Goal: Task Accomplishment & Management: Complete application form

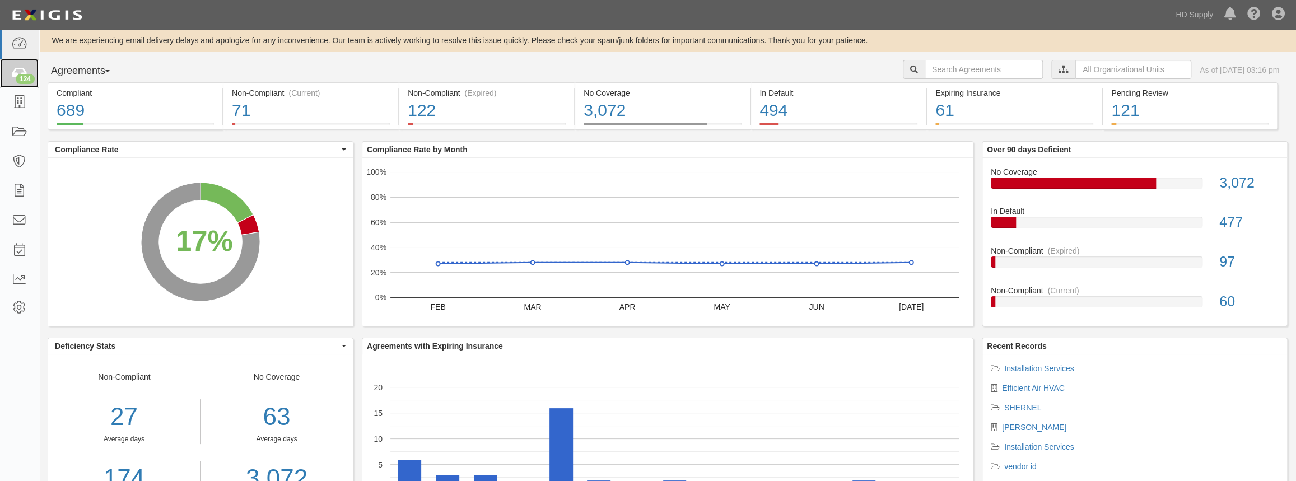
click at [22, 74] on div "124" at bounding box center [25, 79] width 19 height 10
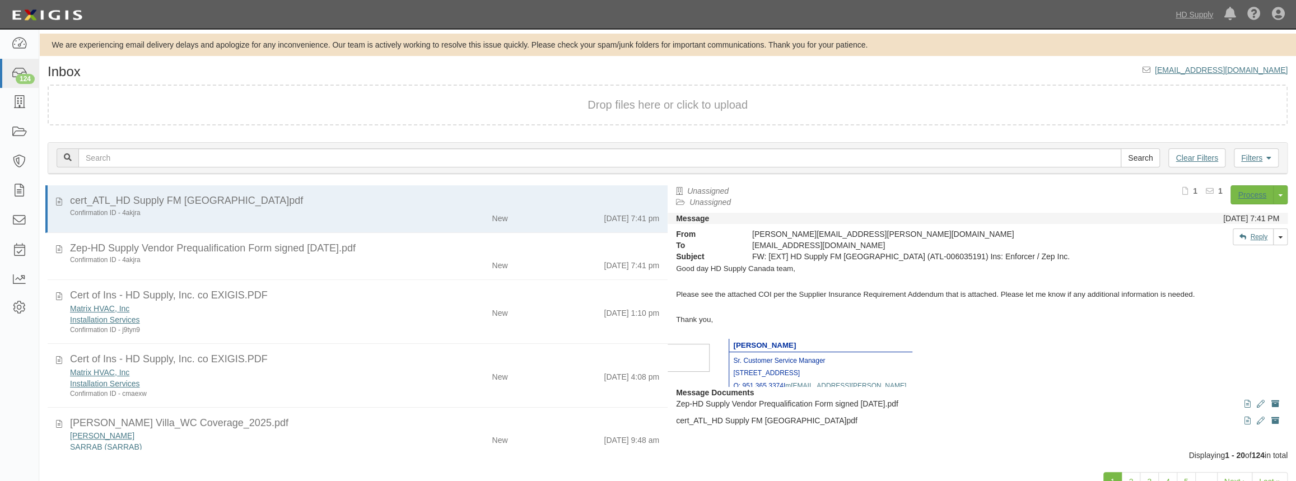
click at [305, 308] on div "Matrix HVAC, Inc" at bounding box center [238, 308] width 337 height 11
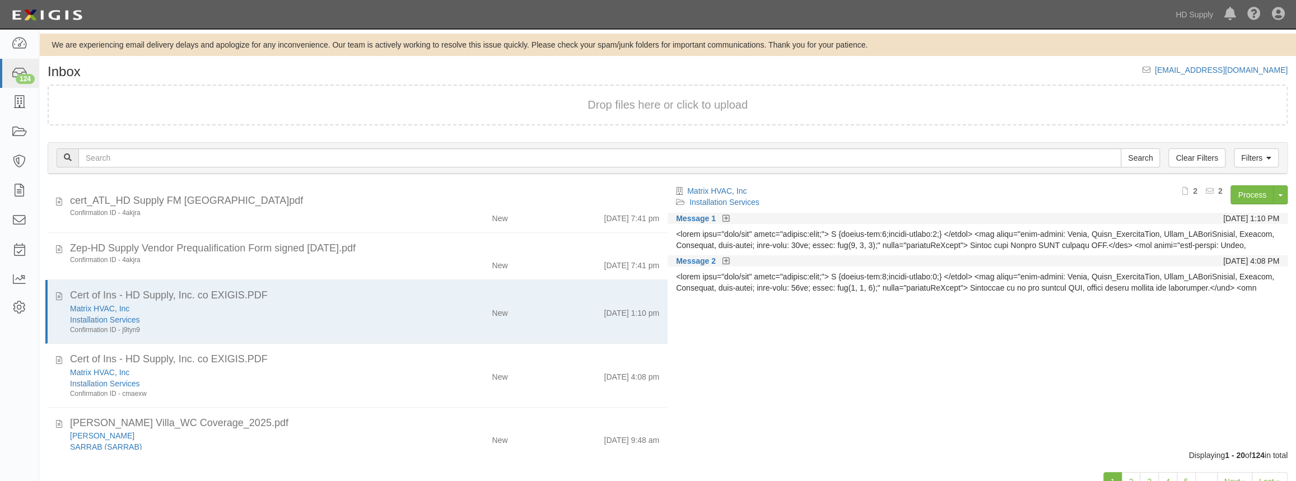
click at [421, 303] on div "New" at bounding box center [465, 311] width 101 height 16
click at [1240, 197] on link "Process" at bounding box center [1252, 194] width 43 height 19
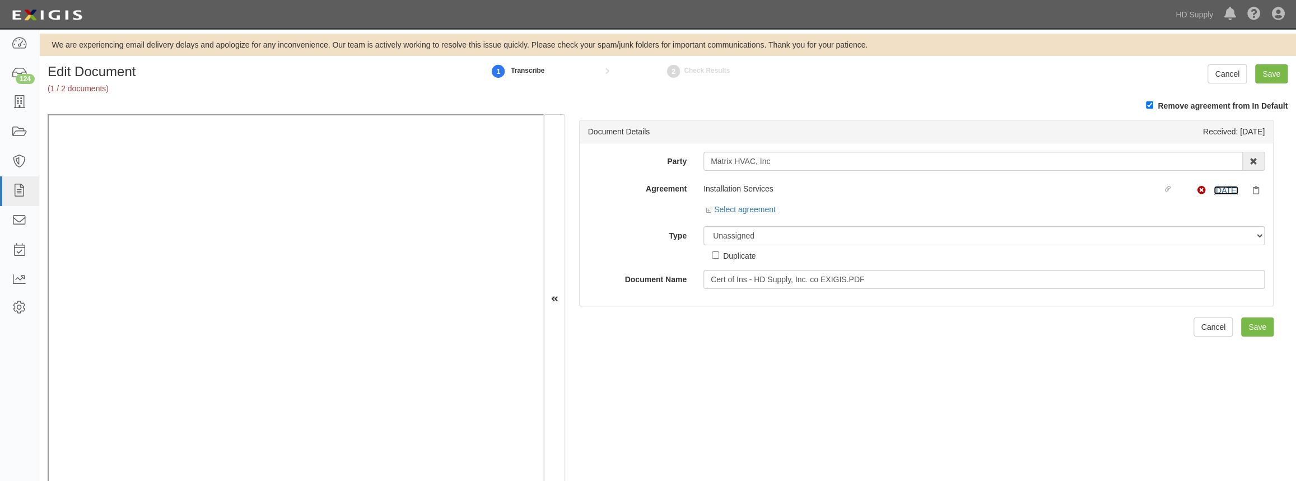
click at [1217, 190] on link "6/1/25" at bounding box center [1226, 190] width 25 height 9
click at [22, 69] on icon at bounding box center [19, 73] width 16 height 13
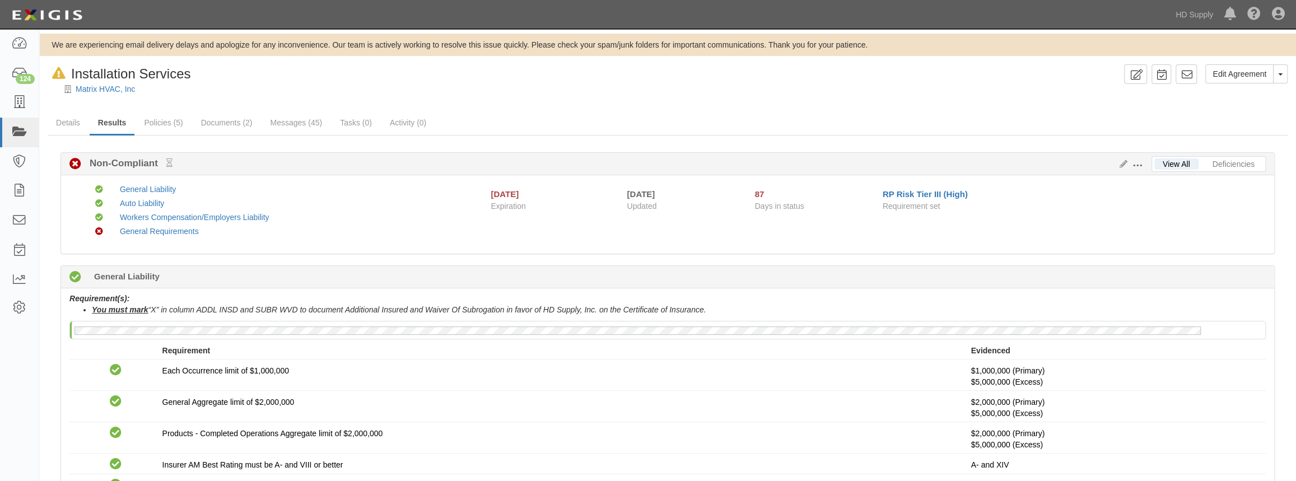
click at [0, 0] on div "Agreements" at bounding box center [0, 0] width 0 height 0
click at [65, 120] on link "Details" at bounding box center [68, 122] width 41 height 22
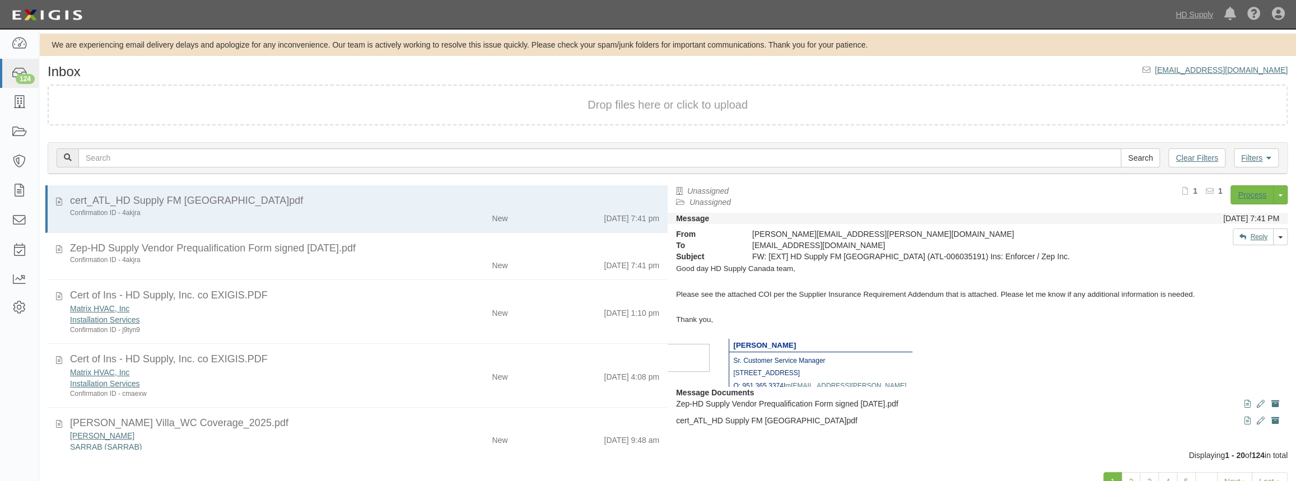
scroll to position [50, 0]
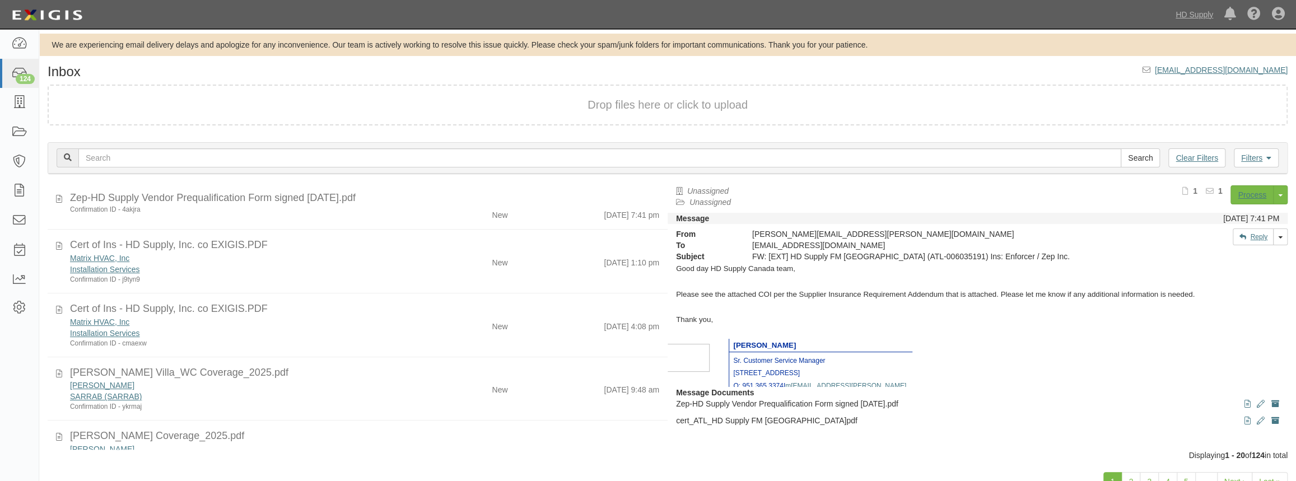
click at [360, 316] on div "Matrix HVAC, Inc" at bounding box center [238, 321] width 337 height 11
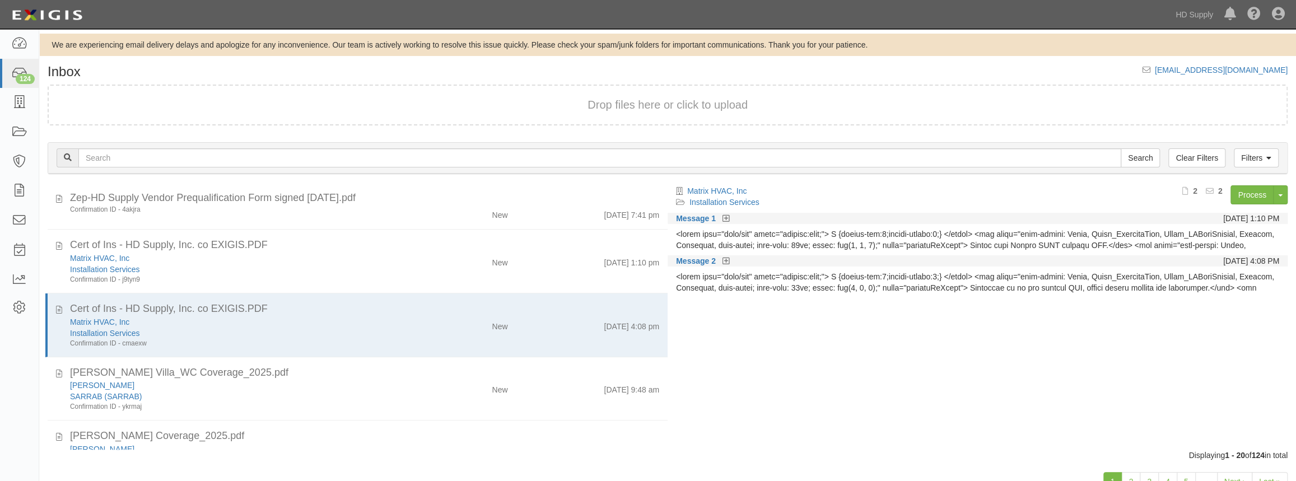
scroll to position [0, 0]
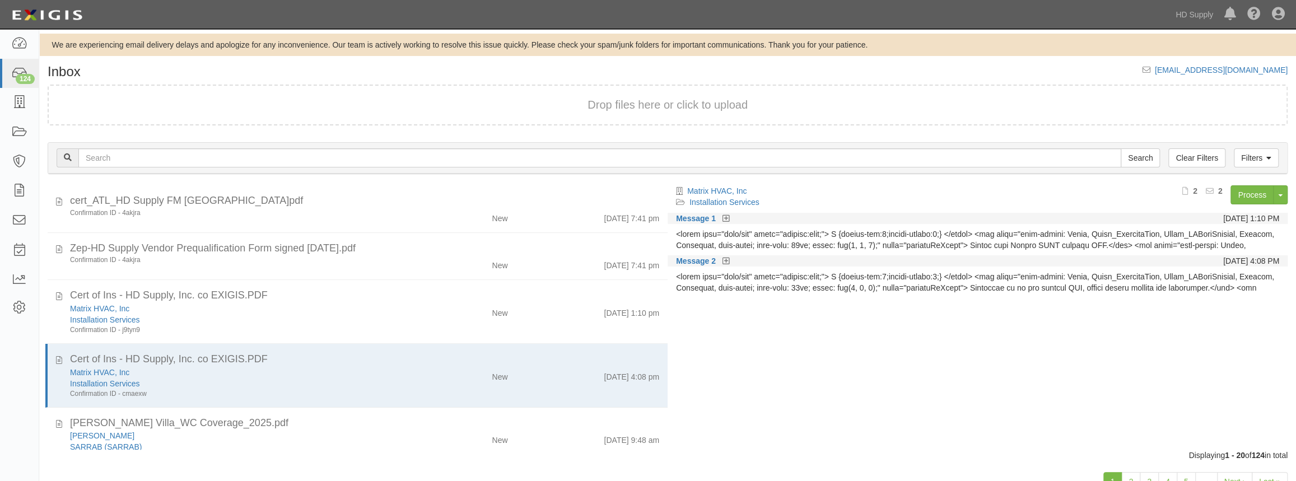
click at [390, 367] on div "Matrix HVAC, Inc" at bounding box center [238, 372] width 337 height 11
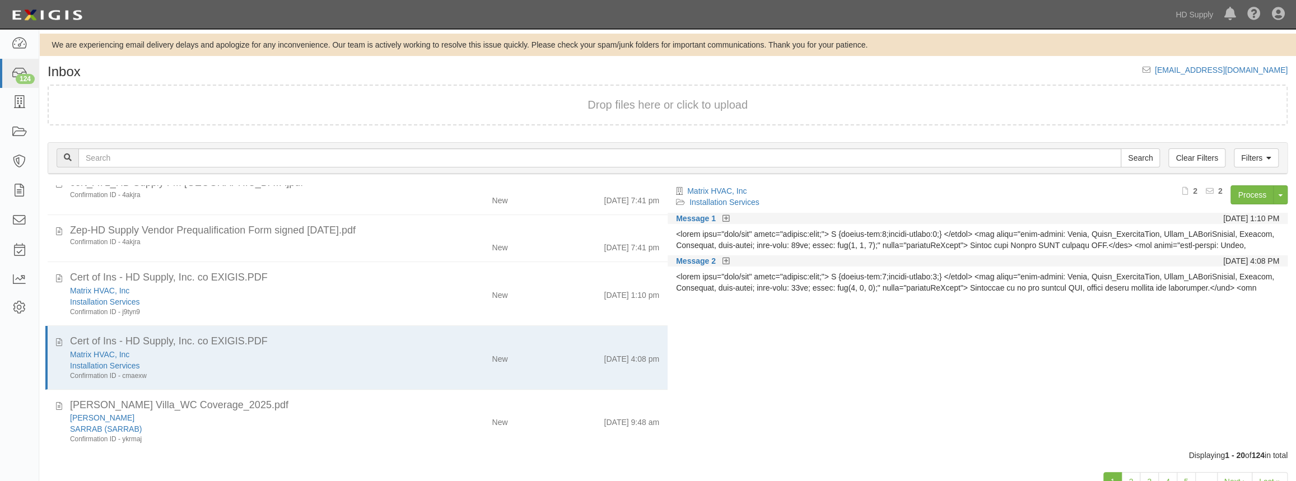
scroll to position [50, 0]
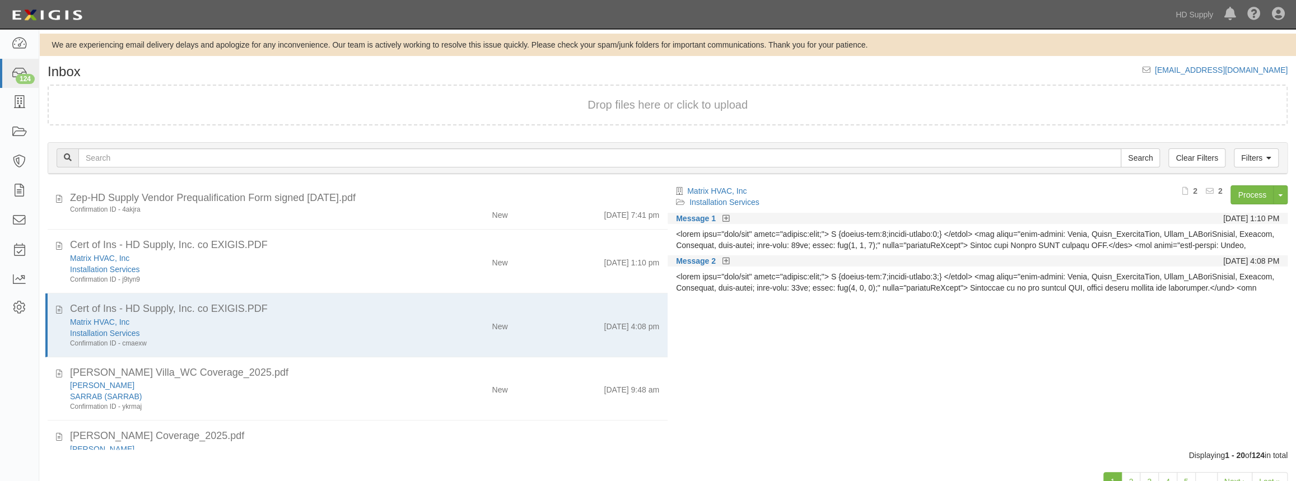
click at [386, 336] on div "Installation Services" at bounding box center [238, 333] width 337 height 11
click at [375, 385] on div "[PERSON_NAME]" at bounding box center [238, 385] width 337 height 11
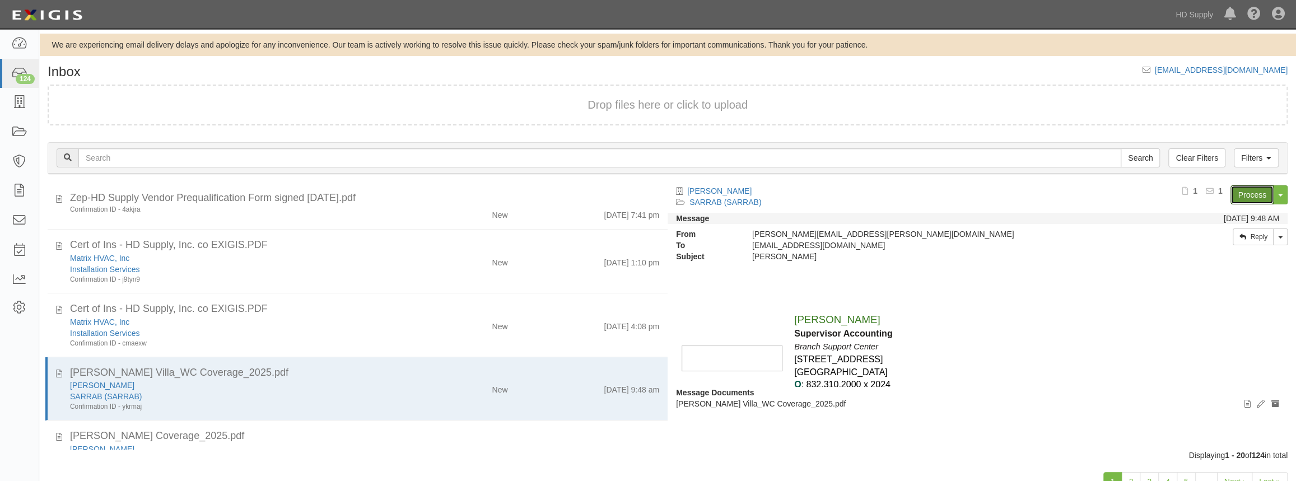
click at [1239, 196] on link "Process" at bounding box center [1252, 194] width 43 height 19
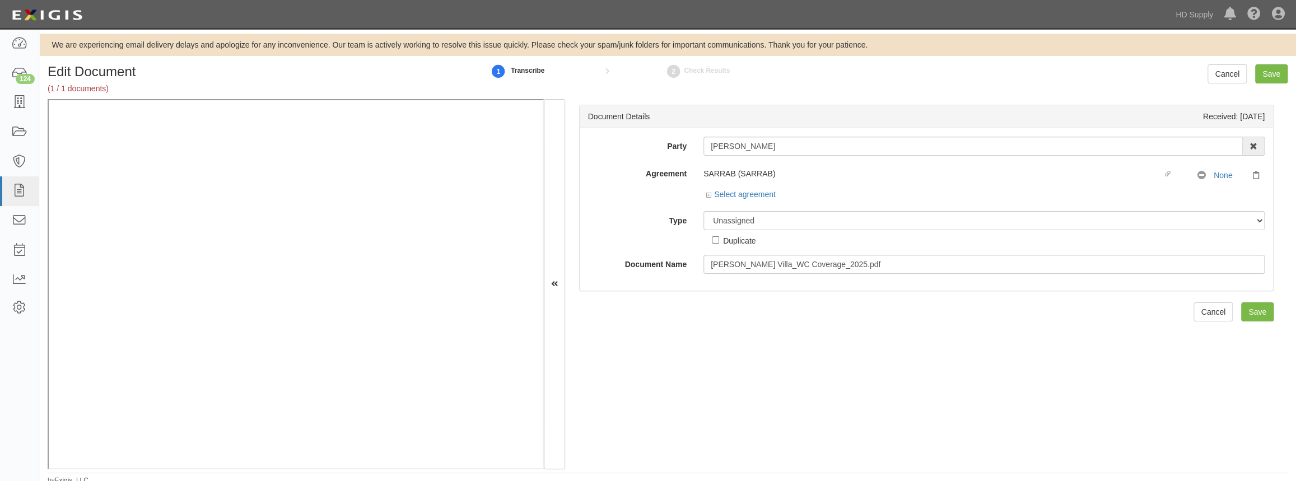
drag, startPoint x: 824, startPoint y: 184, endPoint x: 801, endPoint y: 183, distance: 23.6
click at [824, 183] on div "SARRAB (SARRAB) Linked agreement No Coverage None" at bounding box center [983, 176] width 561 height 17
click at [706, 191] on link "Select agreement" at bounding box center [740, 194] width 69 height 9
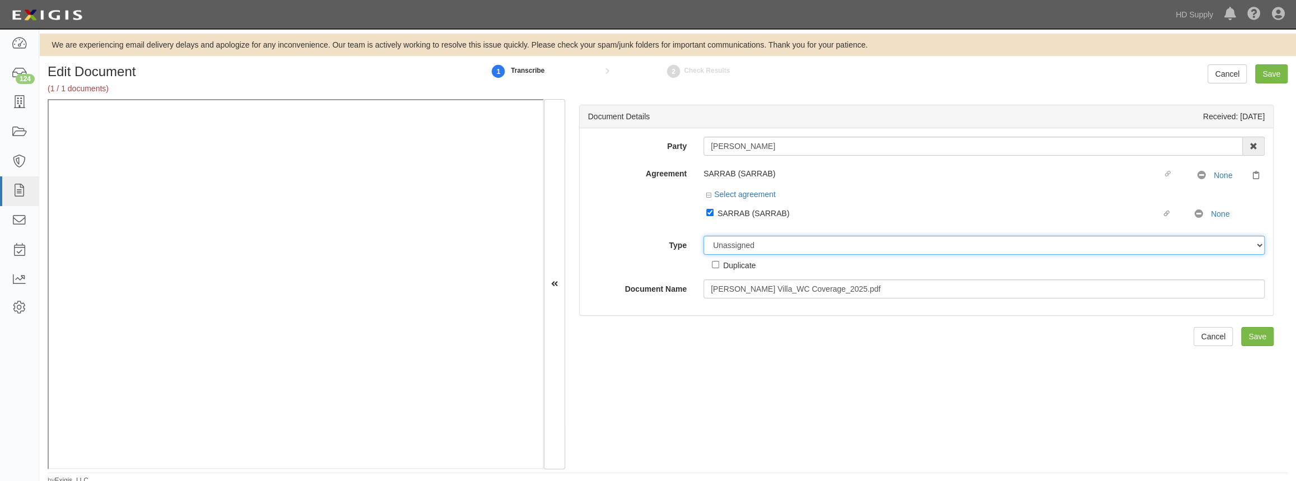
click at [730, 245] on select "Unassigned Binder Cancellation Notice Certificate Contract Endorsement Insuranc…" at bounding box center [983, 245] width 561 height 19
select select "CertificateDetail"
click at [703, 236] on select "Unassigned Binder Cancellation Notice Certificate Contract Endorsement Insuranc…" at bounding box center [983, 245] width 561 height 19
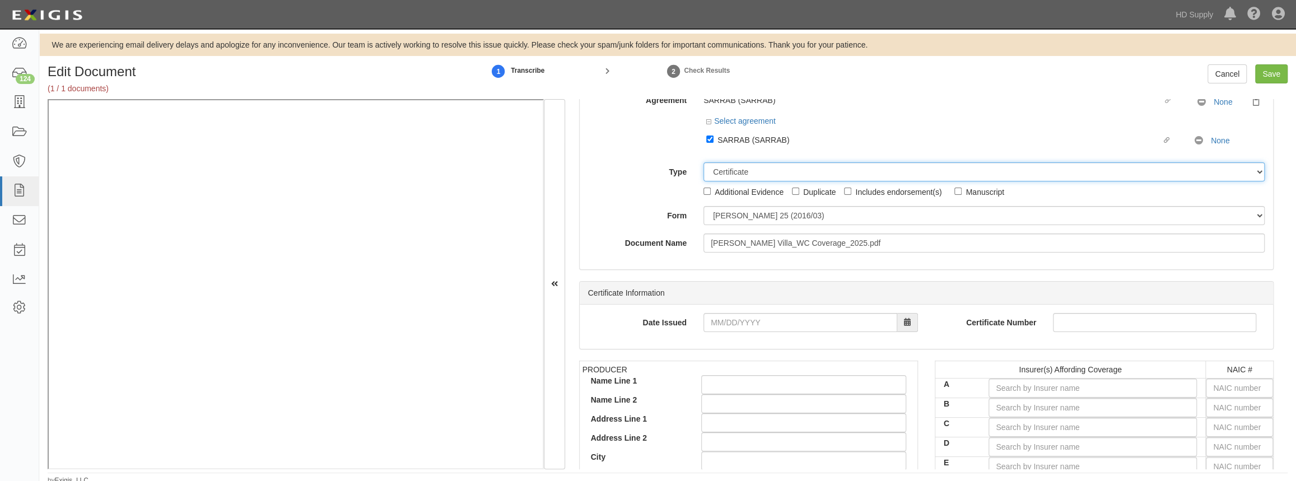
scroll to position [101, 0]
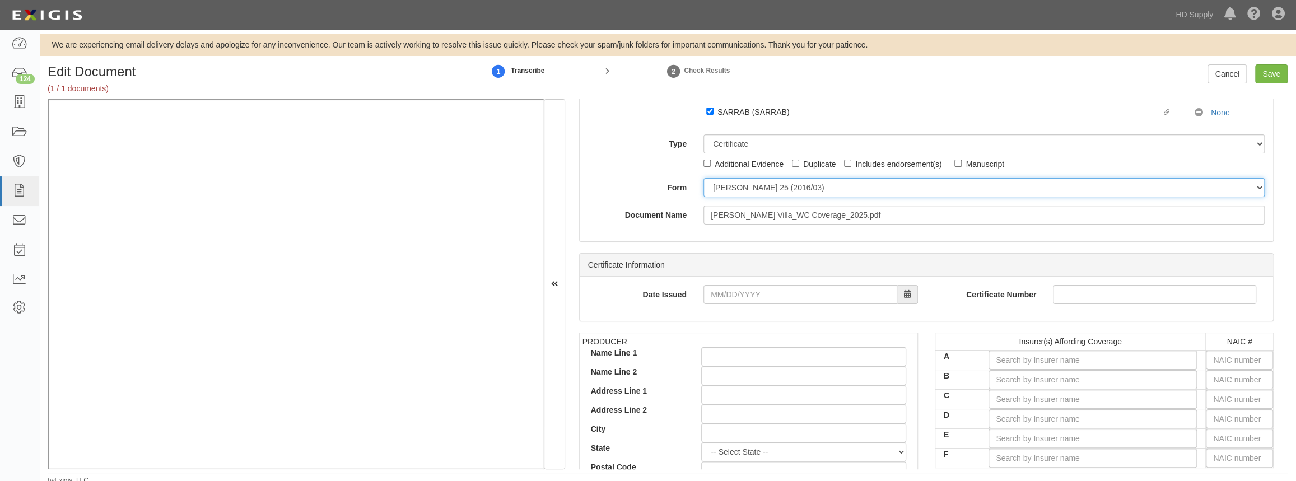
click at [709, 190] on select "ACORD 25 (2016/03) ACORD 101 ACORD 855 NY (2014/05) General" at bounding box center [983, 187] width 561 height 19
select select "GeneralFormDetail"
click at [703, 178] on select "ACORD 25 (2016/03) ACORD 101 ACORD 855 NY (2014/05) General" at bounding box center [983, 187] width 561 height 19
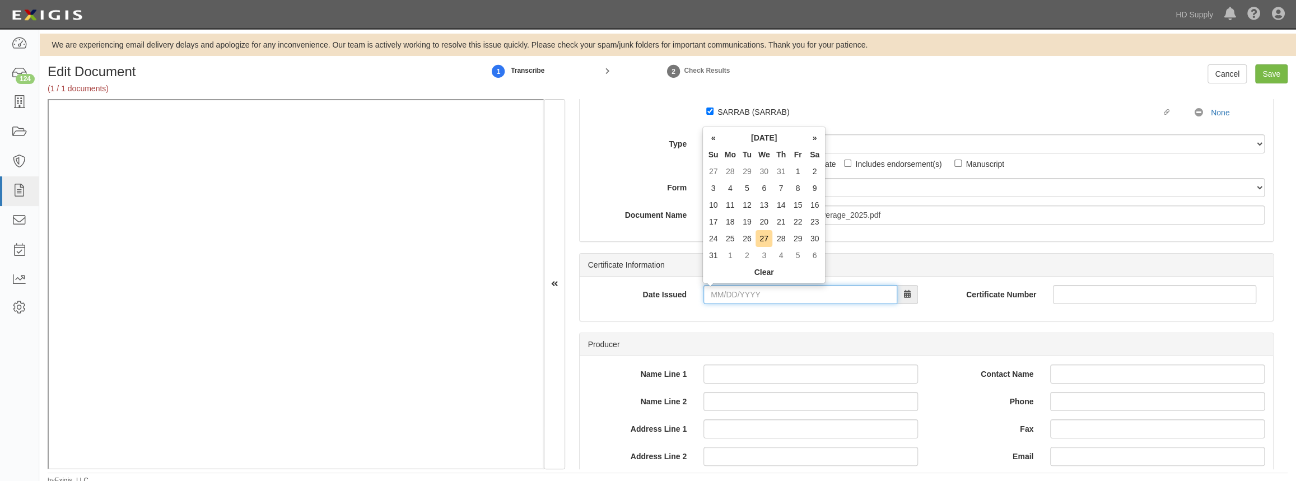
click at [708, 294] on input "Date Issued" at bounding box center [800, 294] width 194 height 19
type input "06/20/2025"
click at [639, 295] on label "Date Issued" at bounding box center [637, 292] width 115 height 15
click at [703, 295] on input "06/20/2025" at bounding box center [800, 294] width 194 height 19
click at [1022, 291] on label "Certificate Number" at bounding box center [990, 292] width 110 height 15
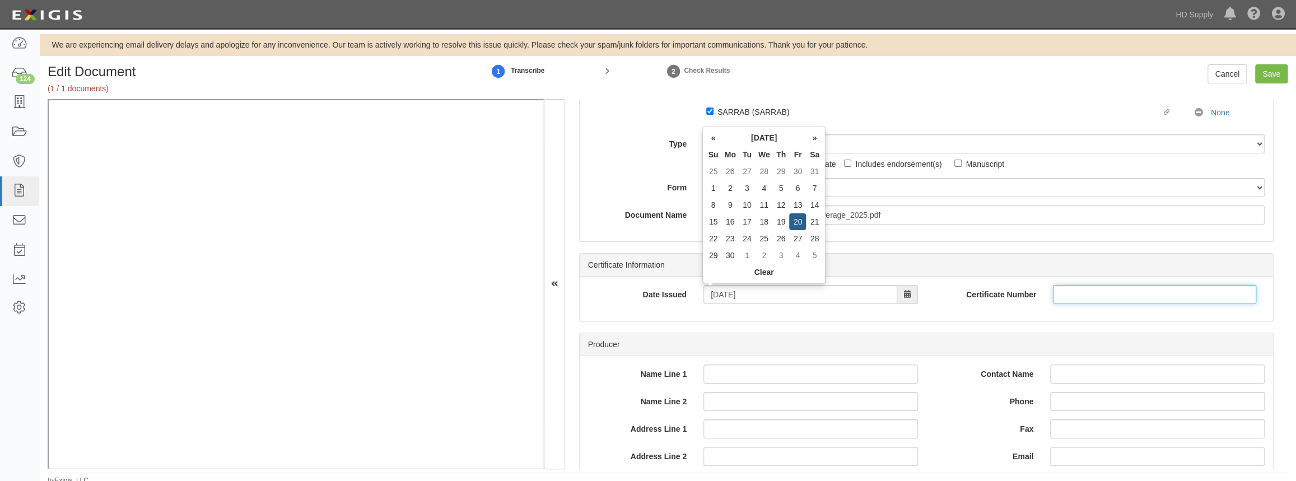
click at [1053, 291] on input "Certificate Number" at bounding box center [1154, 294] width 203 height 19
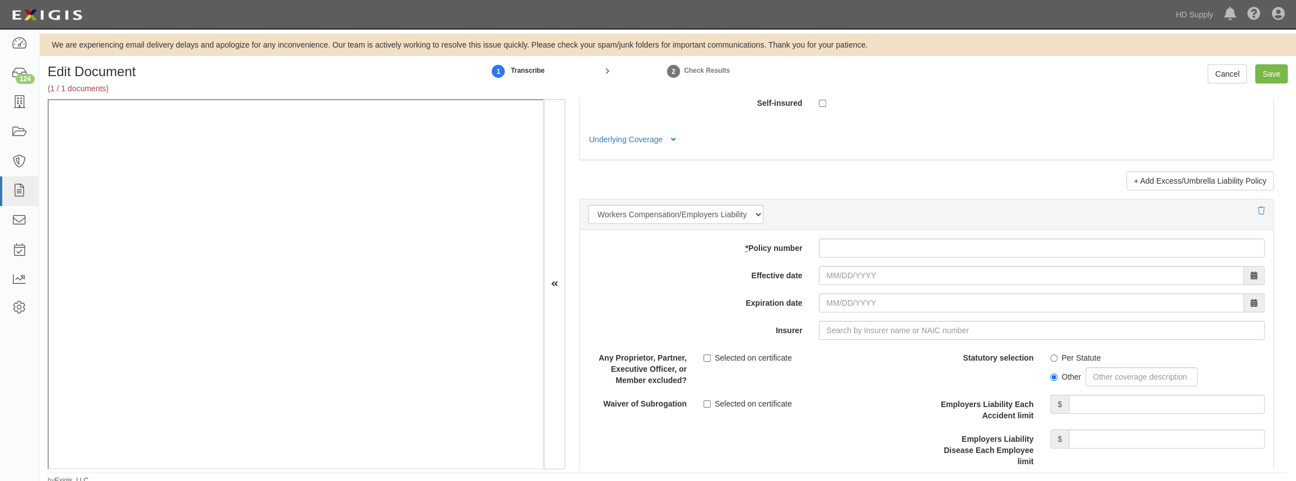
scroll to position [2661, 0]
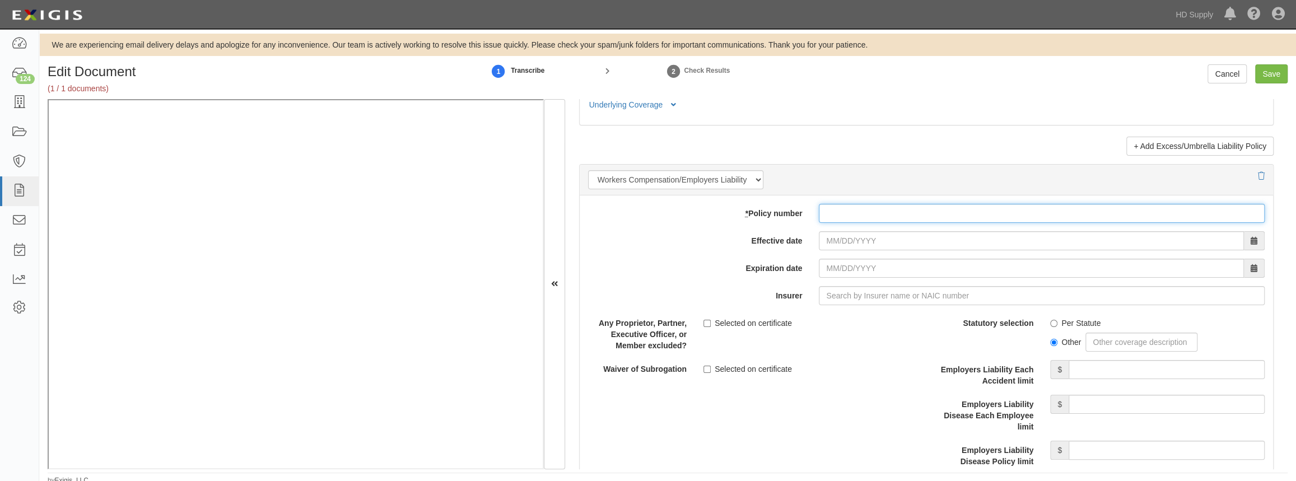
click at [835, 216] on input "* Policy number" at bounding box center [1042, 213] width 446 height 19
type input "DWC83"
click at [823, 235] on input "Effective date" at bounding box center [1031, 240] width 425 height 19
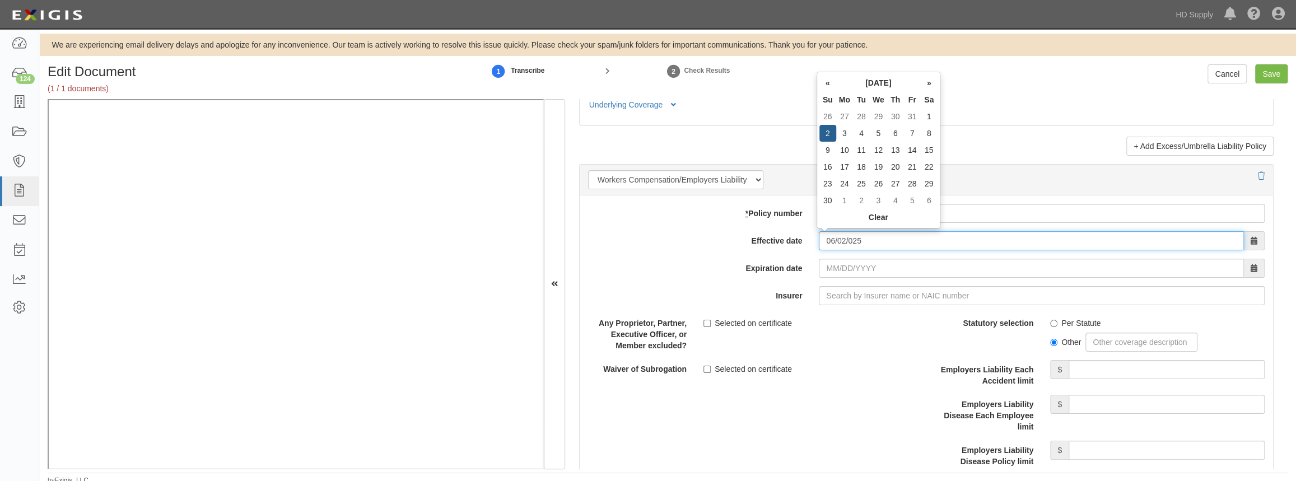
type input "06/02/0025"
type input "06/02/0026"
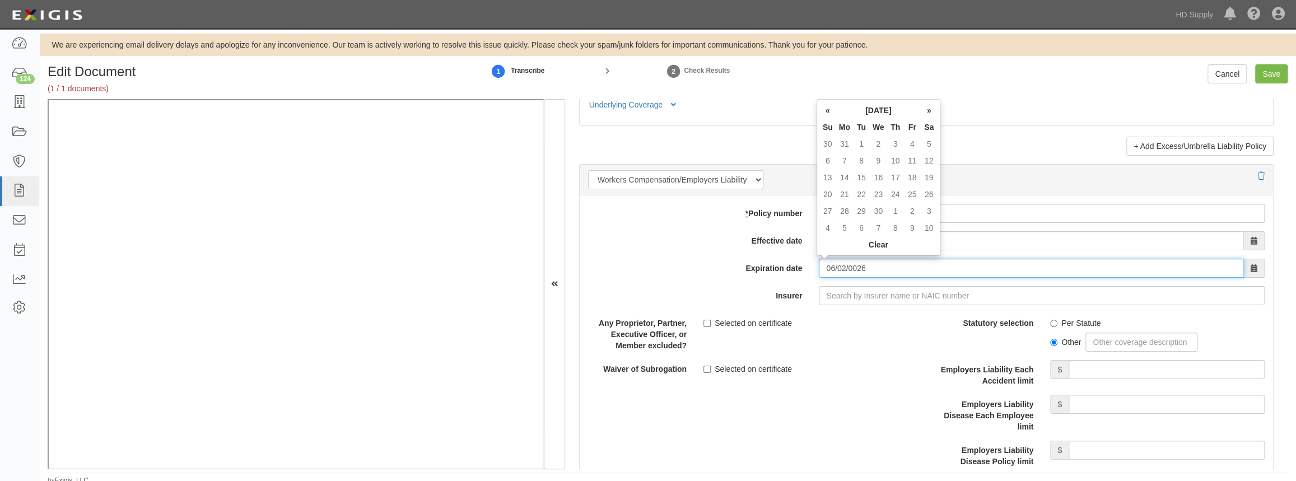
click at [826, 259] on input "06/02/0026" at bounding box center [1031, 268] width 425 height 19
click at [831, 336] on div "Any Proprietor, Partner, Executive Officer, or Member excluded? Selected on cer…" at bounding box center [753, 333] width 347 height 38
click at [1269, 76] on input "Save" at bounding box center [1271, 73] width 32 height 19
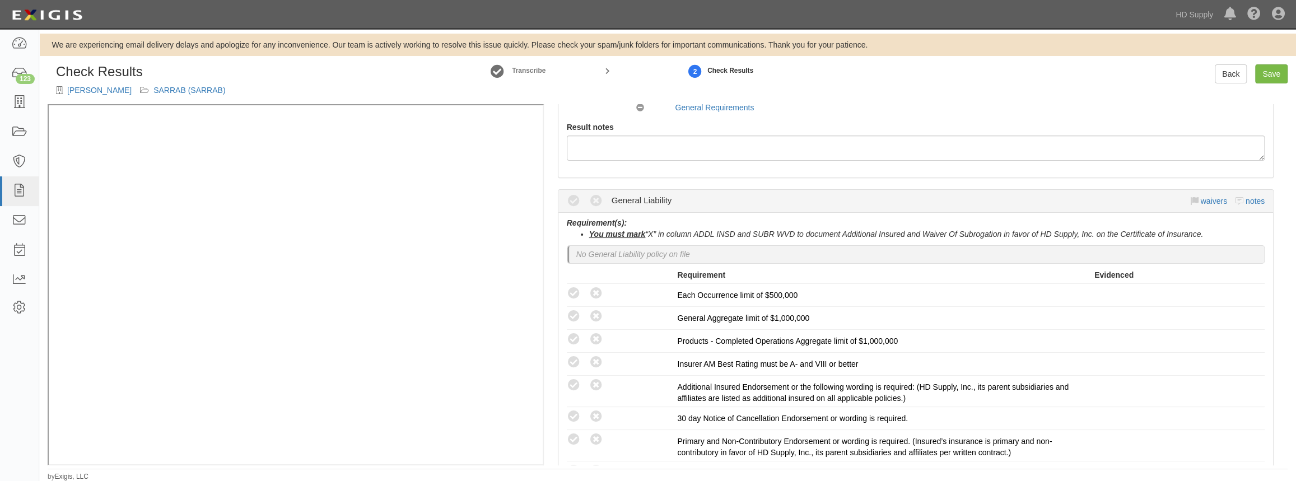
scroll to position [203, 0]
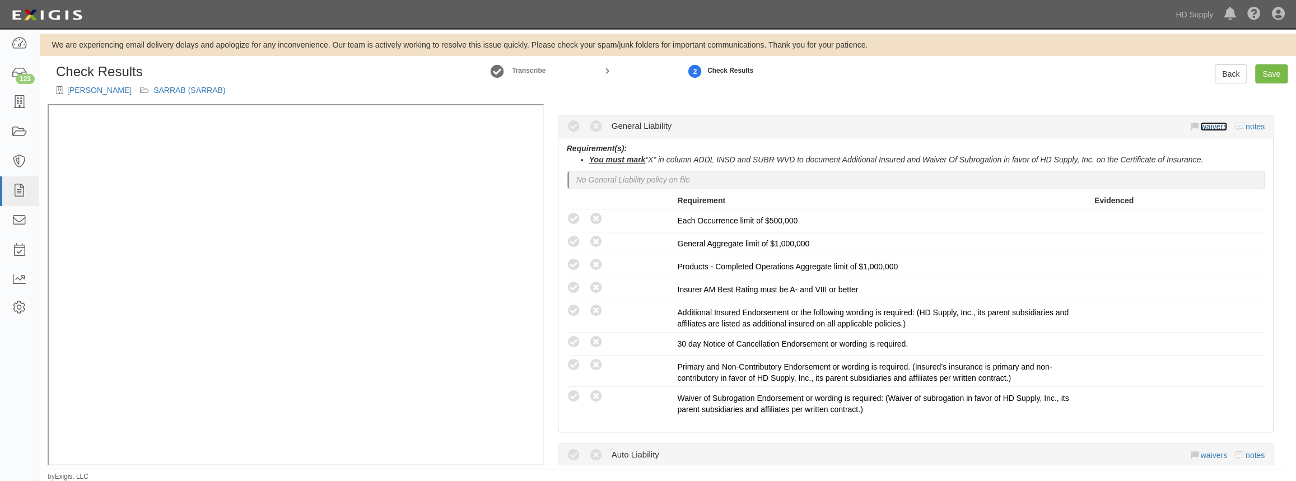
click at [1209, 124] on link "waivers" at bounding box center [1213, 126] width 26 height 9
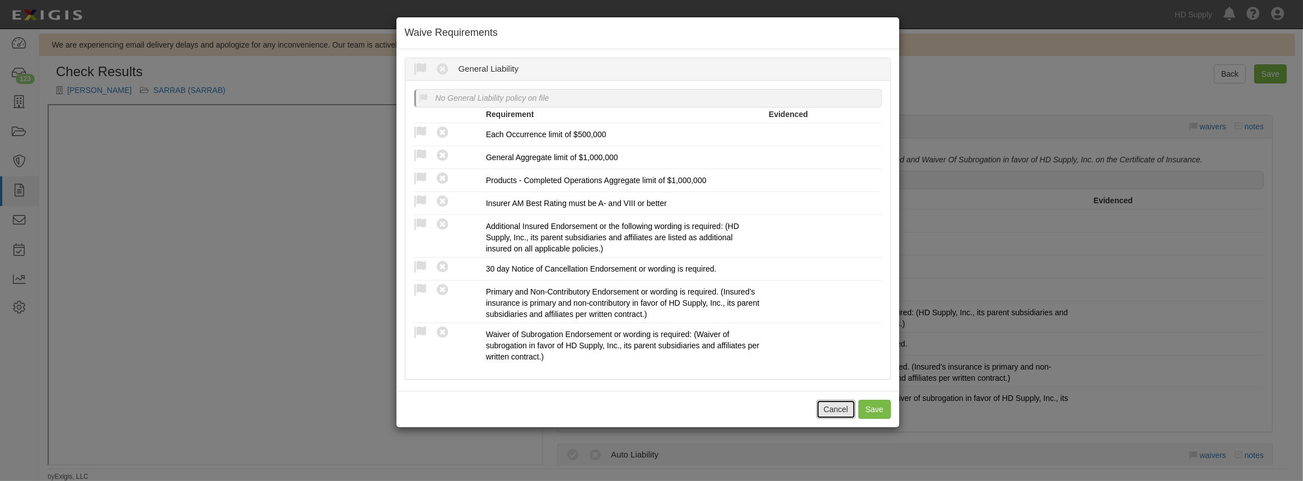
click at [828, 403] on button "Cancel" at bounding box center [836, 409] width 39 height 19
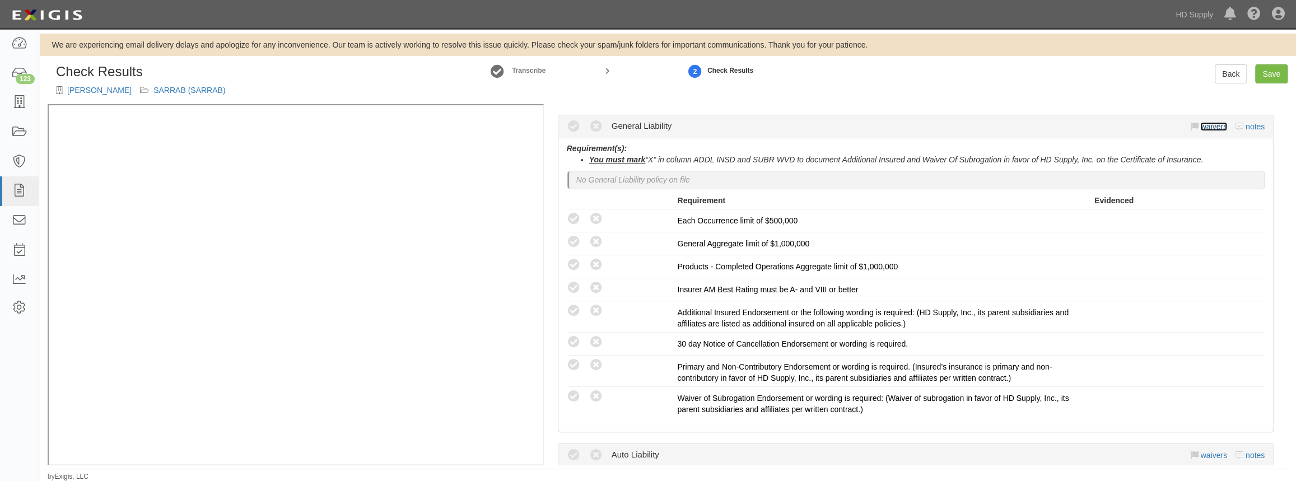
click at [1200, 128] on link "waivers" at bounding box center [1213, 126] width 26 height 9
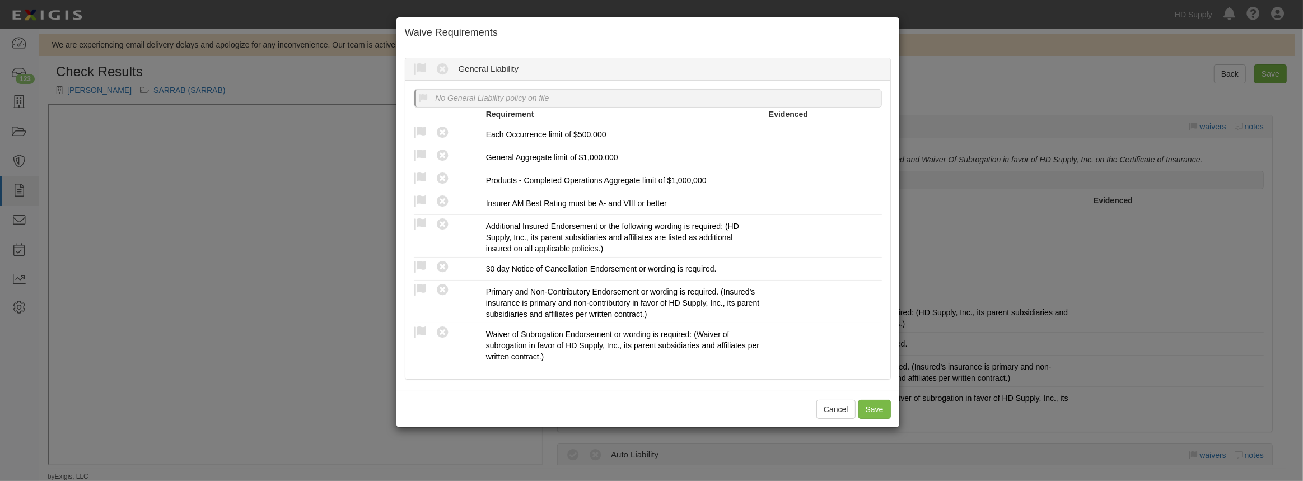
click at [425, 64] on icon at bounding box center [421, 70] width 14 height 14
radio input "true"
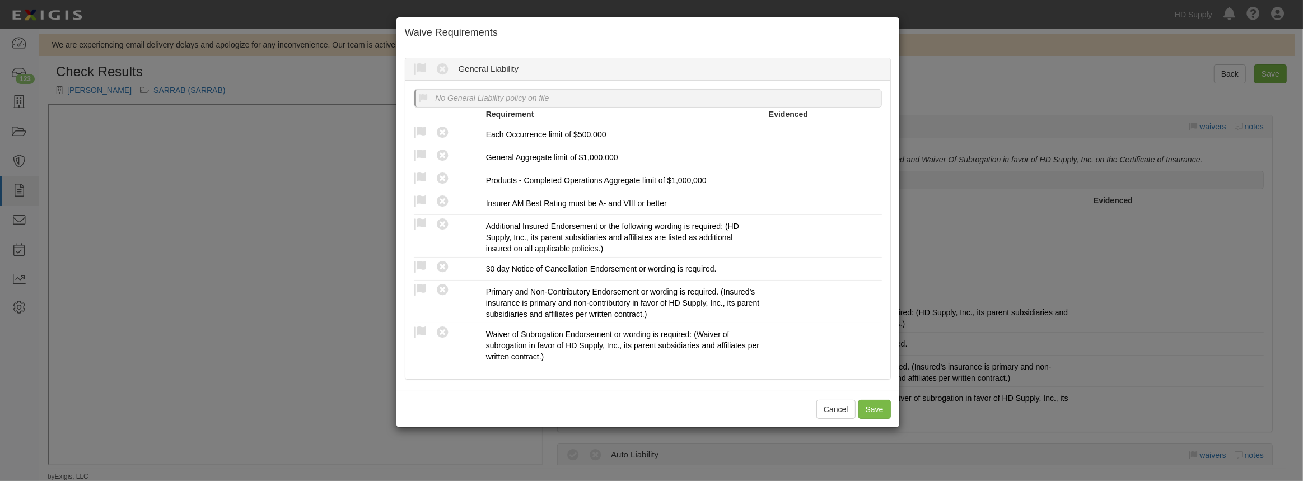
radio input "true"
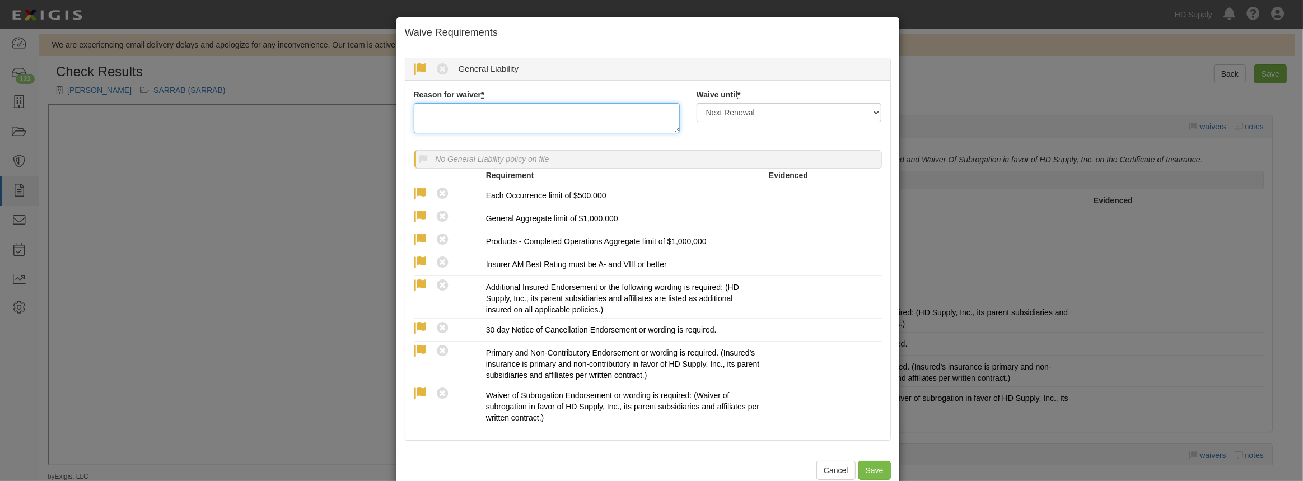
click at [466, 118] on textarea "Reason for waiver *" at bounding box center [547, 118] width 266 height 30
type textarea "W"
type textarea "waived per client."
drag, startPoint x: 489, startPoint y: 112, endPoint x: 403, endPoint y: 109, distance: 86.3
click at [406, 109] on div "Reason for waiver * waived per client." at bounding box center [547, 111] width 283 height 44
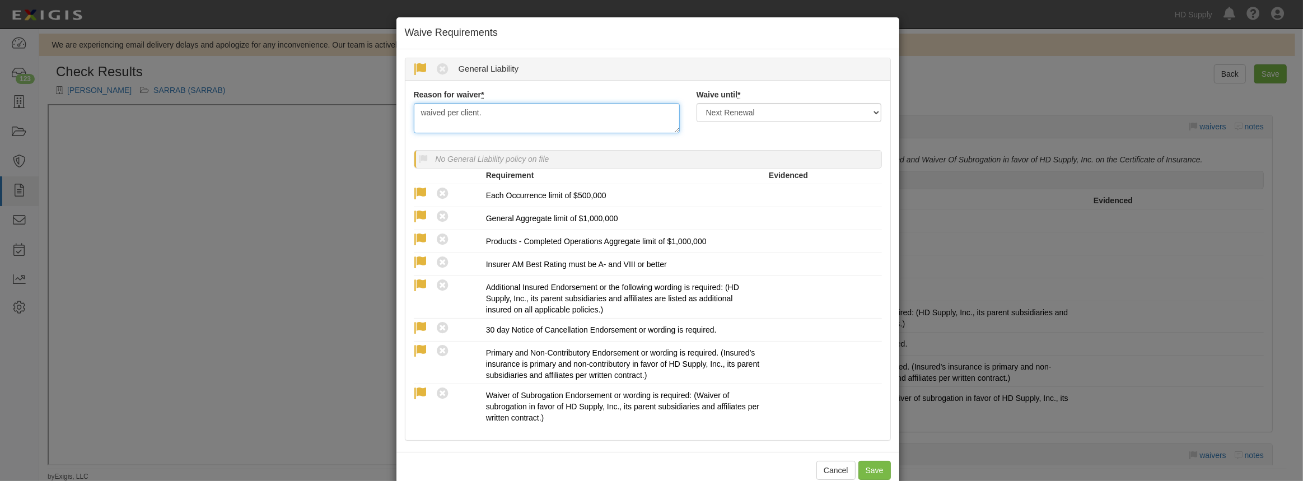
paste textarea
type textarea "e"
type textarea "w"
type textarea "a"
drag, startPoint x: 490, startPoint y: 114, endPoint x: 415, endPoint y: 109, distance: 74.7
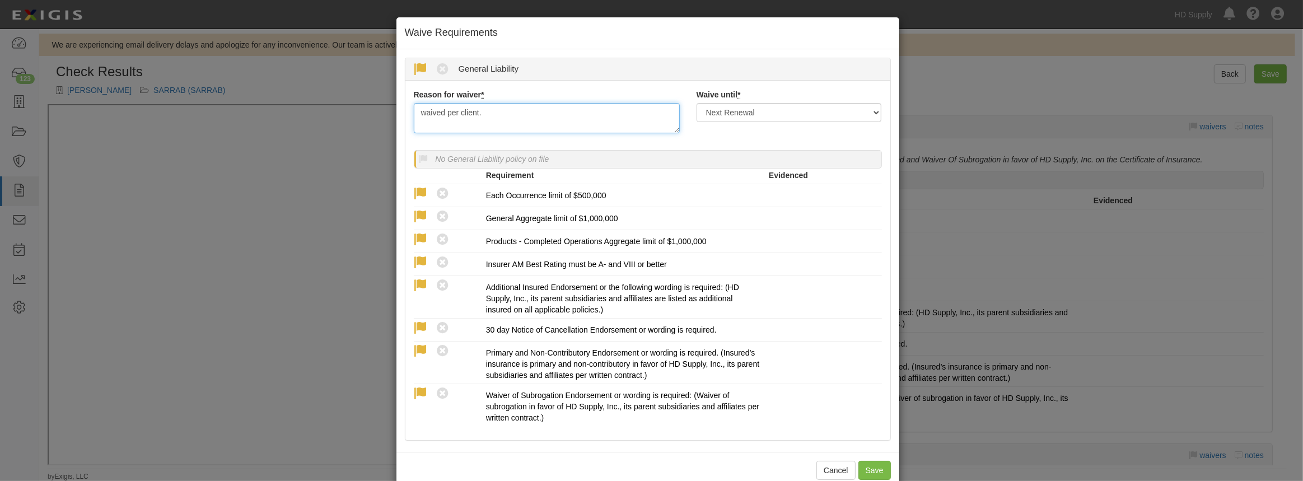
click at [415, 109] on textarea "waived per client." at bounding box center [547, 118] width 266 height 30
type textarea "waived per client."
click at [749, 152] on div "Waive No General Liability policy on file" at bounding box center [647, 159] width 467 height 17
click at [874, 464] on button "Save" at bounding box center [875, 470] width 32 height 19
radio input "true"
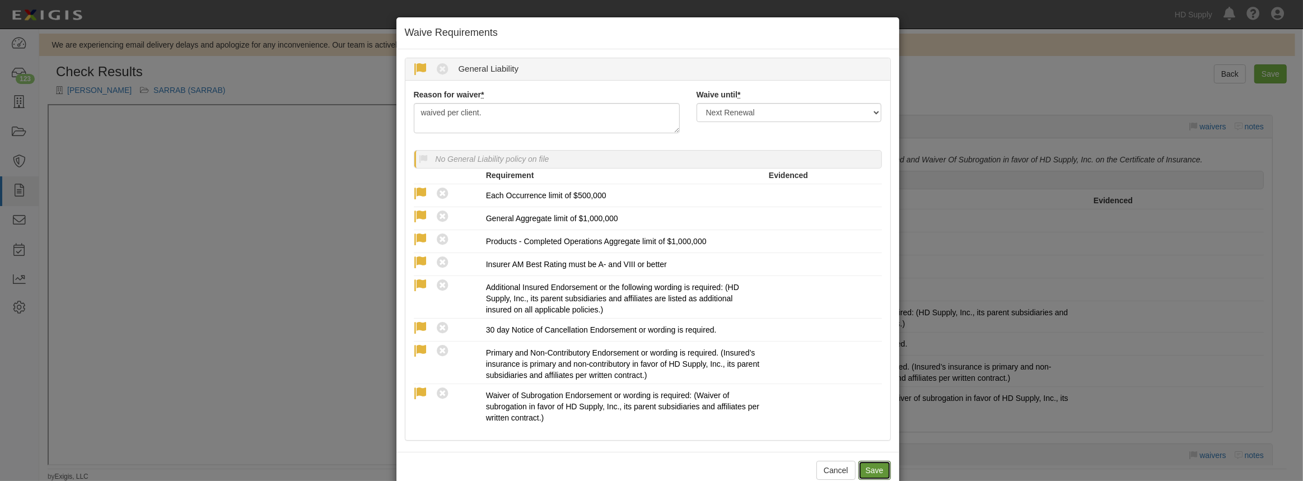
radio input "true"
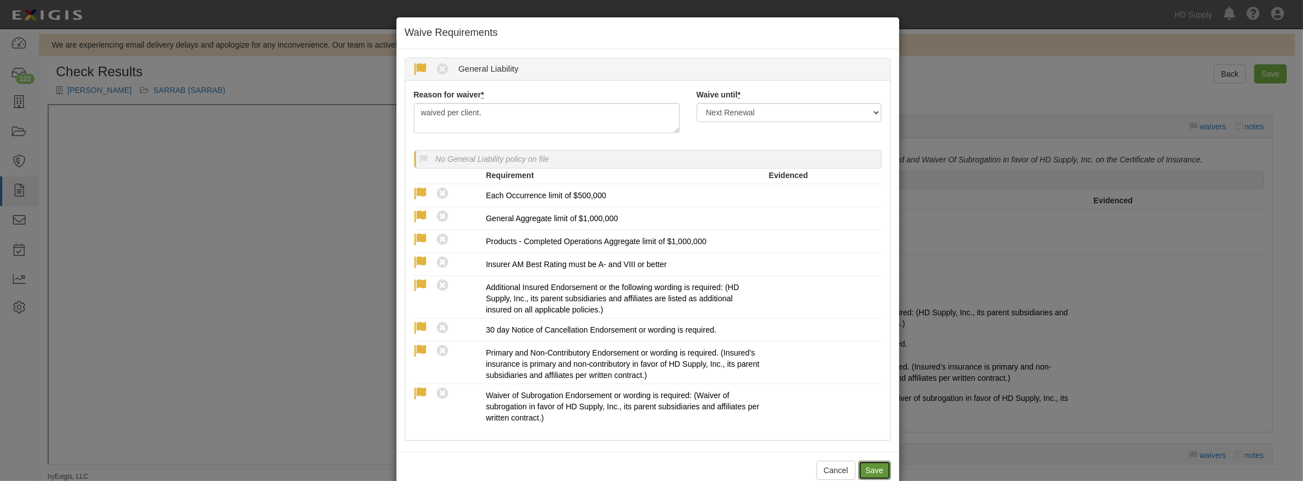
radio input "true"
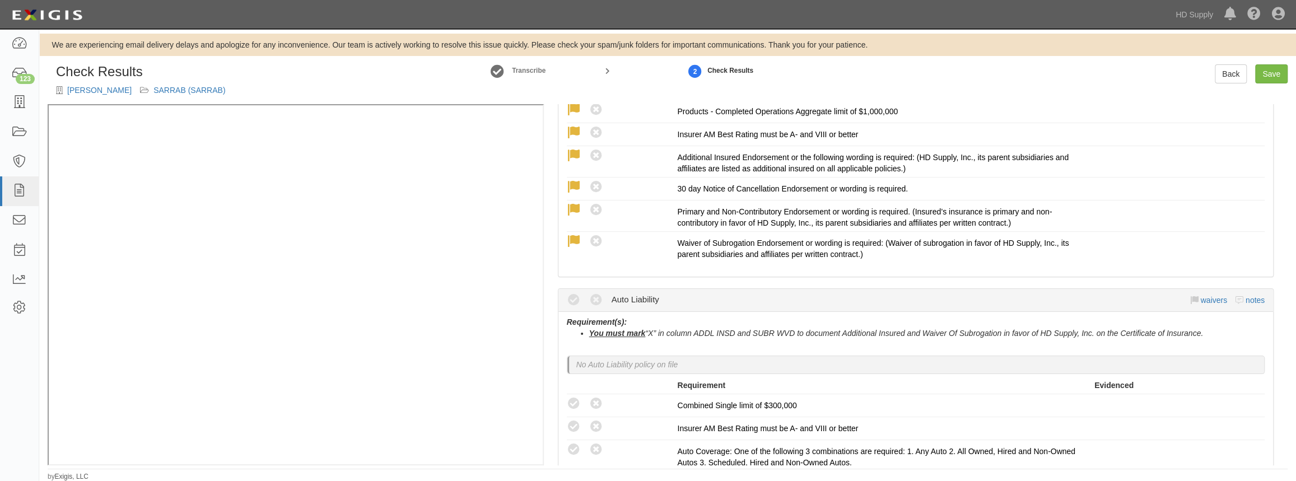
scroll to position [458, 0]
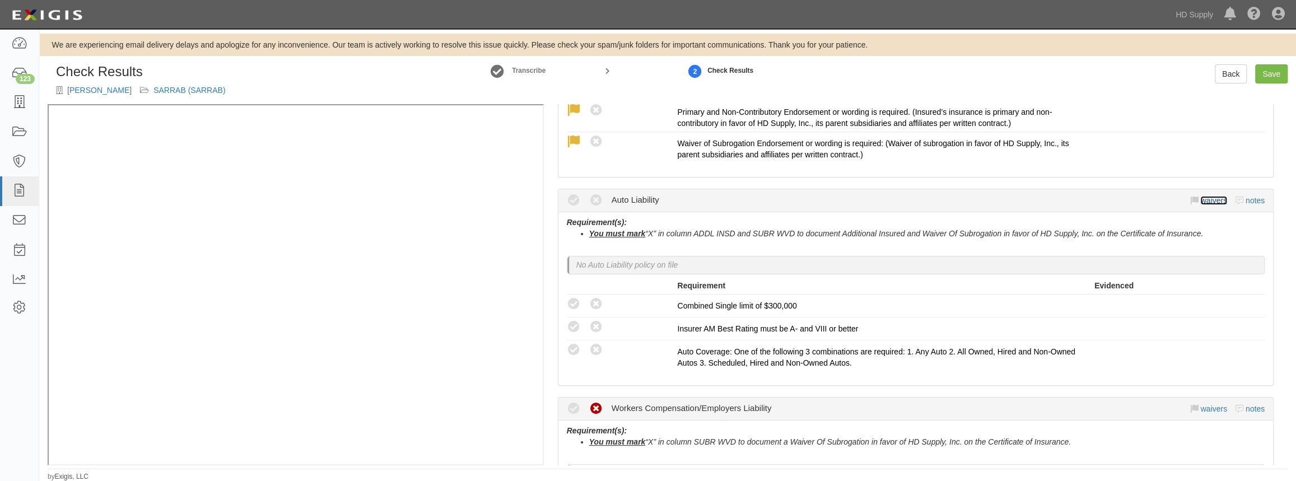
click at [1200, 197] on link "waivers" at bounding box center [1213, 200] width 26 height 9
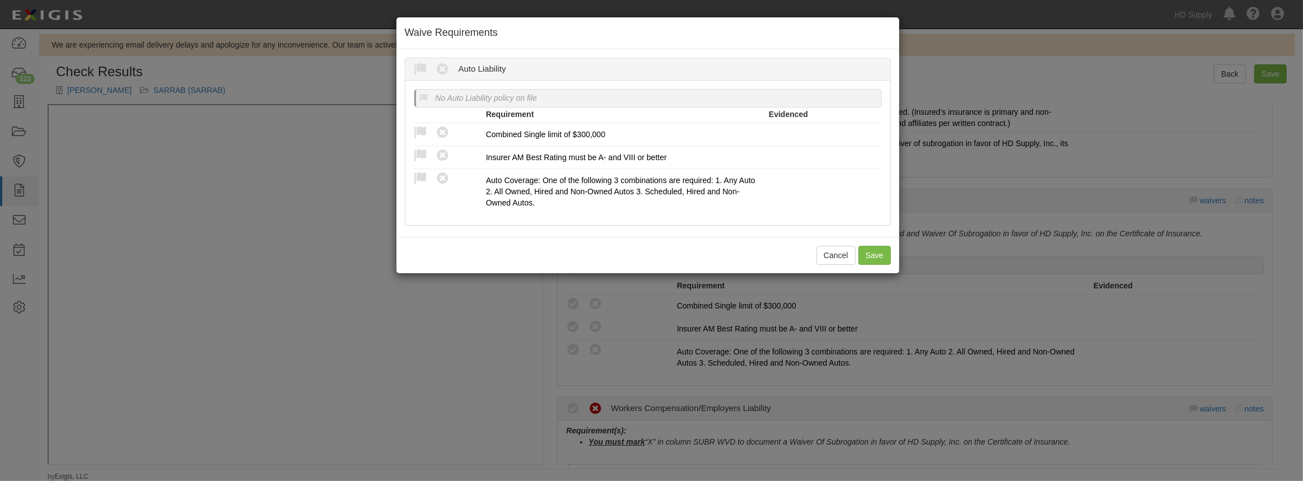
click at [414, 67] on icon at bounding box center [421, 70] width 14 height 14
radio input "true"
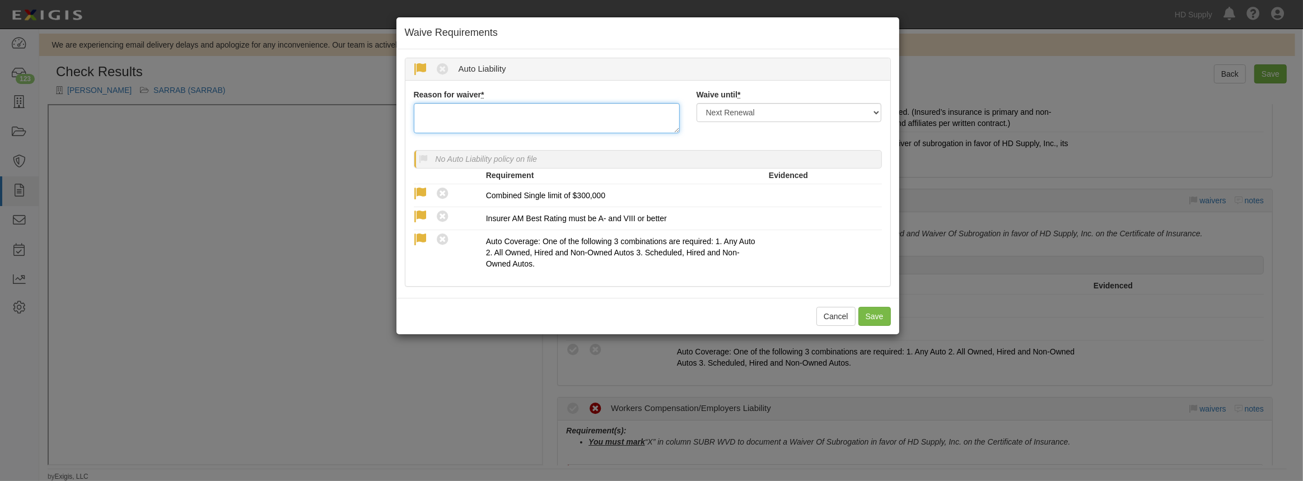
click at [541, 112] on textarea "Reason for waiver *" at bounding box center [547, 118] width 266 height 30
paste textarea "waived per client."
type textarea "waived per client."
click at [866, 313] on button "Save" at bounding box center [875, 316] width 32 height 19
radio input "true"
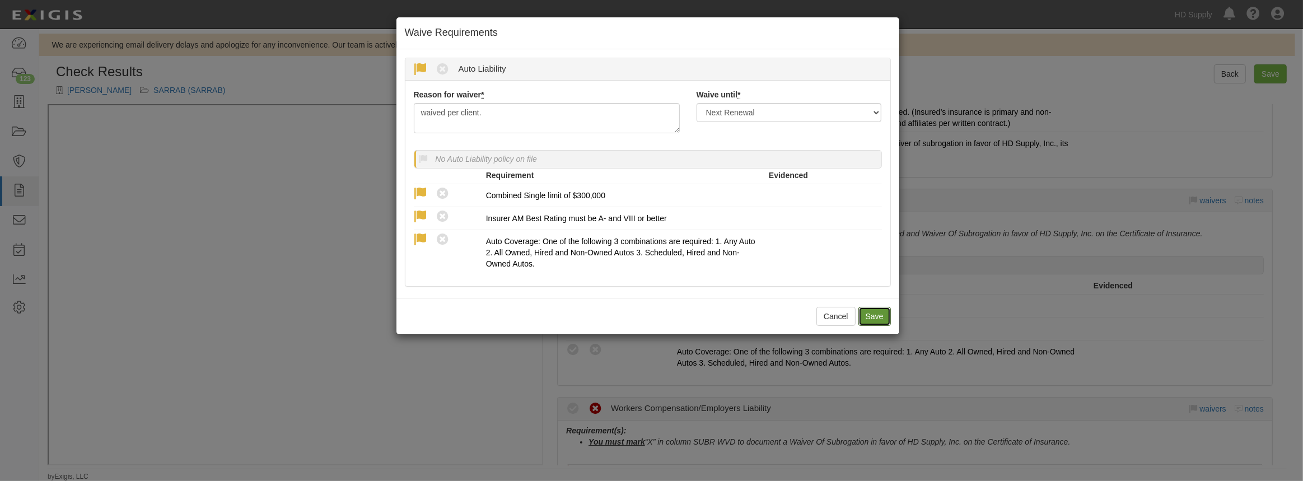
radio input "true"
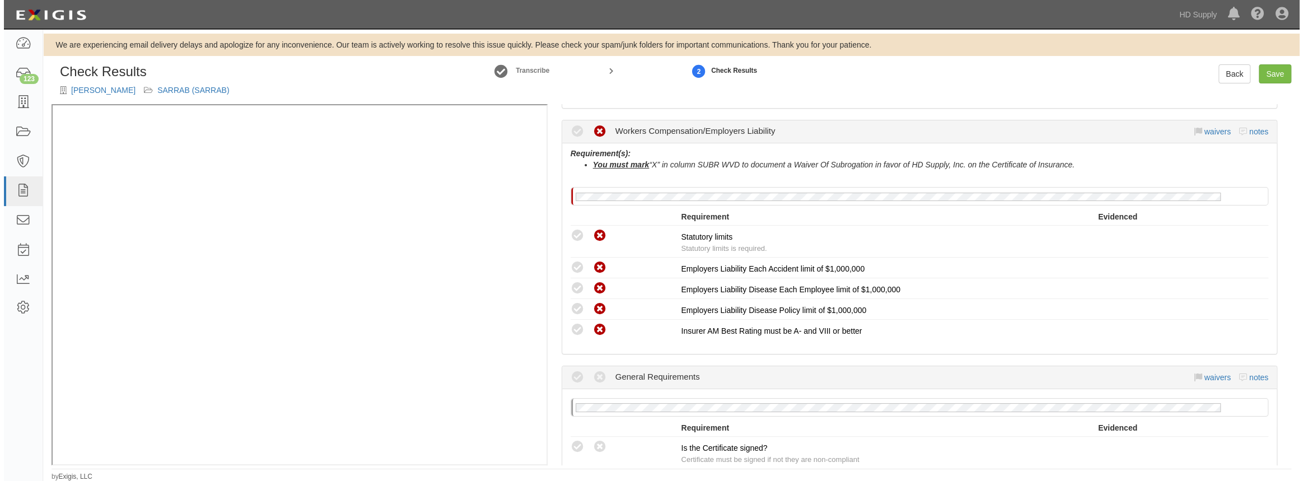
scroll to position [712, 0]
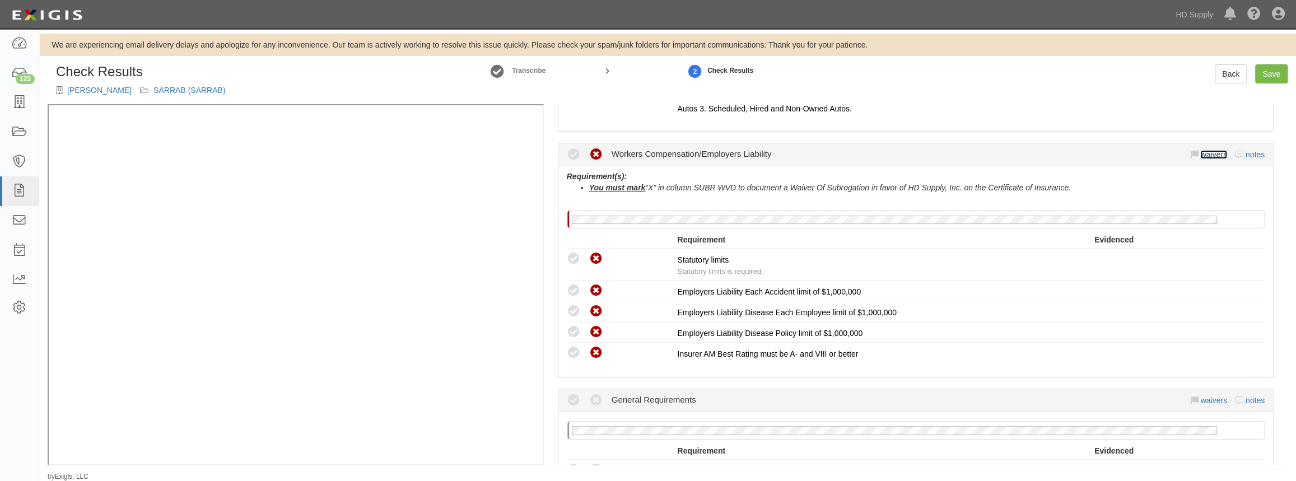
click at [1212, 151] on link "waivers" at bounding box center [1213, 154] width 26 height 9
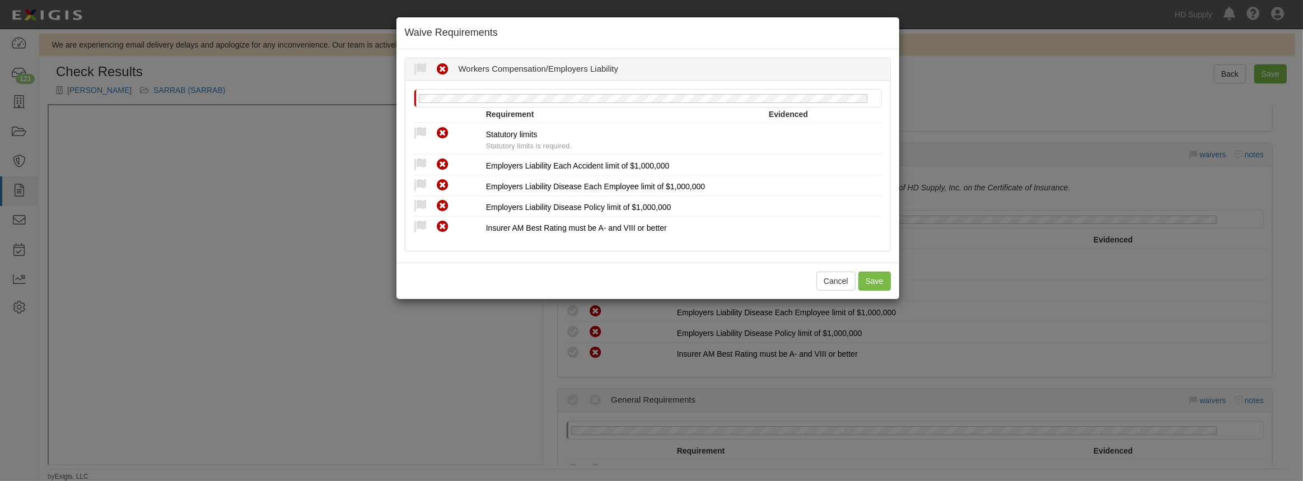
click at [416, 133] on icon at bounding box center [421, 134] width 14 height 14
radio input "true"
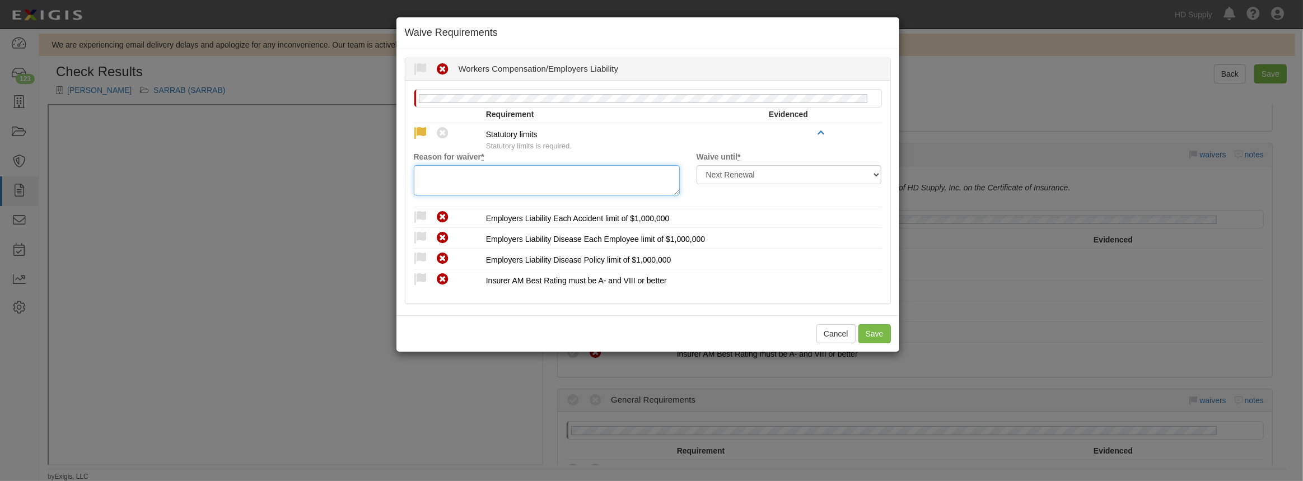
click at [439, 178] on textarea "Reason for waiver *" at bounding box center [547, 180] width 266 height 30
paste textarea "waived per client."
type textarea "waived per client."
click at [424, 215] on icon at bounding box center [421, 218] width 14 height 14
radio input "true"
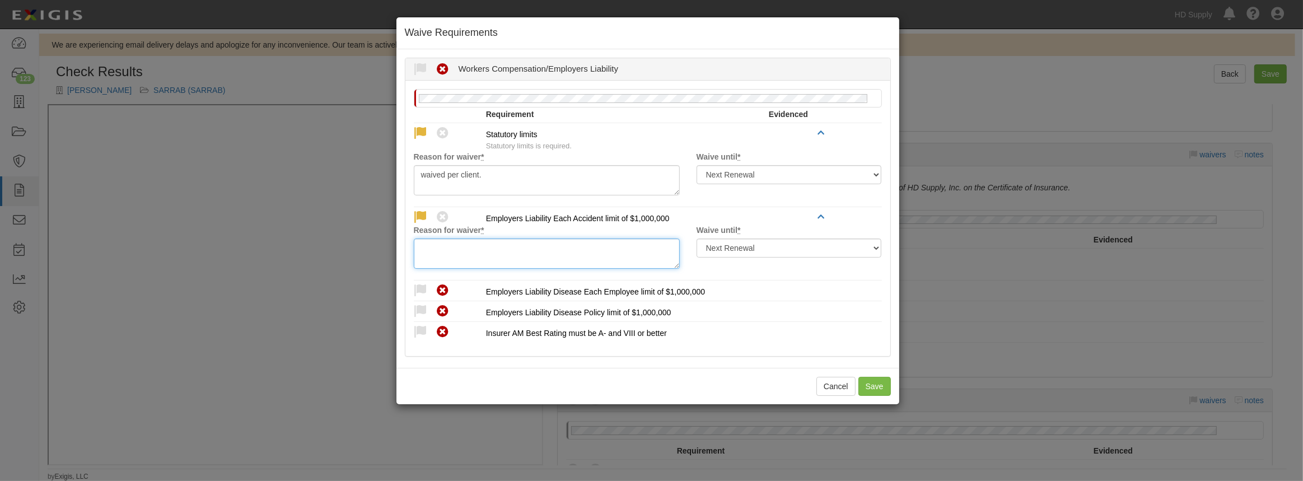
click at [437, 251] on textarea "Reason for waiver *" at bounding box center [547, 254] width 266 height 30
paste textarea "waived per client."
type textarea "waived per client."
drag, startPoint x: 420, startPoint y: 291, endPoint x: 425, endPoint y: 304, distance: 14.0
click at [419, 290] on icon at bounding box center [421, 291] width 14 height 14
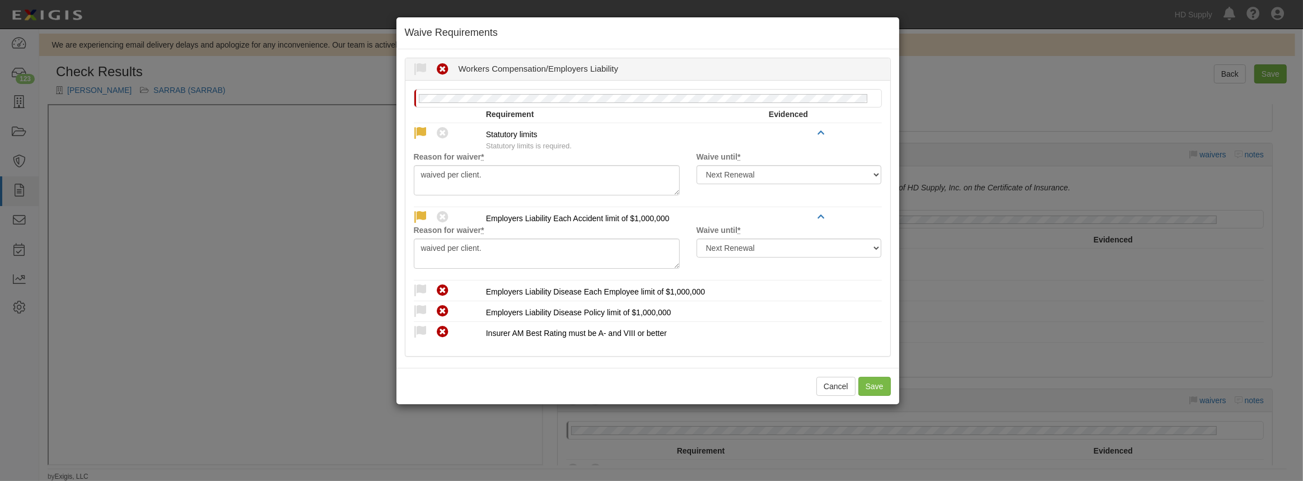
radio input "true"
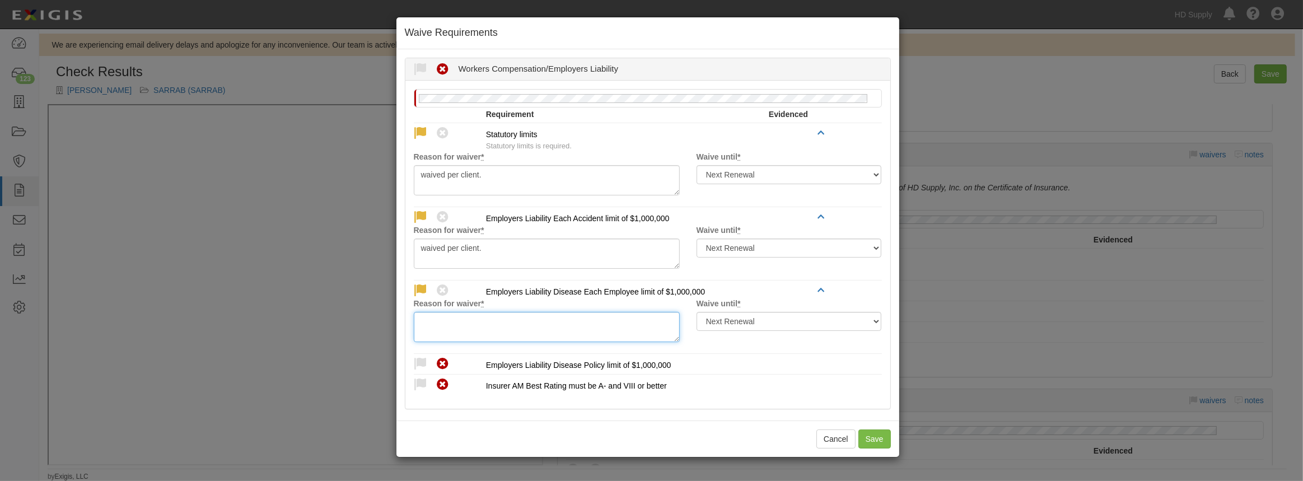
click at [439, 325] on textarea "Reason for waiver *" at bounding box center [547, 327] width 266 height 30
paste textarea "waived per client."
type textarea "waived per client."
click at [417, 363] on icon at bounding box center [421, 364] width 14 height 14
radio input "true"
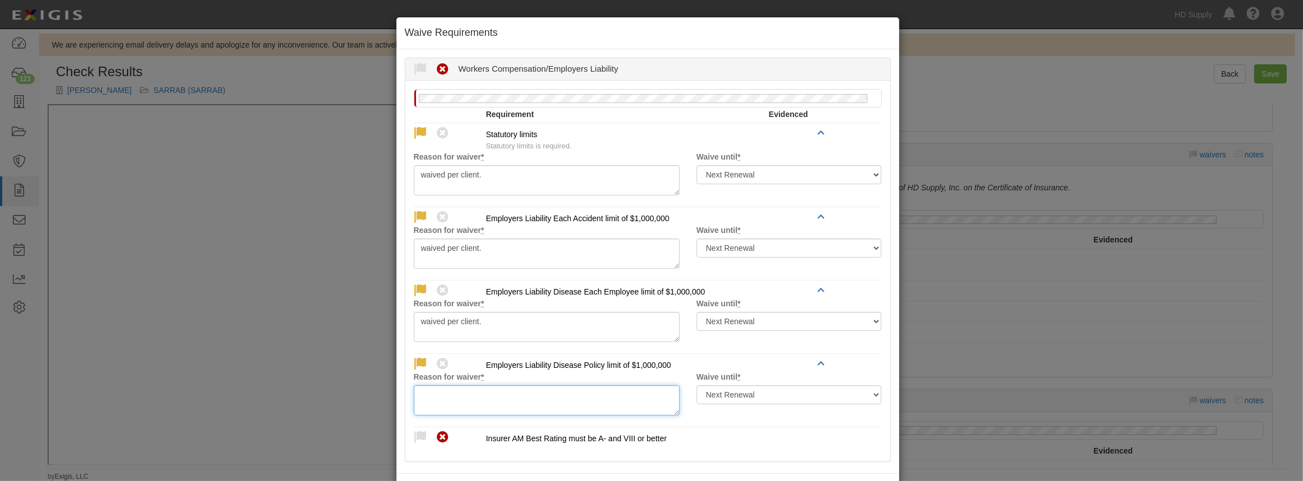
click at [457, 396] on textarea "Reason for waiver *" at bounding box center [547, 400] width 266 height 30
paste textarea "waived per client."
type textarea "waived per client."
click at [414, 432] on icon at bounding box center [421, 438] width 14 height 14
radio input "true"
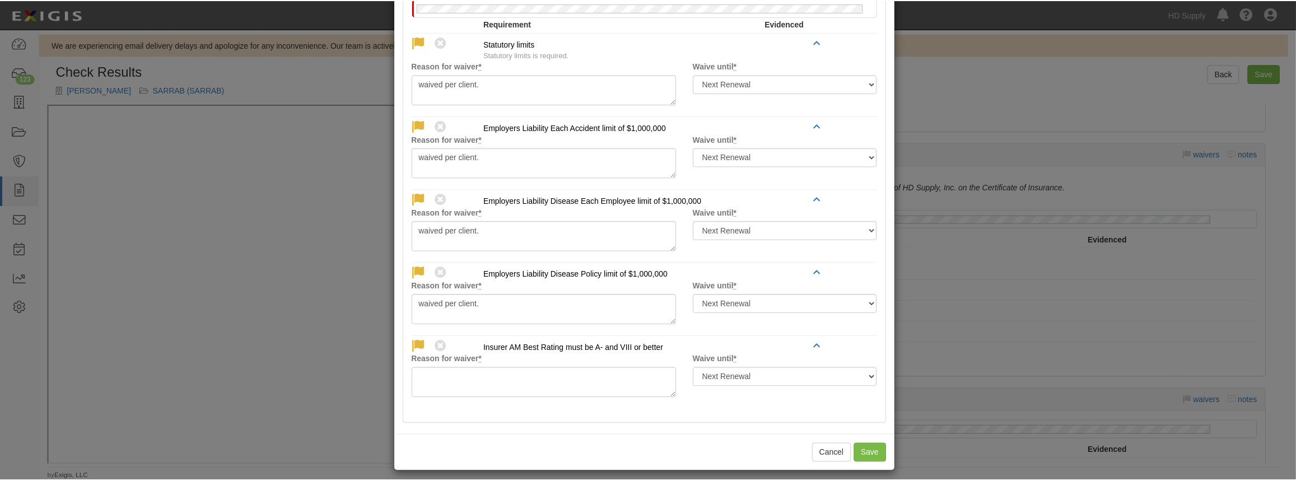
scroll to position [96, 0]
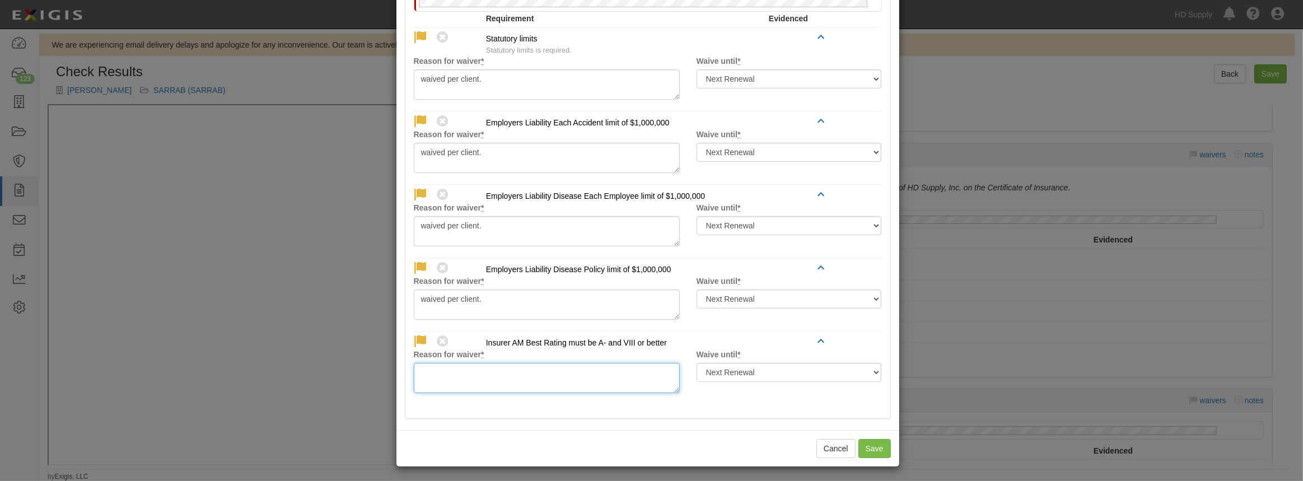
click at [440, 378] on textarea "Reason for waiver *" at bounding box center [547, 378] width 266 height 30
paste textarea "waived per client."
type textarea "waived per client."
click at [871, 446] on button "Save" at bounding box center [875, 448] width 32 height 19
radio input "true"
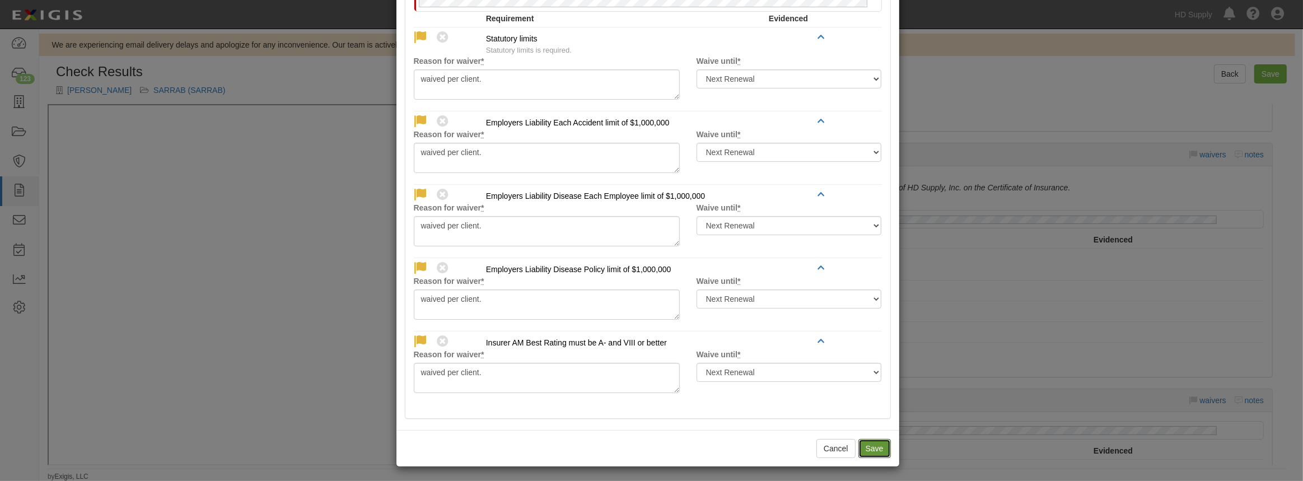
radio input "true"
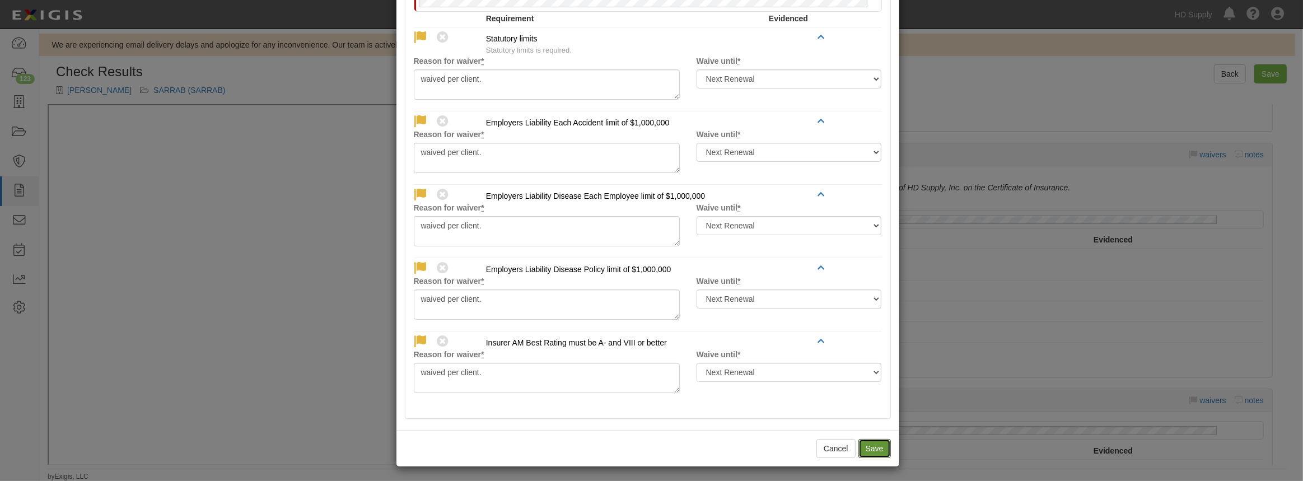
radio input "true"
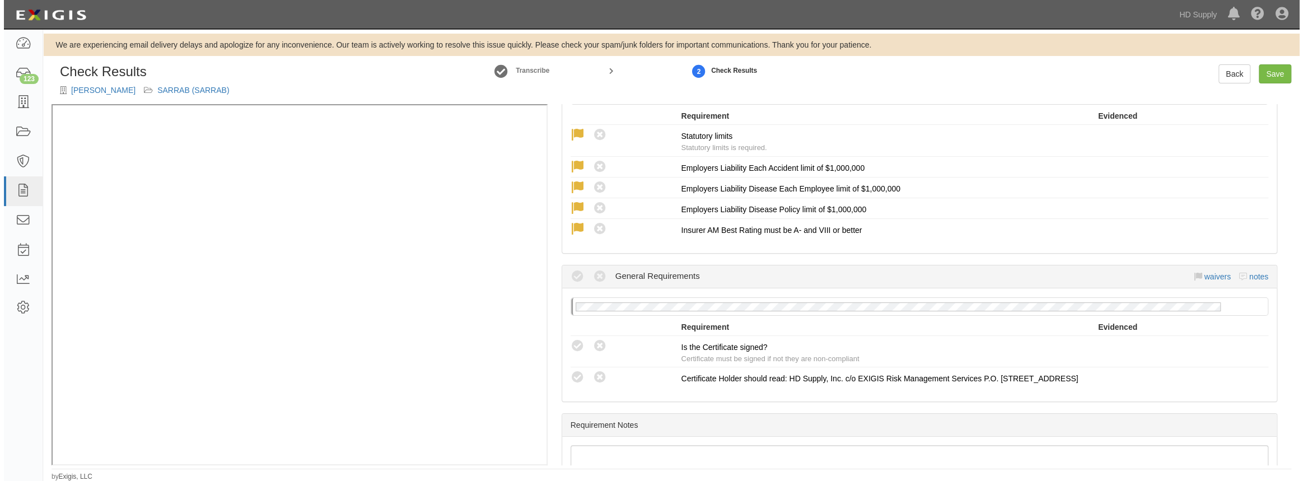
scroll to position [865, 0]
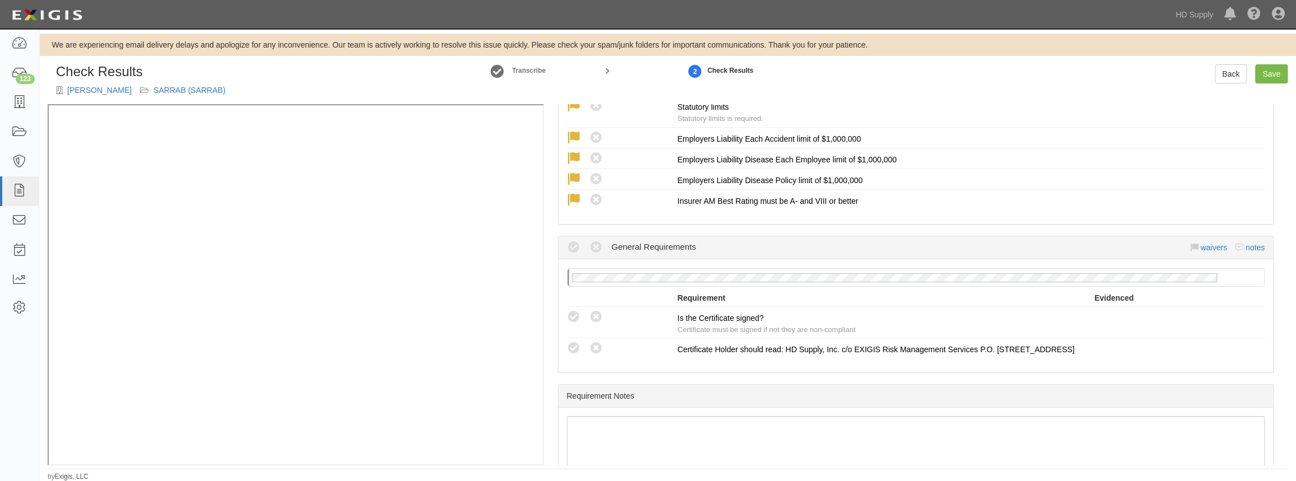
click at [571, 311] on icon at bounding box center [574, 317] width 14 height 14
radio input "true"
click at [574, 346] on icon at bounding box center [574, 349] width 14 height 14
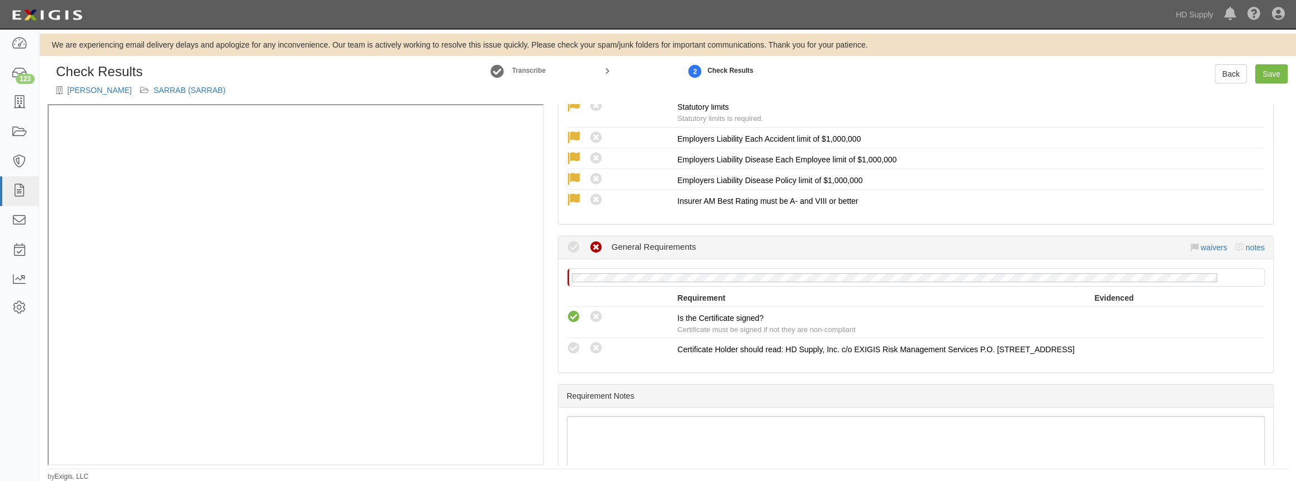
radio input "true"
drag, startPoint x: 780, startPoint y: 398, endPoint x: 1013, endPoint y: 304, distance: 250.8
click at [784, 395] on div "Requirement Notes" at bounding box center [915, 396] width 715 height 23
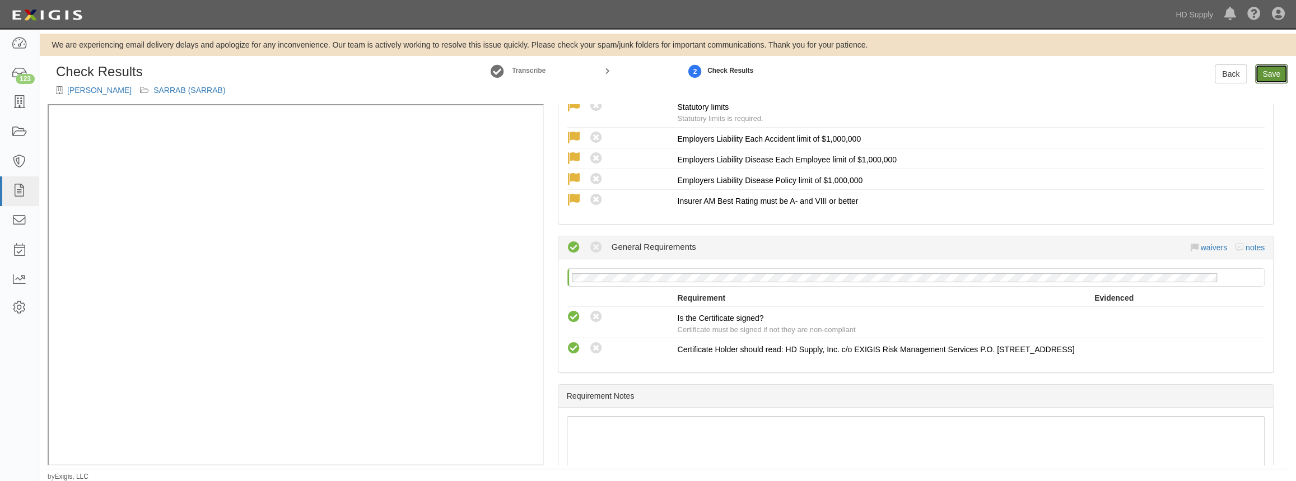
click at [1262, 73] on link "Save" at bounding box center [1271, 73] width 32 height 19
radio input "true"
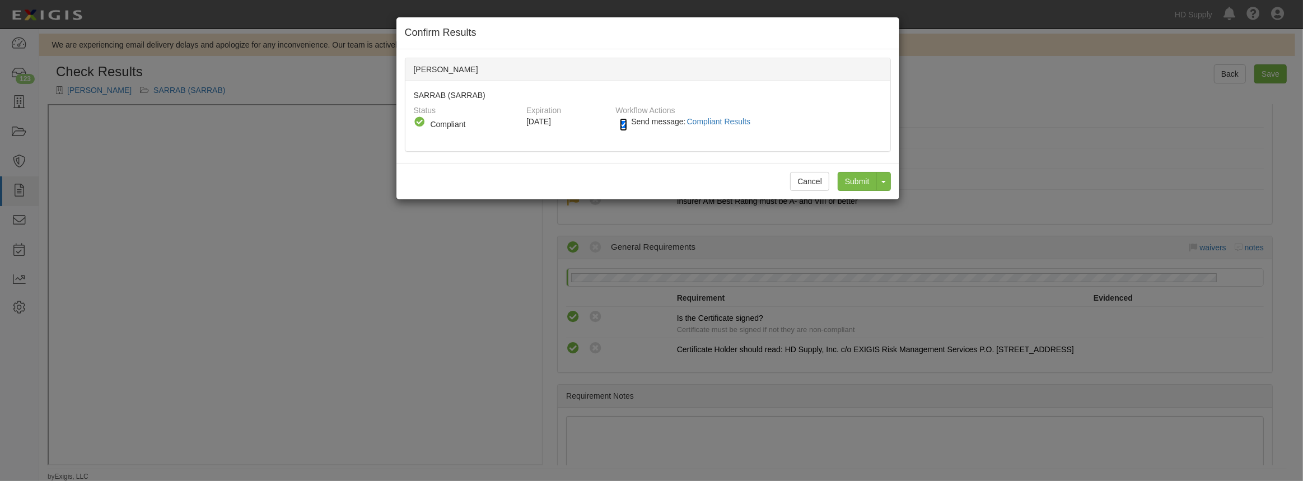
click at [622, 124] on input "Send message: Compliant Results" at bounding box center [623, 124] width 7 height 13
checkbox input "false"
click at [853, 183] on input "Submit" at bounding box center [857, 181] width 39 height 19
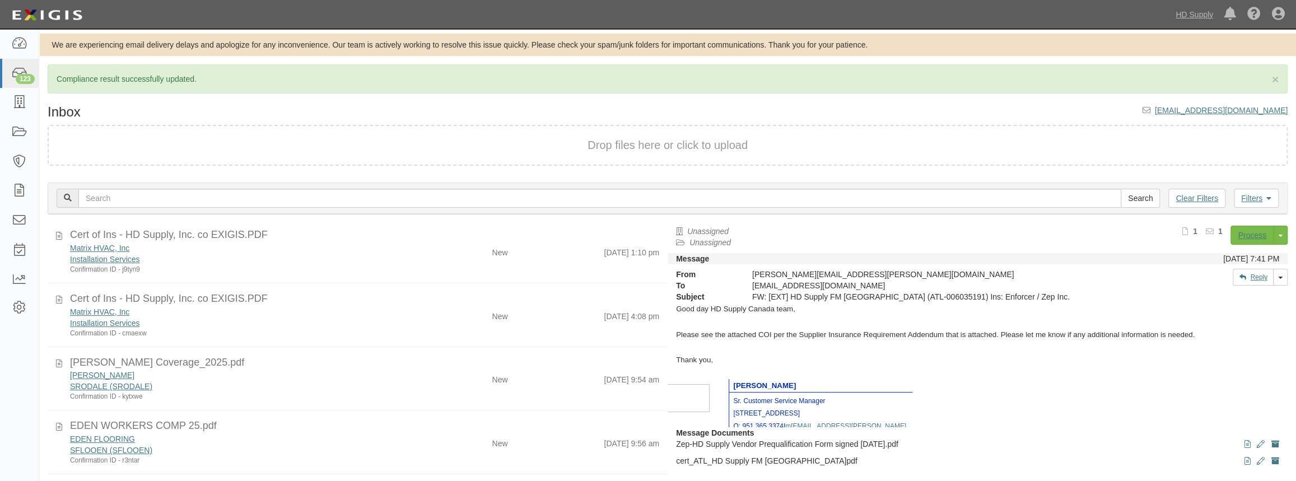
scroll to position [101, 0]
click at [381, 372] on div "[PERSON_NAME]" at bounding box center [238, 374] width 337 height 11
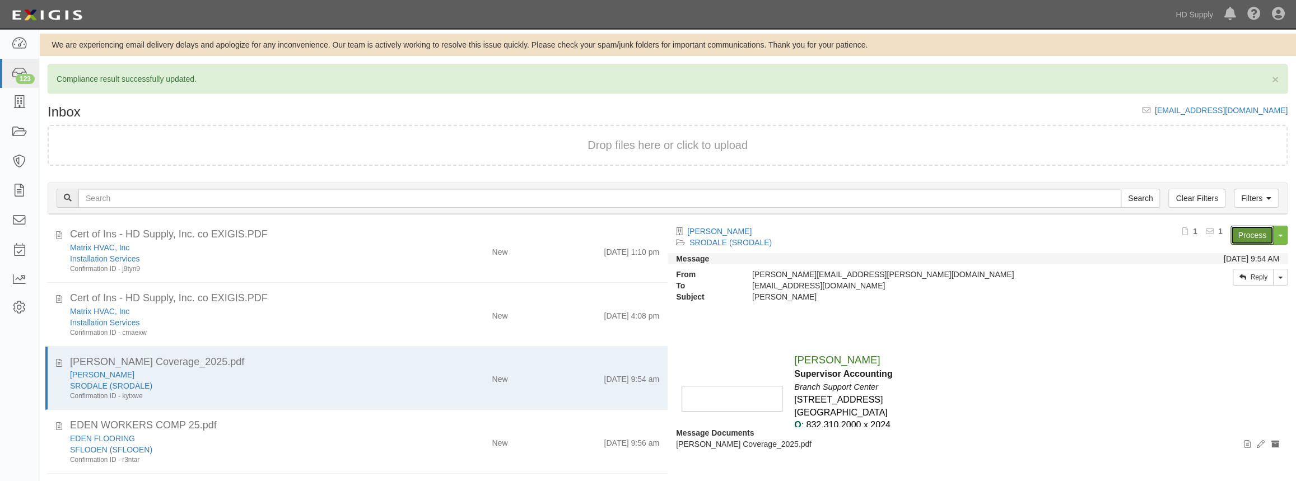
click at [1251, 234] on link "Process" at bounding box center [1252, 235] width 43 height 19
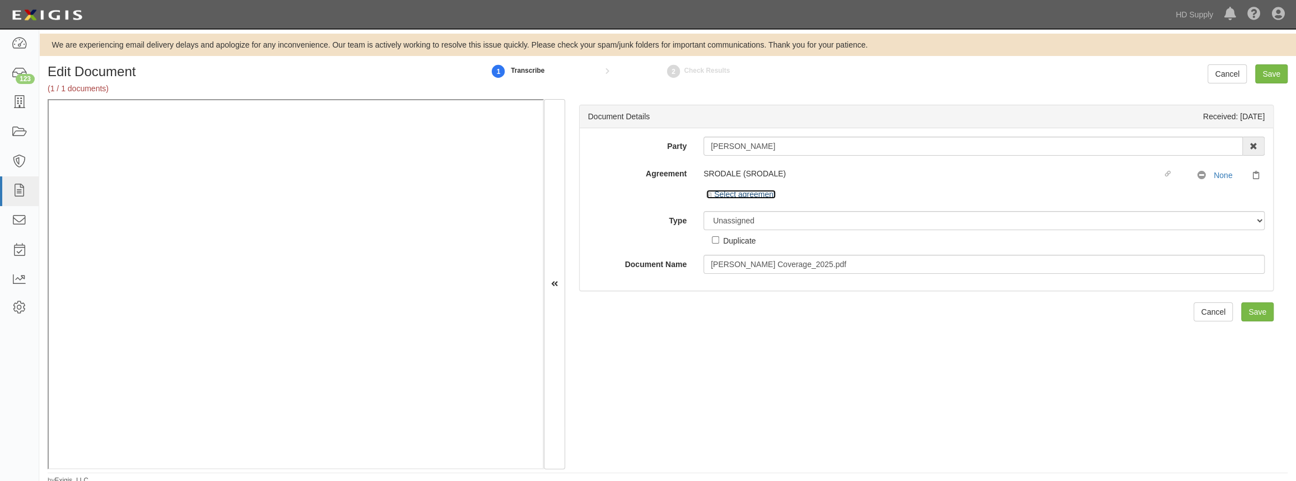
click at [709, 196] on icon at bounding box center [710, 196] width 8 height 6
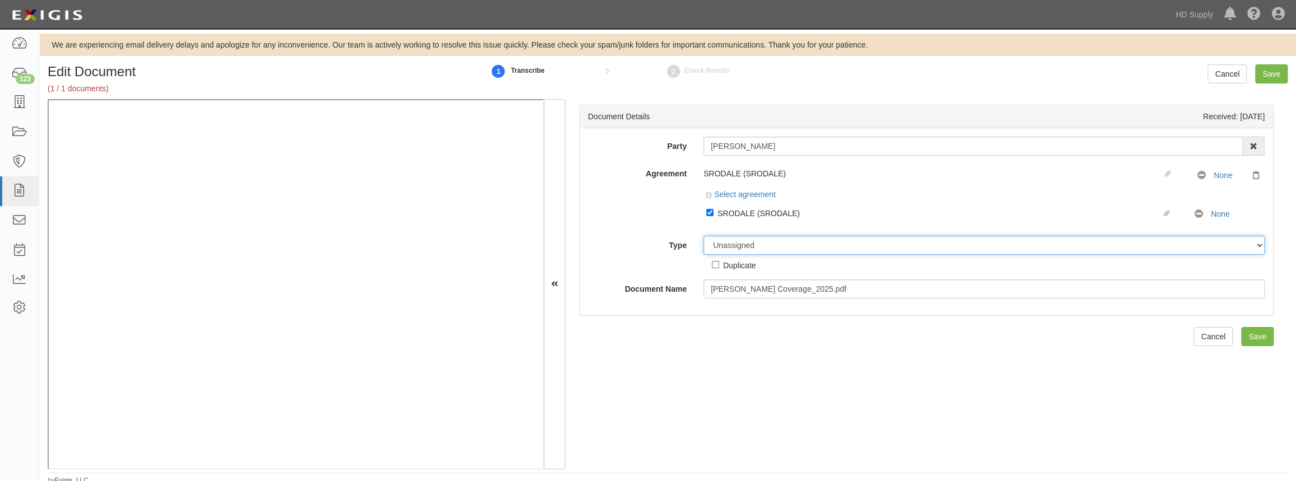
click at [726, 241] on select "Unassigned Binder Cancellation Notice Certificate Contract Endorsement Insuranc…" at bounding box center [983, 245] width 561 height 19
select select "CertificateDetail"
click at [703, 236] on select "Unassigned Binder Cancellation Notice Certificate Contract Endorsement Insuranc…" at bounding box center [983, 245] width 561 height 19
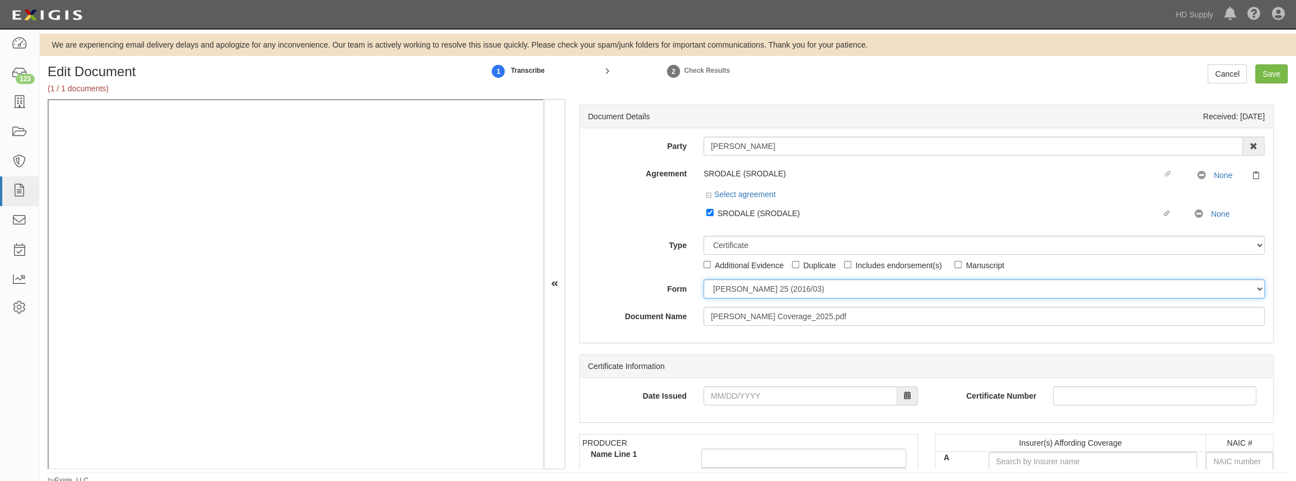
click at [723, 292] on select "ACORD 25 (2016/03) ACORD 101 ACORD 855 NY (2014/05) General" at bounding box center [983, 288] width 561 height 19
click at [726, 352] on div "Document Details Received: 08/22/2025 Party ALEJANDRO RODRIGUEZ 1888 MILLS 1888…" at bounding box center [926, 284] width 723 height 370
click at [734, 288] on select "ACORD 25 (2016/03) ACORD 101 ACORD 855 NY (2014/05) General" at bounding box center [983, 288] width 561 height 19
select select "GeneralFormDetail"
click at [703, 279] on select "ACORD 25 (2016/03) ACORD 101 ACORD 855 NY (2014/05) General" at bounding box center [983, 288] width 561 height 19
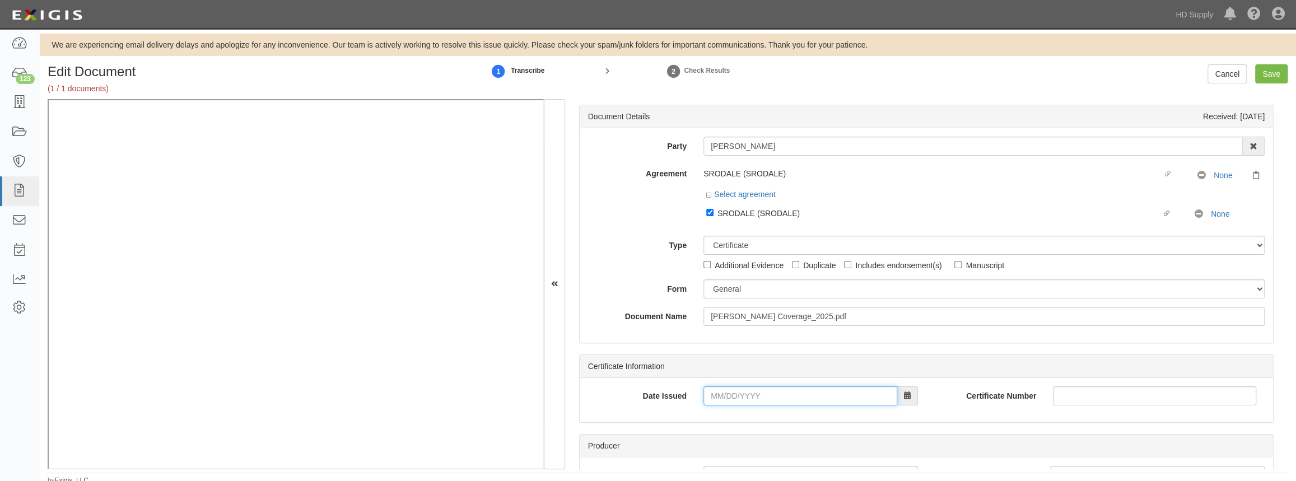
click at [714, 394] on input "Date Issued" at bounding box center [800, 395] width 194 height 19
type input "06/19/2025"
click at [688, 385] on div "Date Issued 06/19/2025 Certificate Number" at bounding box center [926, 400] width 693 height 44
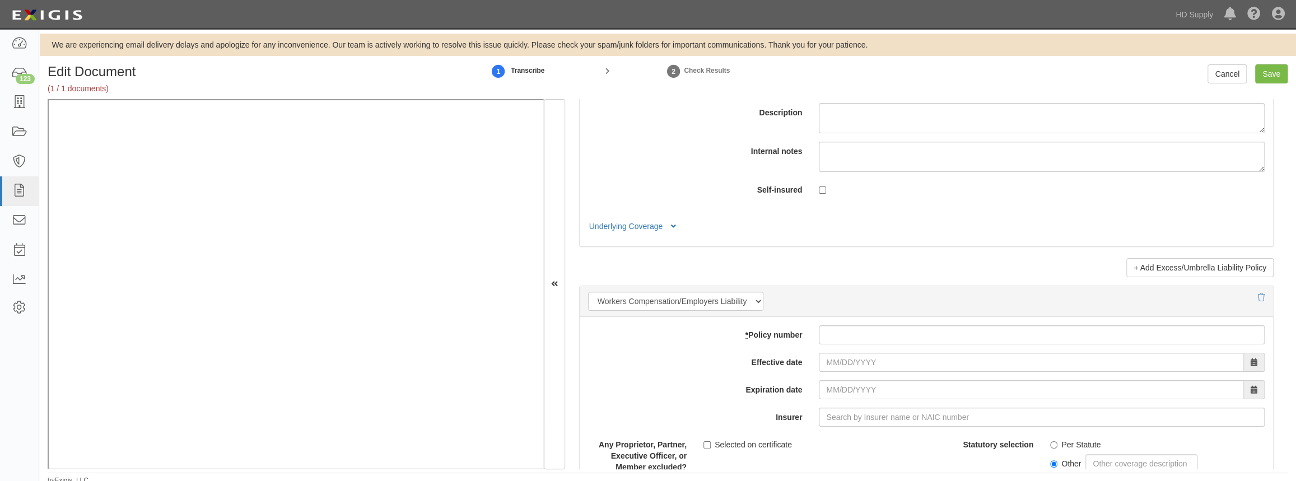
scroll to position [2597, 0]
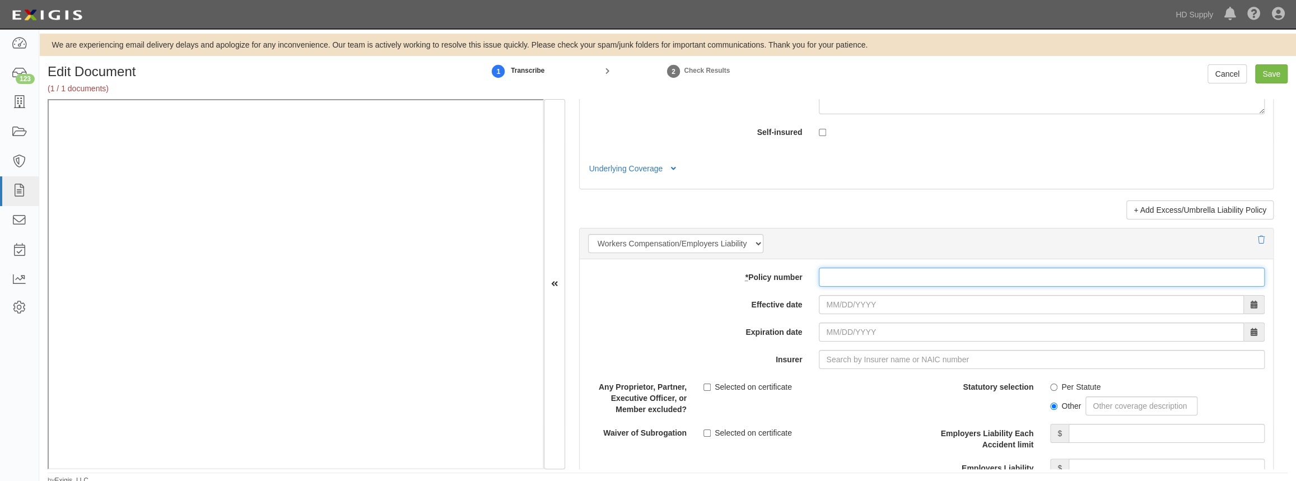
click at [842, 277] on input "* Policy number" at bounding box center [1042, 277] width 446 height 19
type input "DWC83"
click at [829, 306] on input "Effective date" at bounding box center [1031, 304] width 425 height 19
type input "06/19/2025"
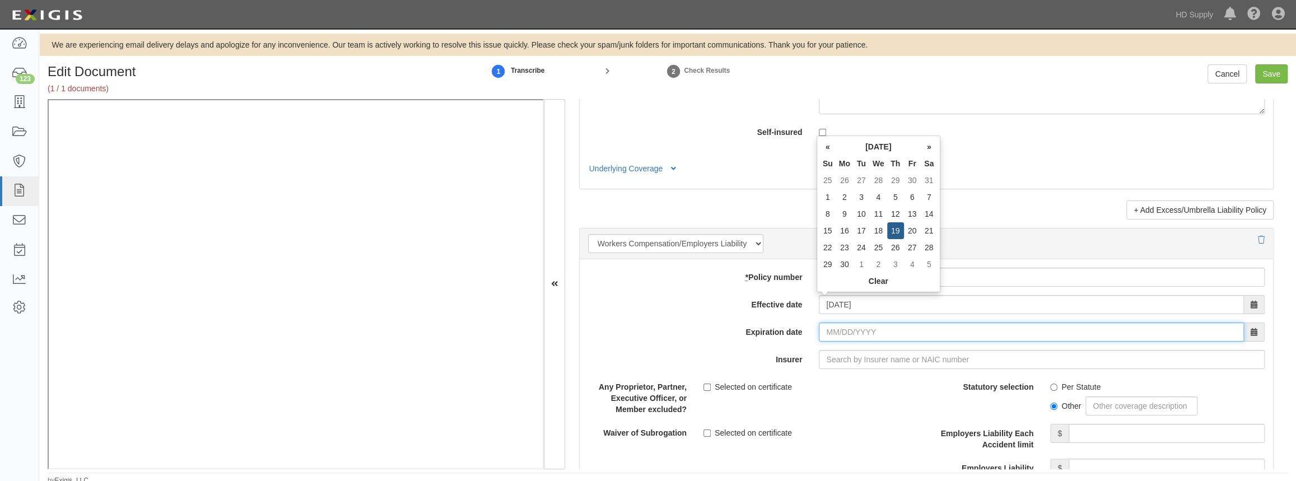
type input "06/19/2026"
click at [820, 330] on input "06/19/2026" at bounding box center [1031, 332] width 425 height 19
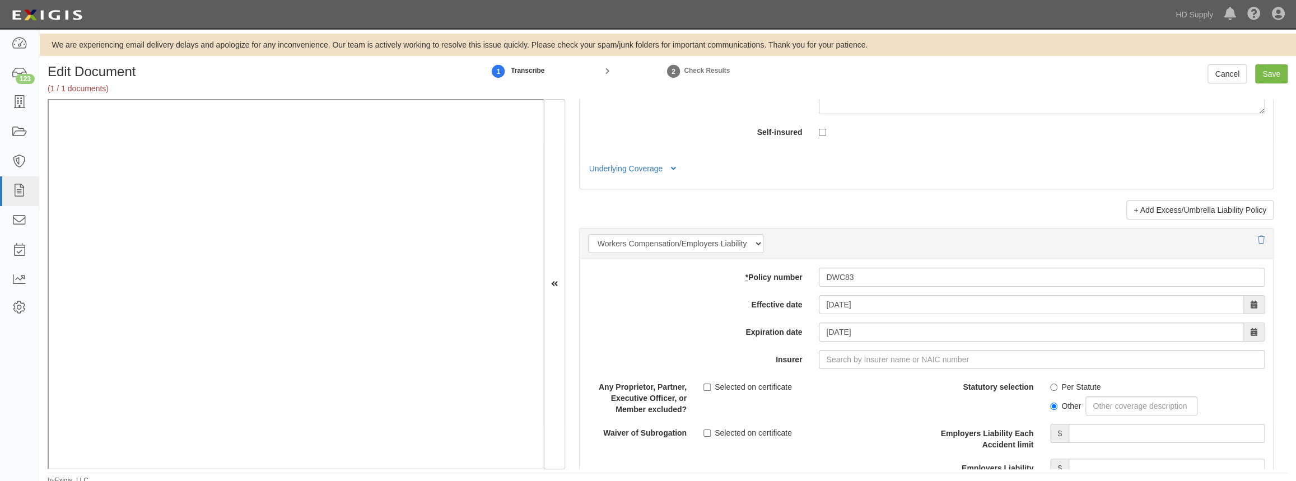
click at [776, 364] on div "Insurer" at bounding box center [926, 359] width 693 height 19
click at [1268, 73] on input "Save" at bounding box center [1271, 73] width 32 height 19
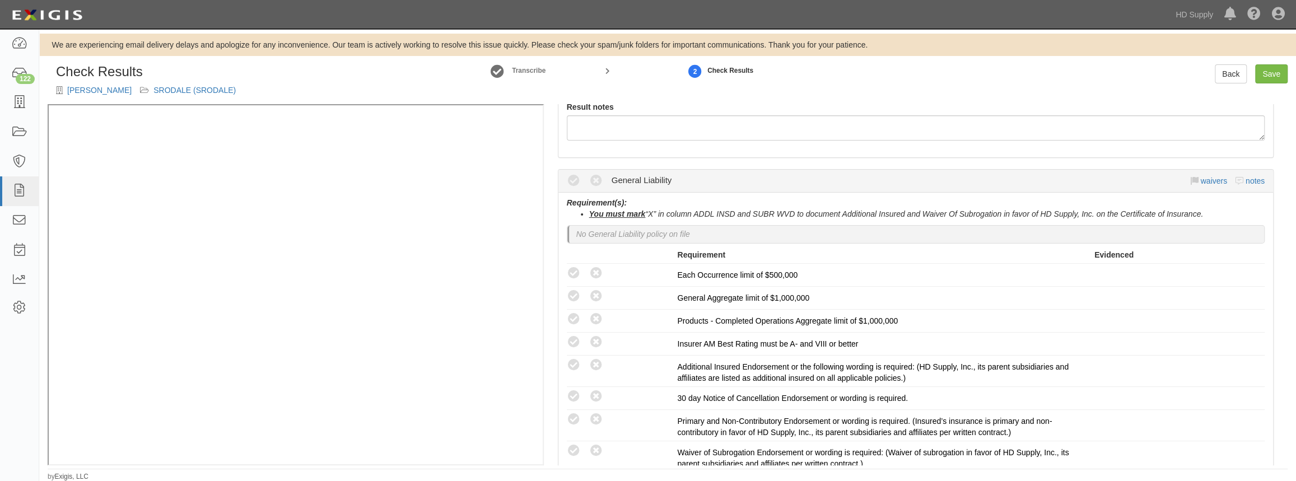
scroll to position [152, 0]
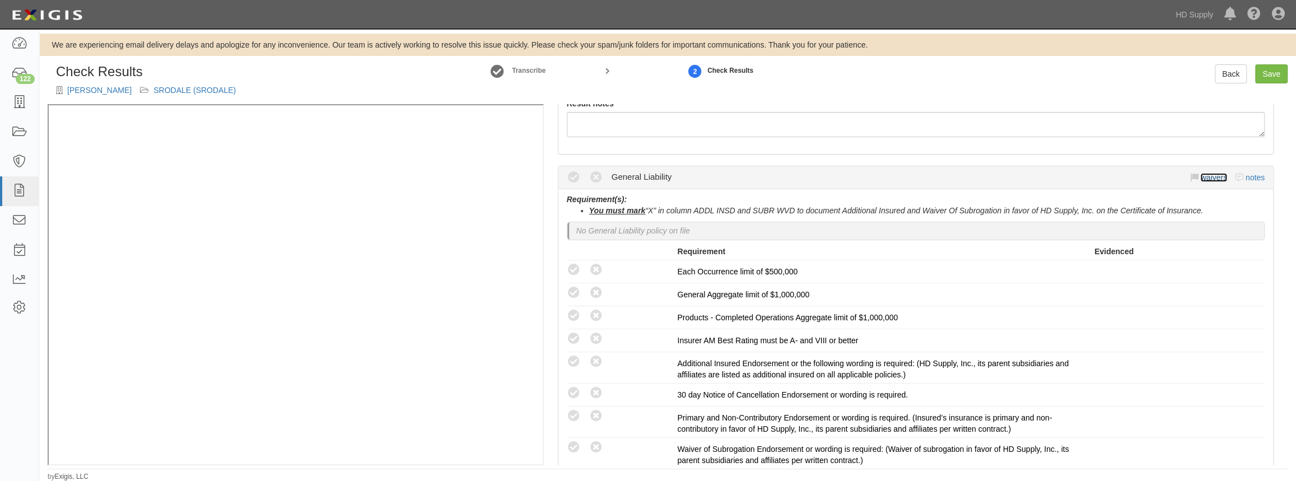
click at [1200, 176] on link "waivers" at bounding box center [1213, 177] width 26 height 9
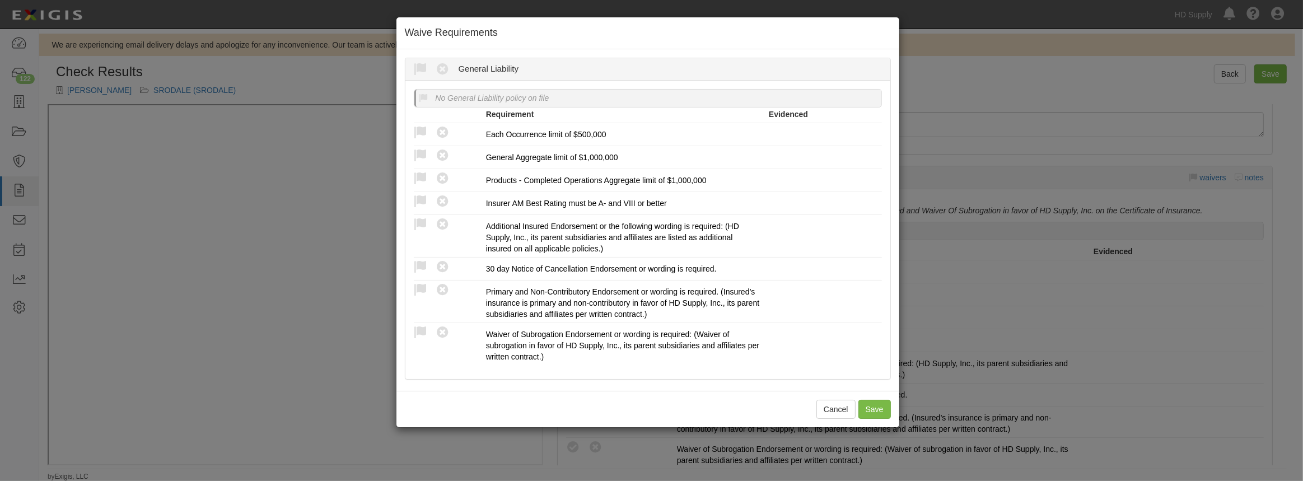
click at [416, 66] on icon at bounding box center [421, 70] width 14 height 14
radio input "true"
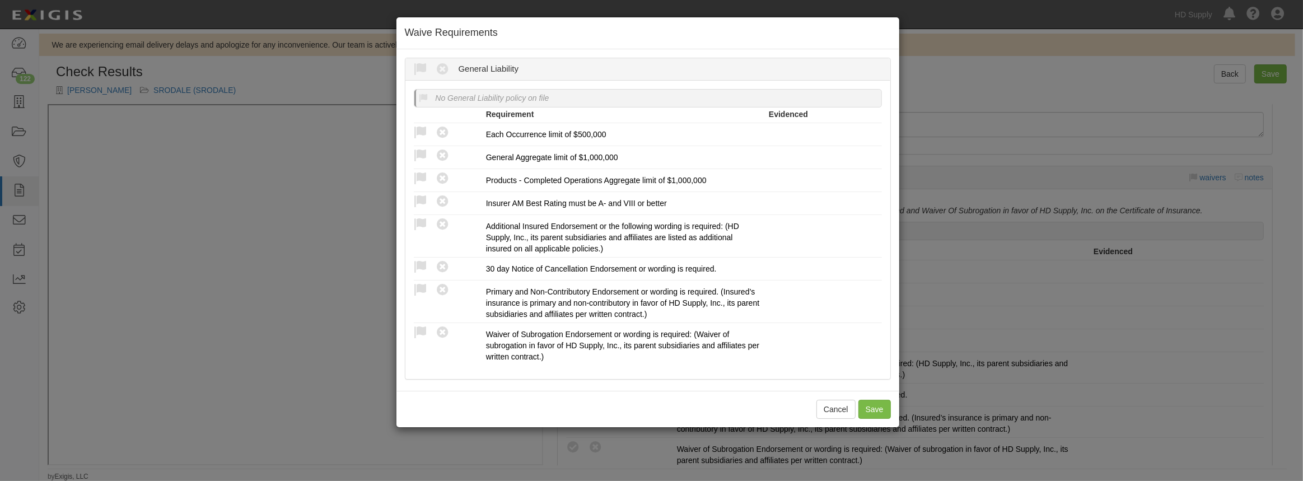
radio input "true"
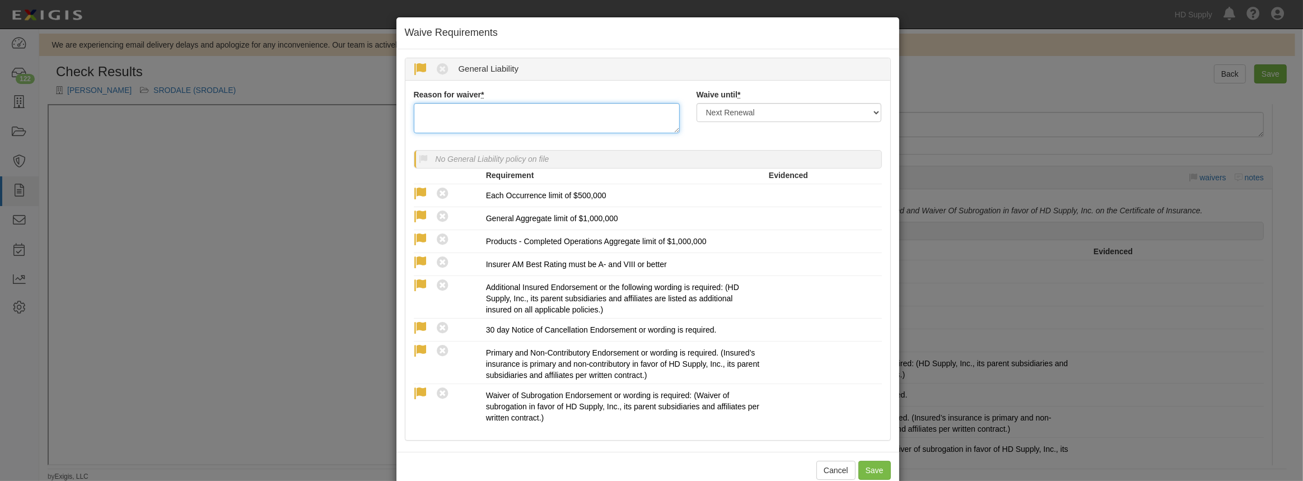
click at [452, 125] on textarea "Reason for waiver *" at bounding box center [547, 118] width 266 height 30
paste textarea "waived per client."
type textarea "waived per client."
click at [873, 469] on button "Save" at bounding box center [875, 470] width 32 height 19
radio input "true"
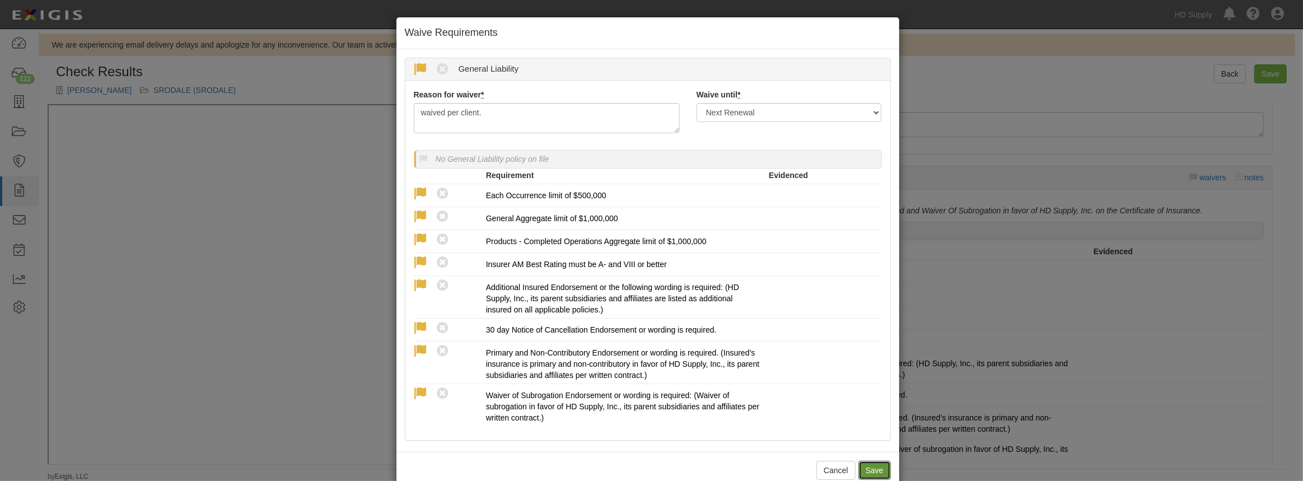
radio input "true"
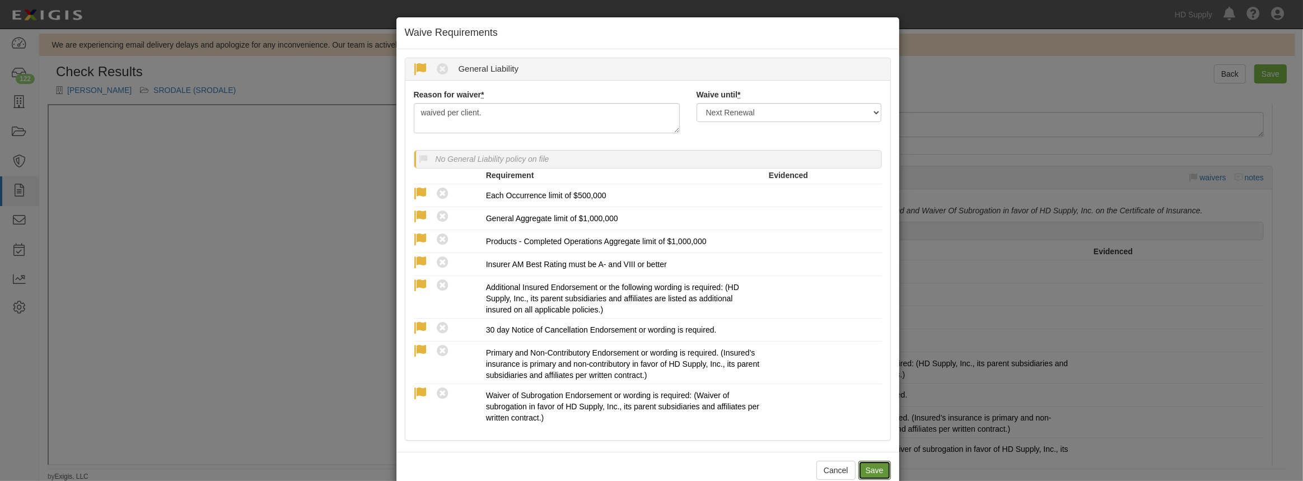
radio input "true"
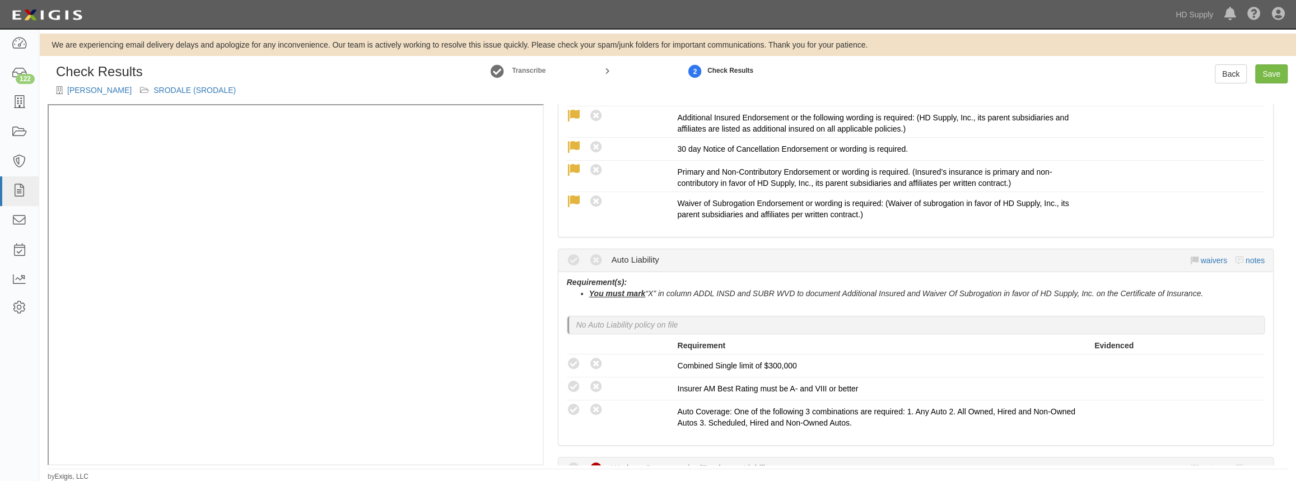
scroll to position [407, 0]
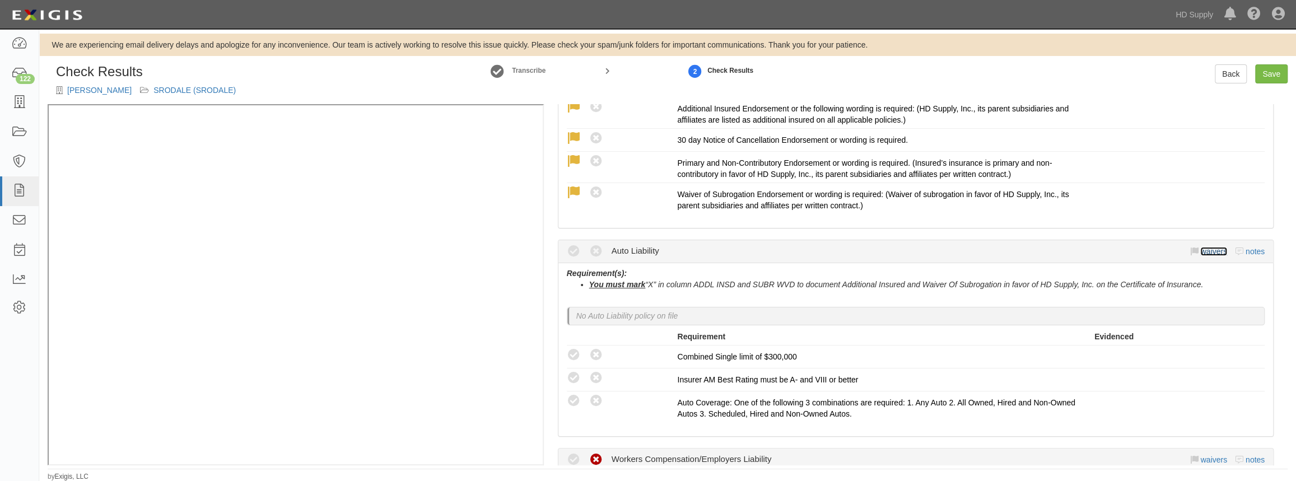
click at [1200, 251] on link "waivers" at bounding box center [1213, 251] width 26 height 9
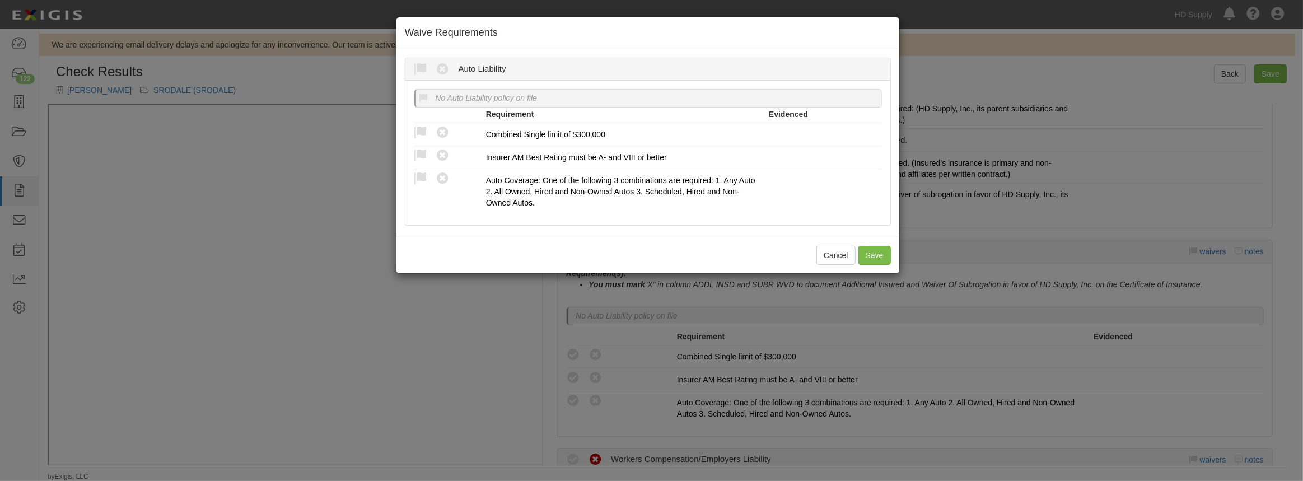
click at [418, 65] on icon at bounding box center [421, 70] width 14 height 14
radio input "true"
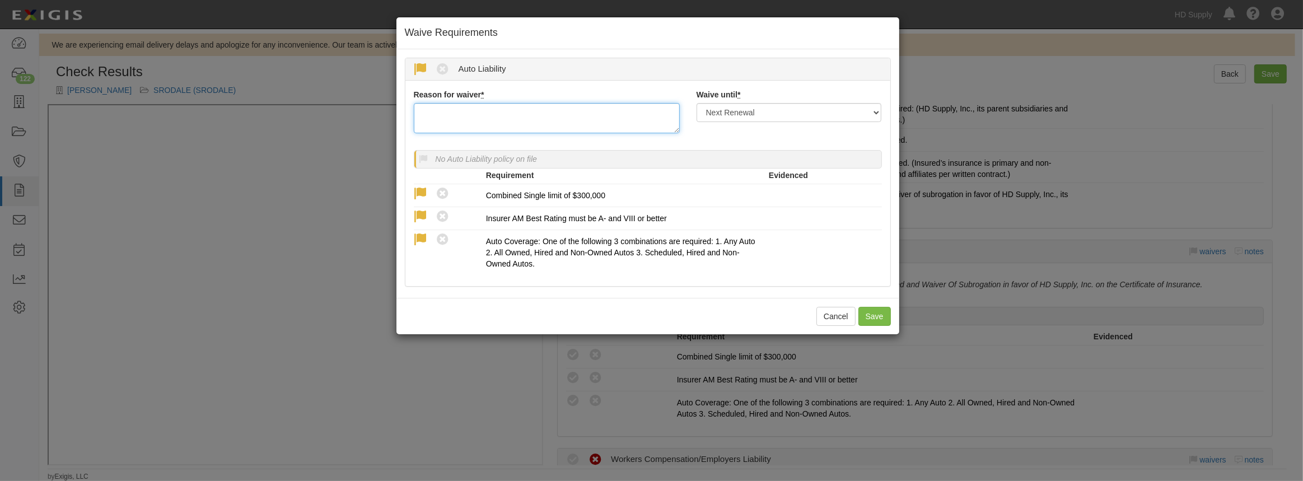
click at [448, 115] on textarea "Reason for waiver *" at bounding box center [547, 118] width 266 height 30
paste textarea "waived per client."
type textarea "waived per client."
click at [873, 312] on button "Save" at bounding box center [875, 316] width 32 height 19
radio input "true"
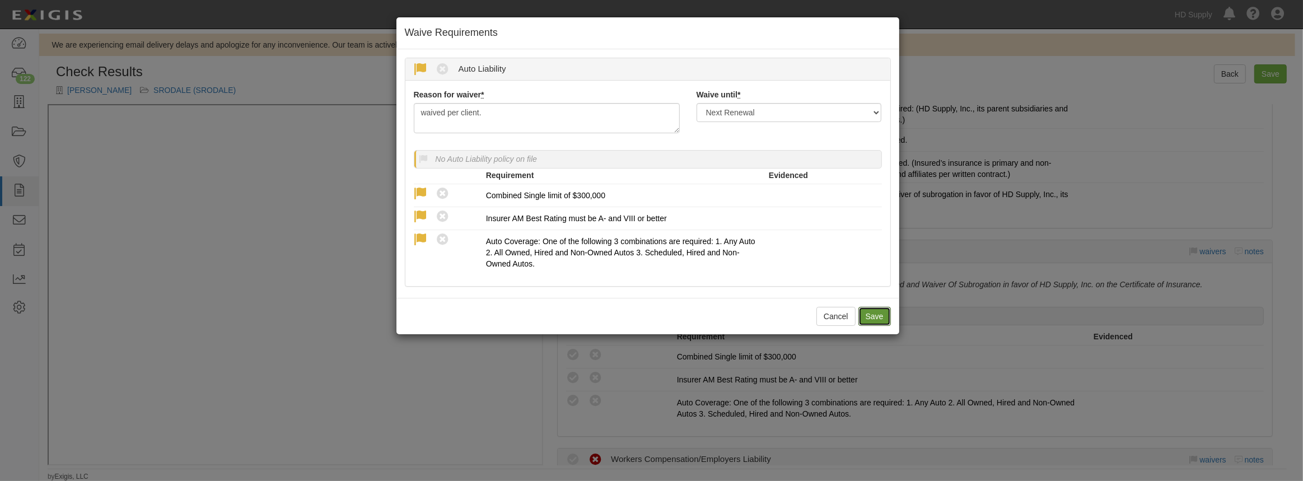
radio input "true"
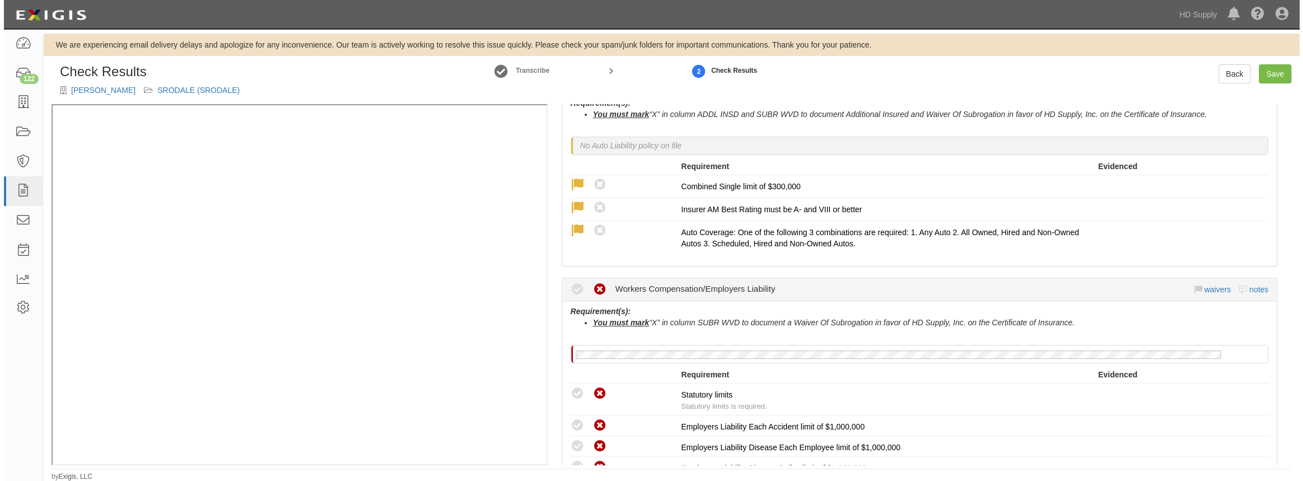
scroll to position [661, 0]
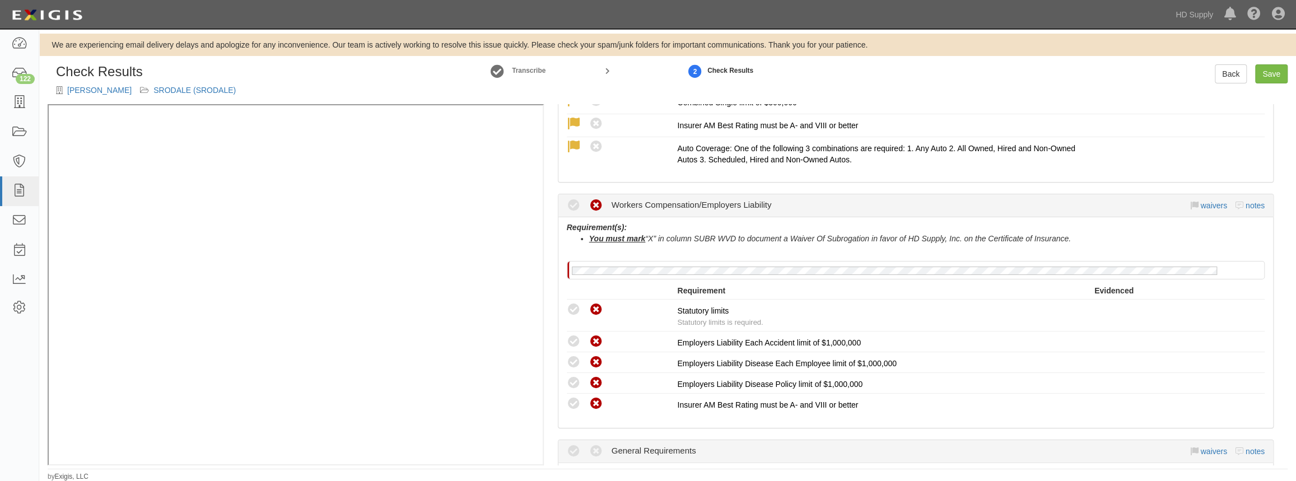
click at [1191, 205] on div "waivers notes" at bounding box center [1228, 205] width 74 height 11
click at [1191, 202] on icon at bounding box center [1195, 206] width 8 height 8
click at [1200, 201] on link "waivers" at bounding box center [1213, 205] width 26 height 9
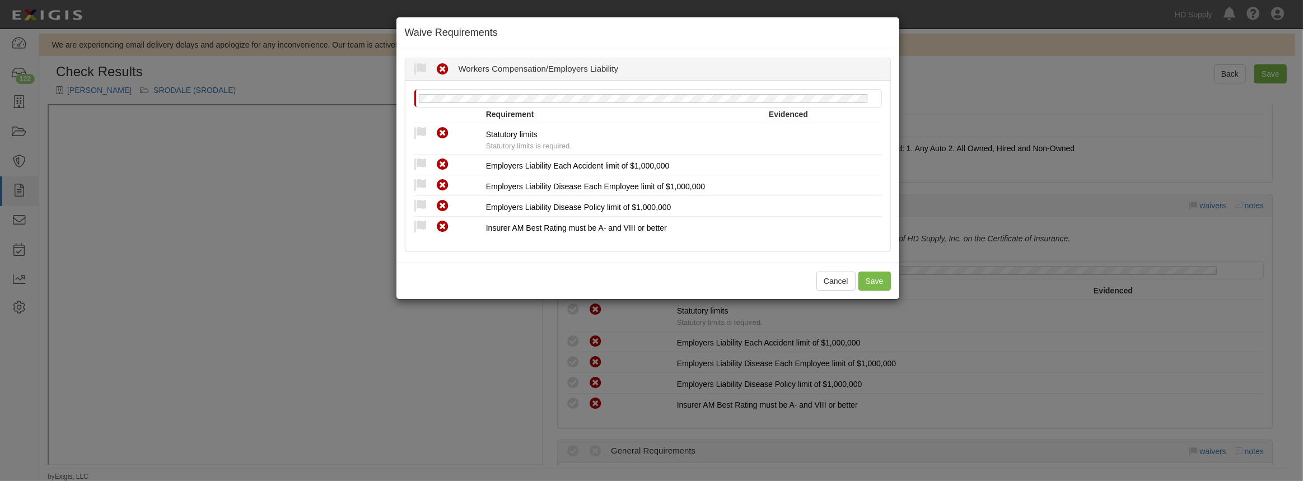
click at [423, 129] on icon at bounding box center [421, 134] width 14 height 14
radio input "true"
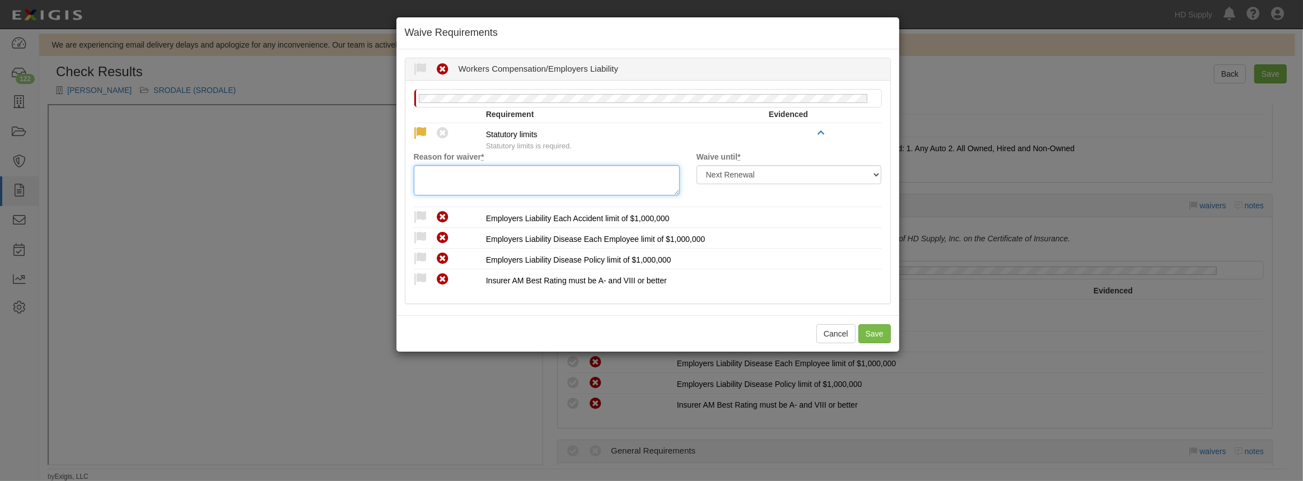
click at [439, 180] on textarea "Reason for waiver *" at bounding box center [547, 180] width 266 height 30
paste textarea "waived per client."
type textarea "waived per client."
click at [417, 210] on div "Compliant Waived Non-Compliant" at bounding box center [450, 217] width 72 height 15
click at [420, 218] on icon at bounding box center [421, 218] width 14 height 14
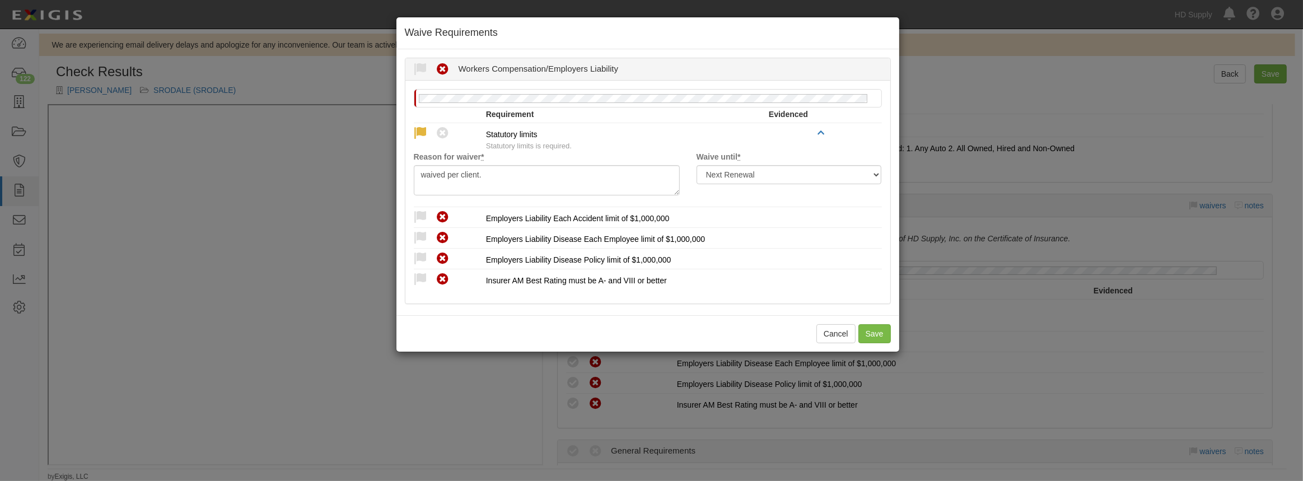
radio input "true"
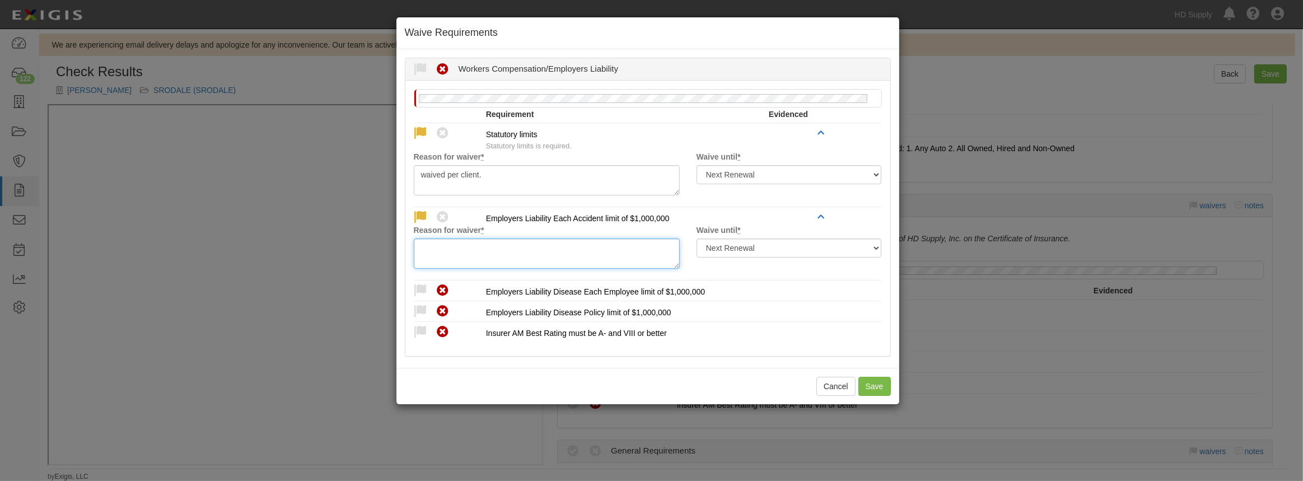
click at [436, 240] on textarea "Reason for waiver *" at bounding box center [547, 254] width 266 height 30
paste textarea "waived per client."
type textarea "waived per client."
click at [414, 285] on icon at bounding box center [421, 291] width 14 height 14
radio input "true"
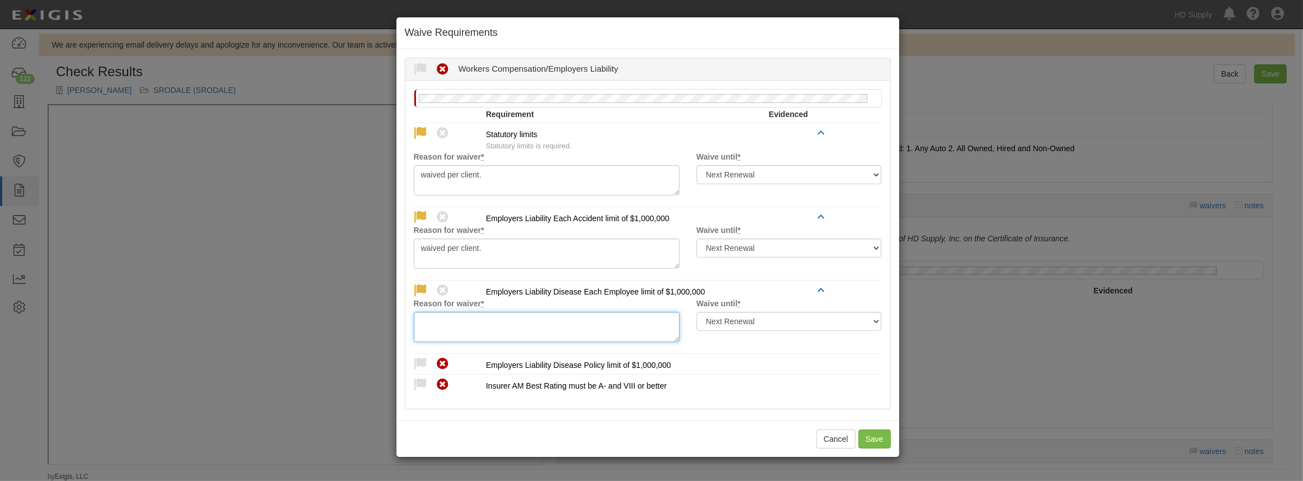
click at [437, 332] on textarea "Reason for waiver *" at bounding box center [547, 327] width 266 height 30
paste textarea "waived per client."
type textarea "waived per client."
click at [417, 361] on icon at bounding box center [421, 364] width 14 height 14
radio input "true"
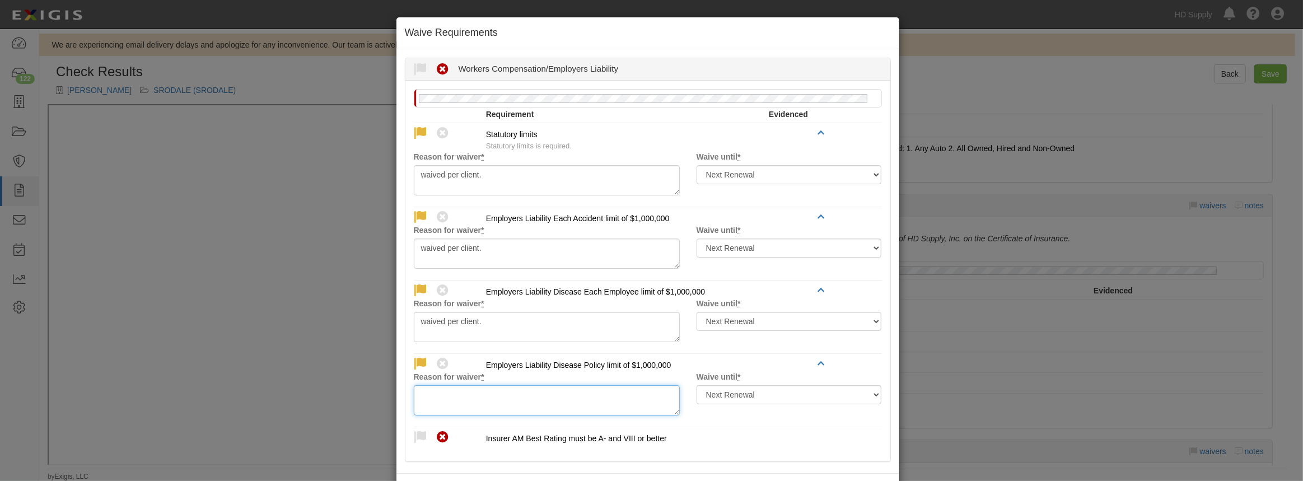
click at [440, 401] on textarea "Reason for waiver *" at bounding box center [547, 400] width 266 height 30
paste textarea "waived per client."
type textarea "waived per client."
click at [417, 433] on icon at bounding box center [421, 438] width 14 height 14
radio input "true"
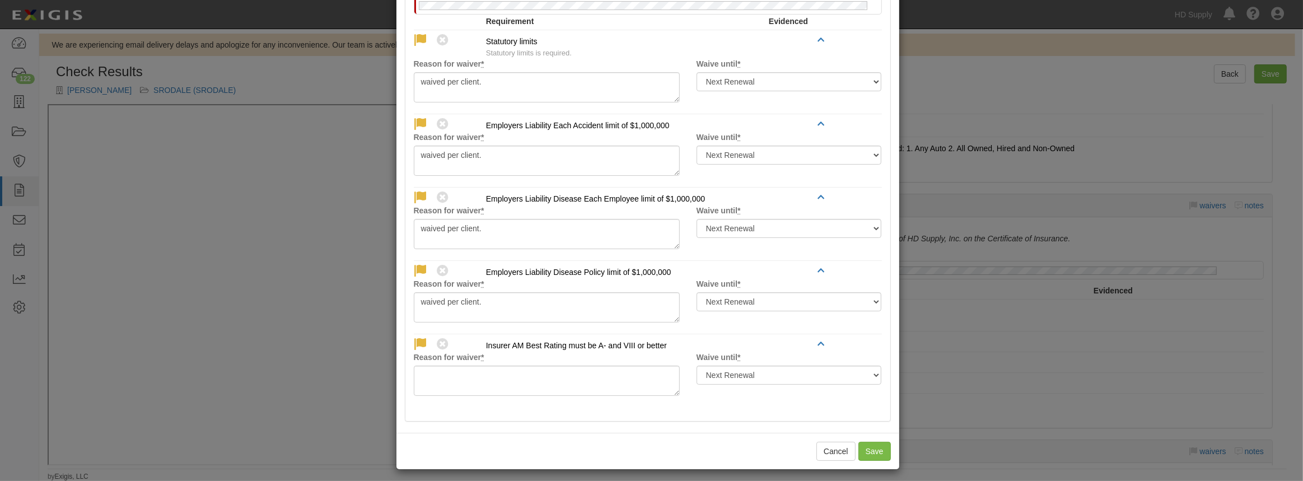
scroll to position [96, 0]
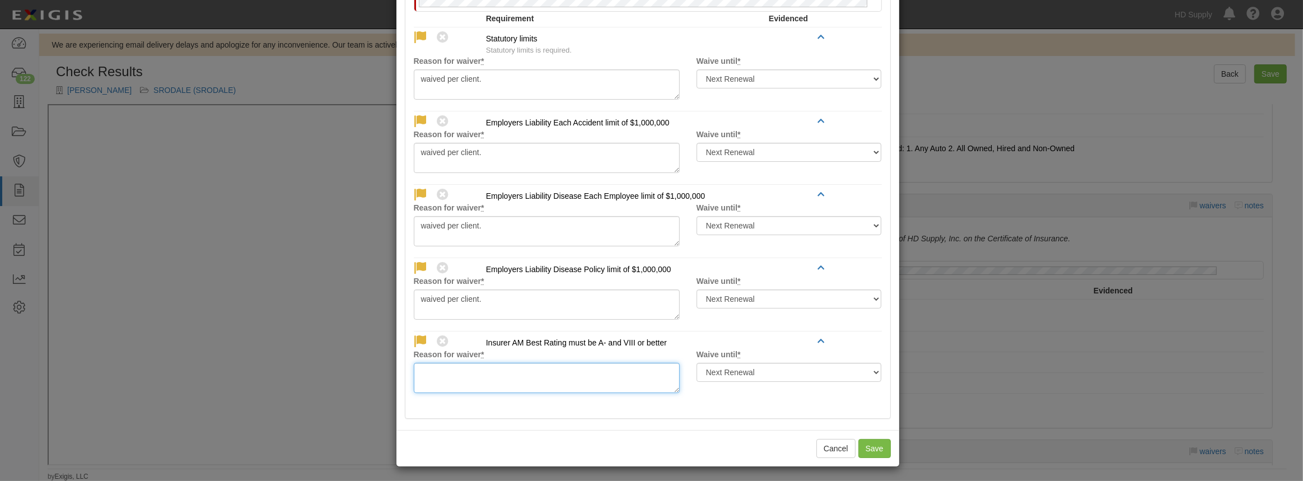
click at [432, 363] on textarea "Reason for waiver *" at bounding box center [547, 378] width 266 height 30
paste textarea "waived per client."
type textarea "waived per client."
click at [868, 440] on button "Save" at bounding box center [875, 448] width 32 height 19
radio input "true"
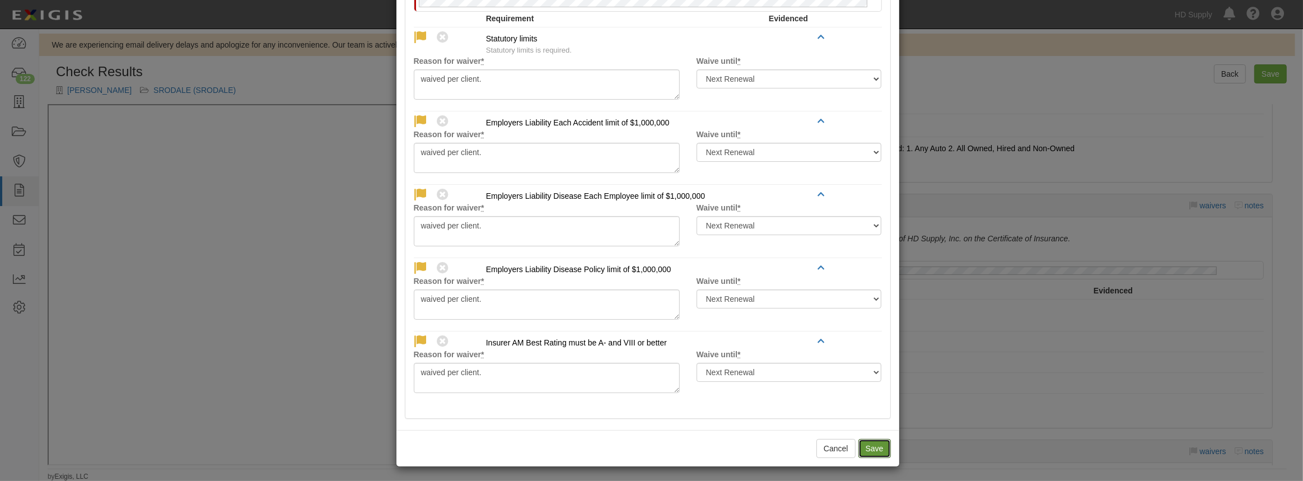
radio input "true"
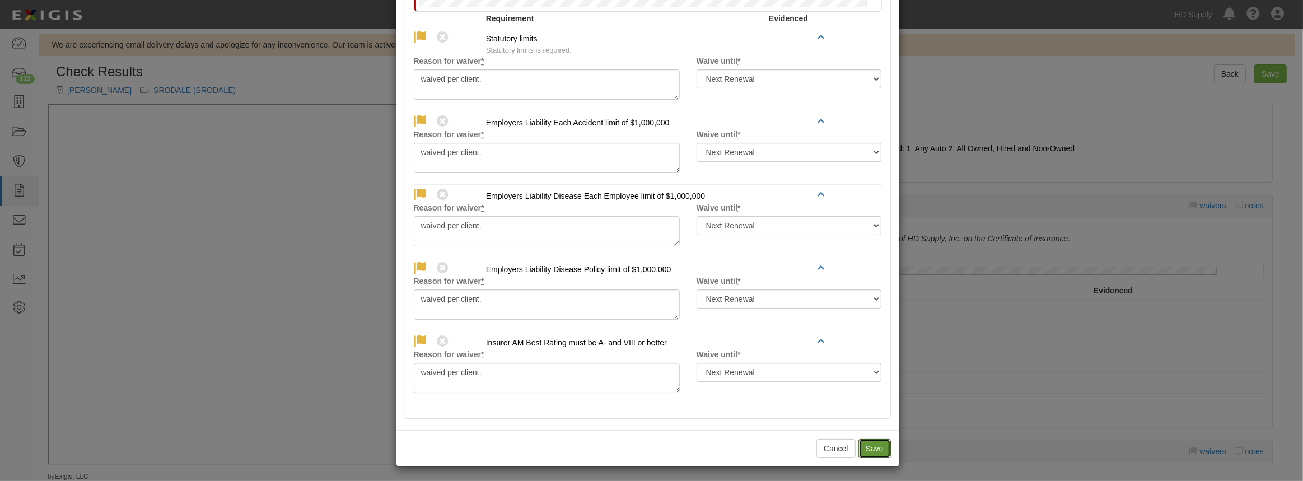
radio input "true"
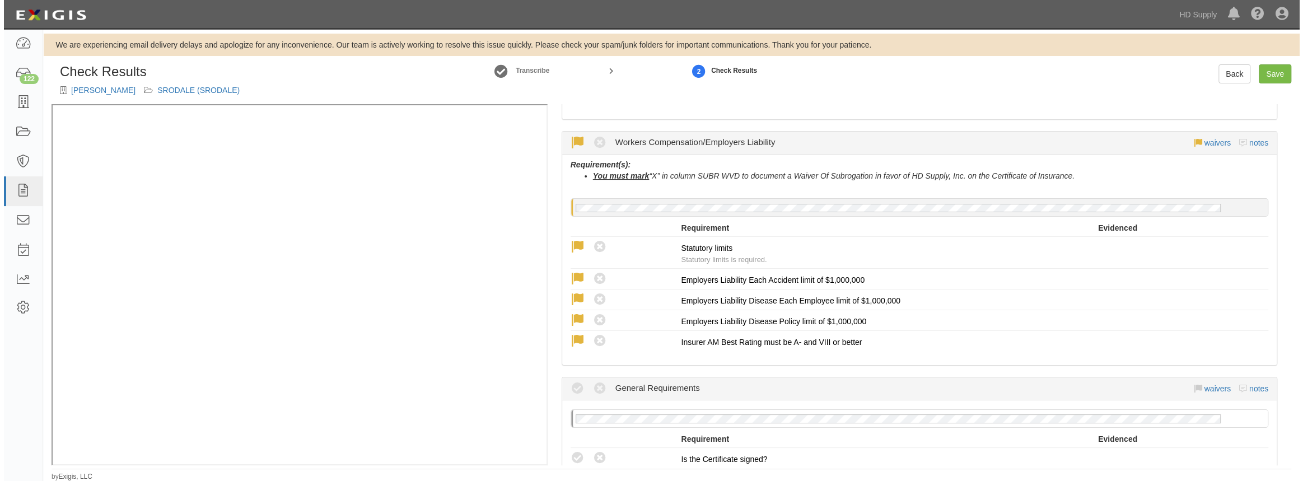
scroll to position [940, 0]
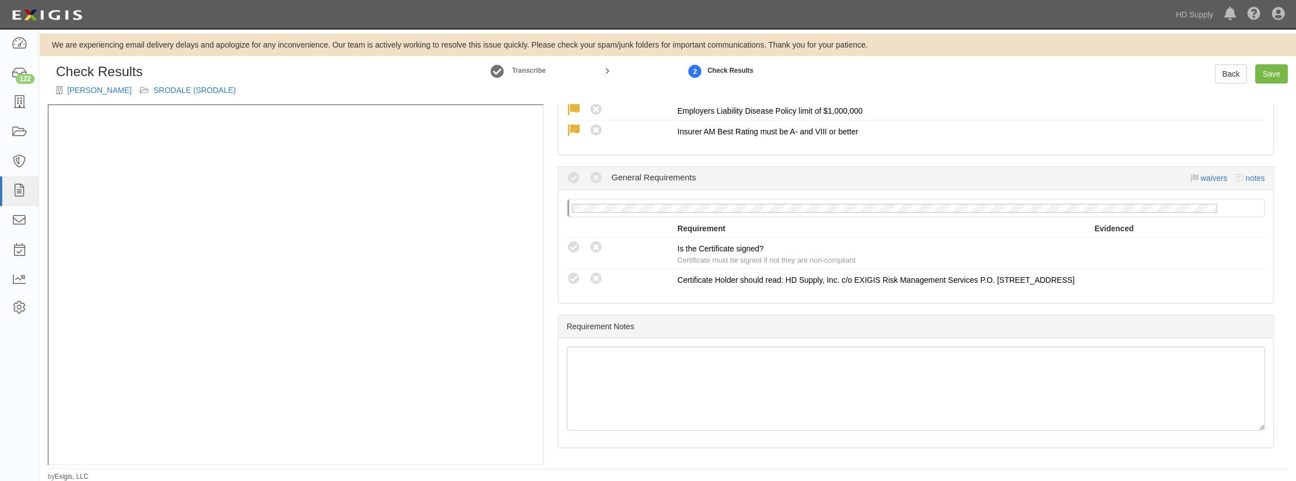
click at [571, 241] on icon at bounding box center [574, 248] width 14 height 14
radio input "true"
click at [567, 272] on icon at bounding box center [574, 279] width 14 height 14
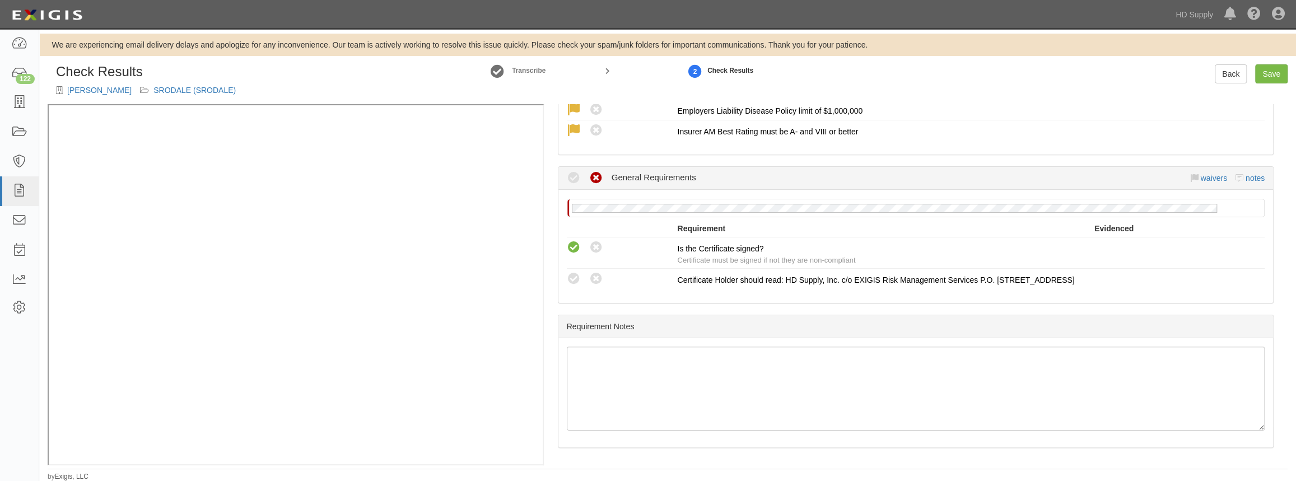
radio input "true"
click at [1274, 75] on link "Save" at bounding box center [1271, 73] width 32 height 19
radio input "true"
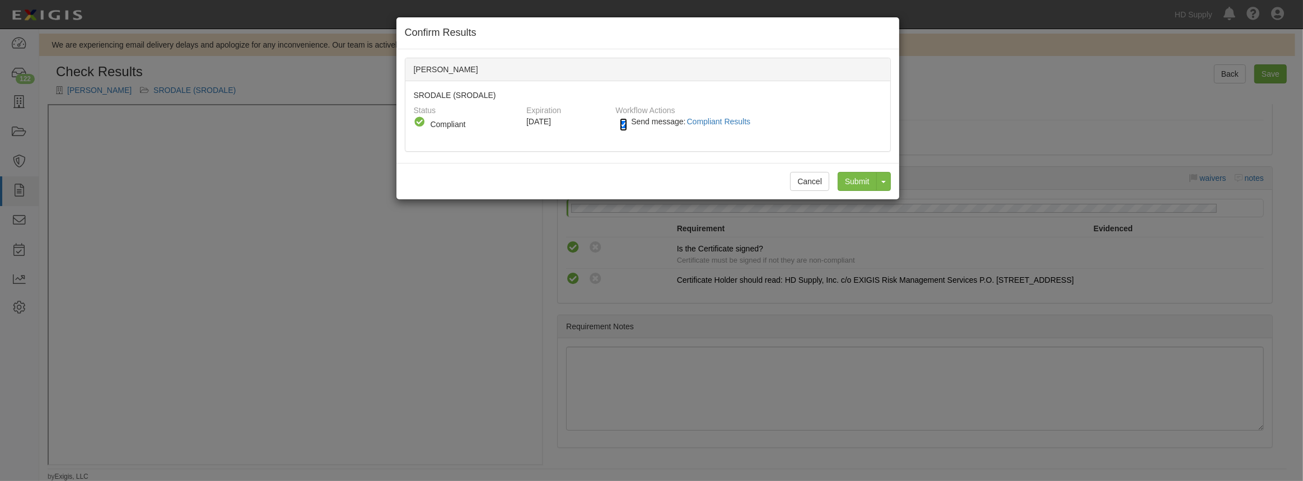
click at [622, 124] on input "Send message: Compliant Results" at bounding box center [623, 124] width 7 height 13
checkbox input "false"
click at [861, 179] on input "Submit" at bounding box center [857, 181] width 39 height 19
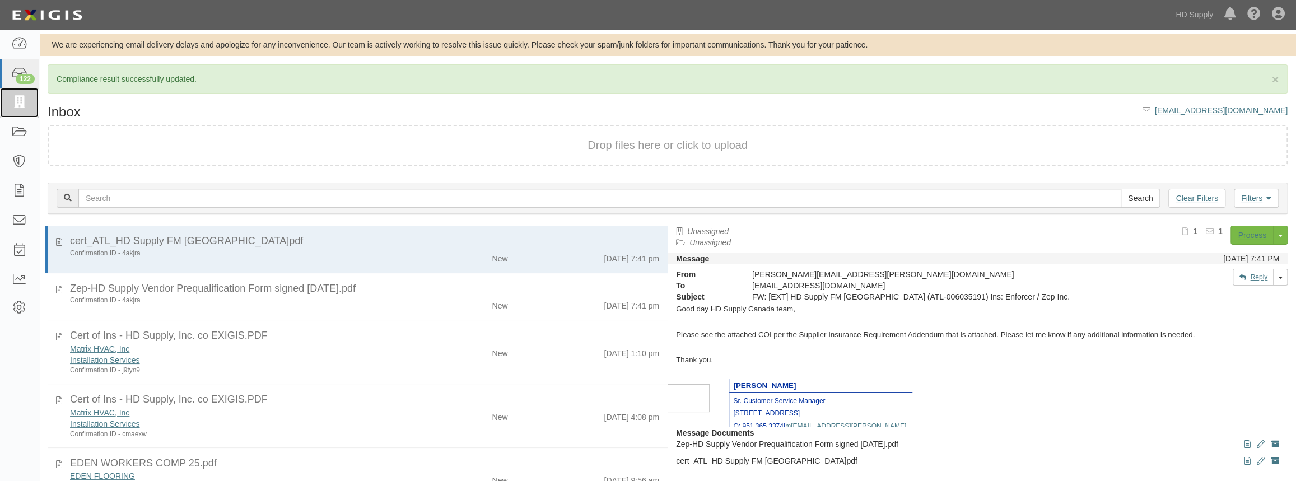
click at [21, 105] on icon at bounding box center [19, 102] width 16 height 13
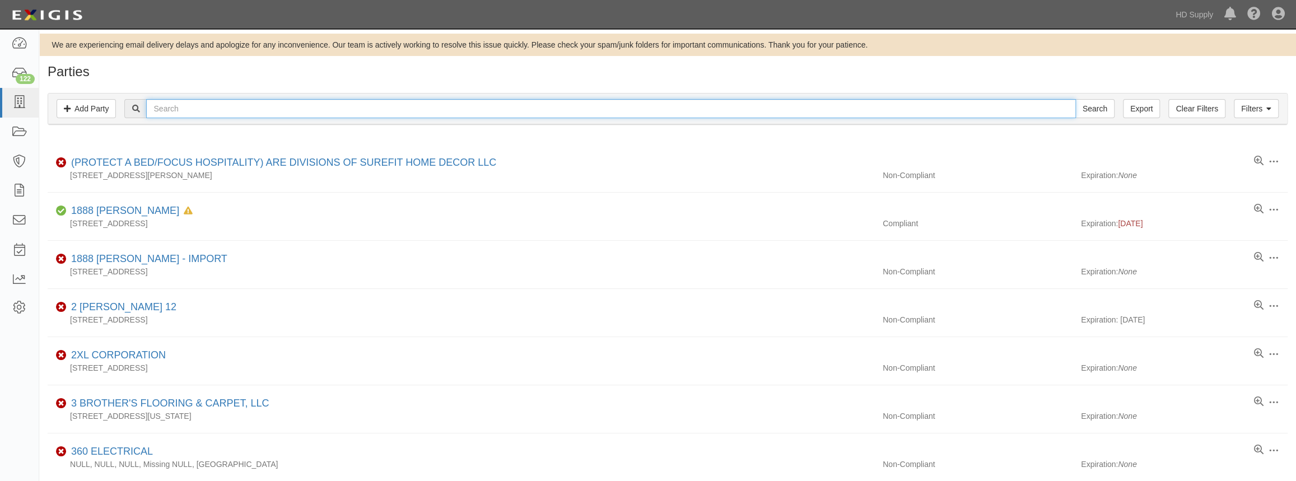
drag, startPoint x: 161, startPoint y: 110, endPoint x: 169, endPoint y: 110, distance: 8.4
click at [161, 110] on input "text" at bounding box center [610, 108] width 929 height 19
type input "test"
click at [1075, 99] on input "Search" at bounding box center [1094, 108] width 39 height 19
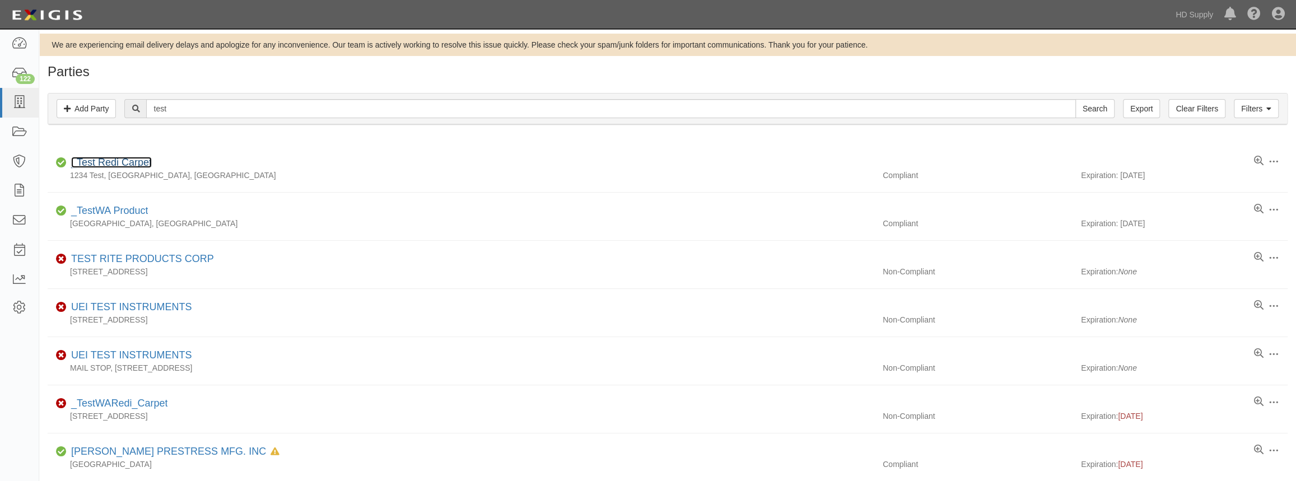
click at [106, 164] on link "_Test Redi Carpet" at bounding box center [111, 162] width 81 height 11
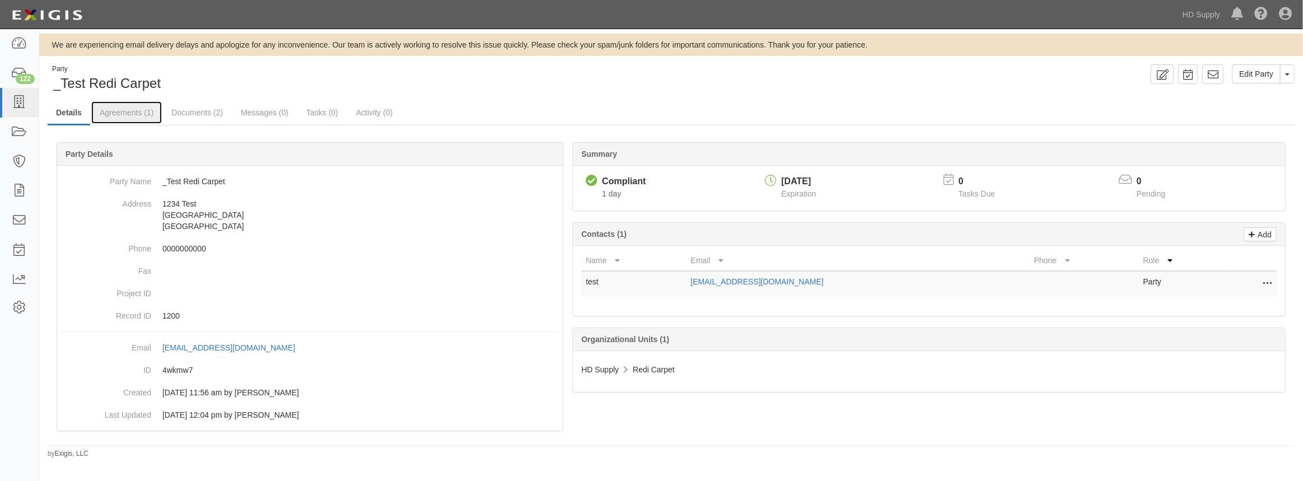
click at [130, 111] on link "Agreements (1)" at bounding box center [126, 112] width 71 height 22
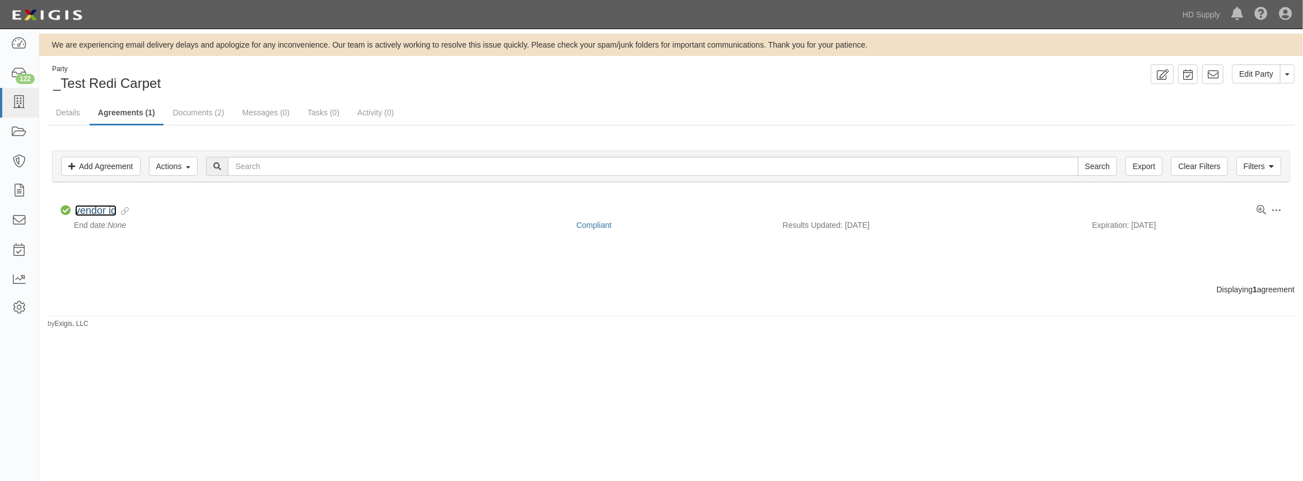
click at [94, 211] on link "vendor id" at bounding box center [95, 210] width 41 height 11
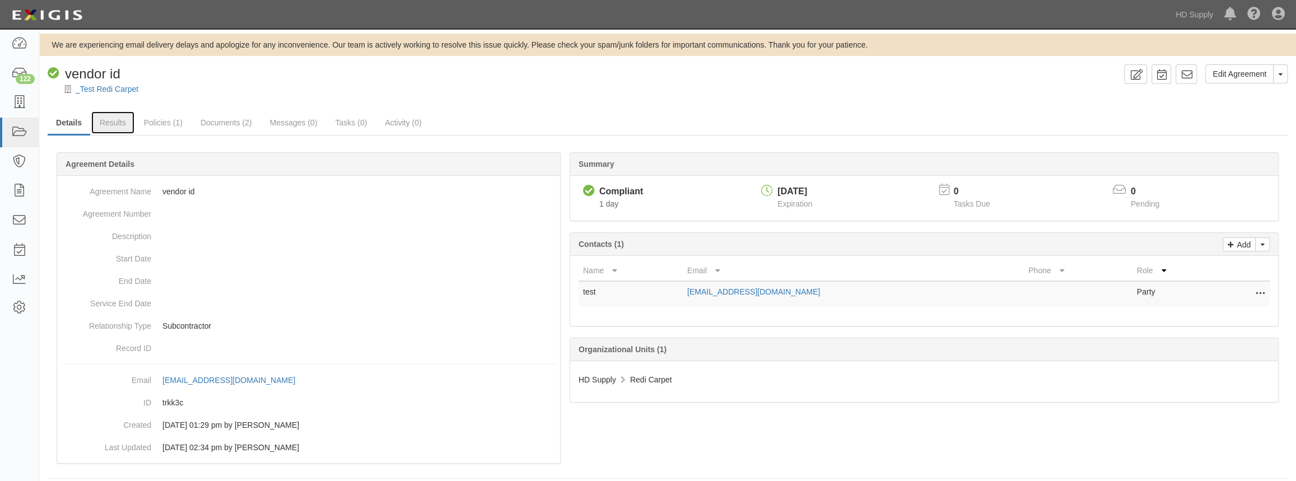
click at [119, 123] on link "Results" at bounding box center [112, 122] width 43 height 22
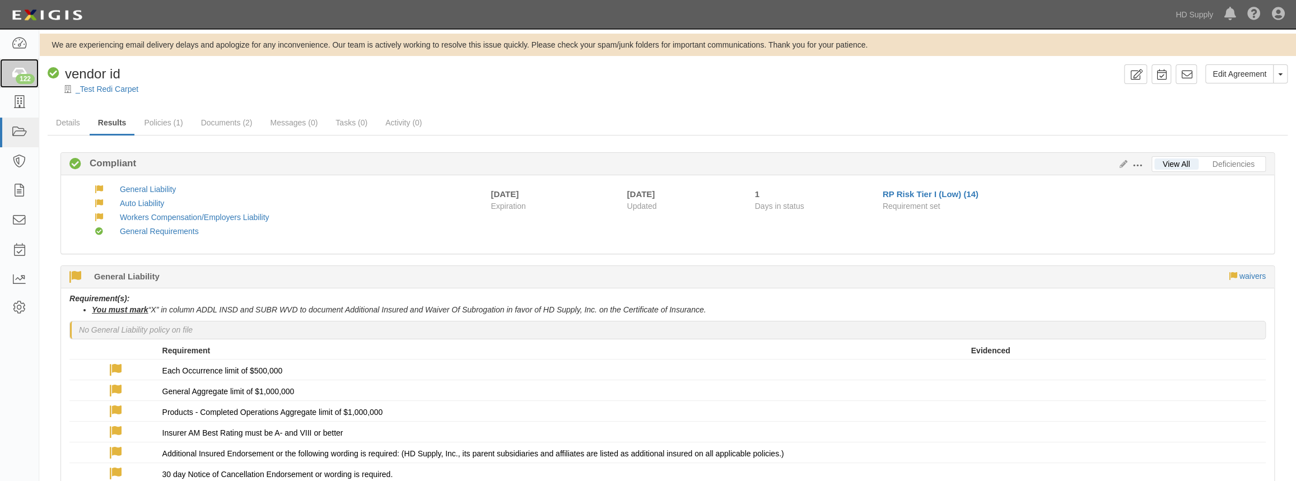
click at [15, 73] on icon at bounding box center [19, 73] width 16 height 13
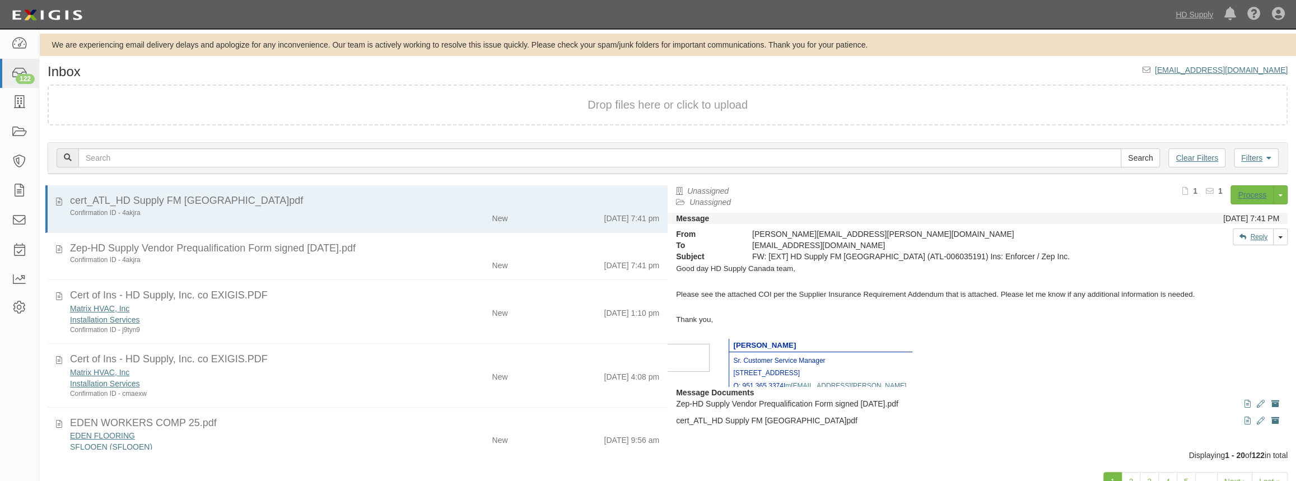
scroll to position [152, 0]
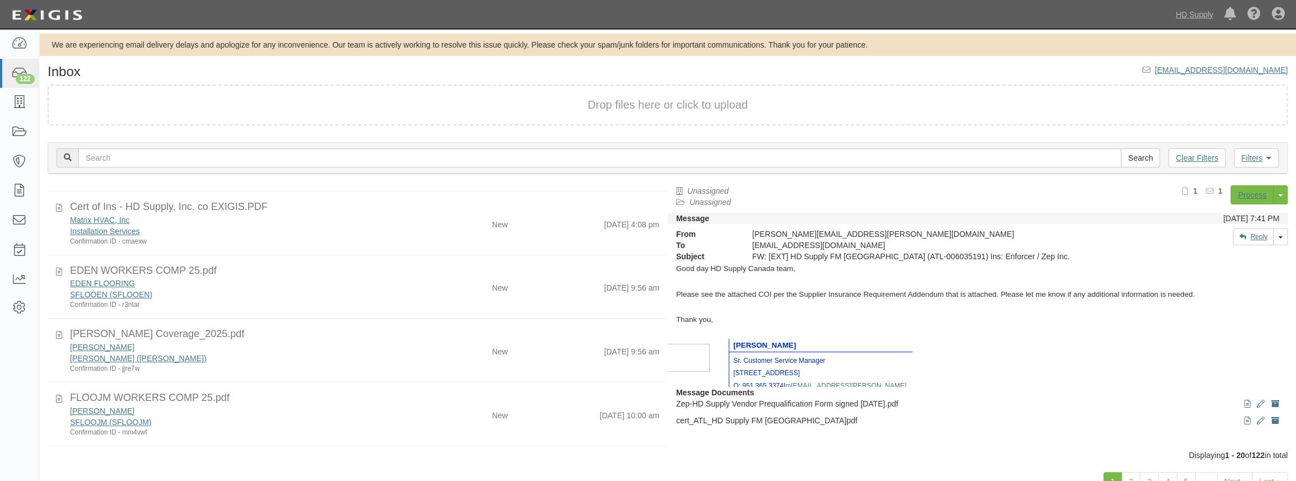
click at [405, 279] on div "EDEN FLOORING [GEOGRAPHIC_DATA] (SFLOOEN) Confirmation ID - r3ntar" at bounding box center [238, 294] width 353 height 32
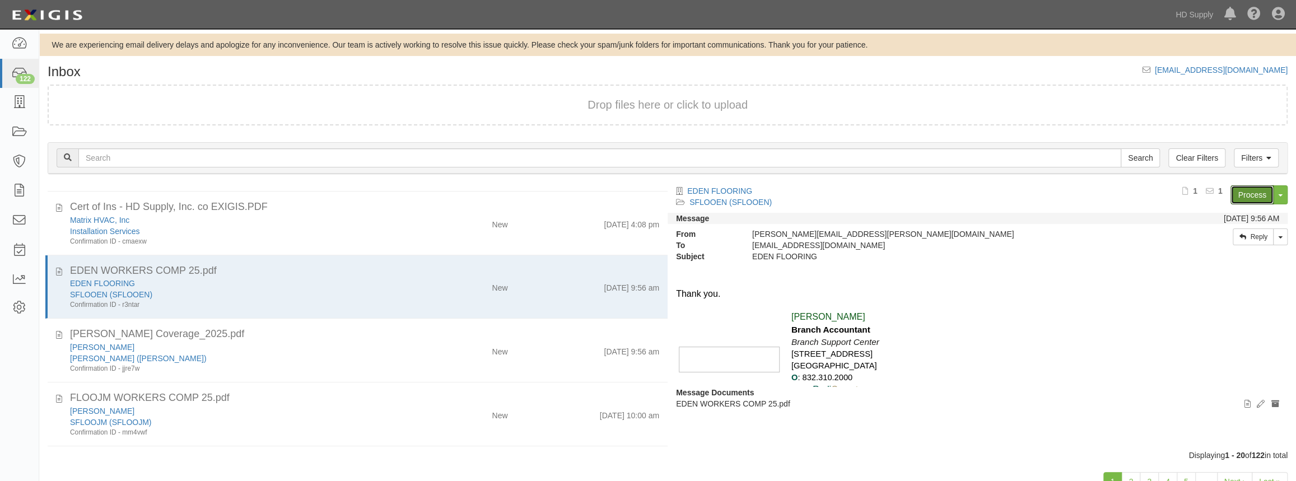
click at [1243, 197] on link "Process" at bounding box center [1252, 194] width 43 height 19
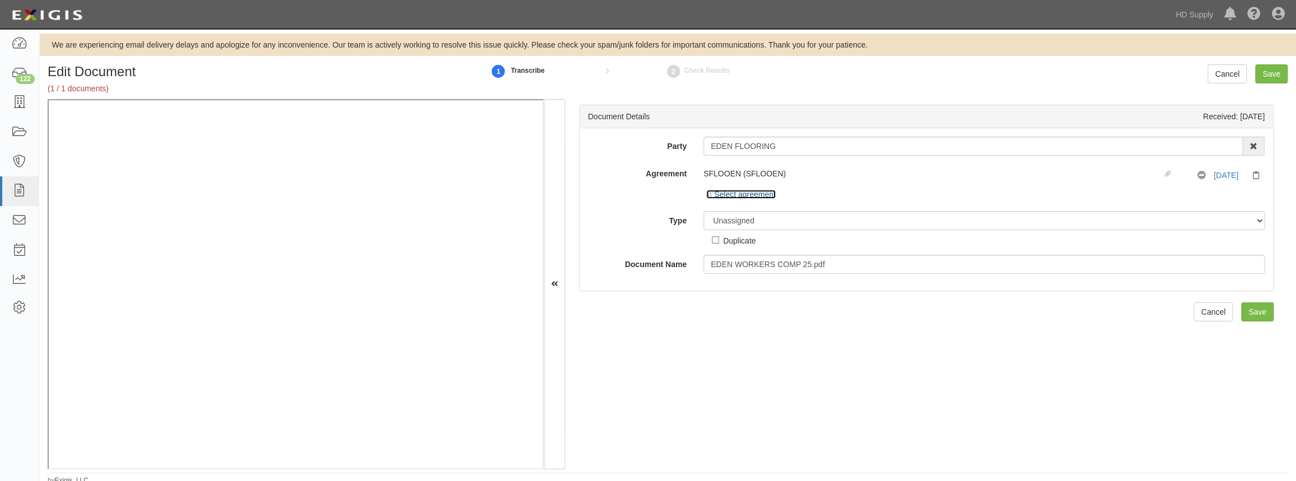
click at [707, 194] on icon at bounding box center [710, 196] width 8 height 6
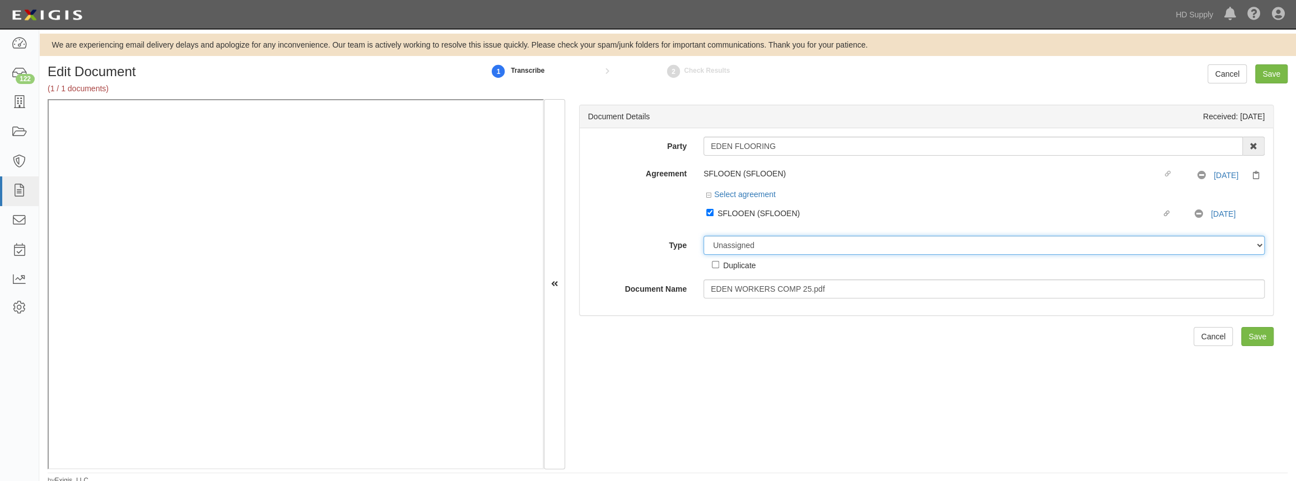
click at [730, 246] on select "Unassigned Binder Cancellation Notice Certificate Contract Endorsement Insuranc…" at bounding box center [983, 245] width 561 height 19
select select "CertificateDetail"
click at [703, 236] on select "Unassigned Binder Cancellation Notice Certificate Contract Endorsement Insuranc…" at bounding box center [983, 245] width 561 height 19
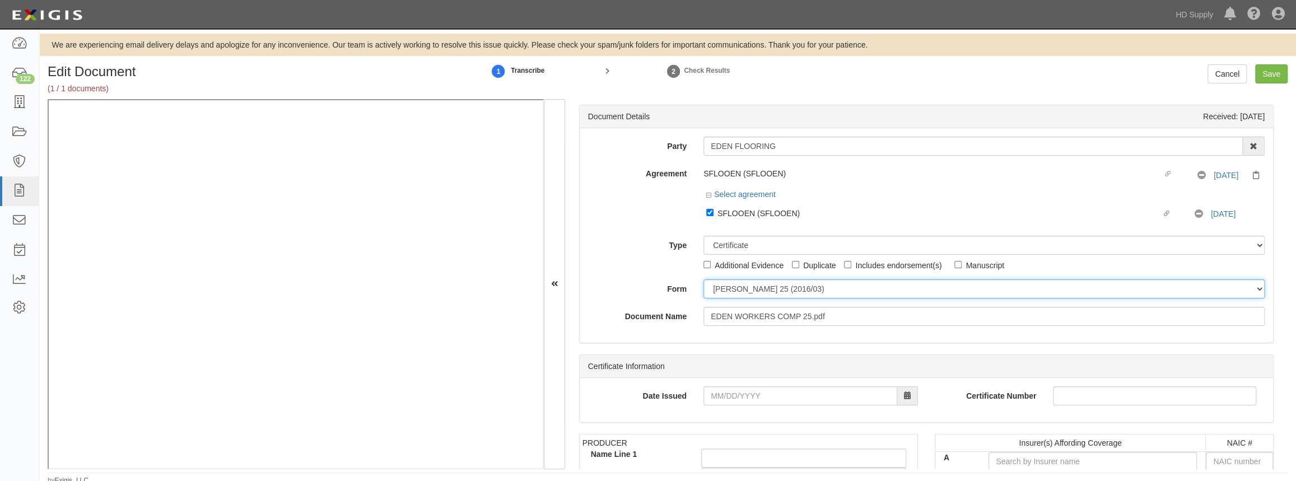
click at [724, 290] on select "ACORD 25 (2016/03) ACORD 101 ACORD 855 NY (2014/05) General" at bounding box center [983, 288] width 561 height 19
select select "GeneralFormDetail"
click at [703, 279] on select "ACORD 25 (2016/03) ACORD 101 ACORD 855 NY (2014/05) General" at bounding box center [983, 288] width 561 height 19
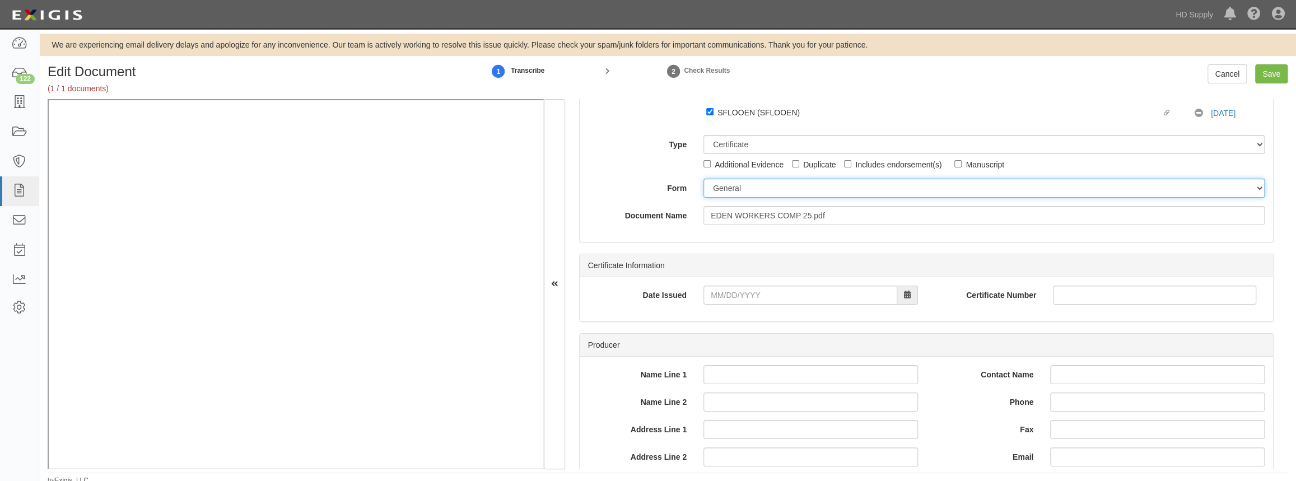
scroll to position [101, 0]
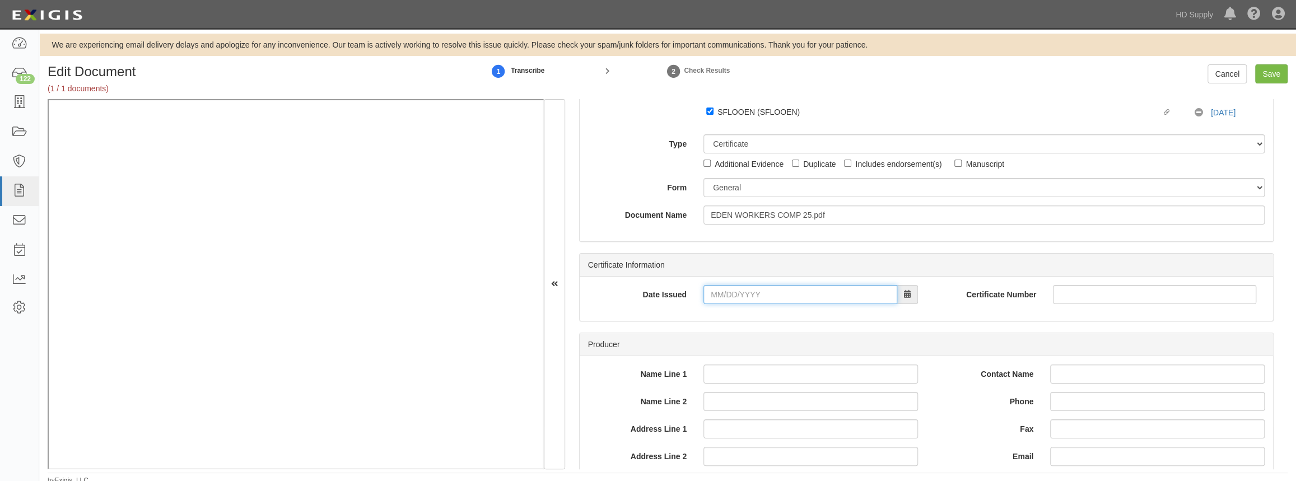
click at [714, 295] on input "Date Issued" at bounding box center [800, 294] width 194 height 19
drag, startPoint x: 816, startPoint y: 218, endPoint x: 803, endPoint y: 228, distance: 16.0
click at [816, 218] on td "23" at bounding box center [814, 221] width 17 height 17
type input "08/23/2025"
click at [646, 302] on div "Date Issued 08/23/2025" at bounding box center [753, 294] width 347 height 19
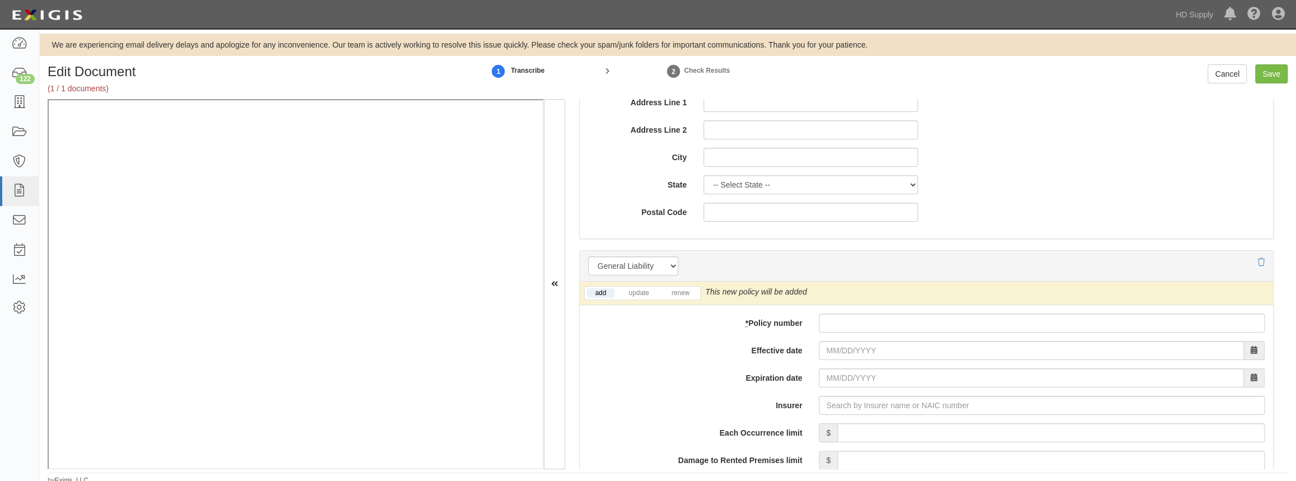
scroll to position [712, 0]
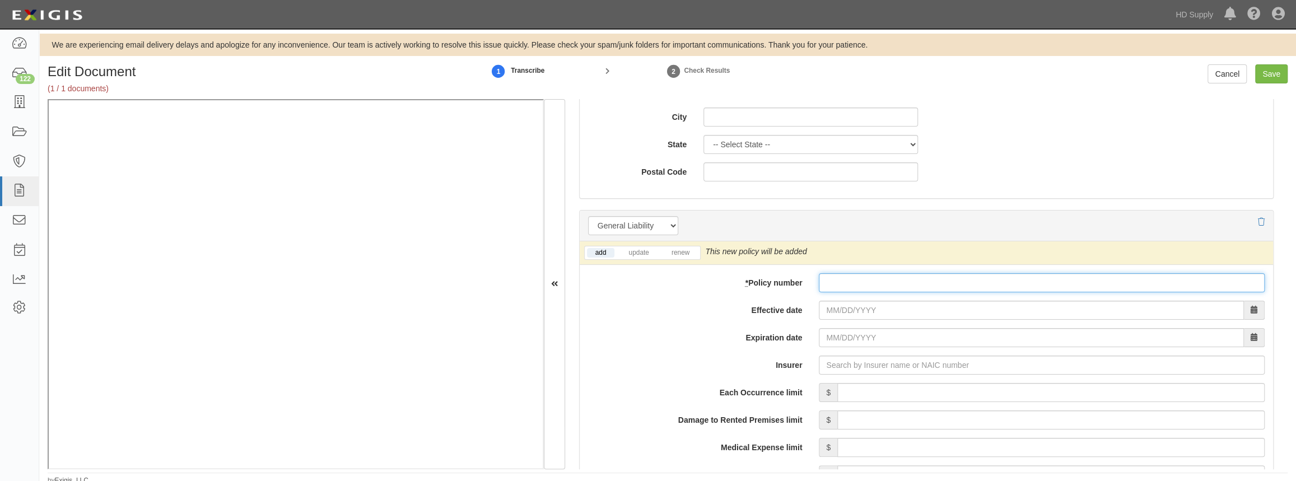
click at [829, 282] on input "* Policy number" at bounding box center [1042, 282] width 446 height 19
paste input "waived per client."
type input "waived per client."
drag, startPoint x: 902, startPoint y: 279, endPoint x: 731, endPoint y: 273, distance: 171.0
click at [729, 274] on div "* Policy number waived per client." at bounding box center [926, 282] width 693 height 19
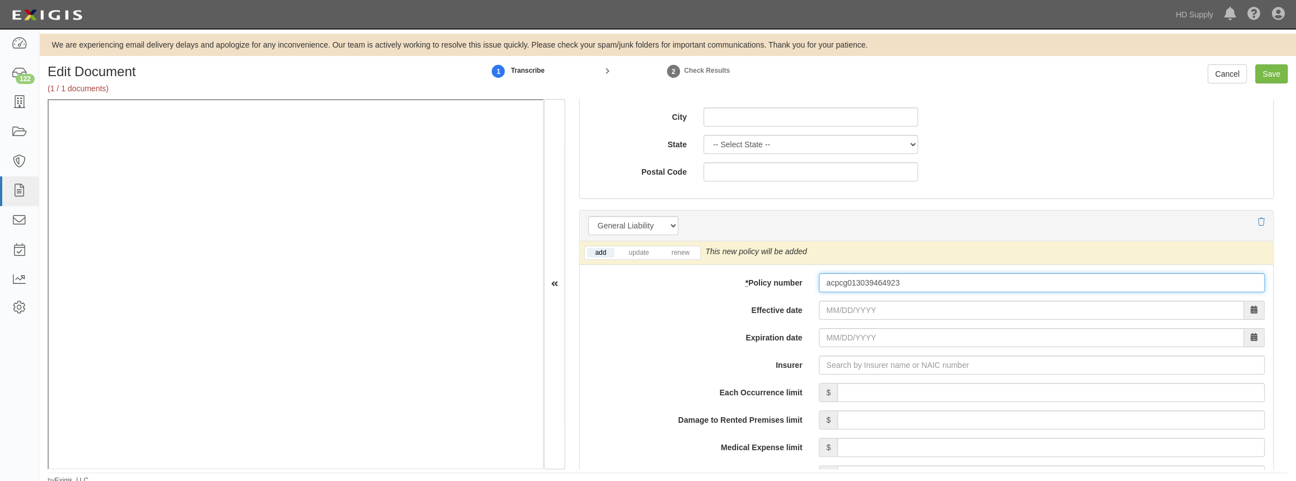
type input "acpcg013039464923"
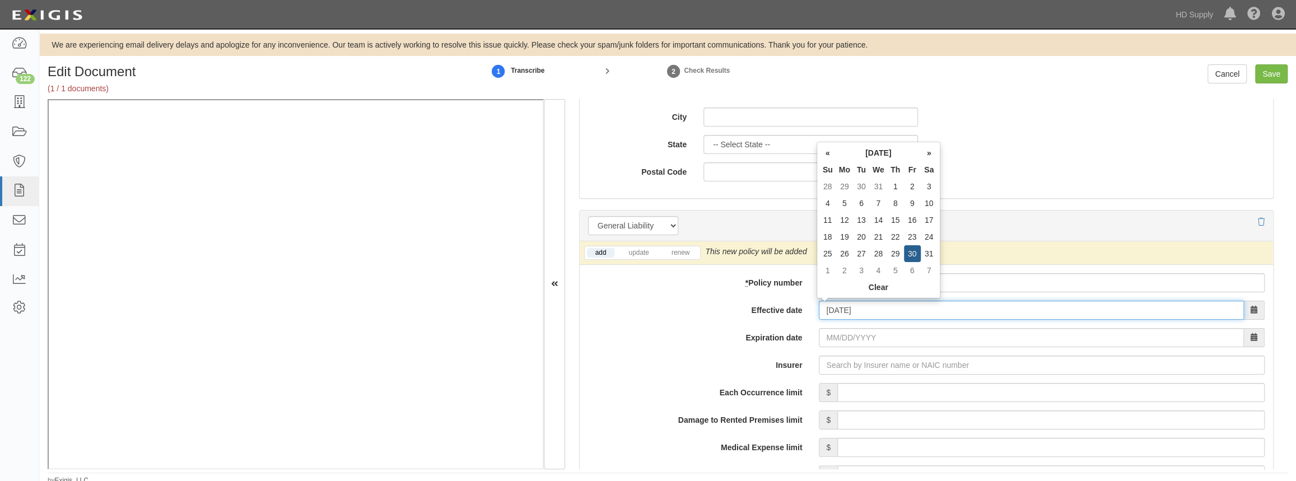
type input "08/30/2024"
type input "[DATE]"
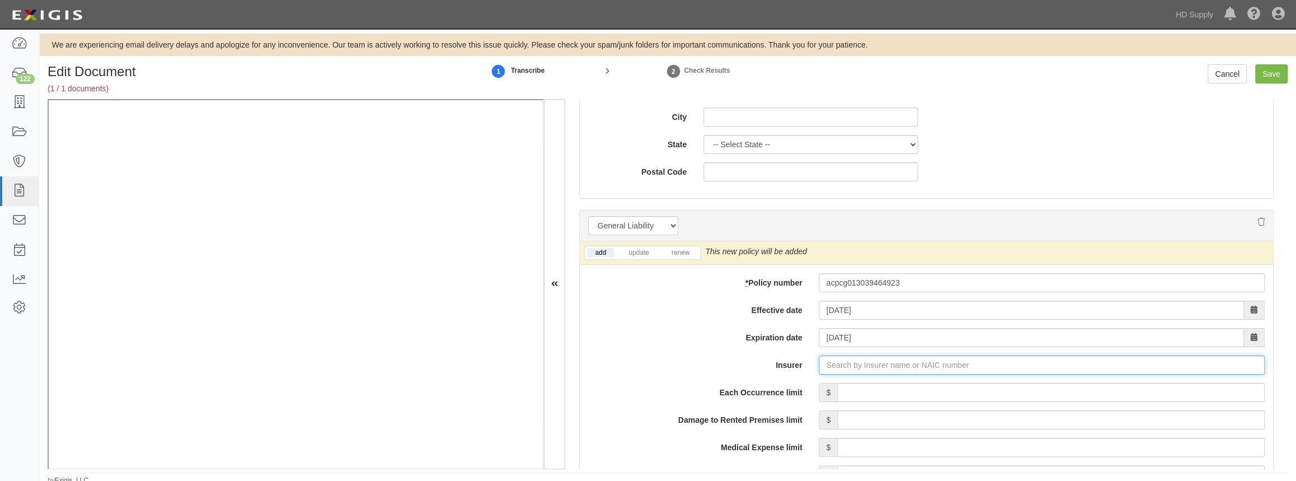
type input "21st Century Advantage Insurance Company (25232) NR Rating"
type input "2"
type input "23779"
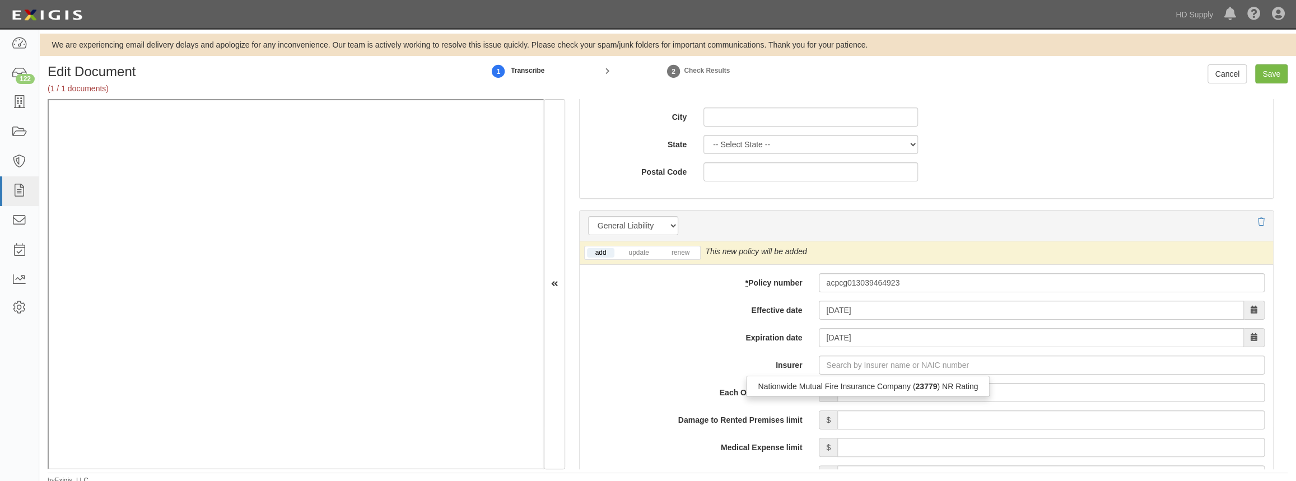
click at [744, 362] on label "Insurer" at bounding box center [695, 363] width 231 height 15
click at [819, 362] on input "Insurer" at bounding box center [1042, 365] width 446 height 19
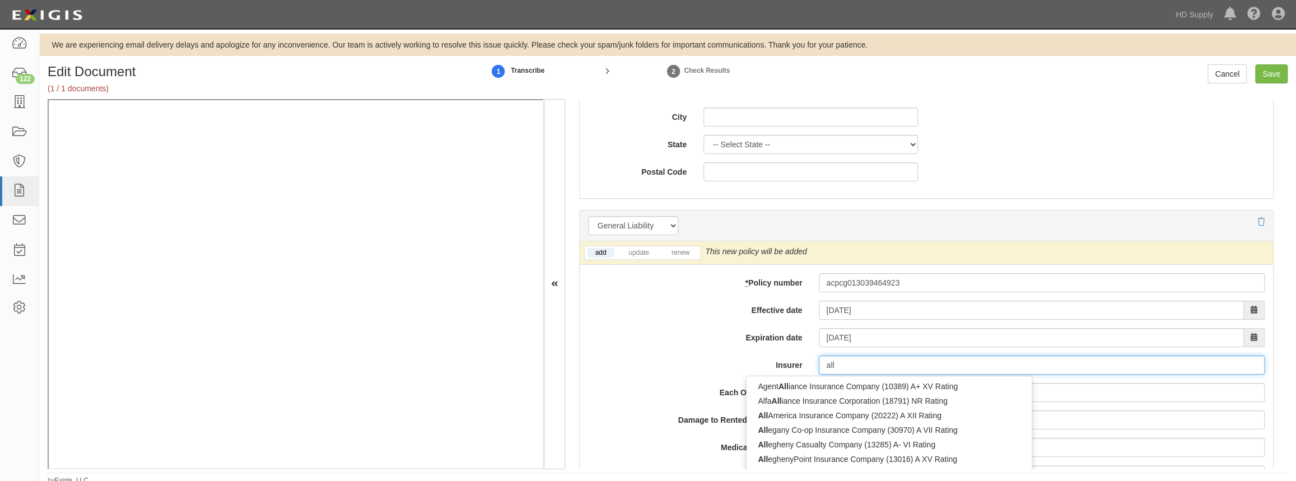
type input "alli"
type input "allied Eastern Indemnity Company (11242) A XIV Rating"
type input "allied"
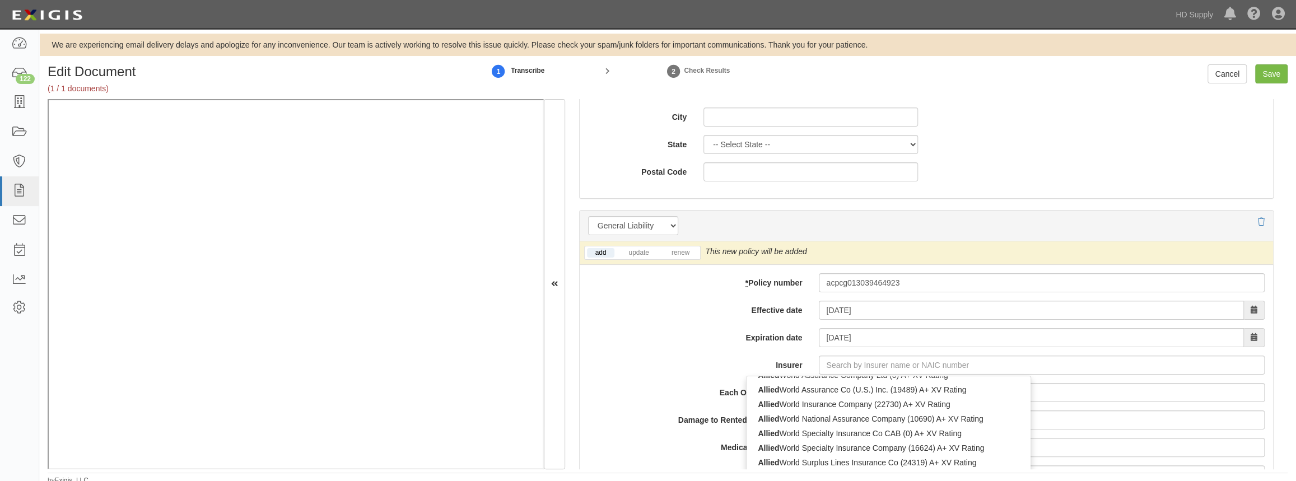
click at [658, 308] on label "Effective date" at bounding box center [695, 308] width 231 height 15
click at [819, 308] on input "08/30/2024" at bounding box center [1031, 310] width 425 height 19
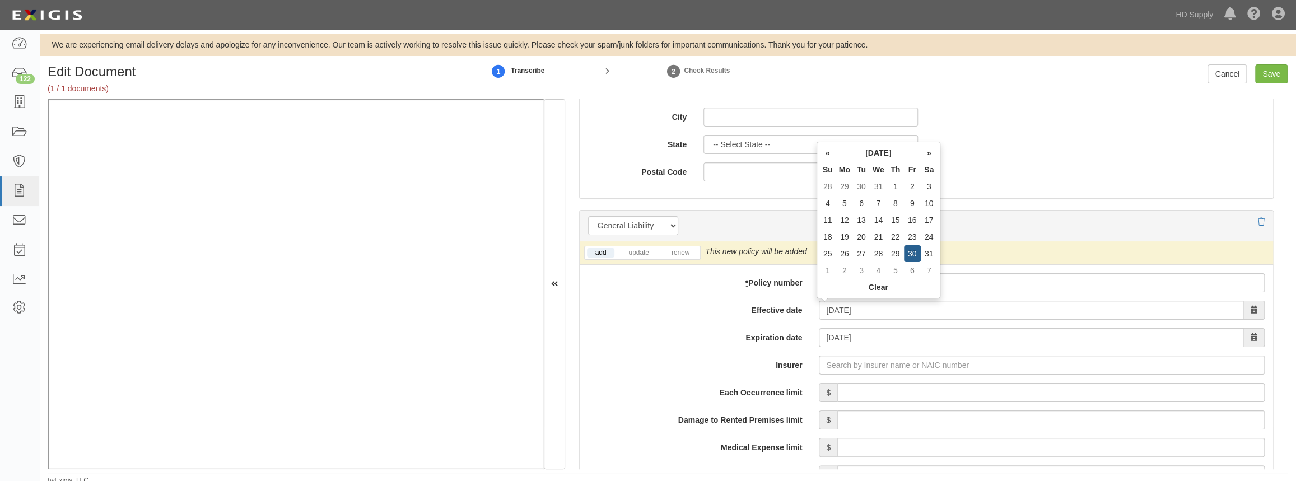
click at [613, 369] on label "Insurer" at bounding box center [695, 363] width 231 height 15
click at [819, 369] on input "Insurer" at bounding box center [1042, 365] width 446 height 19
click at [607, 356] on label "Insurer" at bounding box center [695, 363] width 231 height 15
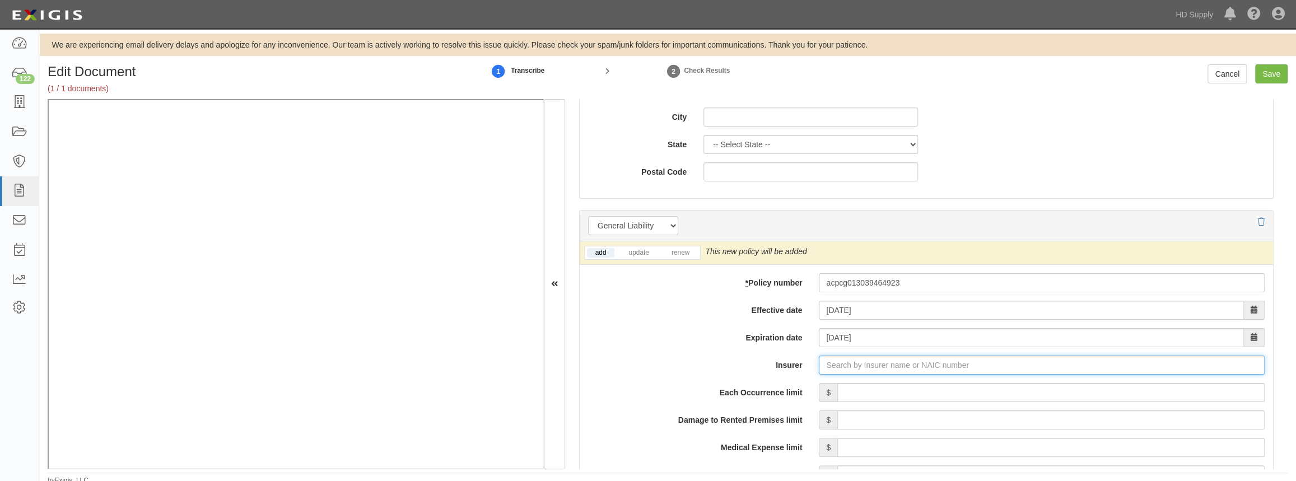
click at [819, 356] on input "Insurer" at bounding box center [1042, 365] width 446 height 19
click at [835, 366] on input "Insurer" at bounding box center [1042, 365] width 446 height 19
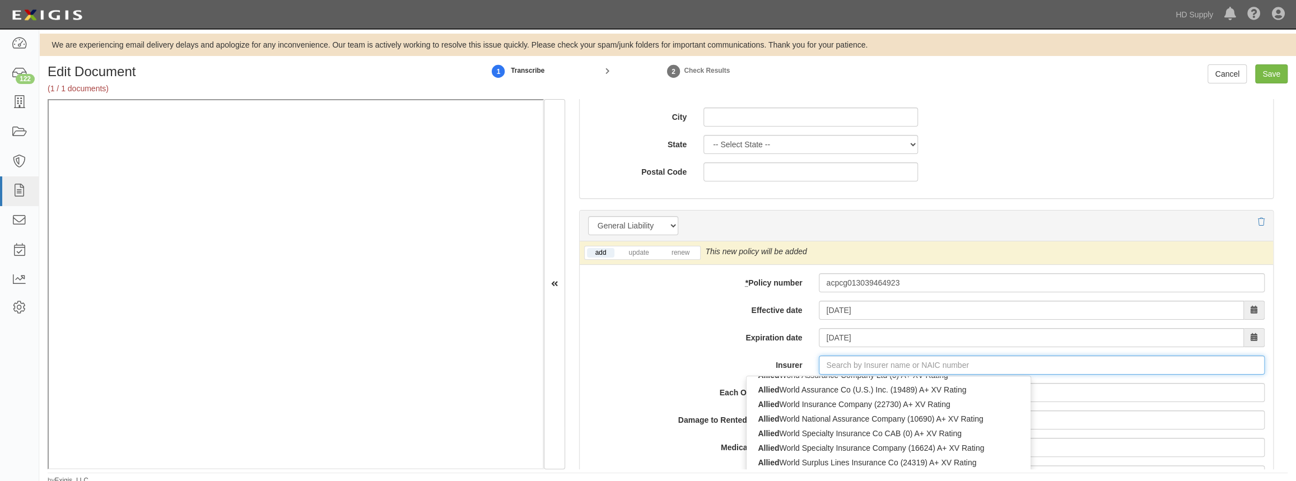
type input "21st Century Advantage Insurance Company (25232) NR Rating"
type input "2"
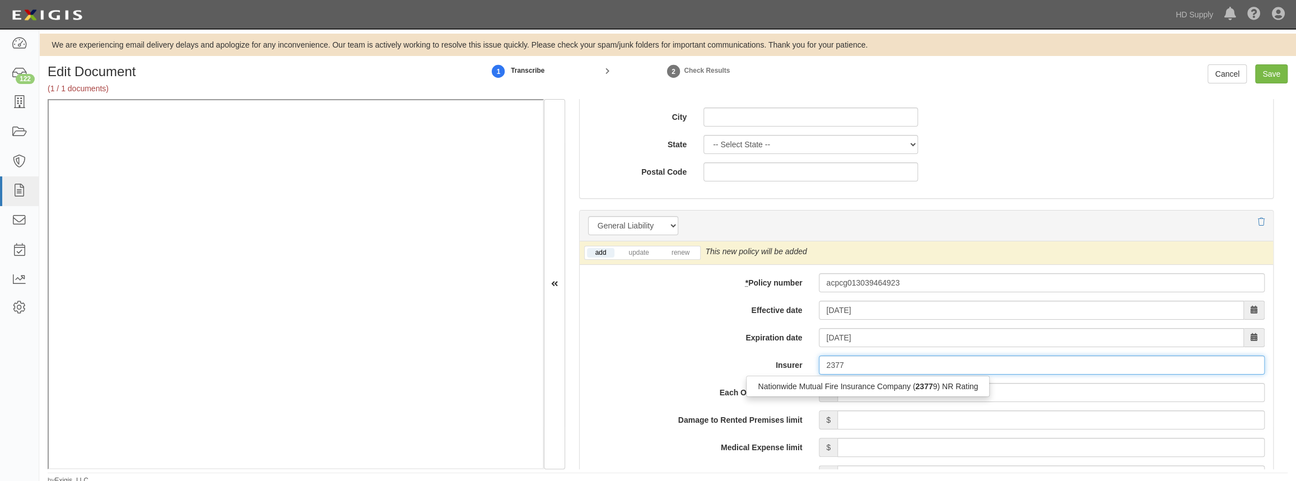
scroll to position [0, 0]
click at [810, 384] on div "Nationwide Mutual Fire Insurance Company ( 23779 ) NR Rating" at bounding box center [868, 386] width 243 height 15
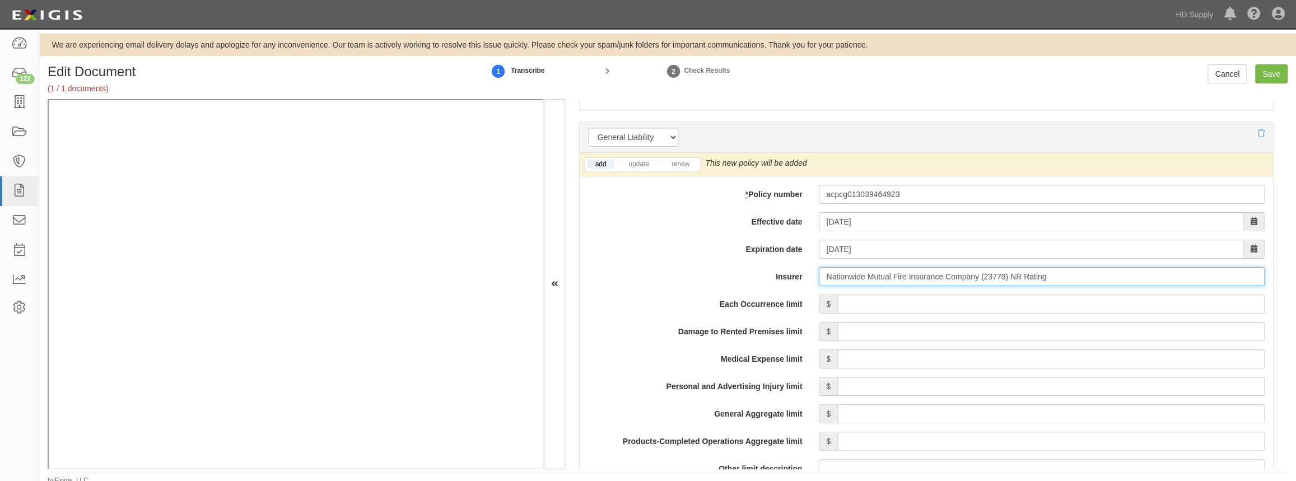
scroll to position [814, 0]
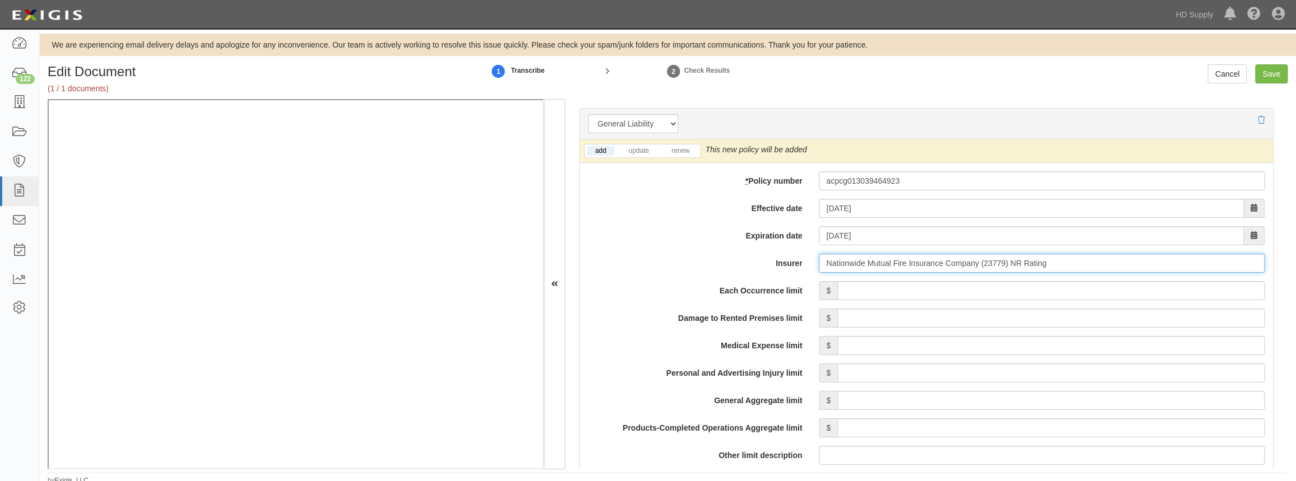
type input "Nationwide Mutual Fire Insurance Company (23779) NR Rating"
click at [912, 290] on input "Each Occurrence limit" at bounding box center [1050, 290] width 427 height 19
type input "1,000,000"
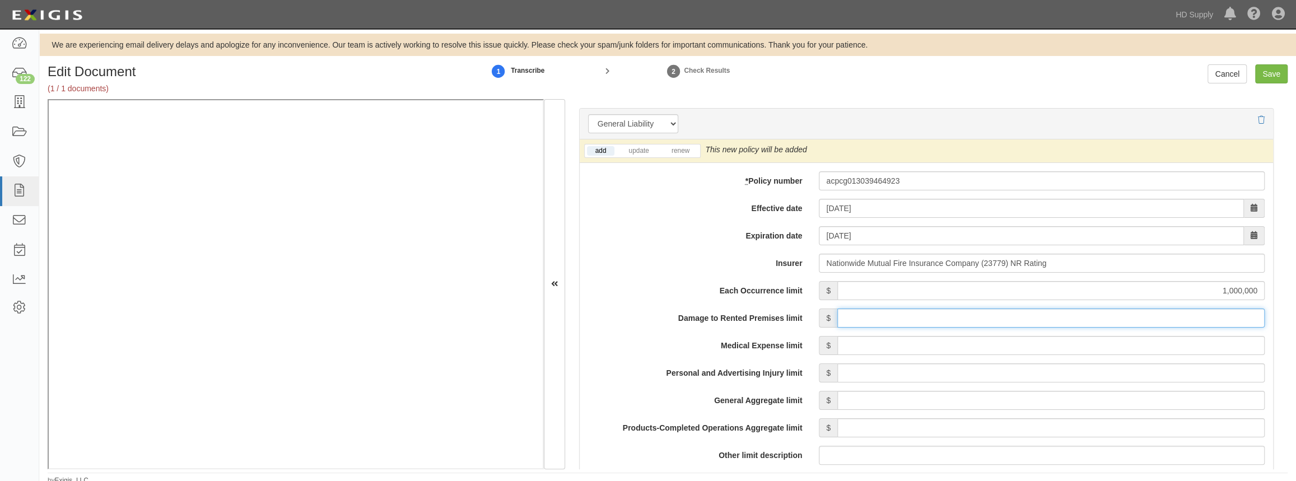
click at [1136, 316] on input "Damage to Rented Premises limit" at bounding box center [1050, 318] width 427 height 19
type input "100,000"
click at [1131, 345] on input "Medical Expense limit" at bounding box center [1050, 345] width 427 height 19
type input "5,000"
click at [1124, 372] on input "Personal and Advertising Injury limit" at bounding box center [1050, 373] width 427 height 19
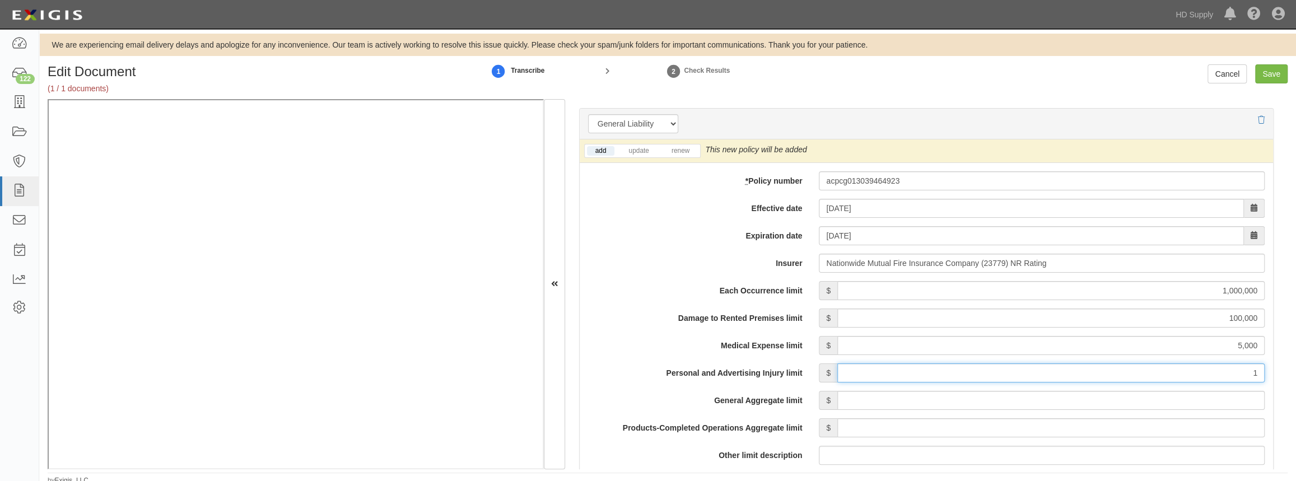
type input "1,000,000"
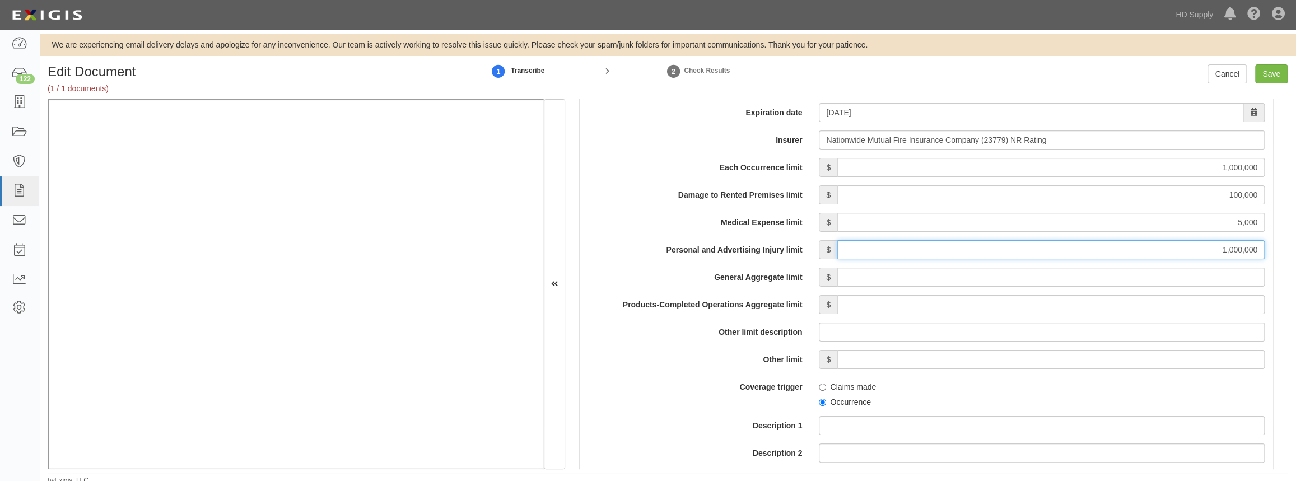
scroll to position [1018, 0]
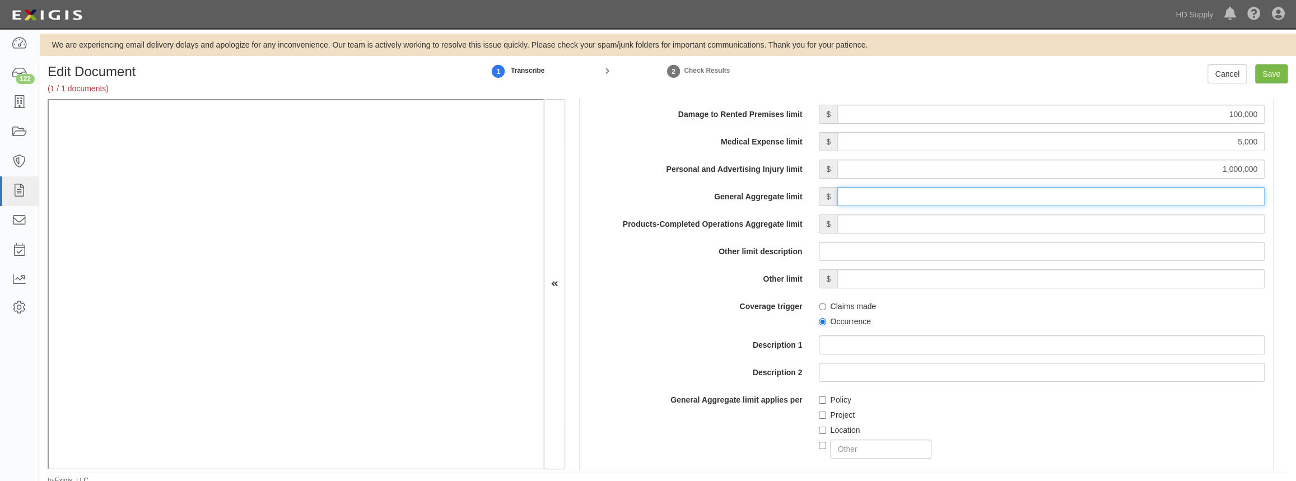
click at [1145, 197] on input "General Aggregate limit" at bounding box center [1050, 196] width 427 height 19
type input "2,000,000"
click at [1147, 224] on input "Products-Completed Operations Aggregate limit" at bounding box center [1050, 224] width 427 height 19
type input "2,000,000"
click at [824, 320] on label "Occurrence" at bounding box center [845, 321] width 52 height 11
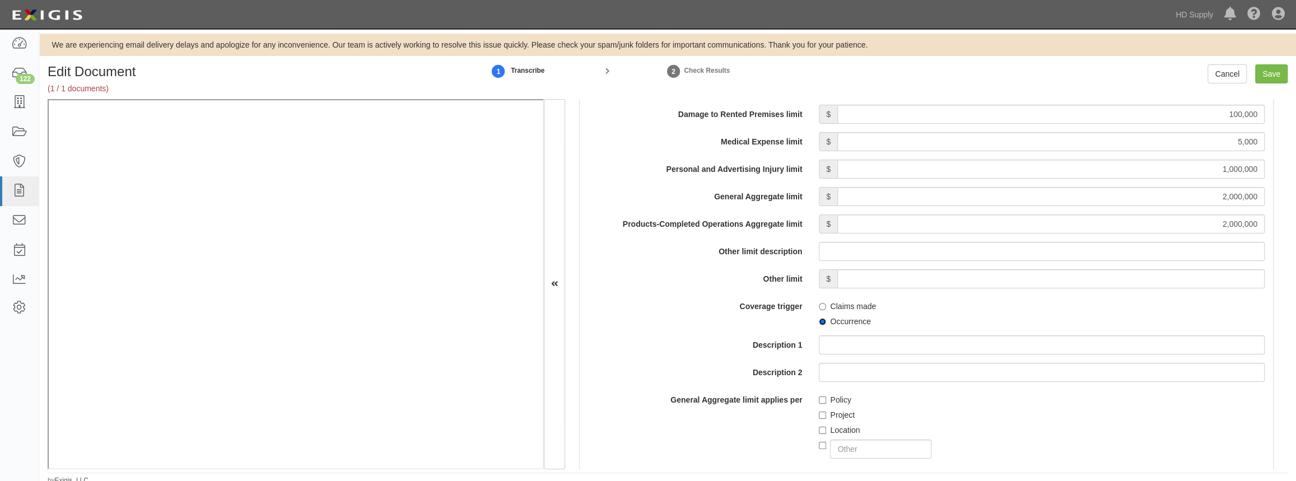
click at [824, 320] on input "Occurrence" at bounding box center [822, 321] width 7 height 7
radio input "true"
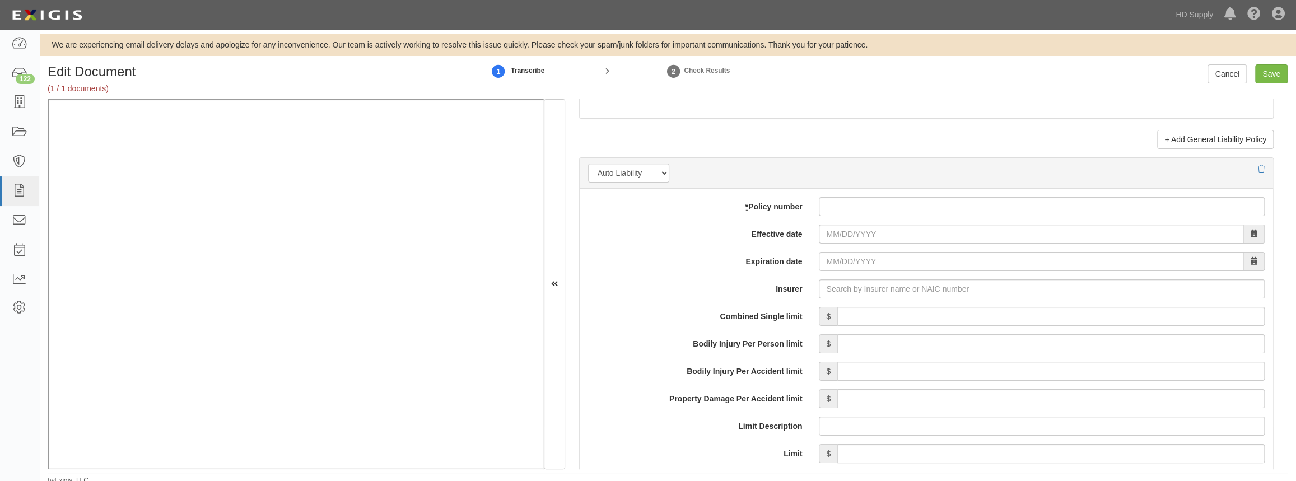
scroll to position [1527, 0]
click at [833, 207] on input "* Policy number" at bounding box center [1042, 205] width 446 height 19
type input "2008688988"
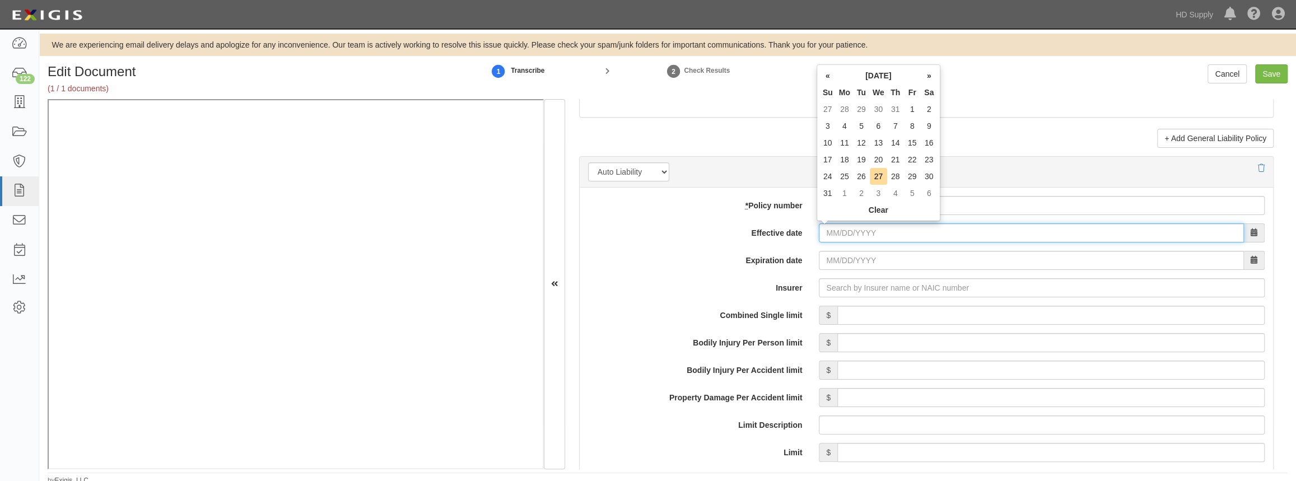
click at [823, 234] on input "Effective date" at bounding box center [1031, 232] width 425 height 19
drag, startPoint x: 883, startPoint y: 238, endPoint x: 746, endPoint y: 229, distance: 137.0
click at [749, 230] on div "Effective date 12/16/2023" at bounding box center [926, 232] width 693 height 19
type input "12/16/2023"
type input "12/16/2024"
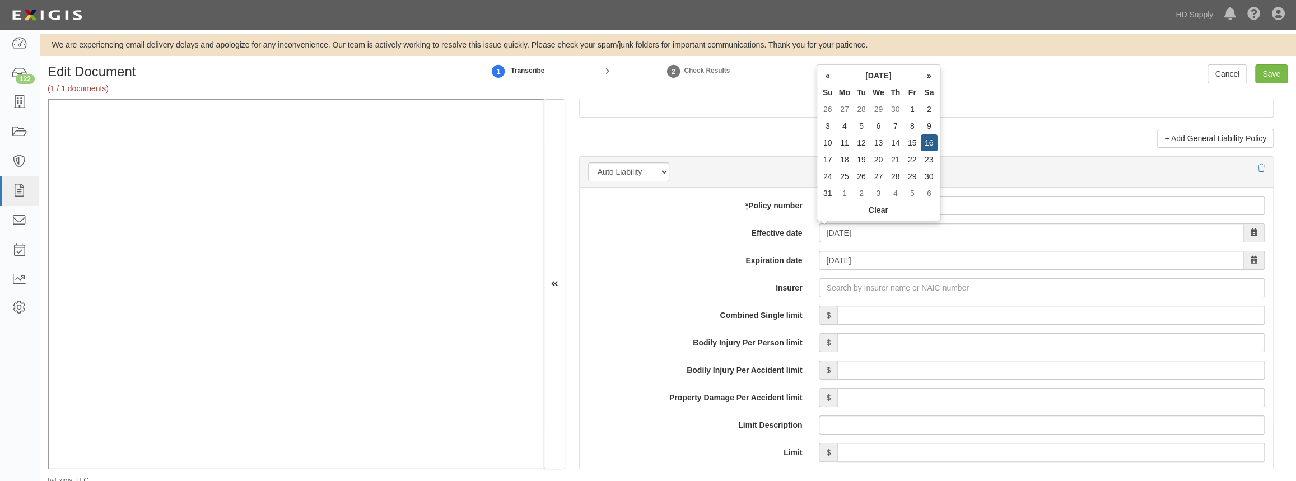
click at [683, 234] on label "Effective date" at bounding box center [695, 230] width 231 height 15
click at [819, 234] on input "12/16/2023" at bounding box center [1031, 232] width 425 height 19
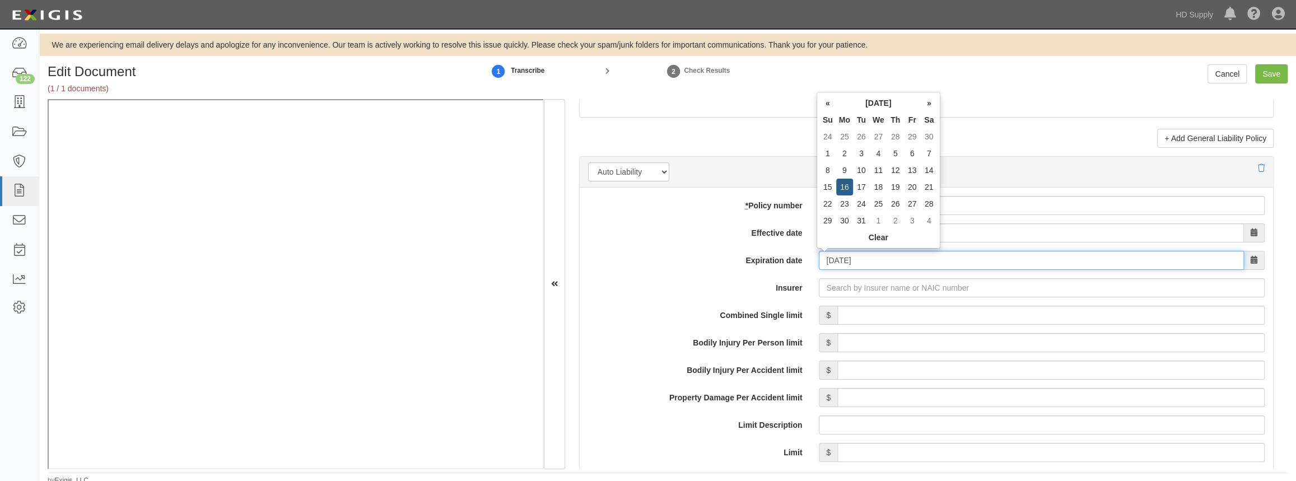
drag, startPoint x: 894, startPoint y: 258, endPoint x: 705, endPoint y: 248, distance: 189.6
click at [719, 251] on div "Expiration date 12/16/2024" at bounding box center [926, 260] width 693 height 19
click at [682, 243] on div "add update renew This new policy will be added This new policy will update exis…" at bounding box center [926, 474] width 693 height 572
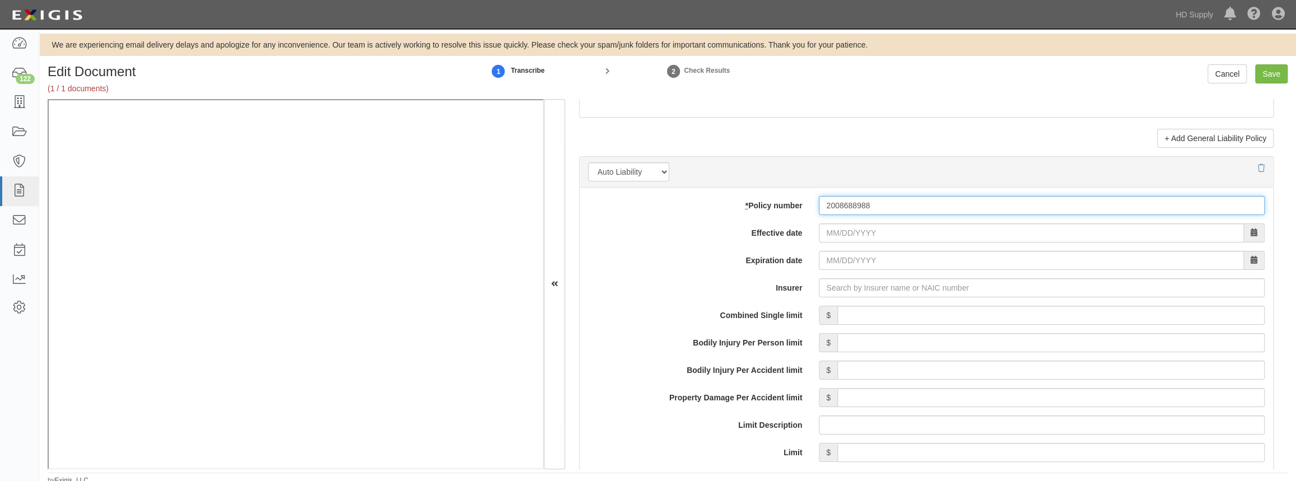
drag, startPoint x: 880, startPoint y: 206, endPoint x: 753, endPoint y: 202, distance: 126.6
click at [758, 202] on div "* Policy number 2008688988" at bounding box center [926, 205] width 693 height 19
click at [687, 221] on div "add update renew This new policy will be added This new policy will update exis…" at bounding box center [926, 474] width 693 height 572
click at [1258, 170] on icon at bounding box center [1261, 169] width 7 height 8
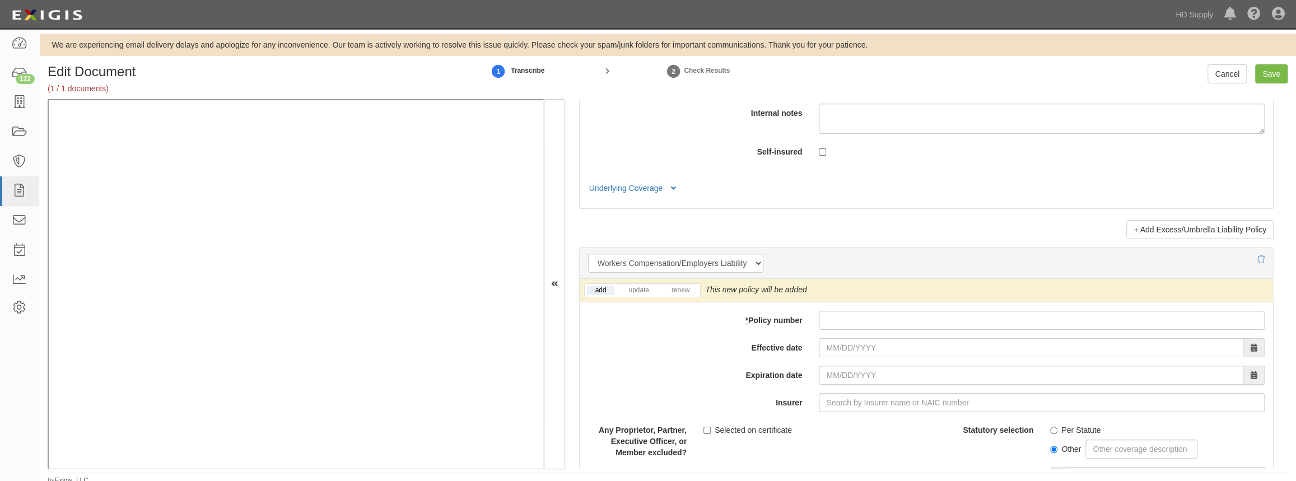
scroll to position [2037, 0]
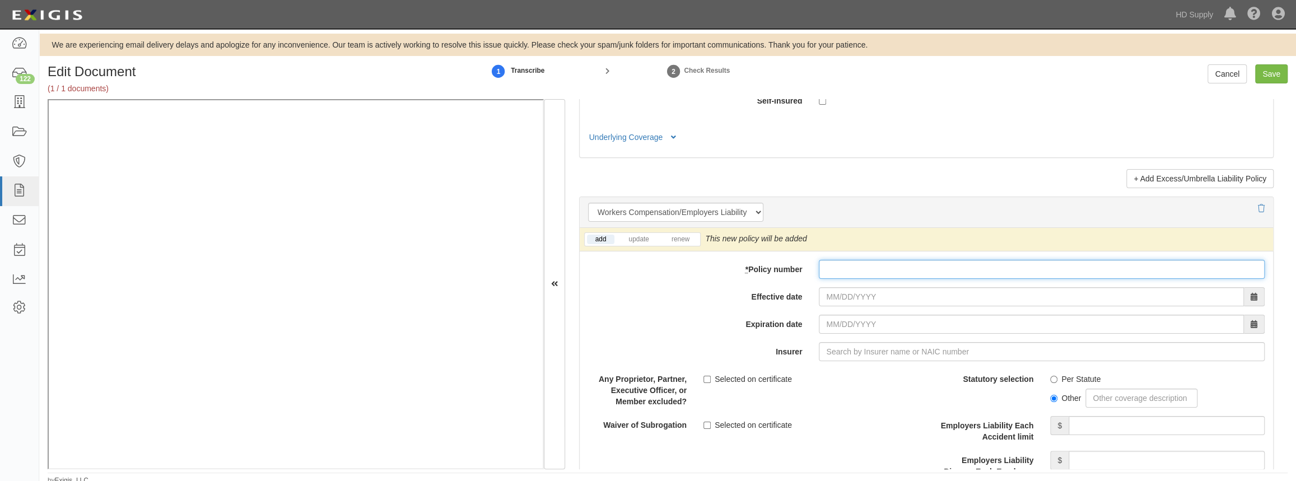
click at [827, 271] on input "* Policy number" at bounding box center [1042, 269] width 446 height 19
type input "69koubw32713"
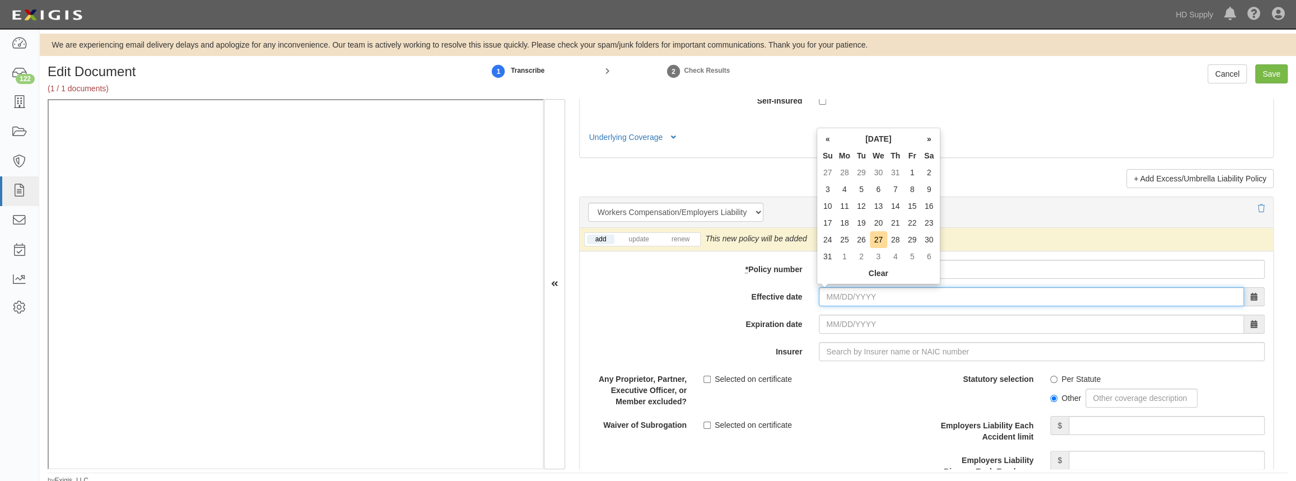
click at [826, 292] on input "Effective date" at bounding box center [1031, 296] width 425 height 19
type input "08/30/2024"
type input "08/30/2025"
click at [836, 312] on div "add update renew This new policy will be added This new policy will update exis…" at bounding box center [926, 436] width 693 height 416
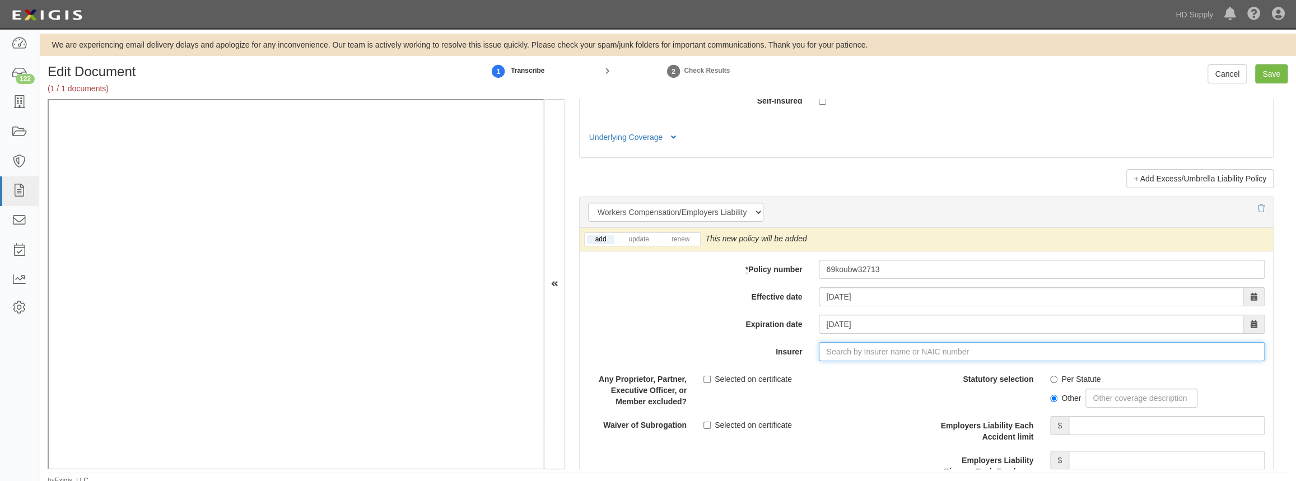
click at [828, 350] on input "Insurer" at bounding box center [1042, 351] width 446 height 19
type input "80 Reinsurance, Incorporated (17607) NR Rating"
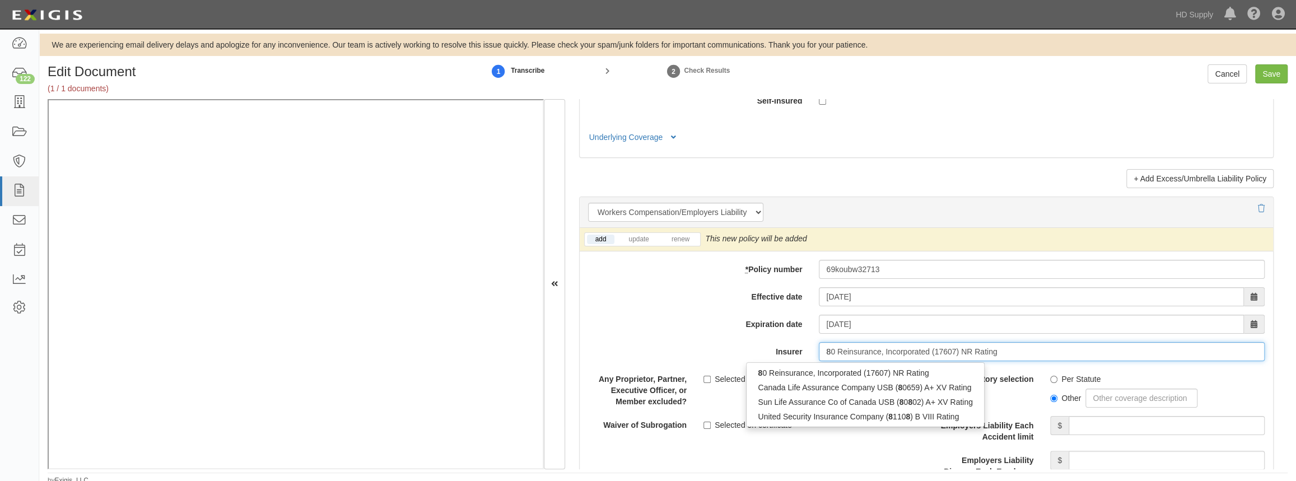
type input "80"
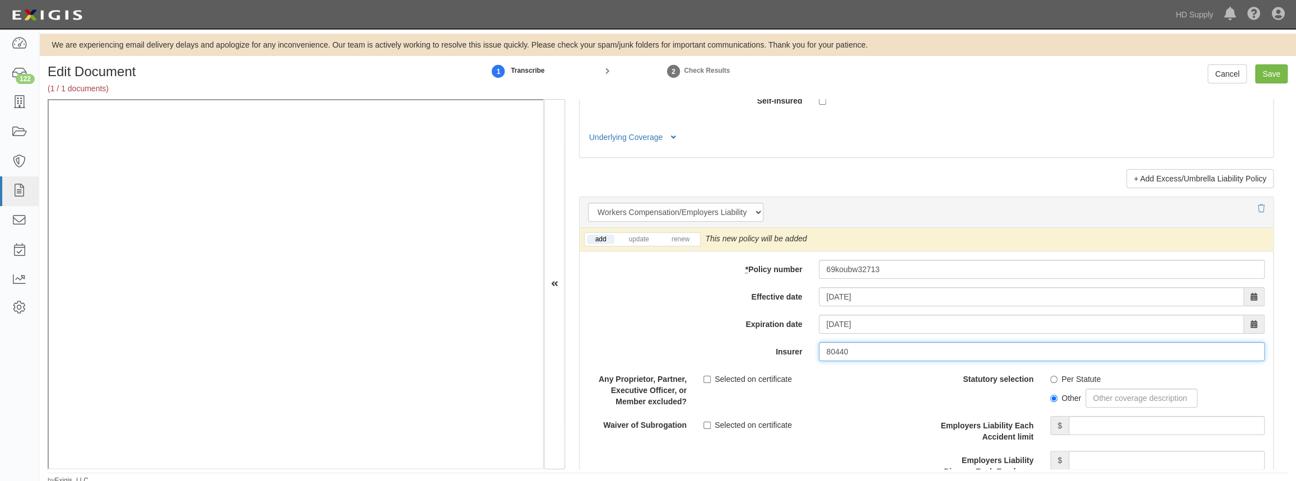
drag, startPoint x: 850, startPoint y: 352, endPoint x: 734, endPoint y: 291, distance: 130.8
click at [735, 339] on div "add update renew This new policy will be added This new policy will update exis…" at bounding box center [926, 436] width 693 height 416
type input "u"
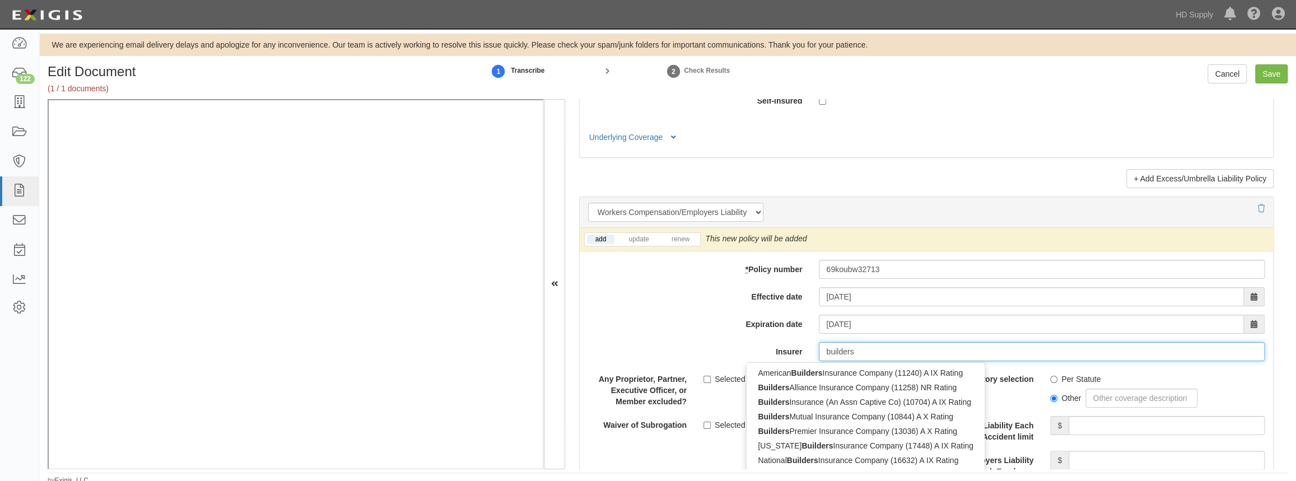
type input "builders"
type input "builders mutual Insurance Company (10844) A X Rating"
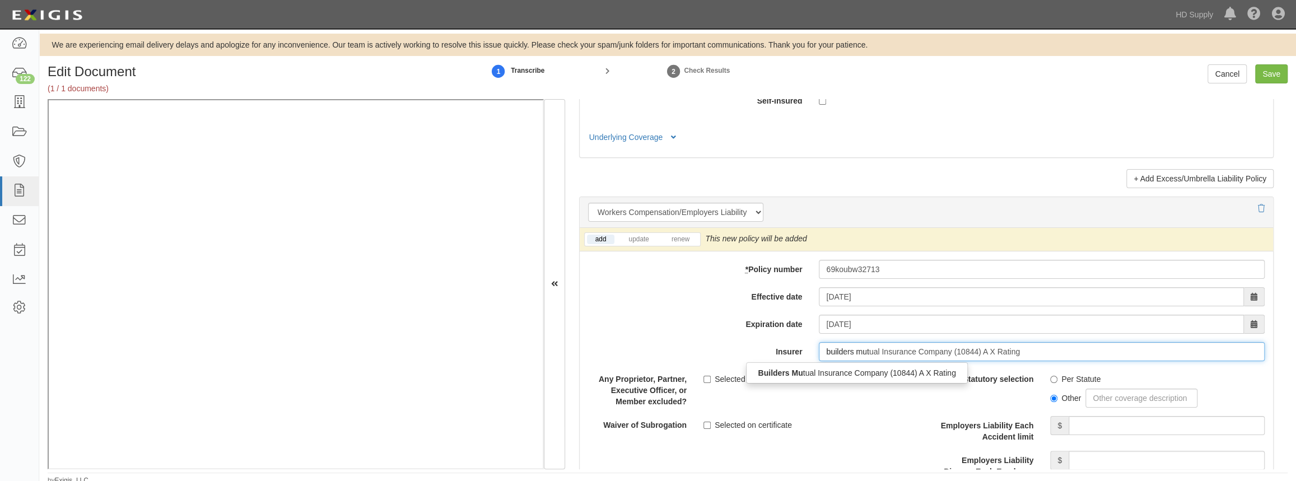
type input "builders mutu"
click at [796, 362] on div "Builders Mutu al Insurance Company (10844) A X Rating" at bounding box center [857, 372] width 222 height 21
click at [802, 372] on strong "Builders Mutu" at bounding box center [784, 373] width 52 height 9
type input "Builders Mutual Insurance Company (10844) A X Rating"
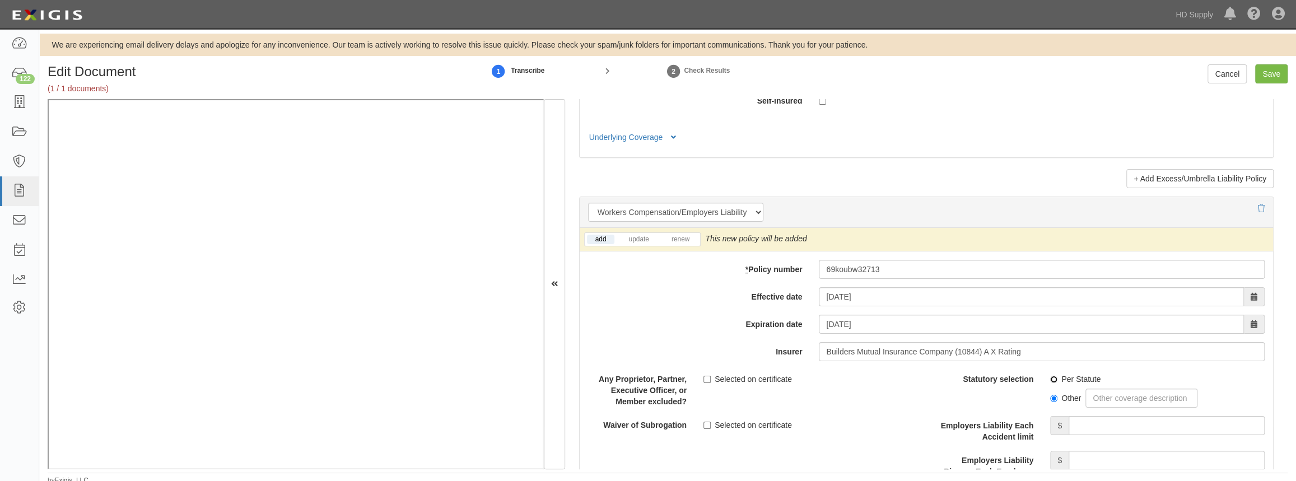
click at [1050, 379] on input "Per Statute" at bounding box center [1053, 379] width 7 height 7
radio input "true"
click at [851, 387] on div "Any Proprietor, Partner, Executive Officer, or Member excluded? Selected on cer…" at bounding box center [753, 389] width 347 height 38
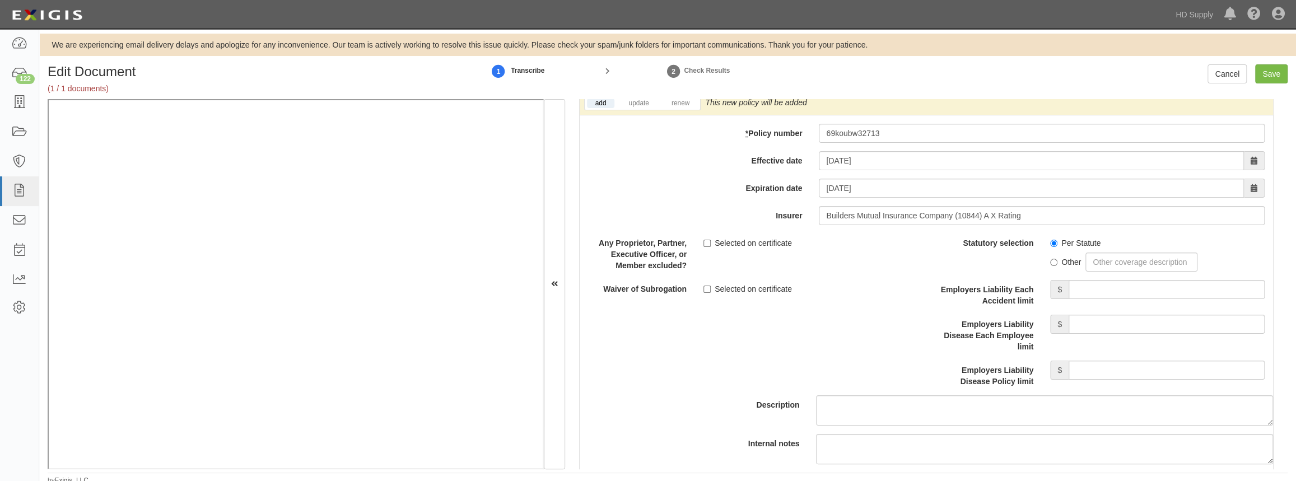
scroll to position [2189, 0]
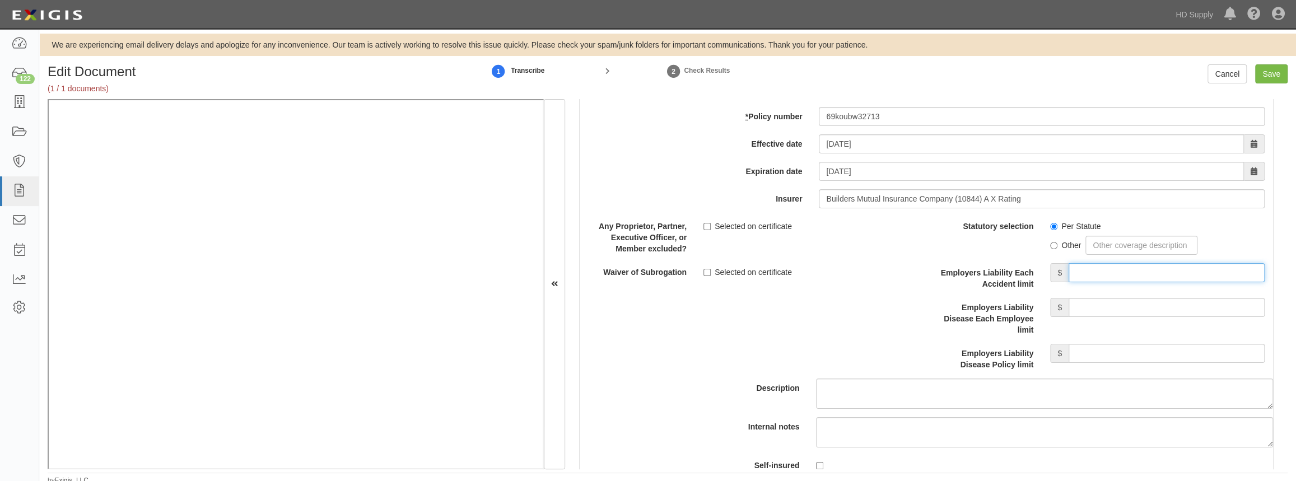
click at [1113, 271] on input "Employers Liability Each Accident limit" at bounding box center [1167, 272] width 196 height 19
type input "1,000,000"
click at [1125, 304] on input "Employers Liability Disease Each Employee limit" at bounding box center [1167, 307] width 196 height 19
type input "1,000,000"
click at [1114, 354] on input "Employers Liability Disease Policy limit" at bounding box center [1167, 353] width 196 height 19
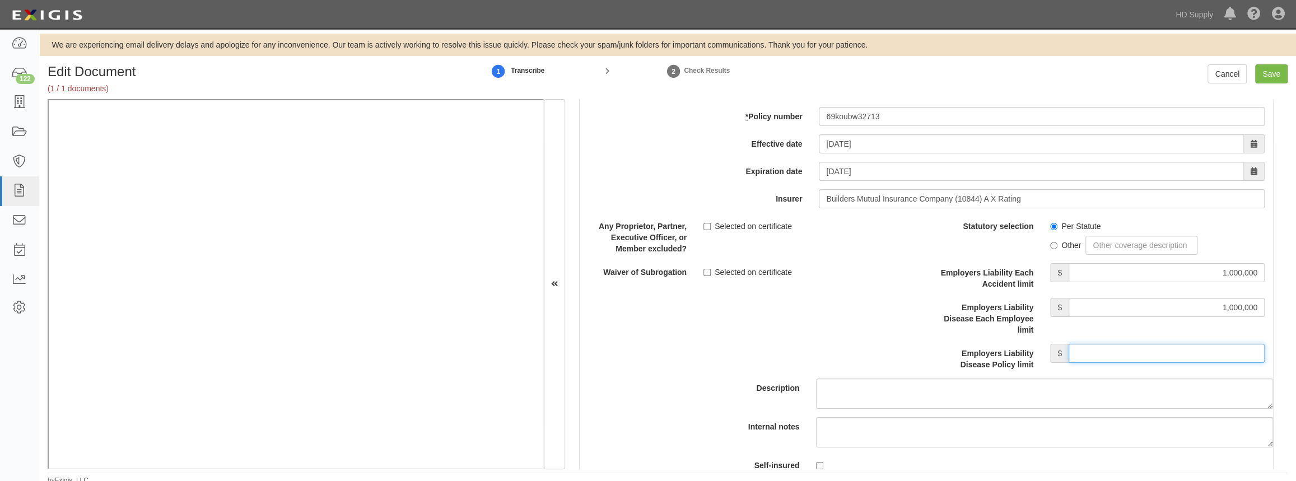
type input "1,000,000"
click at [777, 344] on div "Description" at bounding box center [926, 313] width 710 height 192
click at [1271, 73] on input "Save" at bounding box center [1271, 73] width 32 height 19
type input "1000000"
type input "100000"
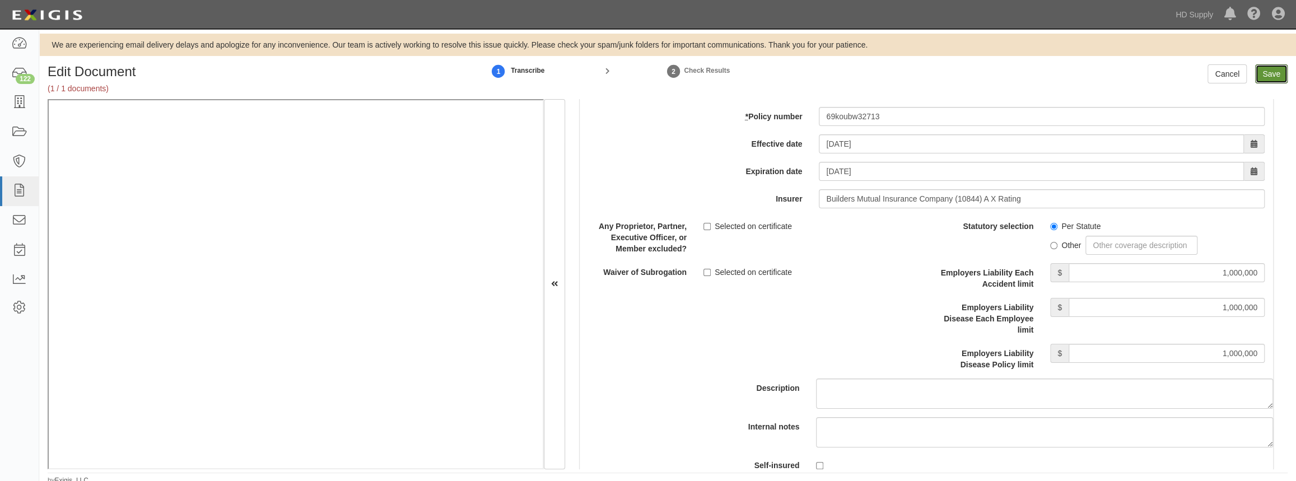
type input "5000"
type input "1000000"
type input "2000000"
type input "1000000"
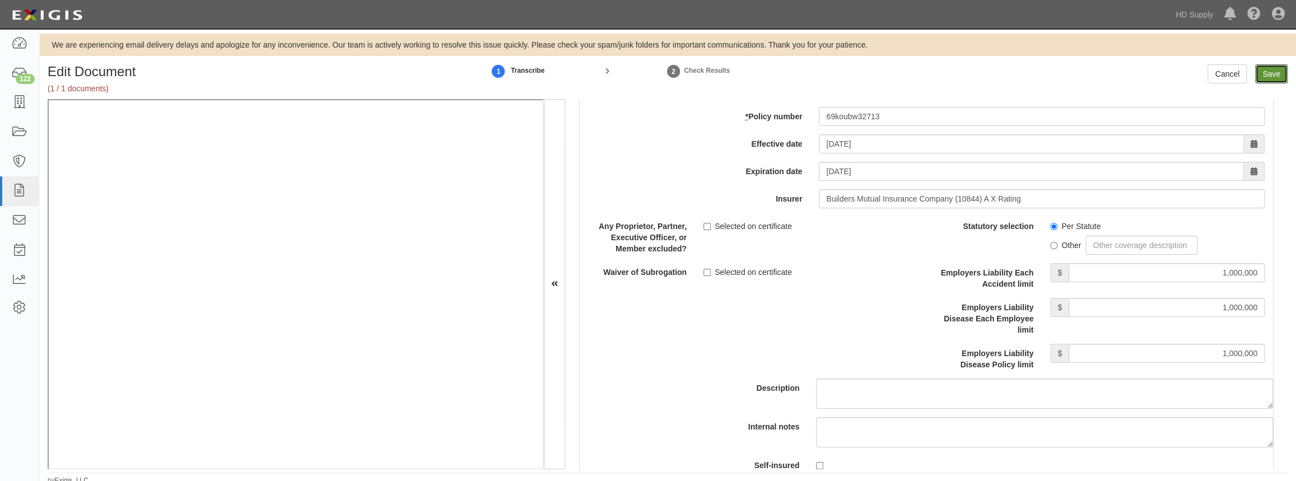
type input "1000000"
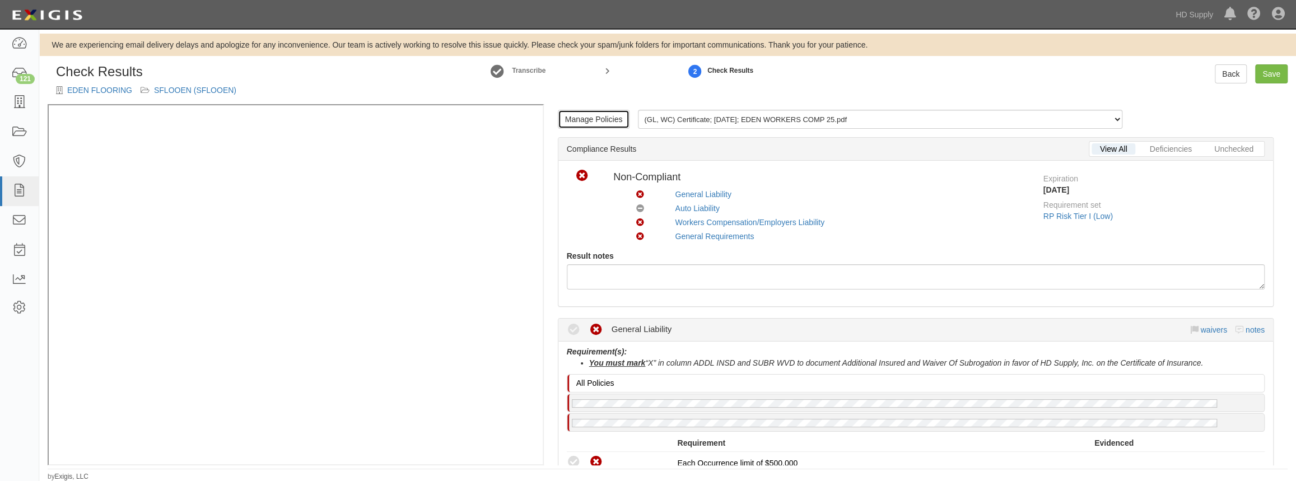
click at [594, 118] on link "Manage Policies" at bounding box center [594, 119] width 72 height 19
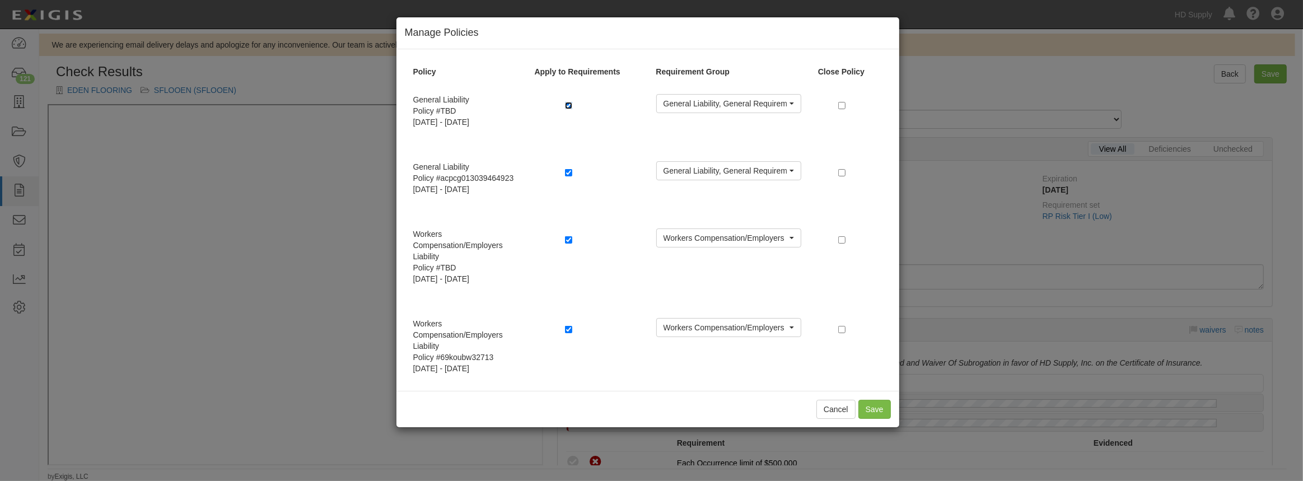
click at [567, 104] on input "checkbox" at bounding box center [568, 105] width 7 height 7
checkbox input "false"
click at [570, 241] on input "checkbox" at bounding box center [568, 239] width 7 height 7
checkbox input "false"
click at [877, 406] on button "Save" at bounding box center [875, 409] width 32 height 19
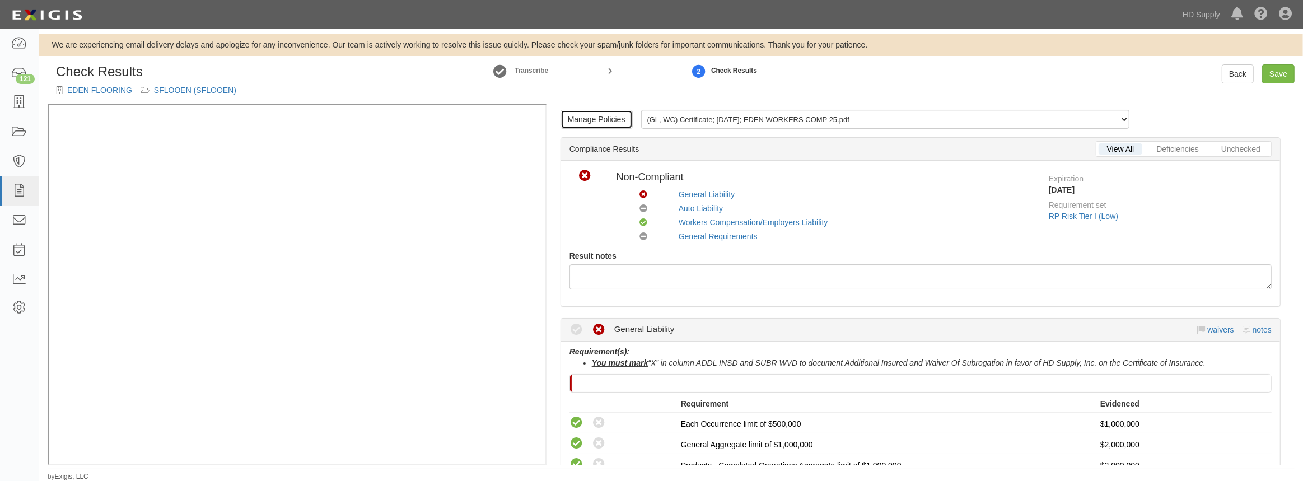
radio input "true"
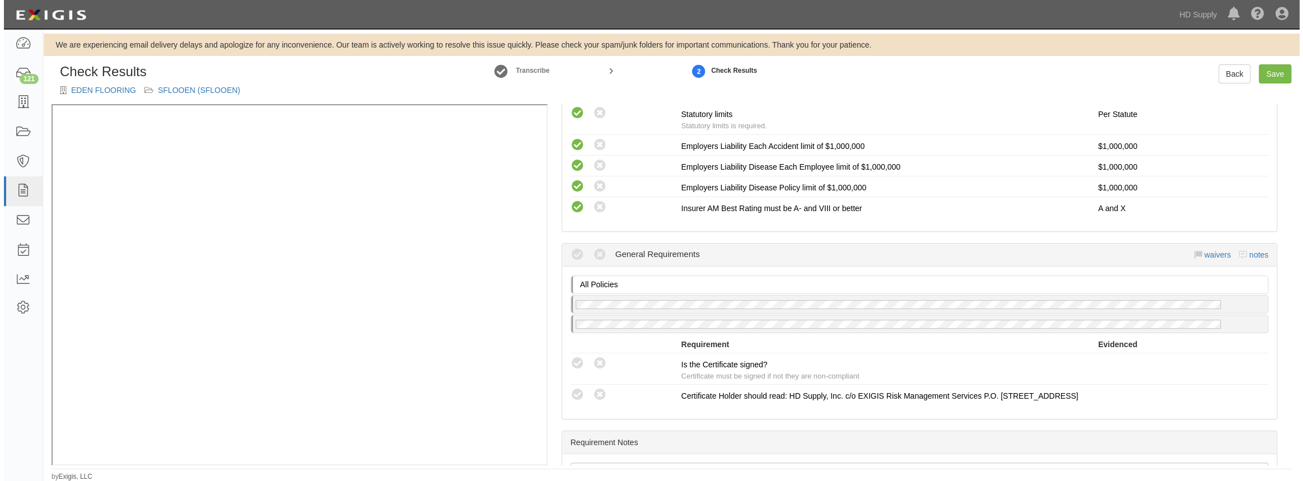
scroll to position [916, 0]
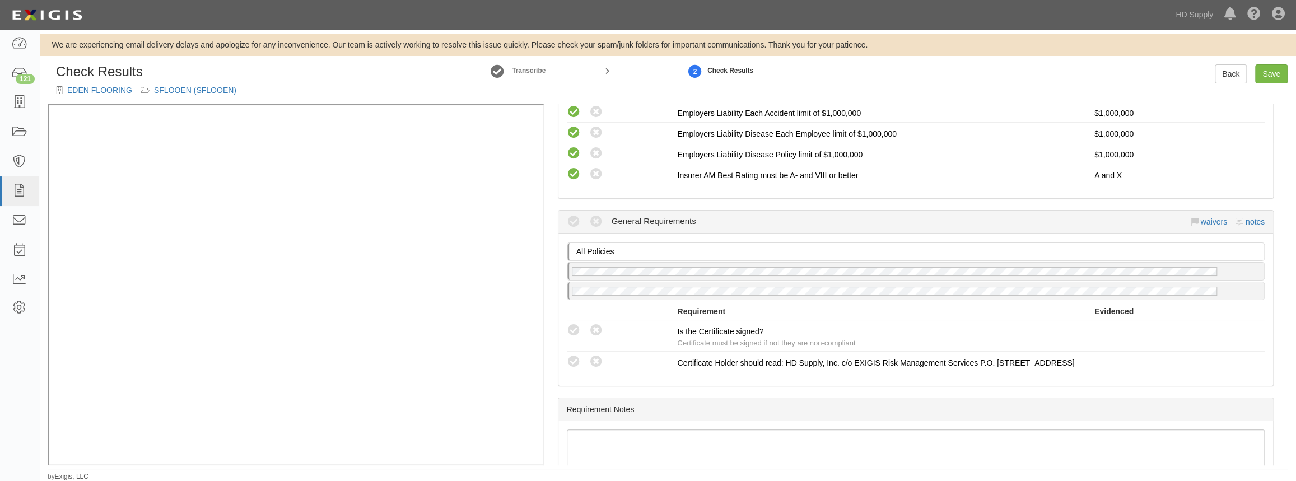
click at [575, 326] on icon at bounding box center [574, 331] width 14 height 14
radio input "true"
click at [1273, 74] on link "Save" at bounding box center [1271, 73] width 32 height 19
radio input "true"
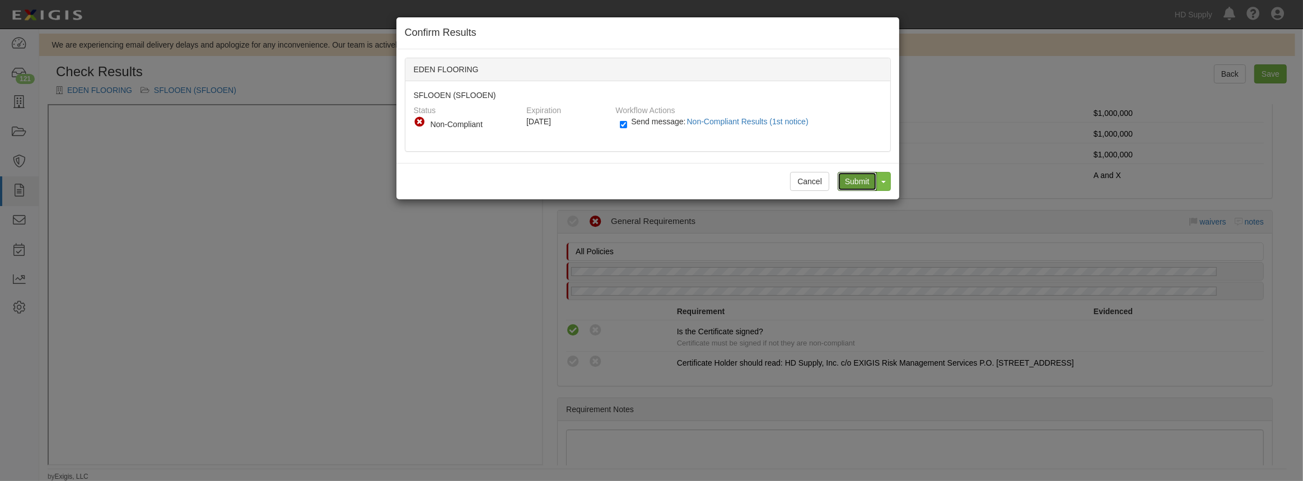
click at [849, 183] on input "Submit" at bounding box center [857, 181] width 39 height 19
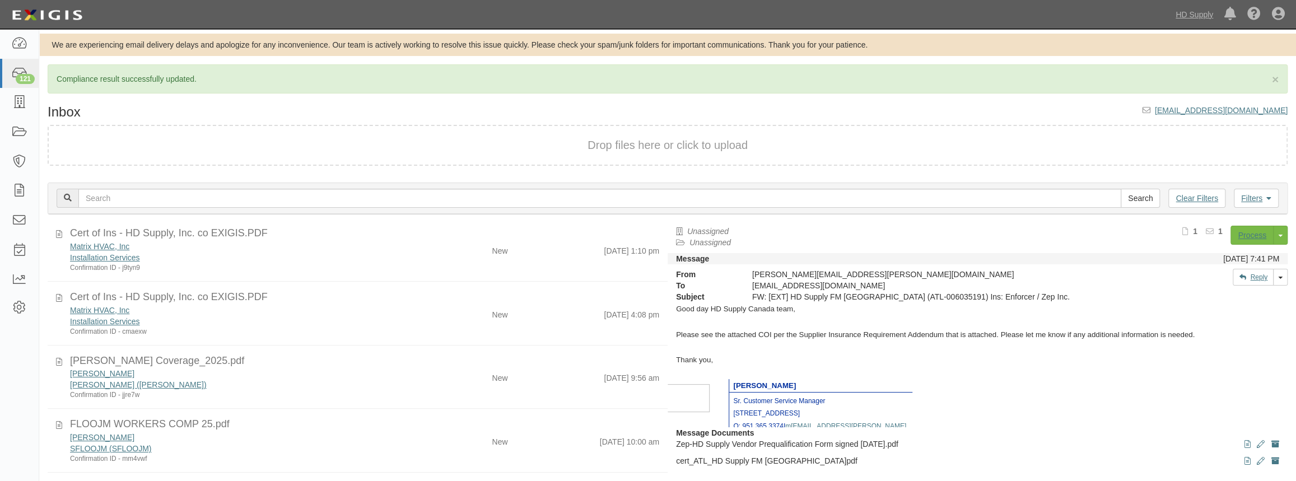
scroll to position [101, 0]
click at [406, 381] on div "[PERSON_NAME] [PERSON_NAME] ([PERSON_NAME]) Confirmation ID - jjre7w" at bounding box center [238, 385] width 353 height 32
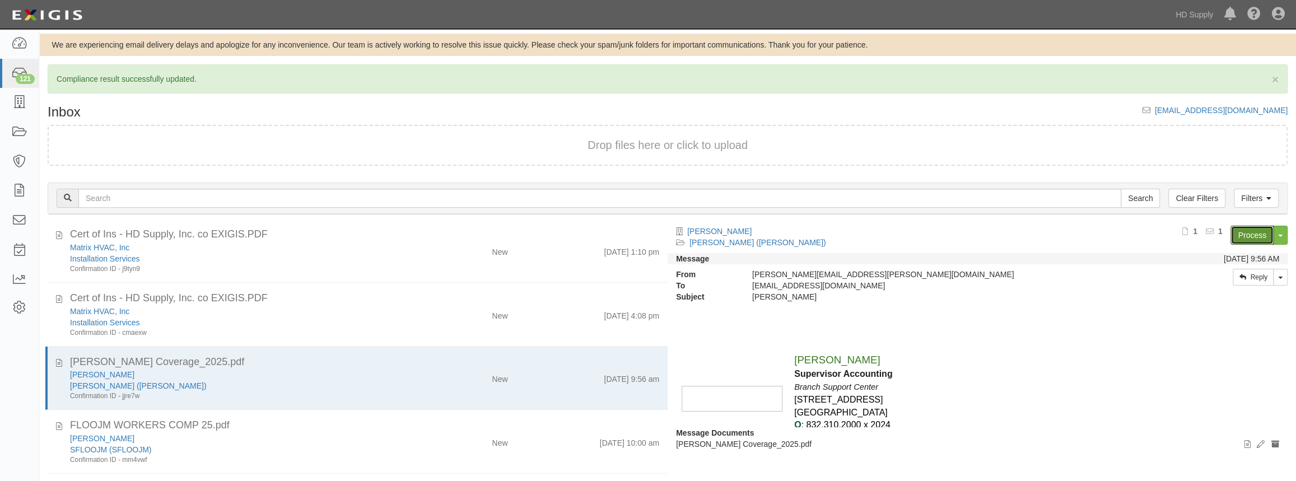
click at [1258, 232] on link "Process" at bounding box center [1252, 235] width 43 height 19
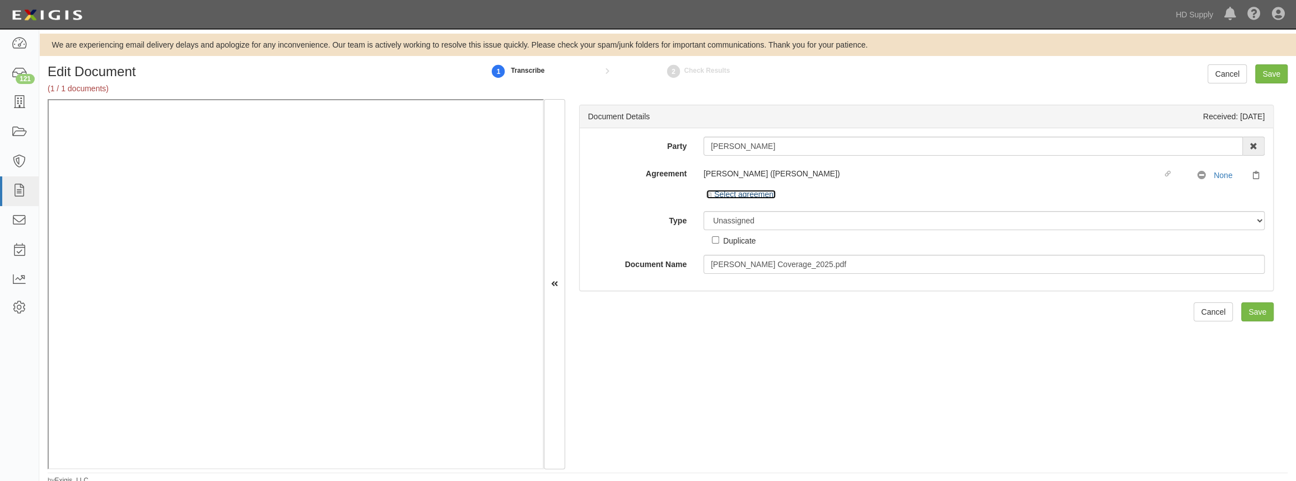
click at [706, 193] on icon at bounding box center [710, 196] width 8 height 6
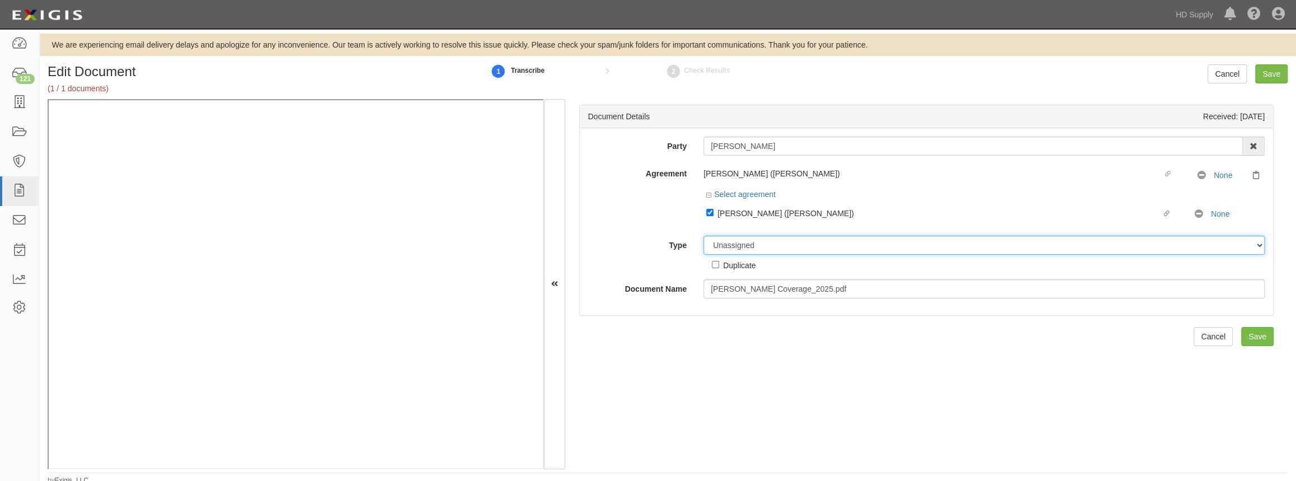
click at [732, 243] on select "Unassigned Binder Cancellation Notice Certificate Contract Endorsement Insuranc…" at bounding box center [983, 245] width 561 height 19
select select "CertificateDetail"
click at [703, 236] on select "Unassigned Binder Cancellation Notice Certificate Contract Endorsement Insuranc…" at bounding box center [983, 245] width 561 height 19
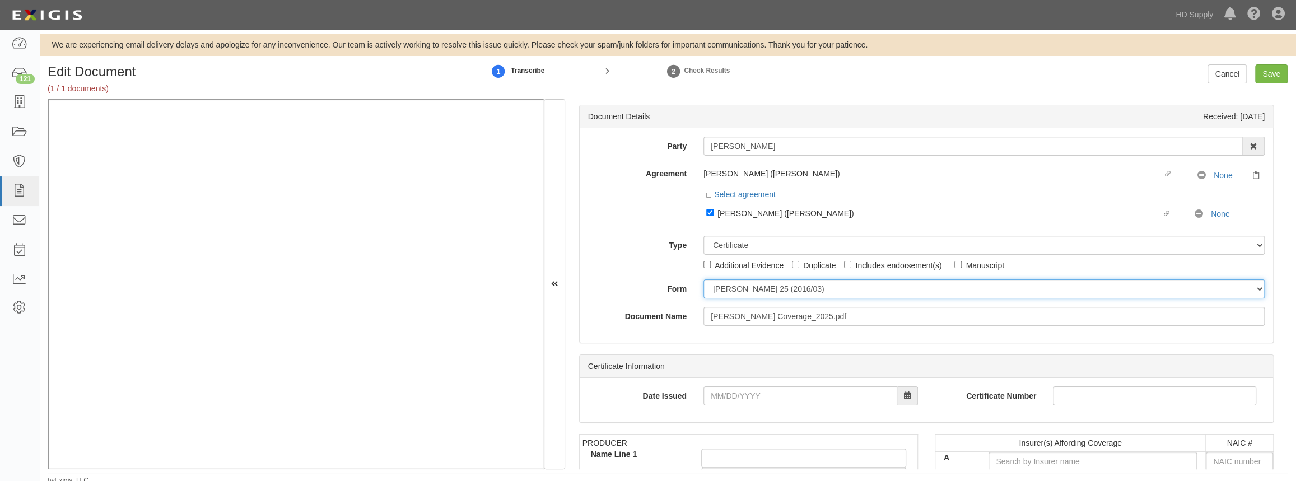
click at [735, 293] on select "ACORD 25 (2016/03) ACORD 101 ACORD 855 NY (2014/05) General" at bounding box center [983, 288] width 561 height 19
select select "GeneralFormDetail"
click at [703, 279] on select "ACORD 25 (2016/03) ACORD 101 ACORD 855 NY (2014/05) General" at bounding box center [983, 288] width 561 height 19
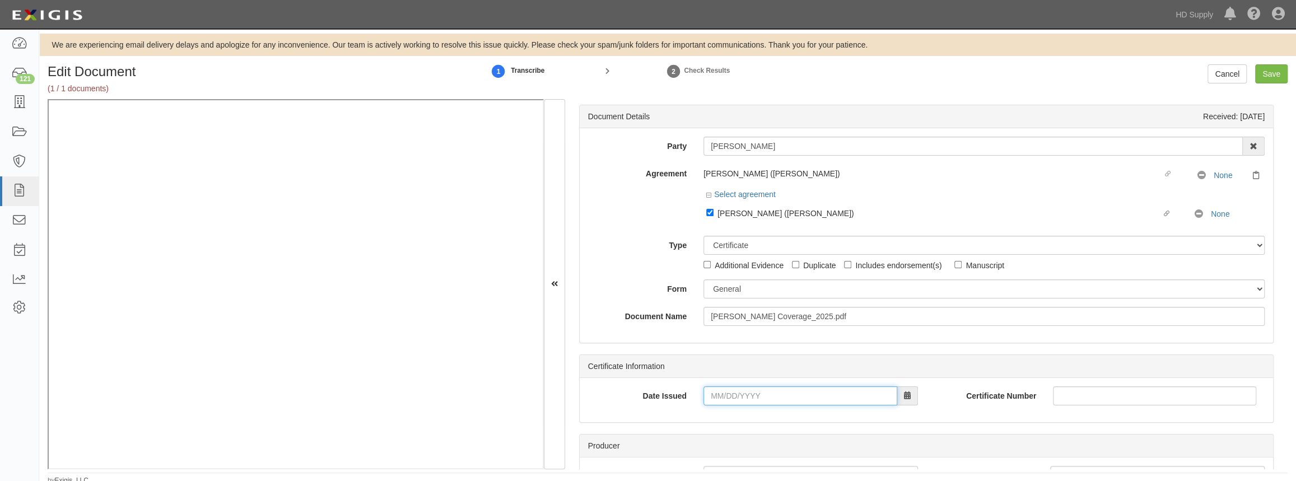
click at [707, 395] on input "Date Issued" at bounding box center [800, 395] width 194 height 19
click at [679, 407] on div "Date Issued 06/19/0202" at bounding box center [753, 399] width 347 height 27
drag, startPoint x: 766, startPoint y: 398, endPoint x: 639, endPoint y: 394, distance: 127.8
click at [635, 395] on div "Date Issued 06/19/0202" at bounding box center [753, 395] width 347 height 19
type input "06/19/2025"
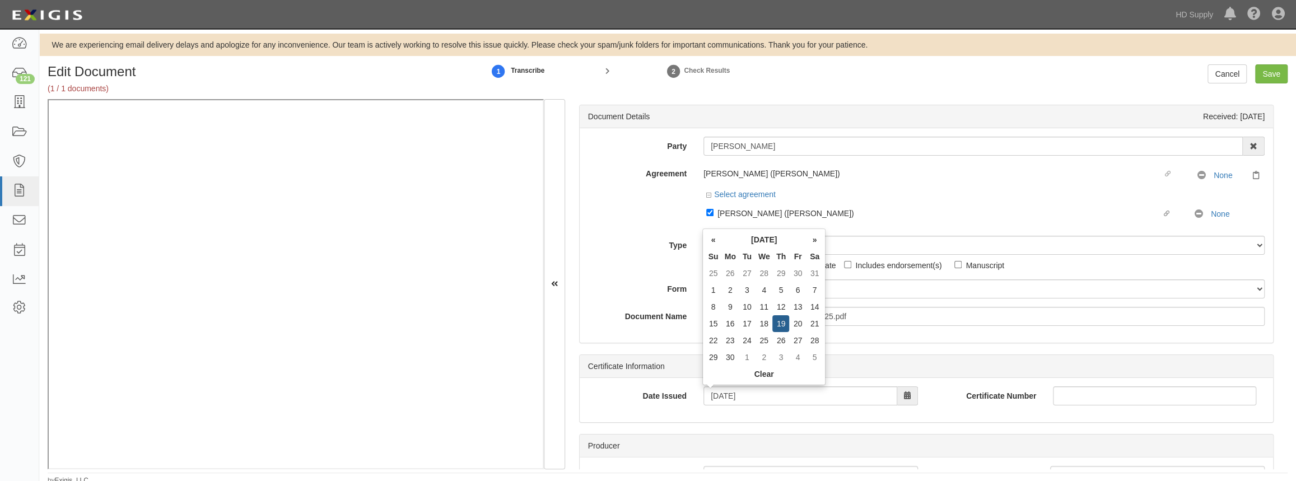
click at [622, 393] on label "Date Issued" at bounding box center [637, 393] width 115 height 15
click at [703, 393] on input "06/19/2025" at bounding box center [800, 395] width 194 height 19
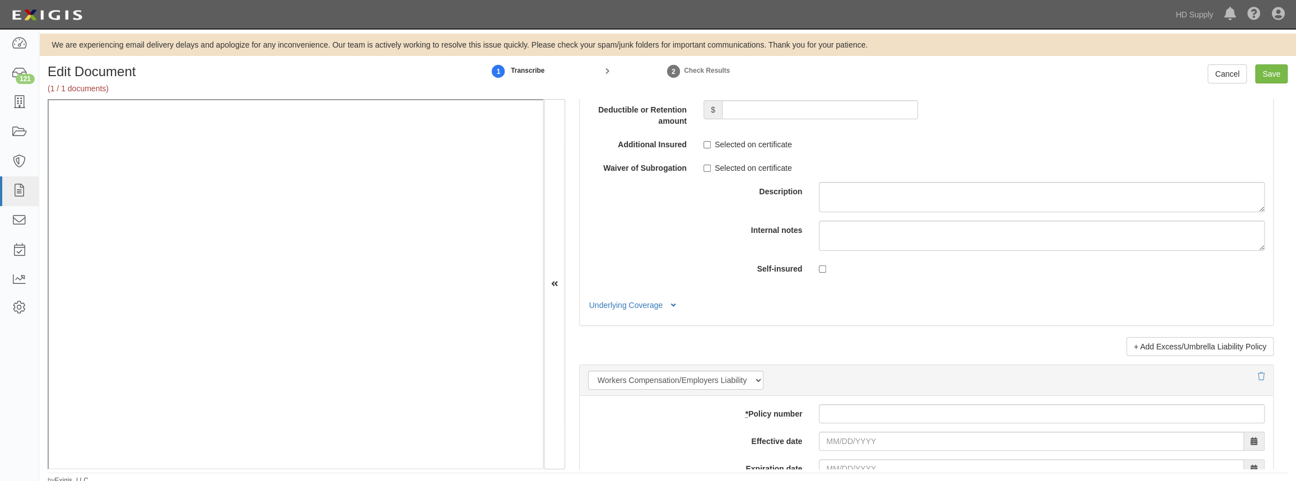
scroll to position [2495, 0]
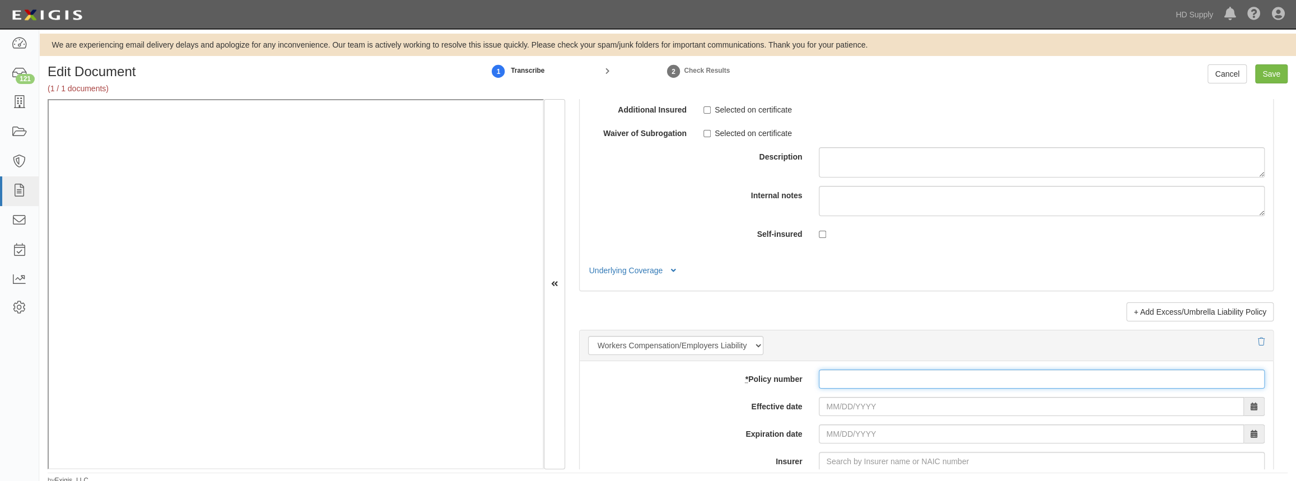
drag, startPoint x: 855, startPoint y: 376, endPoint x: 855, endPoint y: 389, distance: 12.9
click at [855, 374] on input "* Policy number" at bounding box center [1042, 379] width 446 height 19
type input "DWC83"
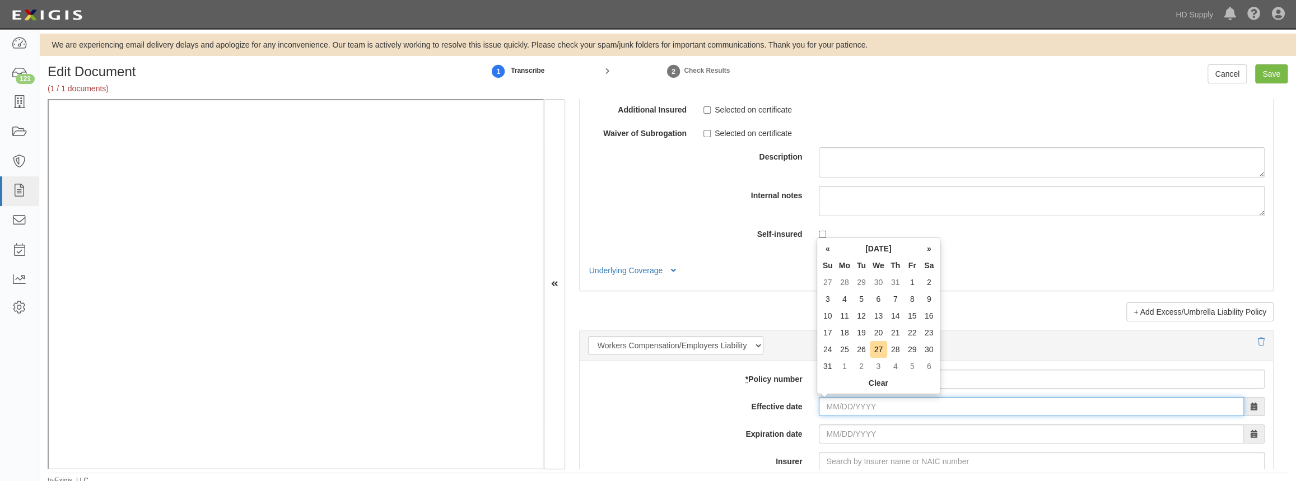
click at [821, 403] on input "Effective date" at bounding box center [1031, 406] width 425 height 19
type input "[DATE]"
click at [824, 435] on input "[DATE]" at bounding box center [1031, 434] width 425 height 19
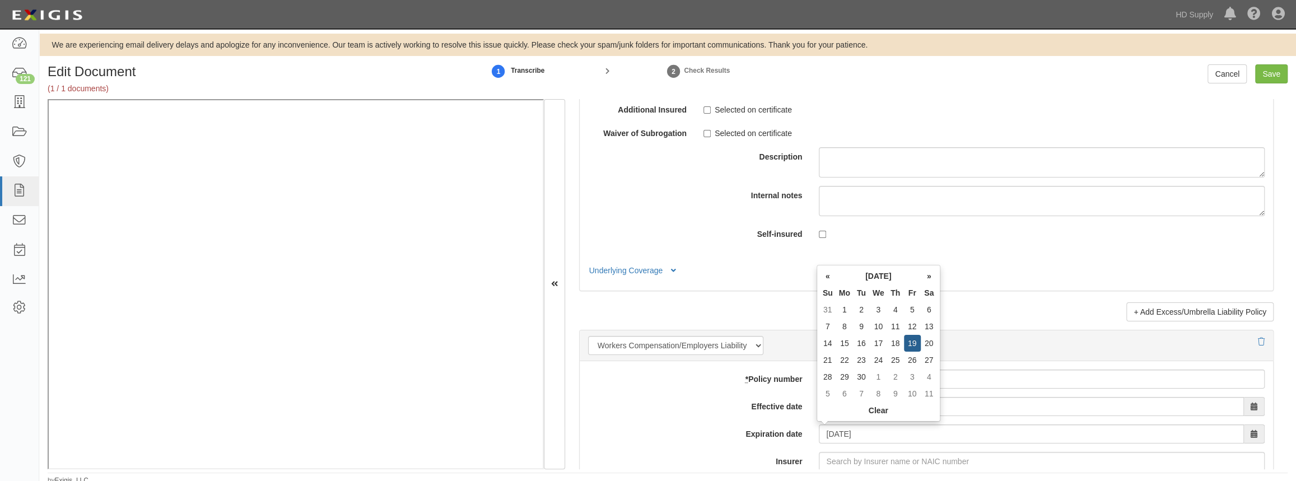
click at [773, 435] on label "Expiration date" at bounding box center [695, 432] width 231 height 15
click at [819, 435] on input "[DATE]" at bounding box center [1031, 434] width 425 height 19
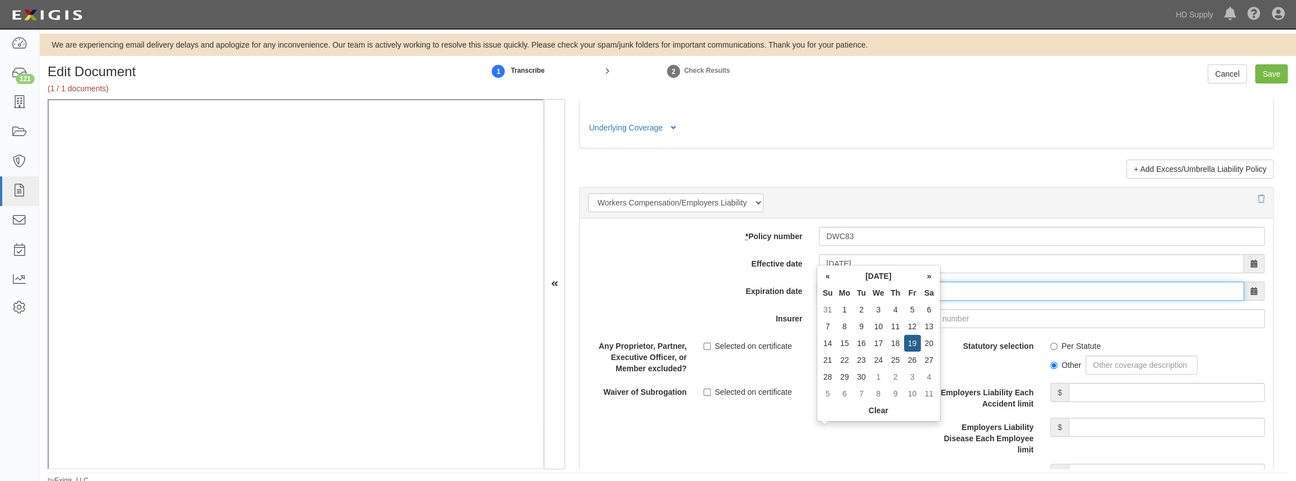
scroll to position [2648, 0]
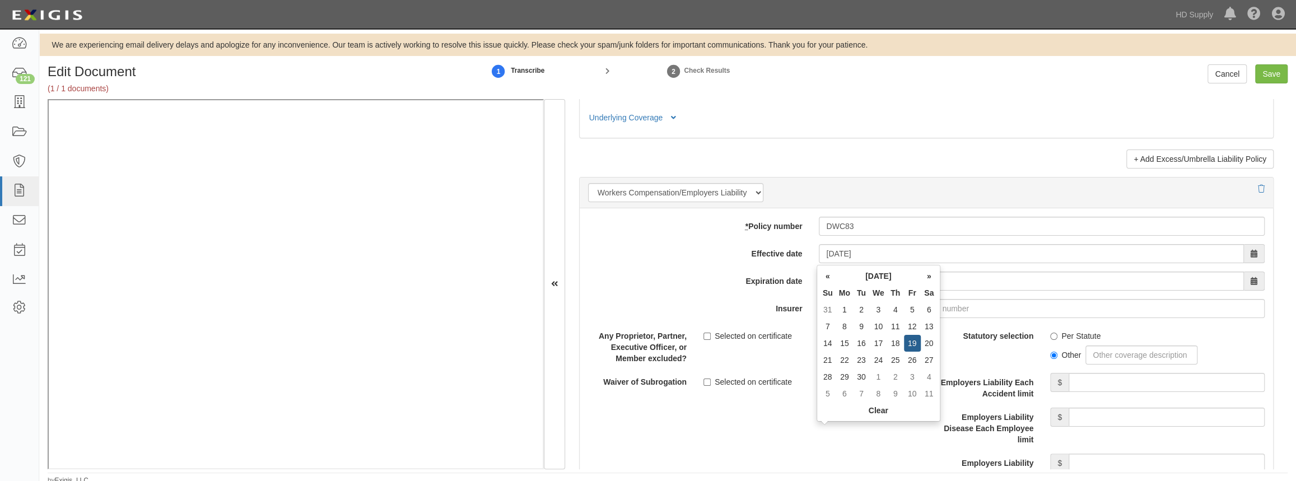
click at [760, 416] on div "Description" at bounding box center [926, 423] width 710 height 192
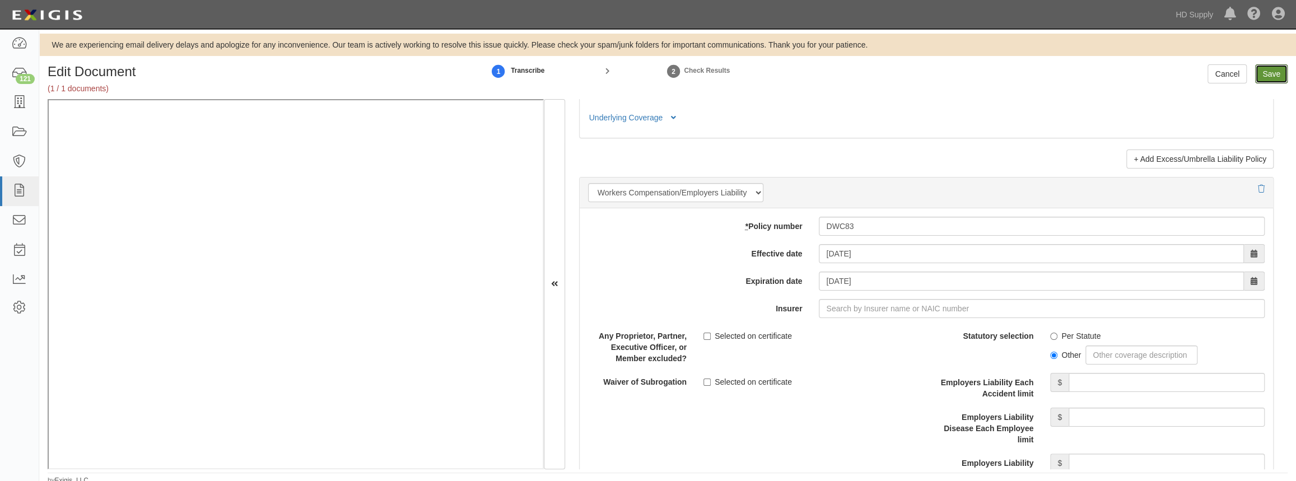
click at [1276, 76] on input "Save" at bounding box center [1271, 73] width 32 height 19
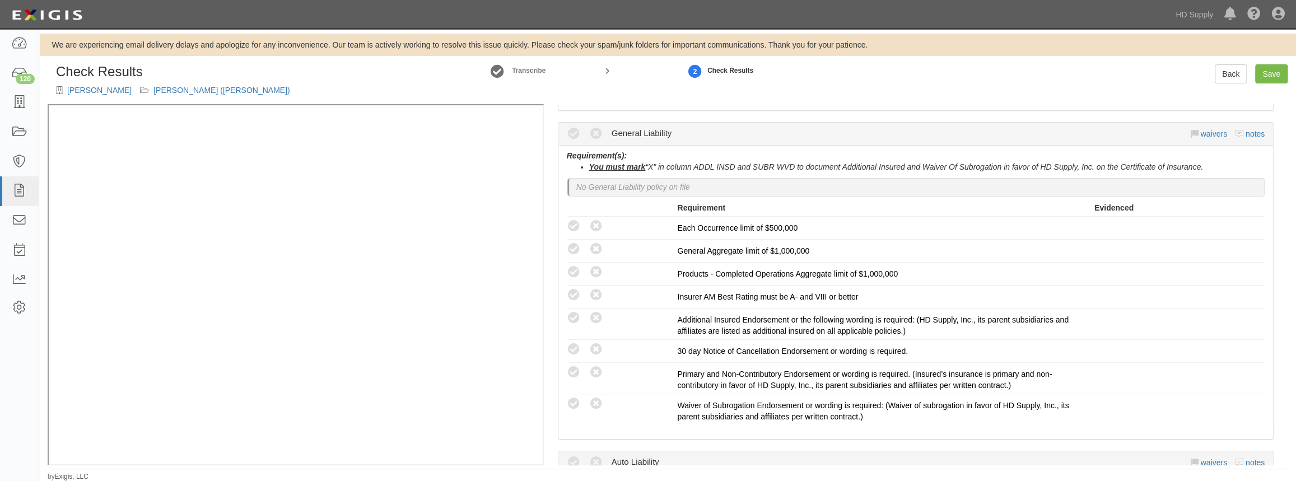
scroll to position [203, 0]
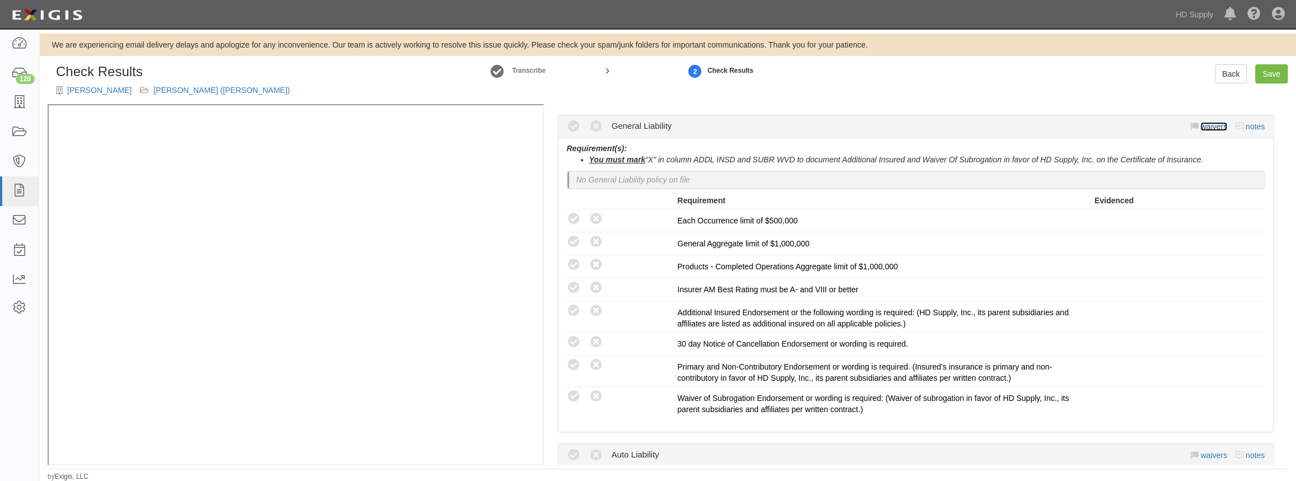
click at [1200, 126] on link "waivers" at bounding box center [1213, 126] width 26 height 9
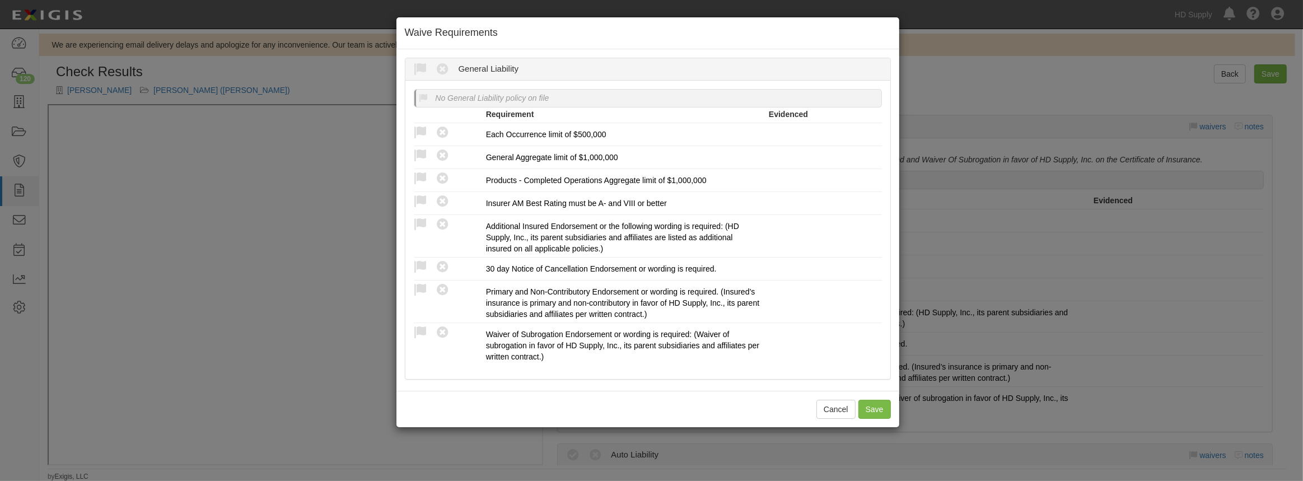
click at [420, 67] on icon at bounding box center [421, 70] width 14 height 14
radio input "true"
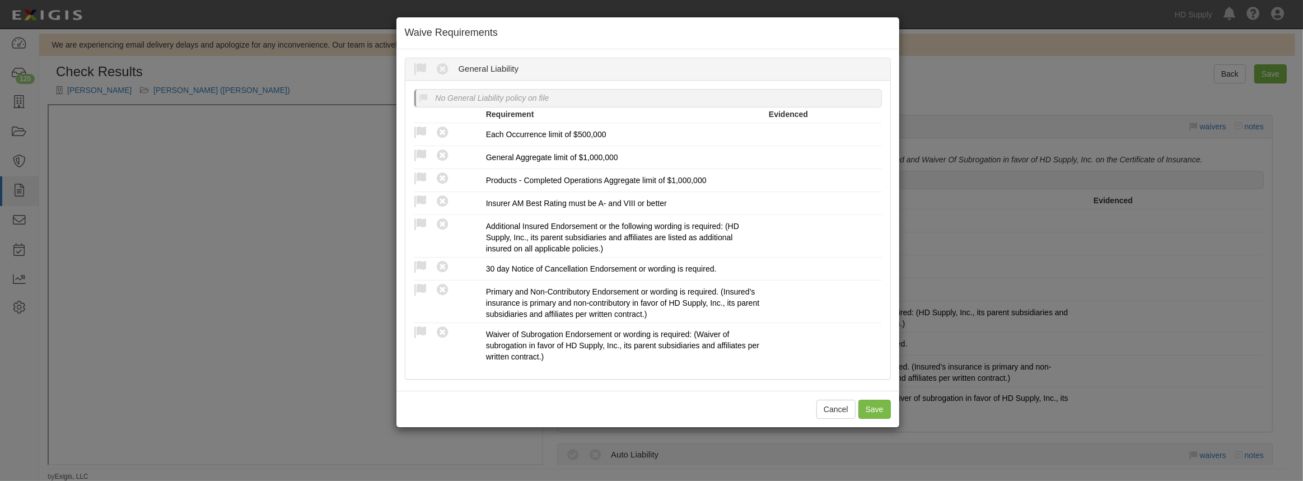
radio input "true"
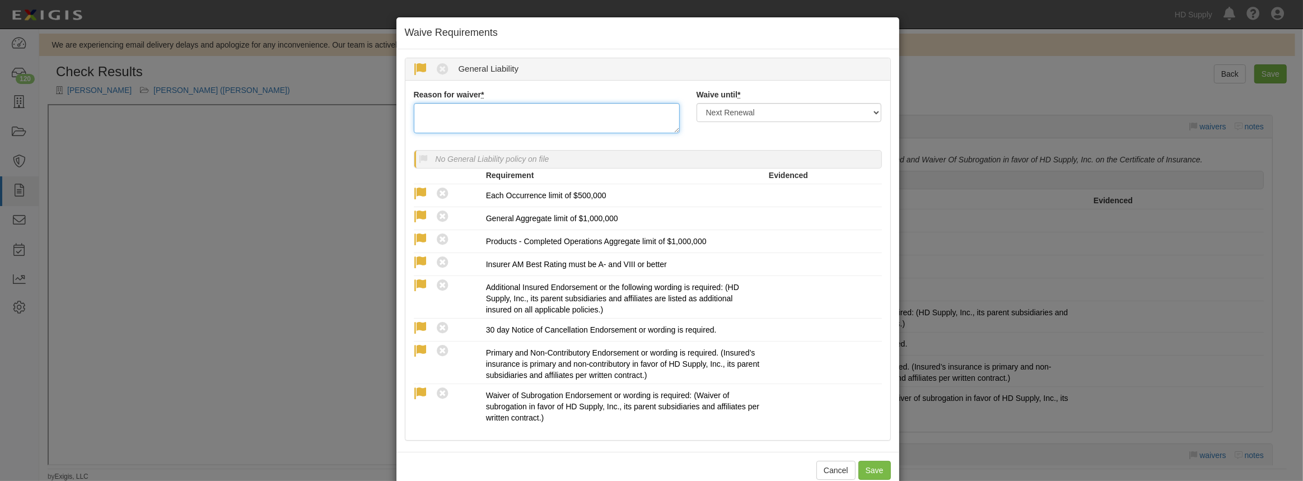
click at [509, 118] on textarea "Reason for waiver *" at bounding box center [547, 118] width 266 height 30
paste textarea "waived per client."
type textarea "waived per client."
click at [873, 466] on button "Save" at bounding box center [875, 470] width 32 height 19
radio input "true"
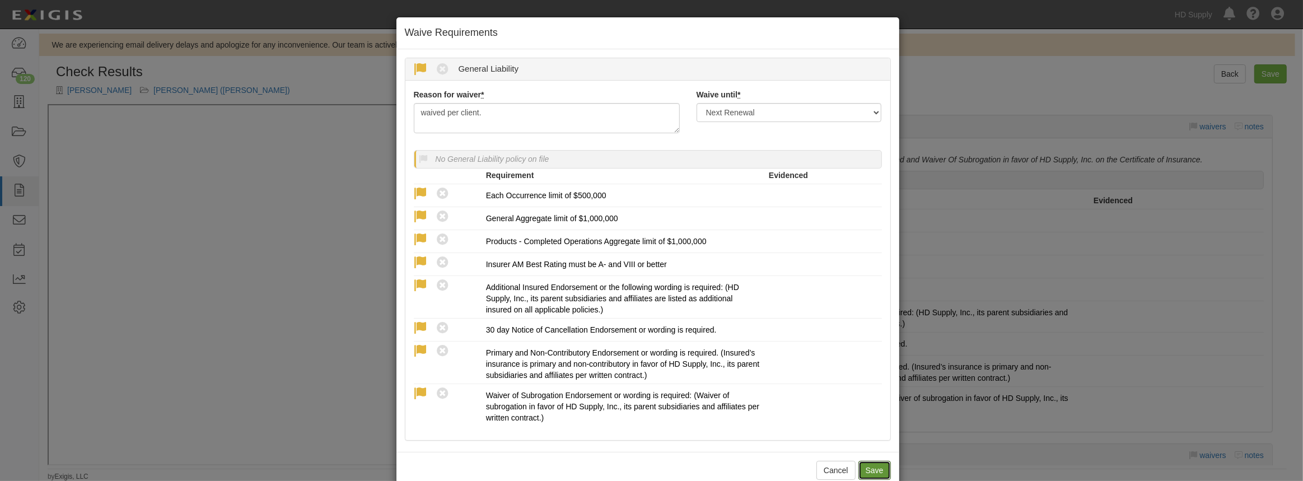
radio input "true"
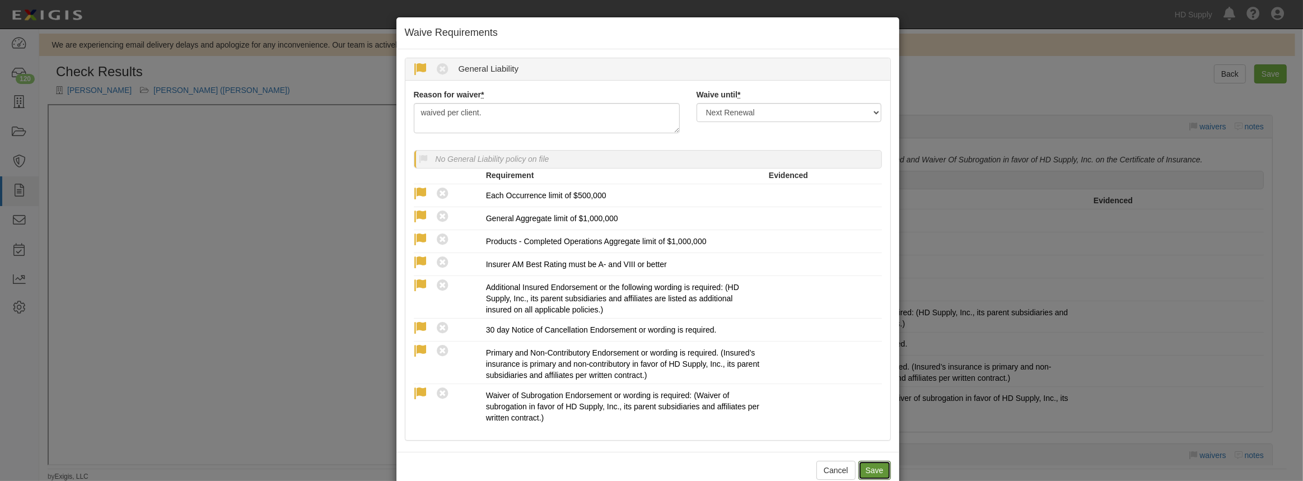
radio input "true"
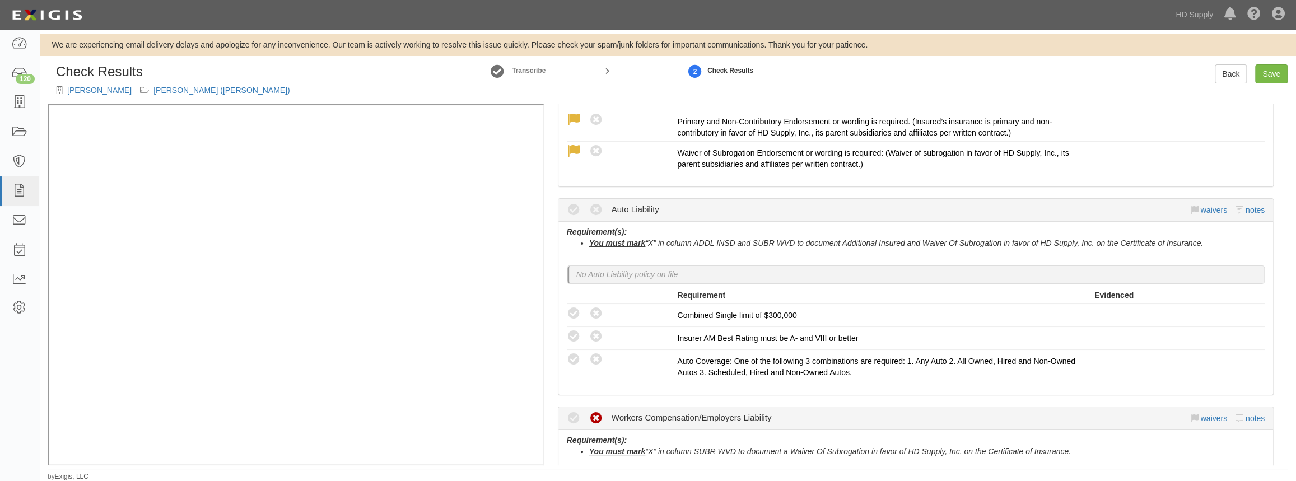
scroll to position [458, 0]
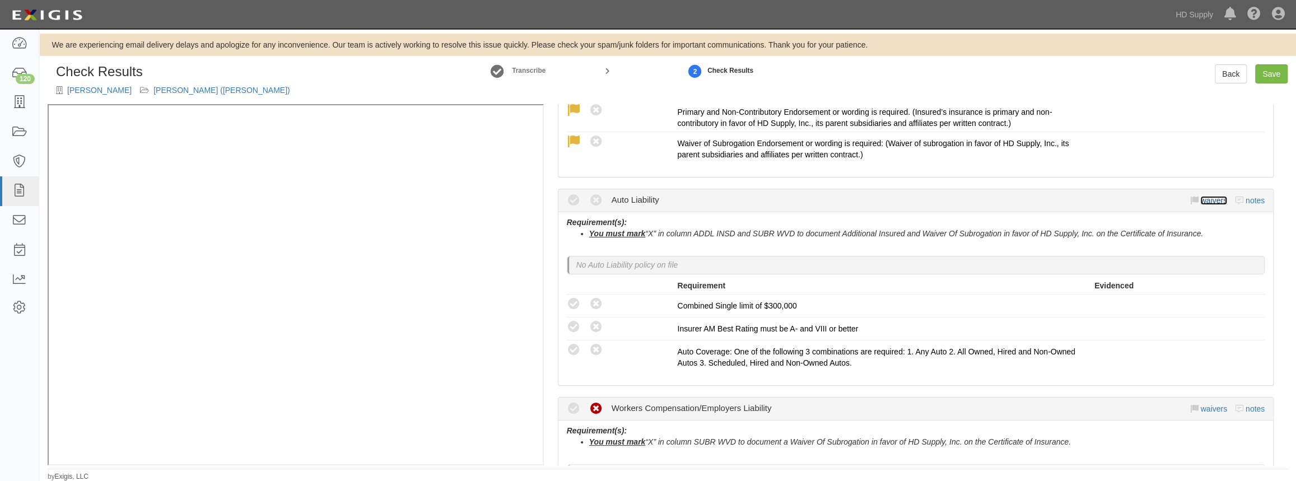
click at [1204, 199] on link "waivers" at bounding box center [1213, 200] width 26 height 9
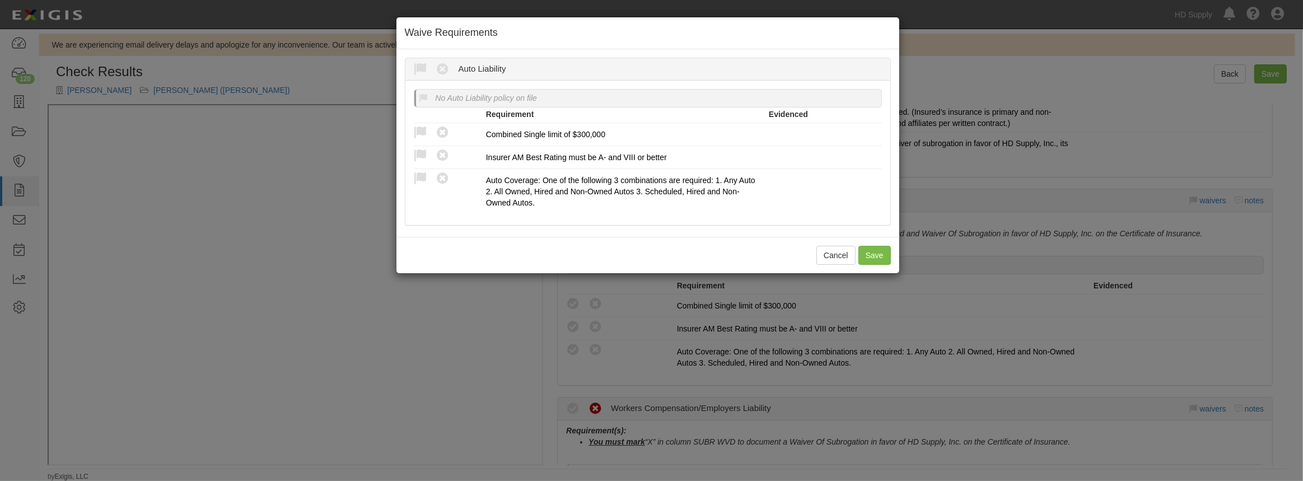
click at [424, 67] on icon at bounding box center [421, 70] width 14 height 14
radio input "true"
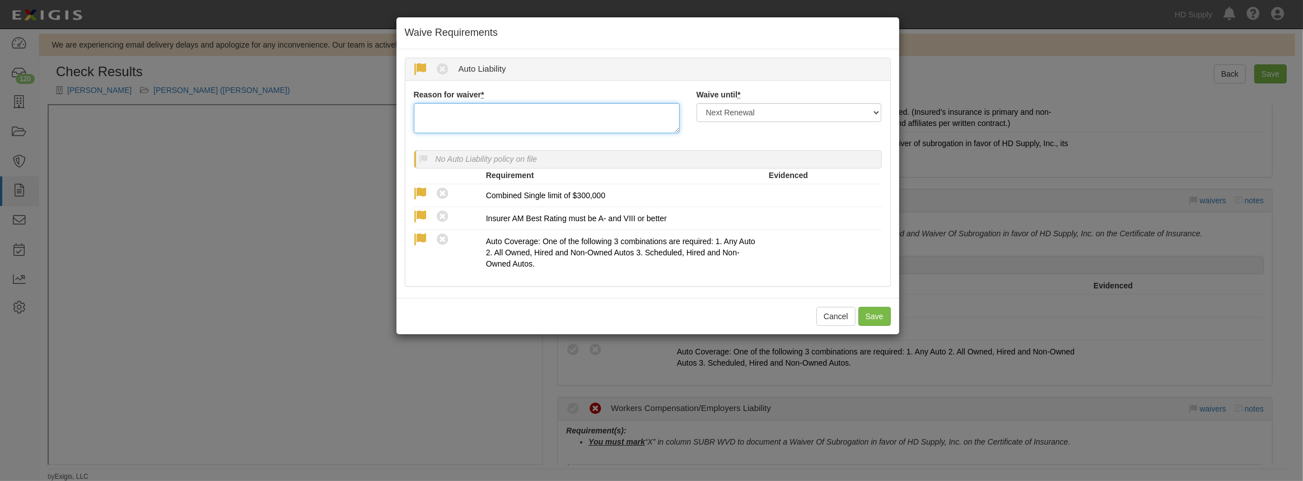
click at [432, 114] on textarea "Reason for waiver *" at bounding box center [547, 118] width 266 height 30
paste textarea "waived per client."
type textarea "waived per client."
click at [872, 316] on button "Save" at bounding box center [875, 316] width 32 height 19
radio input "true"
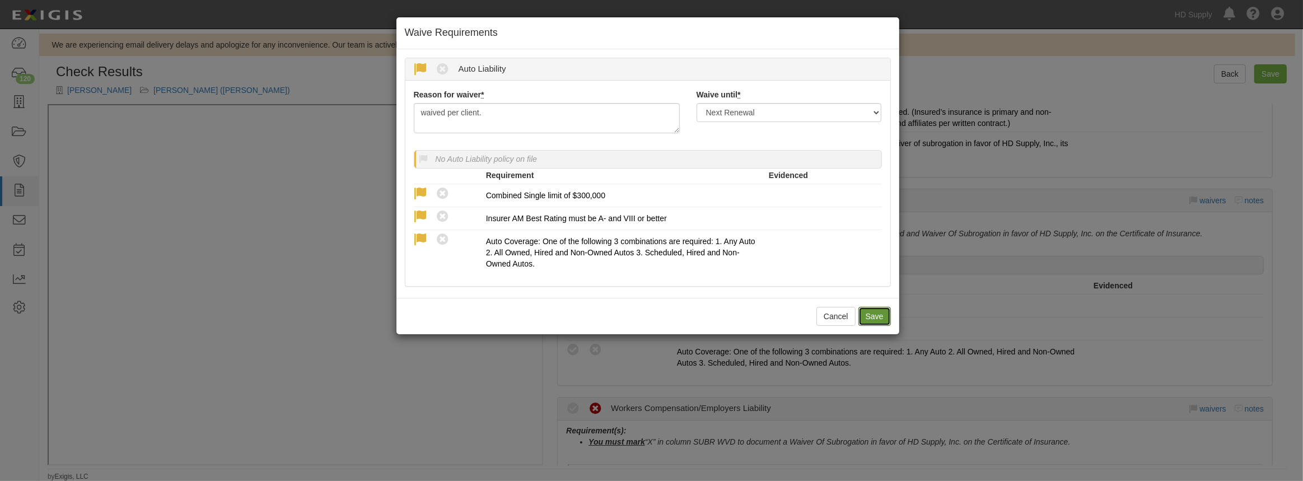
radio input "true"
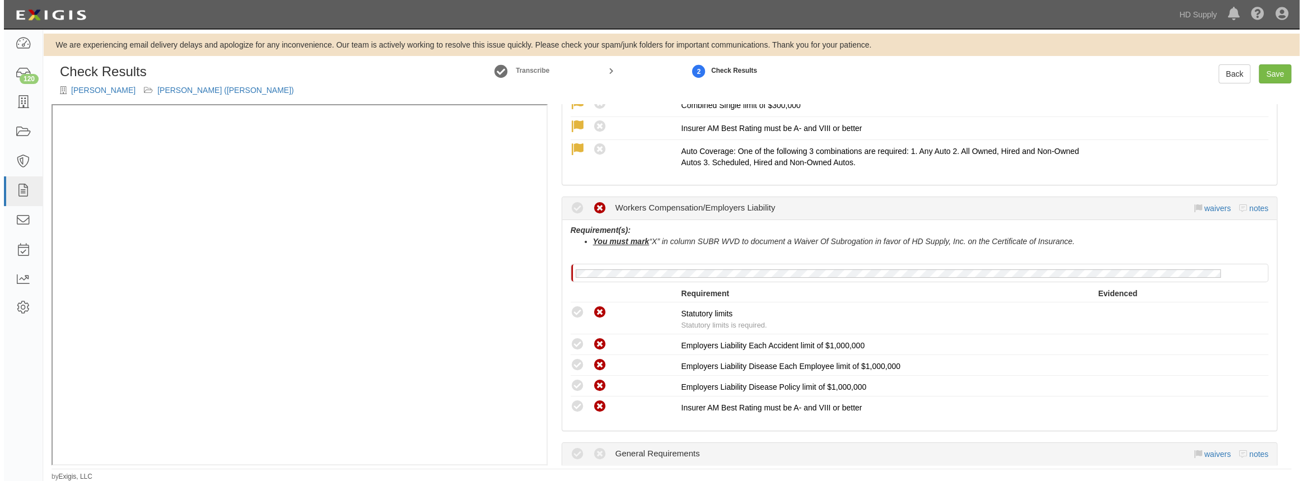
scroll to position [611, 0]
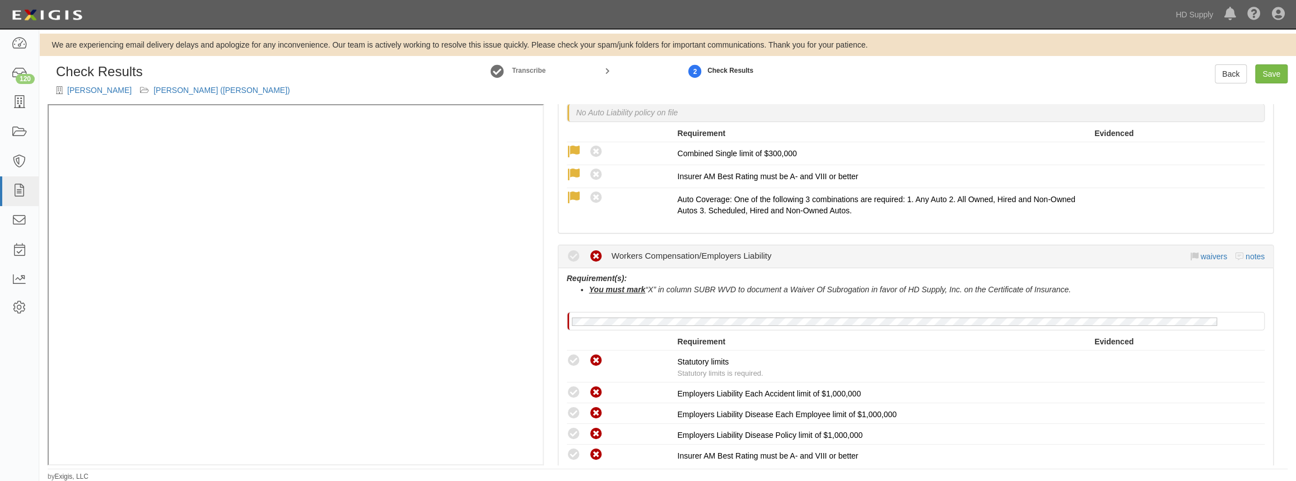
click at [1199, 247] on div "Compliant Waived Non-Compliant Workers Compensation/Employers Liability waivers…" at bounding box center [916, 256] width 698 height 22
click at [1202, 252] on link "waivers" at bounding box center [1213, 256] width 26 height 9
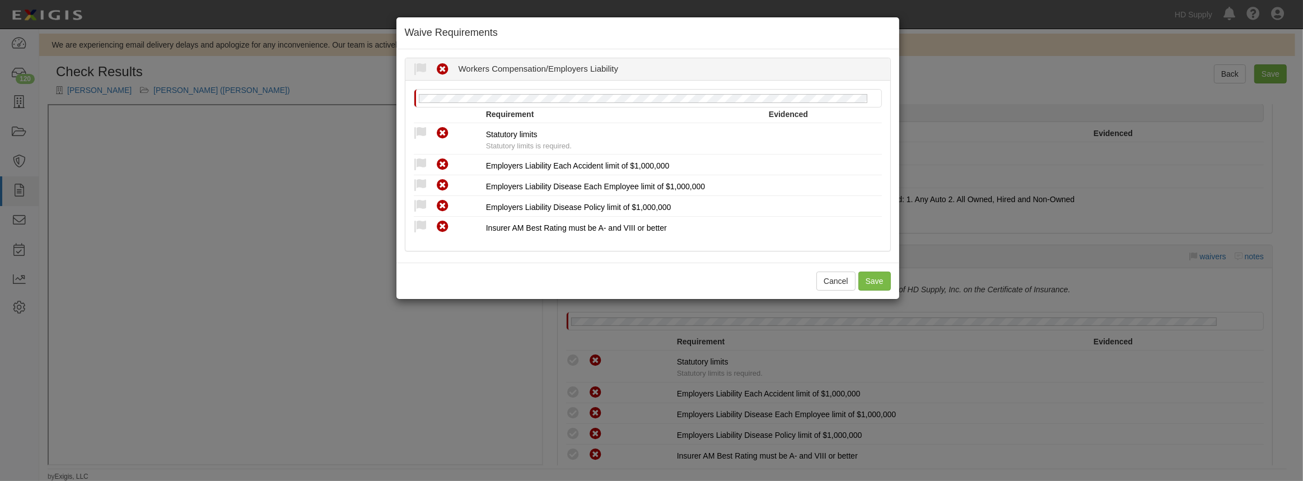
click at [417, 131] on icon at bounding box center [421, 134] width 14 height 14
radio input "true"
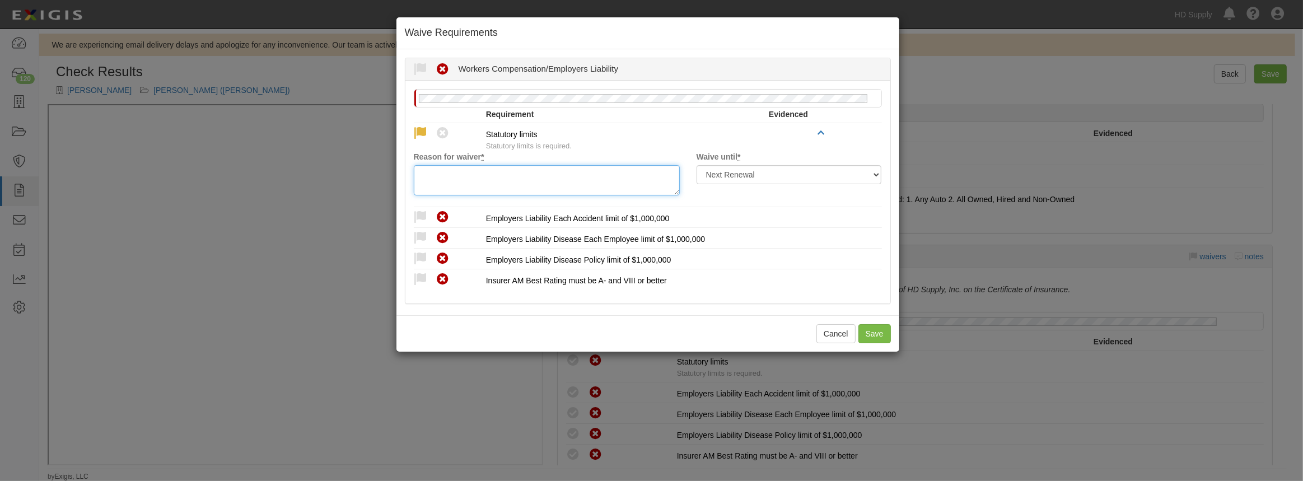
click at [440, 169] on textarea "Reason for waiver *" at bounding box center [547, 180] width 266 height 30
paste textarea "waived per client."
type textarea "waived per client."
click at [417, 212] on icon at bounding box center [421, 218] width 14 height 14
radio input "true"
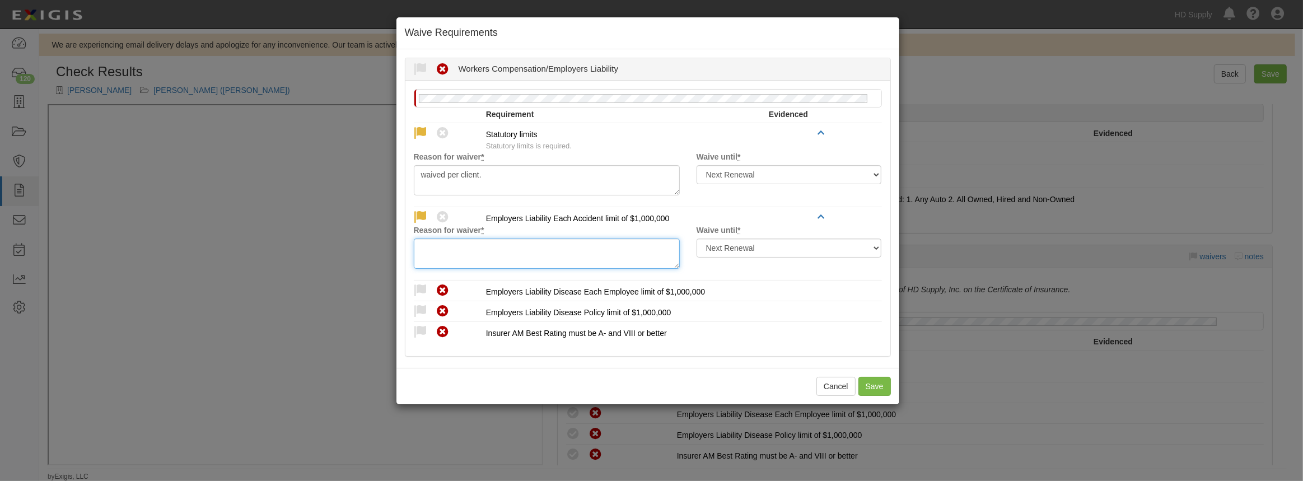
click at [444, 241] on textarea "Reason for waiver *" at bounding box center [547, 254] width 266 height 30
paste textarea "waived per client."
type textarea "waived per client."
click at [417, 287] on icon at bounding box center [421, 291] width 14 height 14
radio input "true"
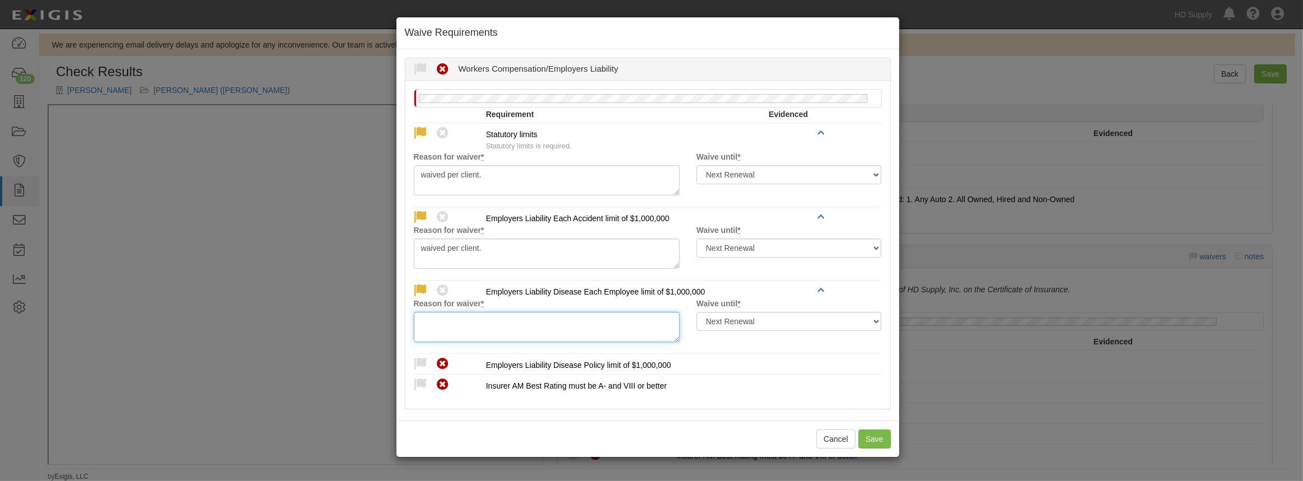
click at [445, 323] on textarea "Reason for waiver *" at bounding box center [547, 327] width 266 height 30
paste textarea "waived per client."
type textarea "waived per client."
click at [420, 357] on icon at bounding box center [421, 364] width 14 height 14
radio input "true"
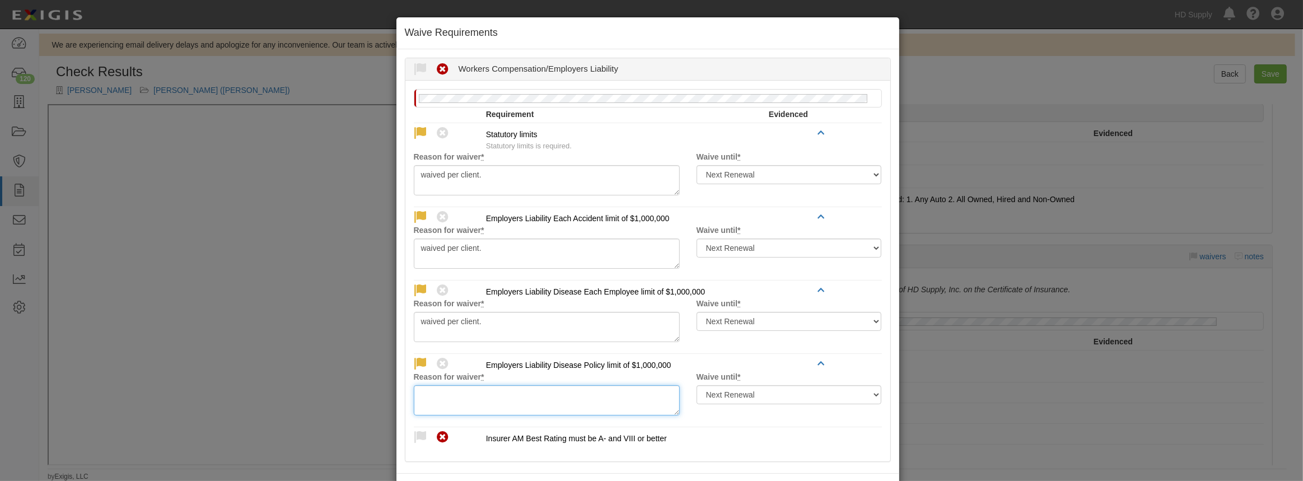
click at [448, 393] on textarea "Reason for waiver *" at bounding box center [547, 400] width 266 height 30
paste textarea "waived per client."
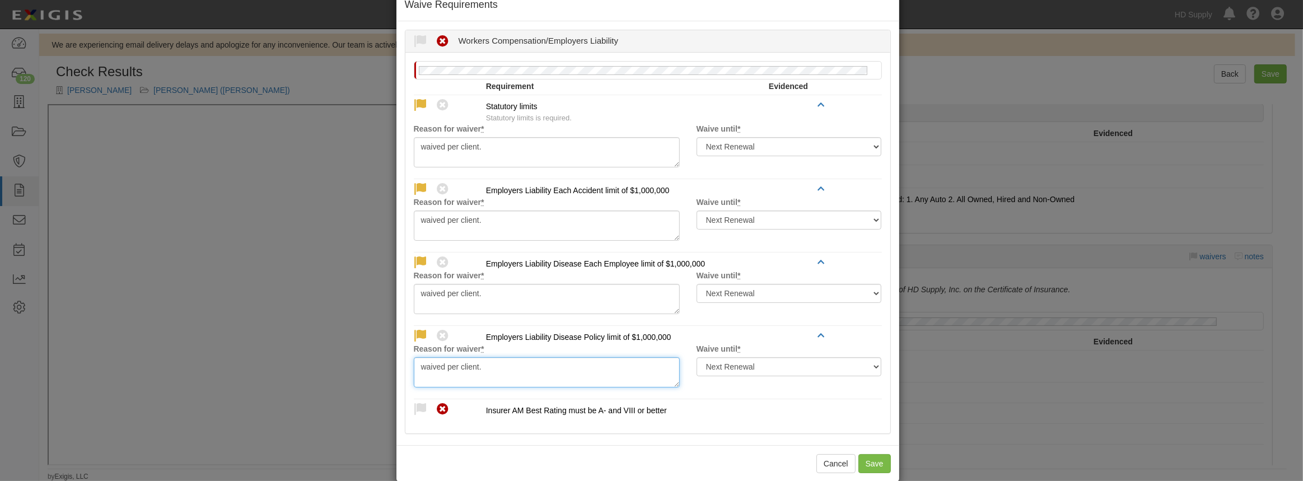
scroll to position [44, 0]
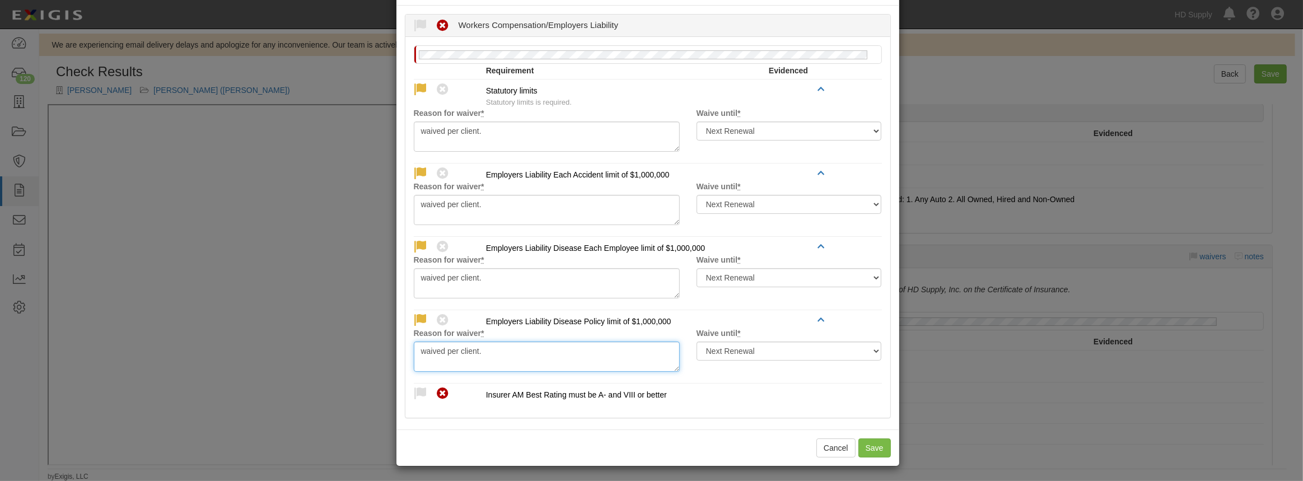
type textarea "waived per client."
click at [415, 391] on icon at bounding box center [421, 394] width 14 height 14
radio input "true"
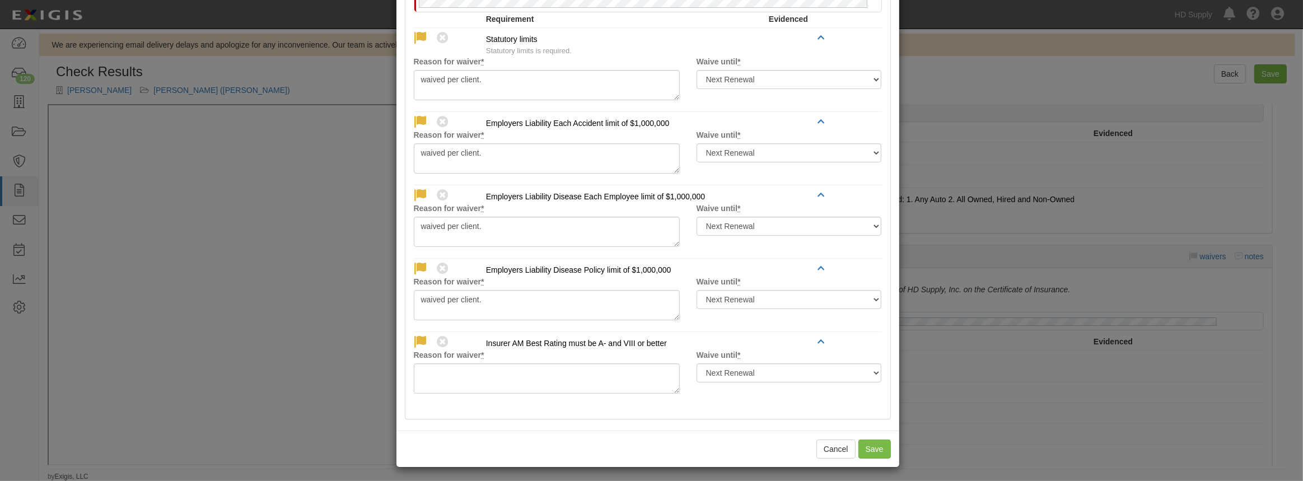
scroll to position [96, 0]
click at [437, 375] on textarea "Reason for waiver *" at bounding box center [547, 378] width 266 height 30
paste textarea "waived per client."
type textarea "waived per client."
click at [869, 441] on button "Save" at bounding box center [875, 448] width 32 height 19
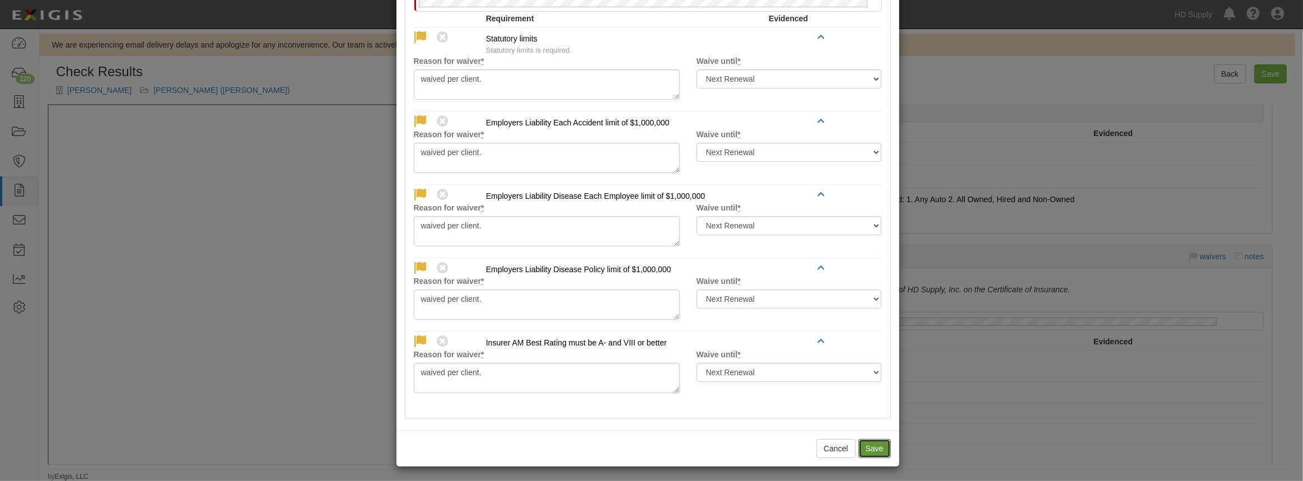
radio input "true"
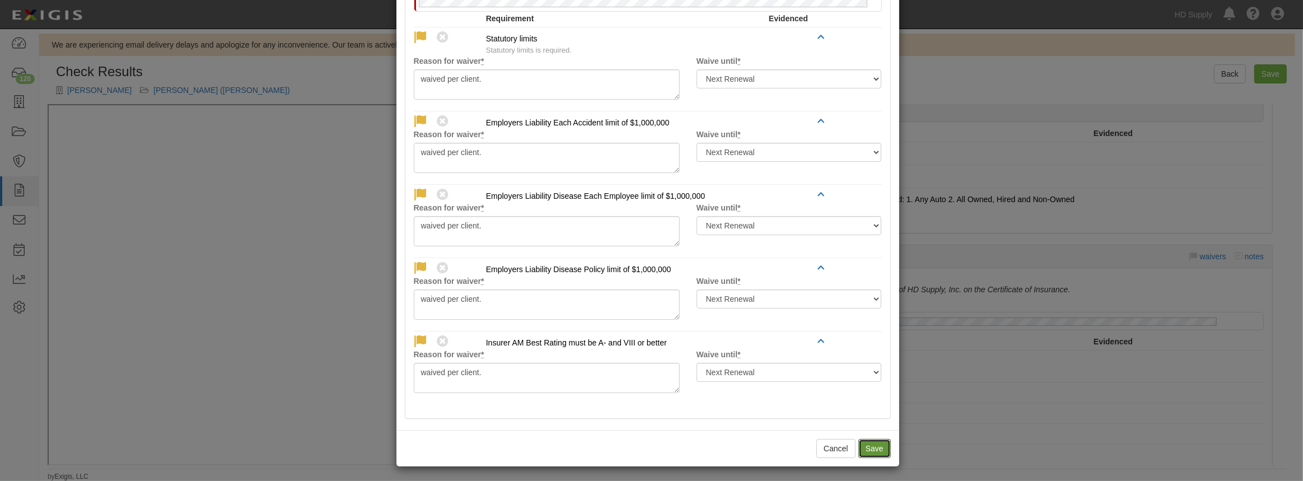
radio input "true"
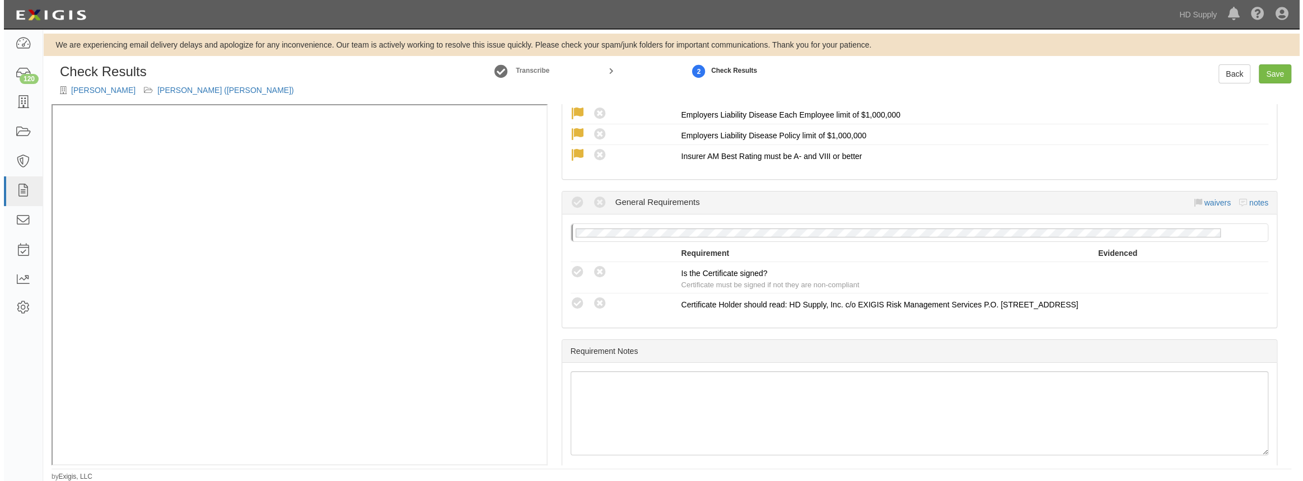
scroll to position [916, 0]
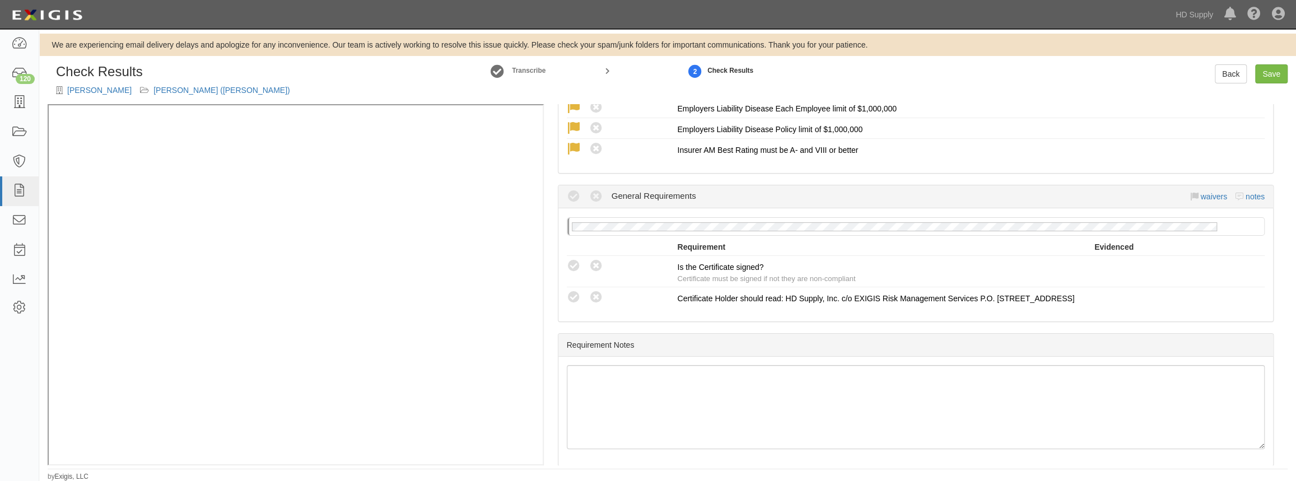
click at [571, 259] on icon at bounding box center [574, 266] width 14 height 14
radio input "true"
click at [572, 291] on icon at bounding box center [574, 298] width 14 height 14
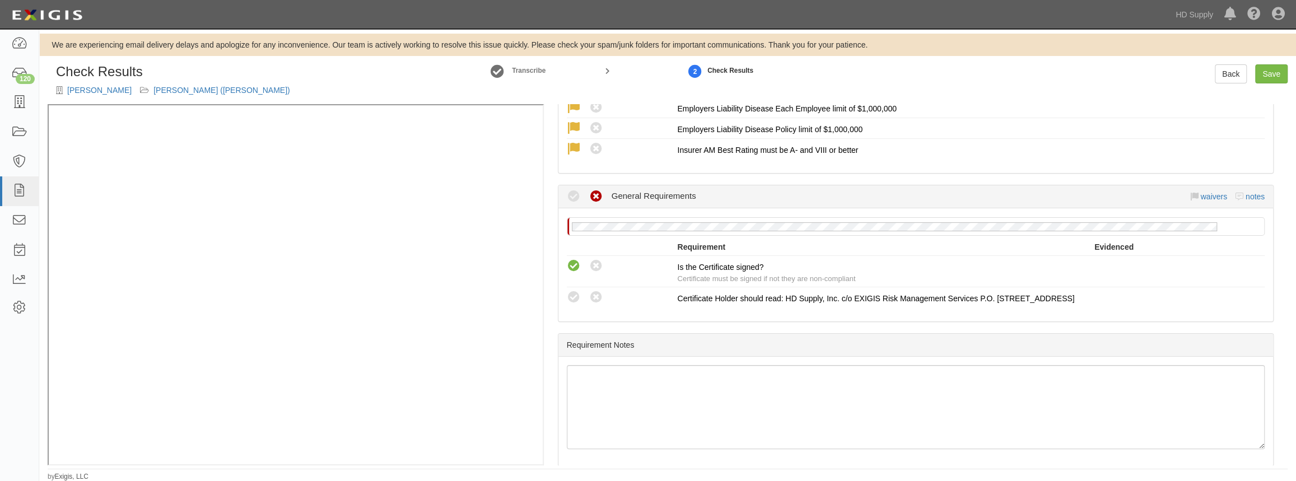
radio input "true"
click at [736, 347] on div "Requirement Notes" at bounding box center [915, 345] width 715 height 23
click at [1271, 77] on link "Save" at bounding box center [1271, 73] width 32 height 19
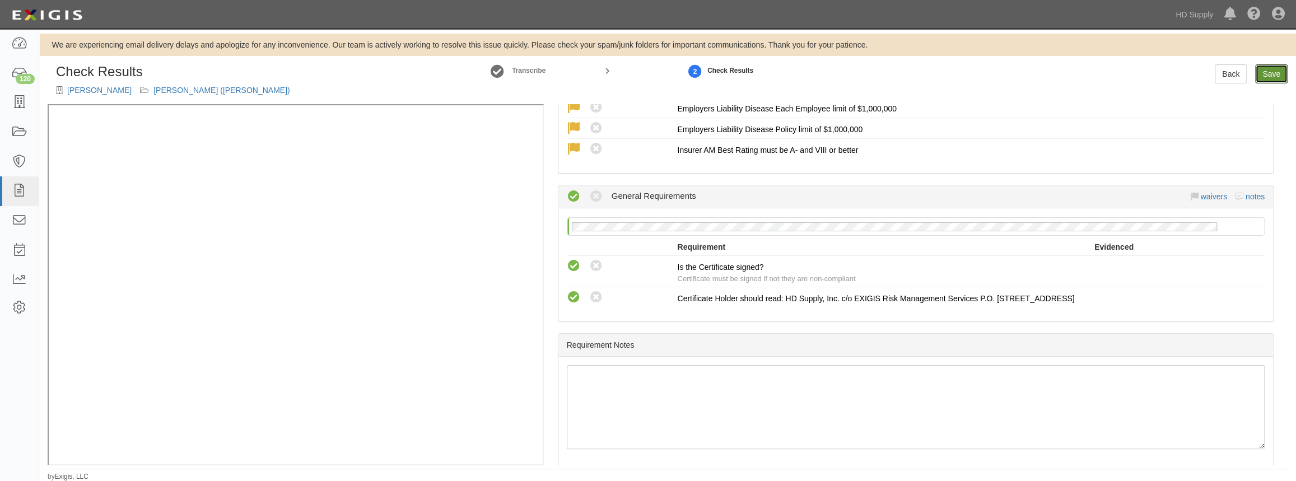
radio input "true"
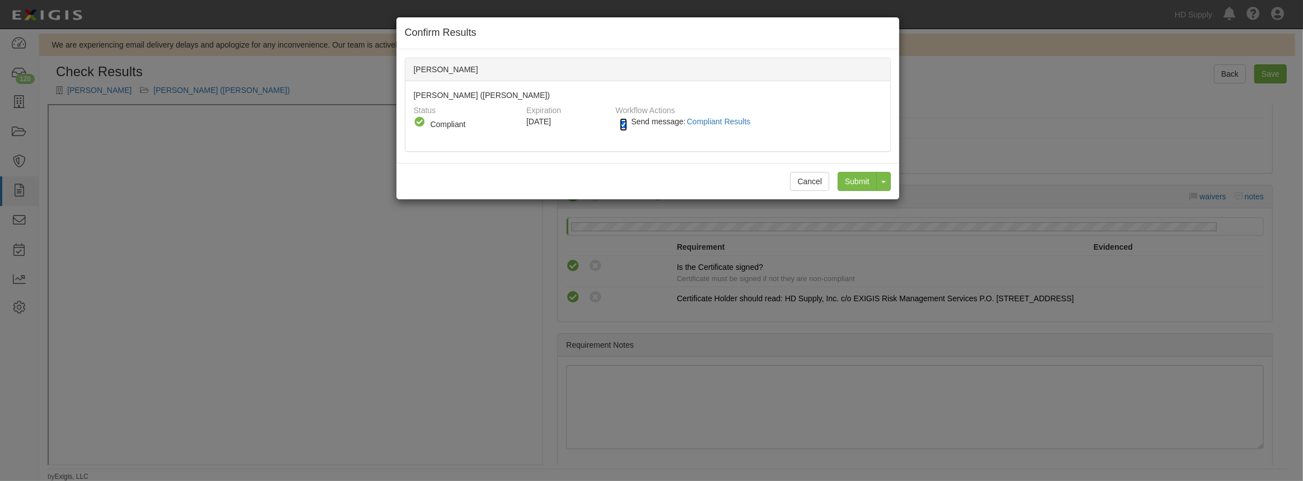
click at [622, 128] on input "Send message: Compliant Results" at bounding box center [623, 124] width 7 height 13
checkbox input "false"
click at [860, 177] on input "Submit" at bounding box center [857, 181] width 39 height 19
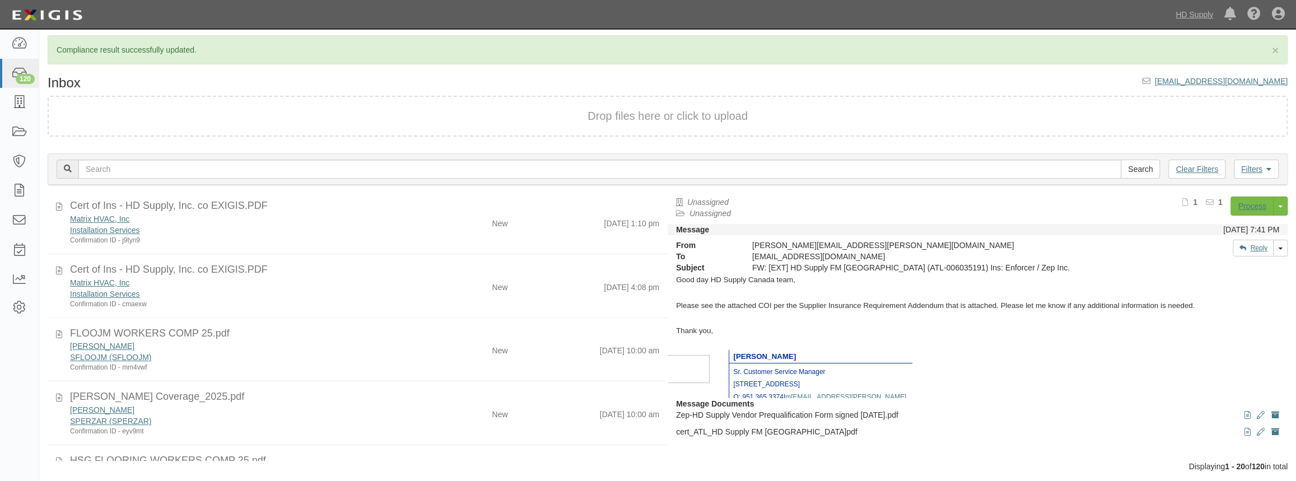
scroll to position [152, 0]
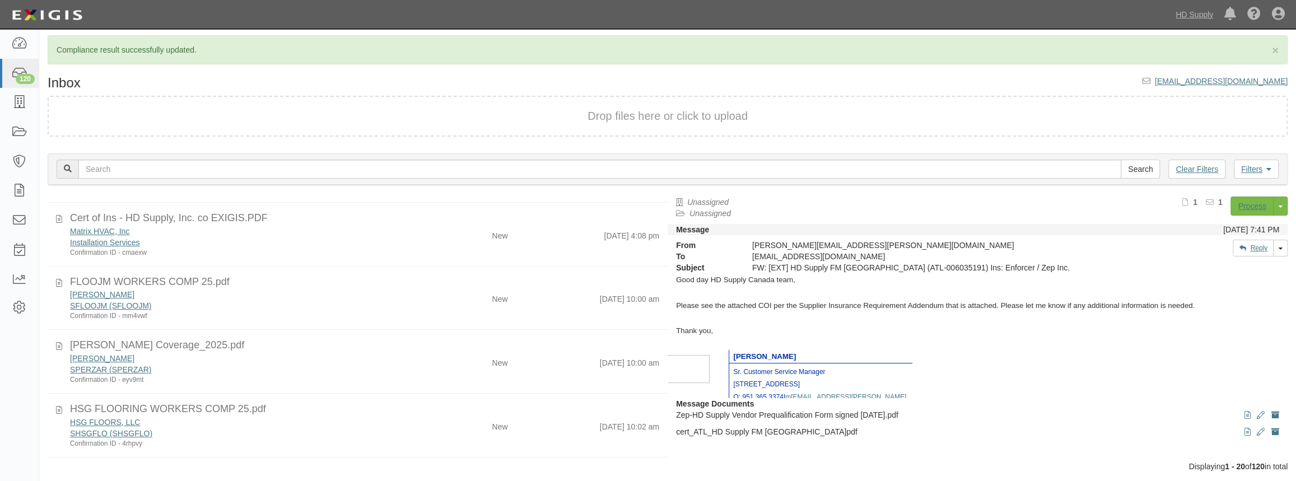
click at [322, 292] on div "[PERSON_NAME]" at bounding box center [238, 294] width 337 height 11
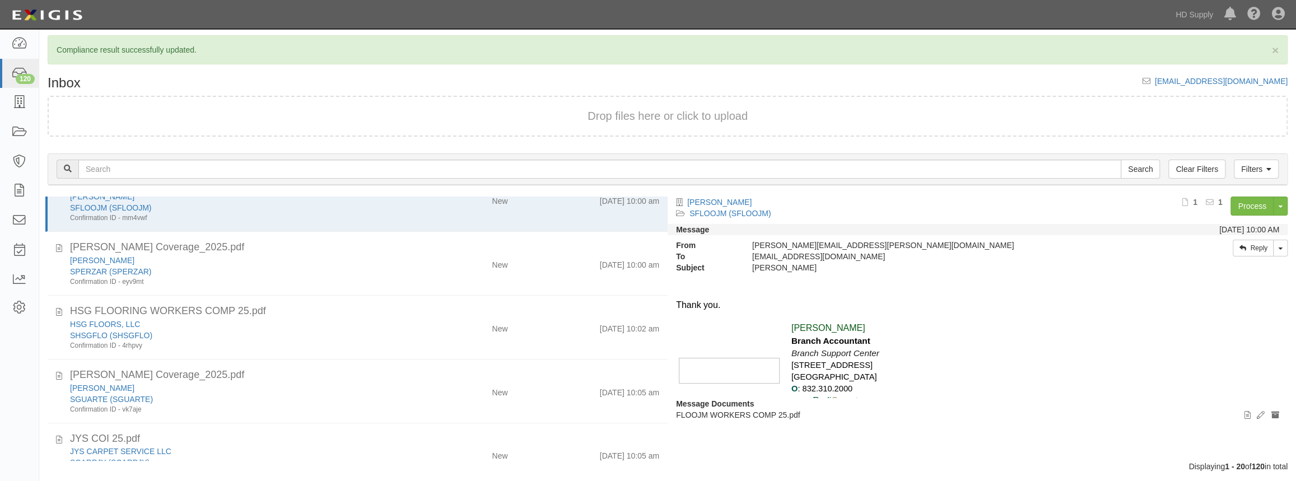
scroll to position [254, 0]
click at [328, 273] on div "Confirmation ID - eyv9mt" at bounding box center [238, 278] width 337 height 10
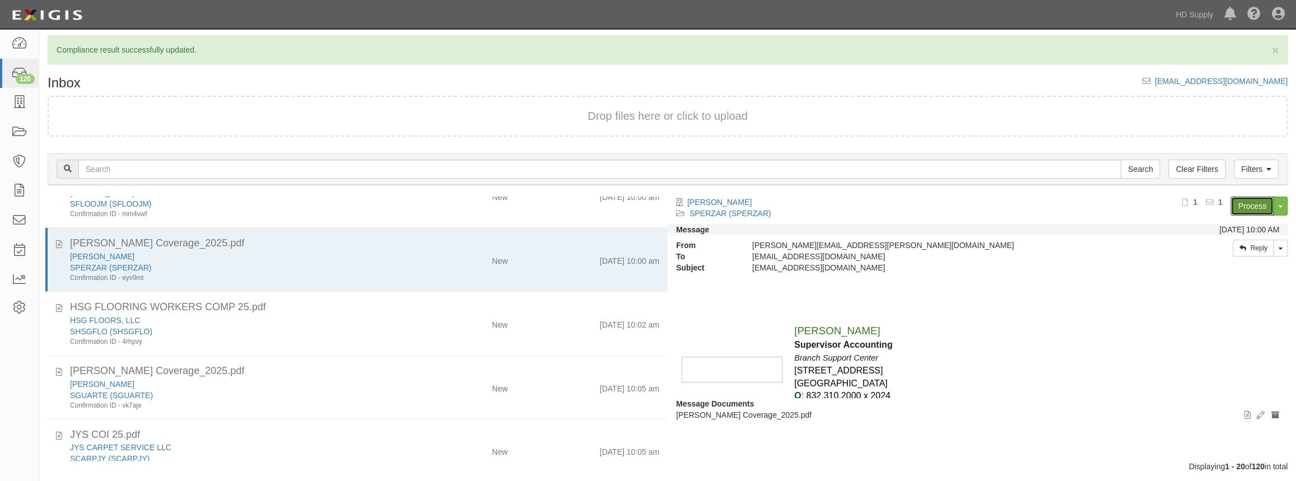
click at [1247, 204] on link "Process" at bounding box center [1252, 206] width 43 height 19
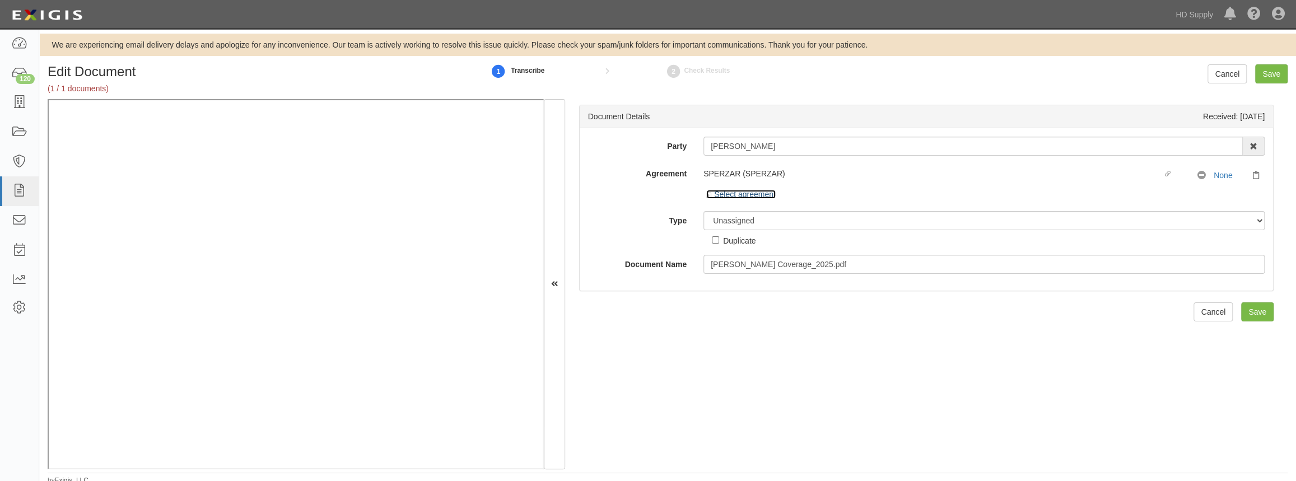
click at [710, 193] on icon at bounding box center [710, 196] width 8 height 6
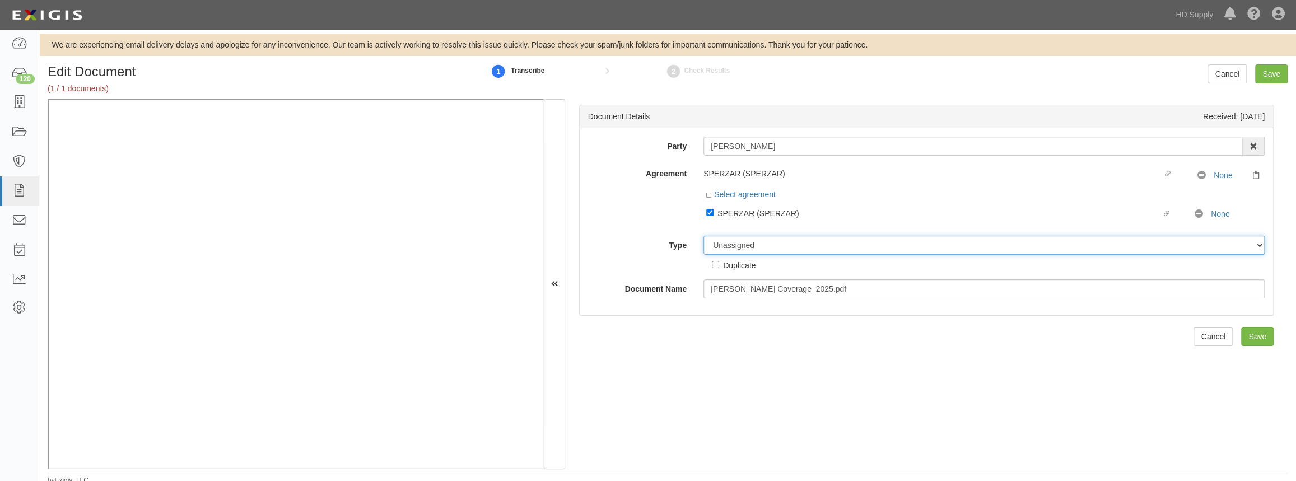
click at [723, 246] on select "Unassigned Binder Cancellation Notice Certificate Contract Endorsement Insuranc…" at bounding box center [983, 245] width 561 height 19
select select "CertificateDetail"
click at [703, 236] on select "Unassigned Binder Cancellation Notice Certificate Contract Endorsement Insuranc…" at bounding box center [983, 245] width 561 height 19
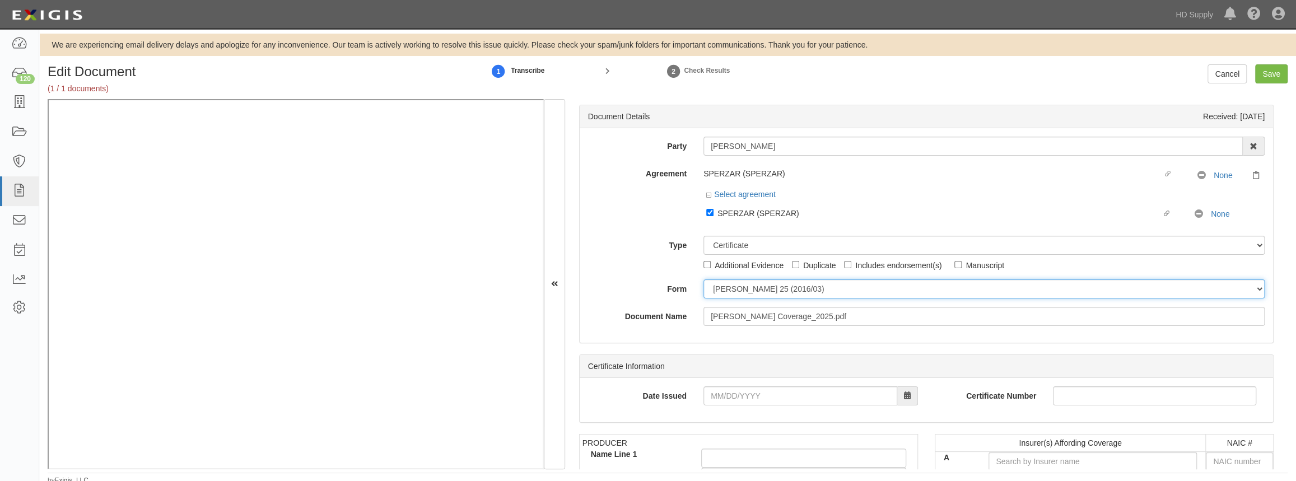
drag, startPoint x: 721, startPoint y: 286, endPoint x: 724, endPoint y: 298, distance: 12.0
click at [721, 286] on select "ACORD 25 (2016/03) ACORD 101 ACORD 855 NY (2014/05) General" at bounding box center [983, 288] width 561 height 19
select select "GeneralFormDetail"
click at [703, 279] on select "ACORD 25 (2016/03) ACORD 101 ACORD 855 NY (2014/05) General" at bounding box center [983, 288] width 561 height 19
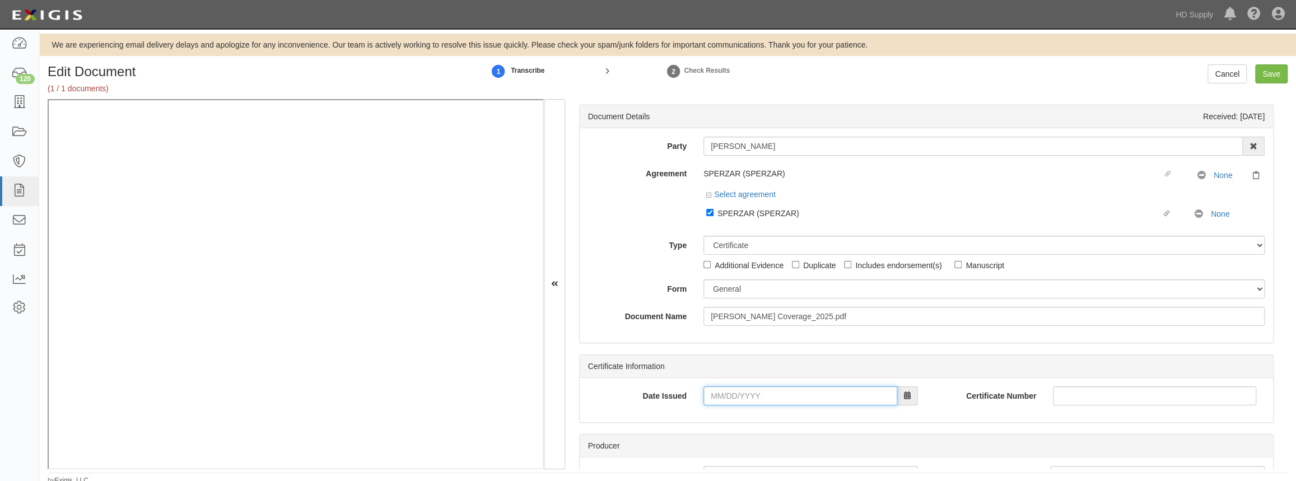
click at [710, 393] on input "Date Issued" at bounding box center [800, 395] width 194 height 19
type input "06/19/2025"
click at [641, 398] on label "Date Issued" at bounding box center [637, 393] width 115 height 15
click at [703, 398] on input "06/19/2025" at bounding box center [800, 395] width 194 height 19
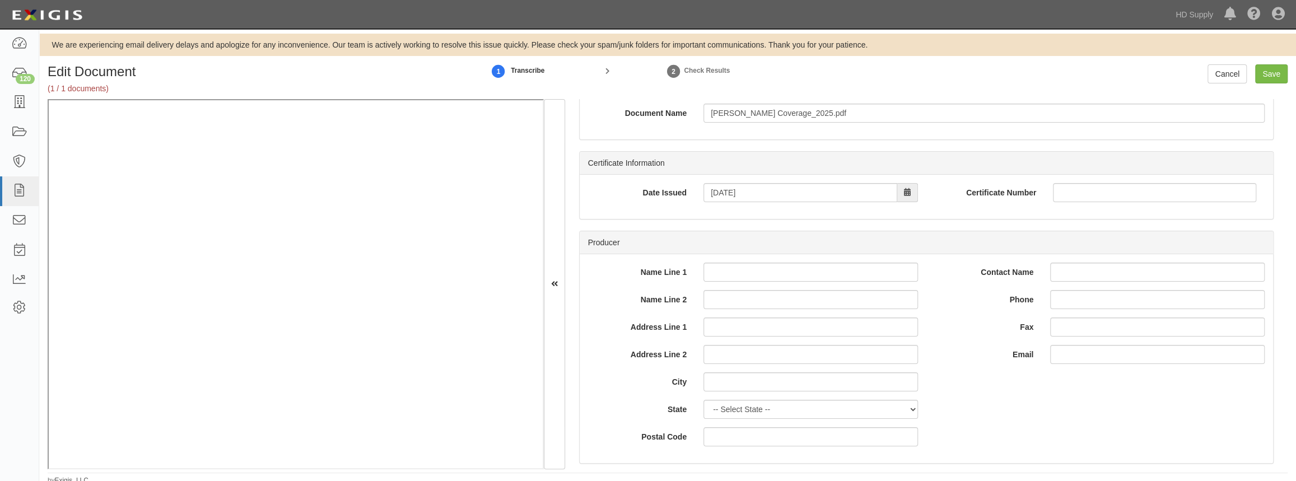
click at [594, 392] on div "Name Line 1 Name Line 2 Address Line 1 Address Line 2 City State -- Select Stat…" at bounding box center [753, 355] width 330 height 184
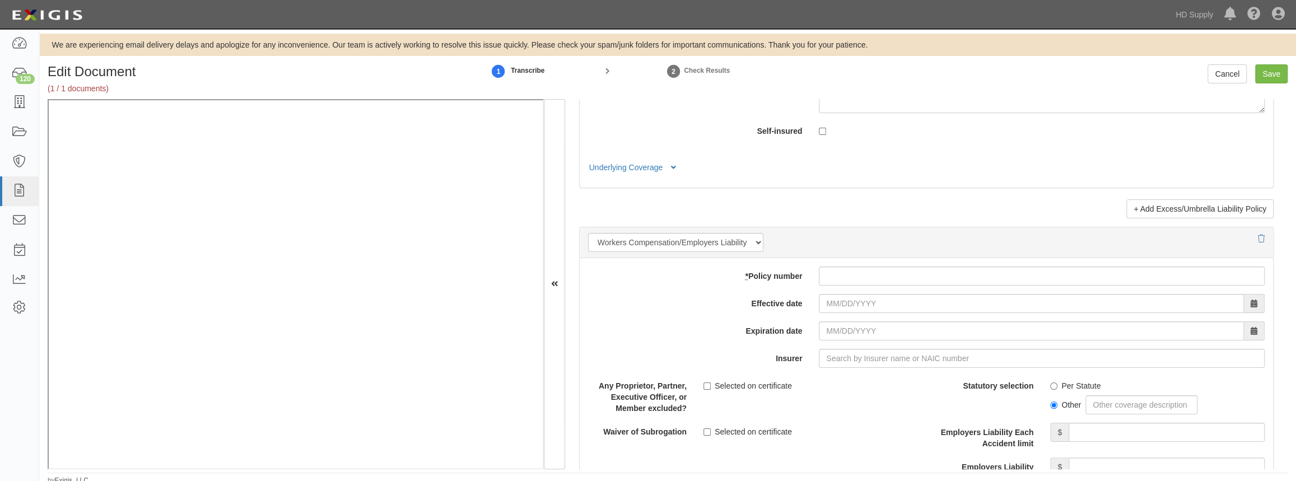
scroll to position [2648, 0]
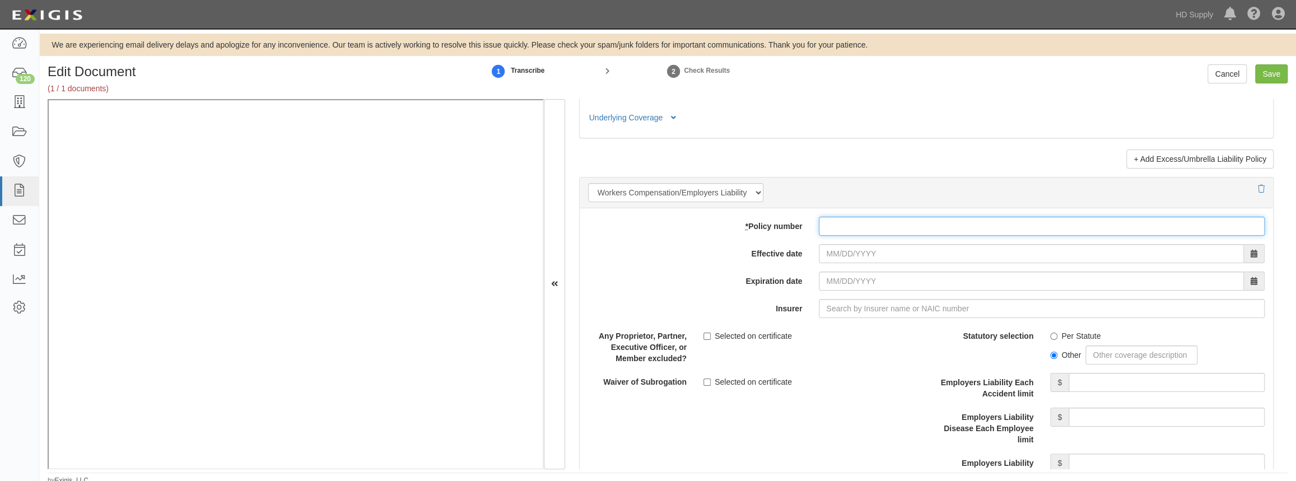
click at [846, 227] on input "* Policy number" at bounding box center [1042, 226] width 446 height 19
type input "DWC83"
click at [819, 256] on input "Effective date" at bounding box center [1031, 253] width 425 height 19
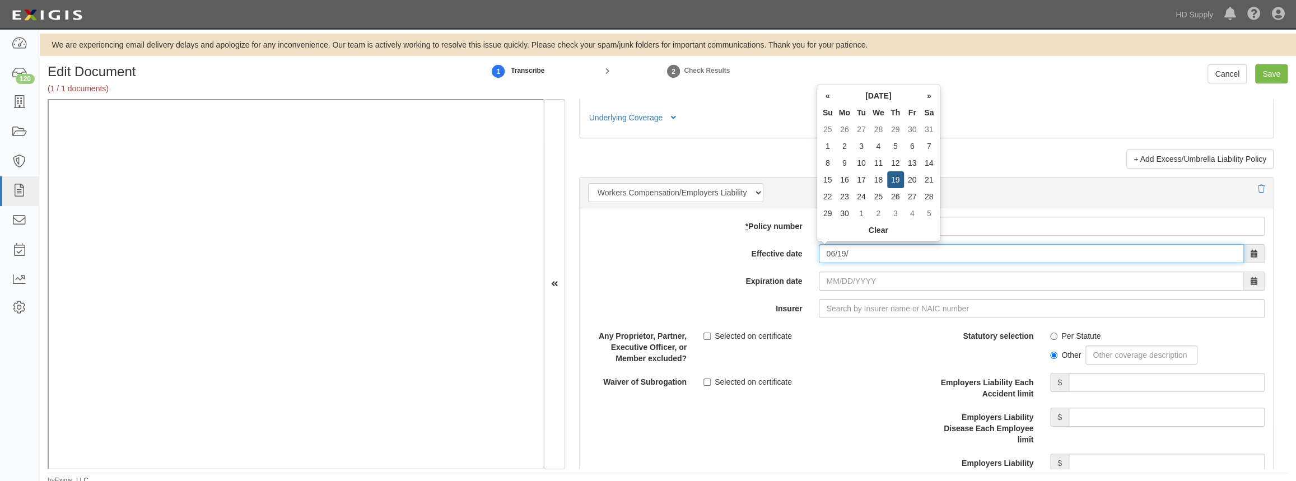
type input "06/19/2025"
type input "[DATE]"
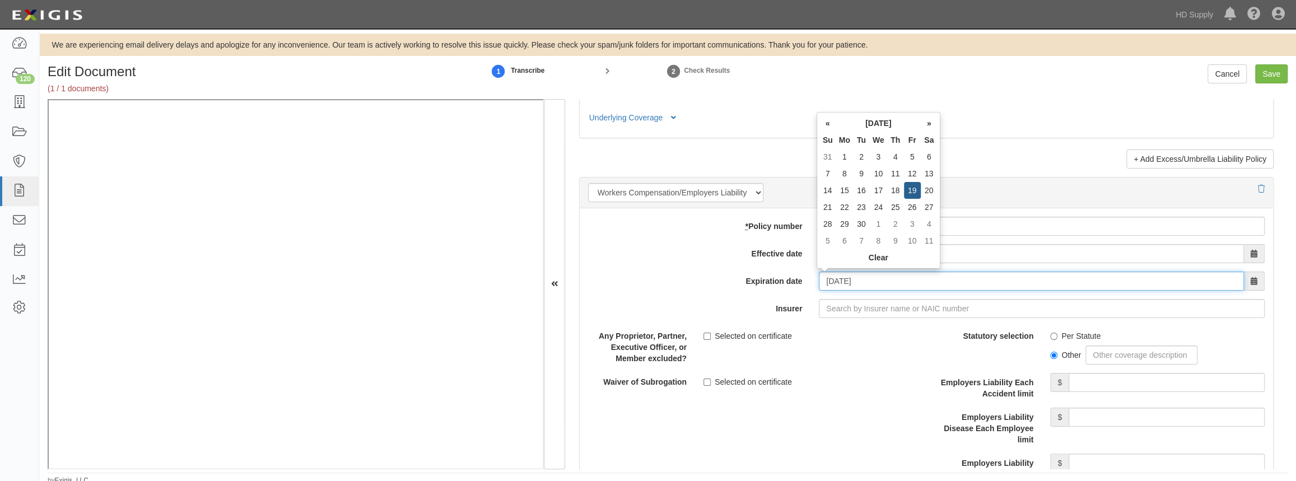
click at [843, 281] on input "[DATE]" at bounding box center [1031, 281] width 425 height 19
click at [835, 346] on div "Any Proprietor, Partner, Executive Officer, or Member excluded? Selected on cer…" at bounding box center [753, 346] width 347 height 38
click at [1273, 71] on input "Save" at bounding box center [1271, 73] width 32 height 19
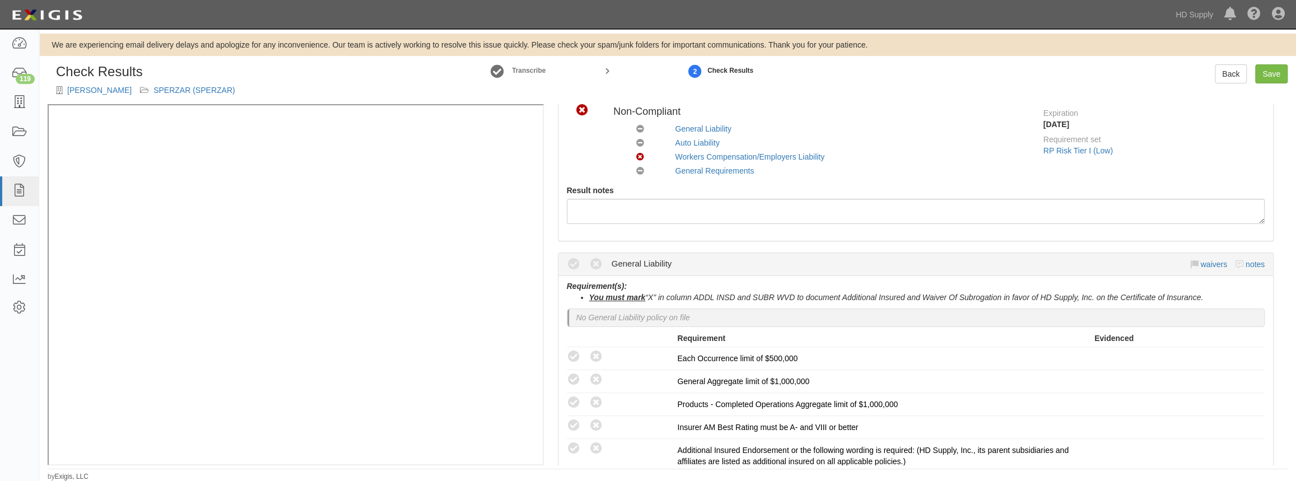
scroll to position [50, 0]
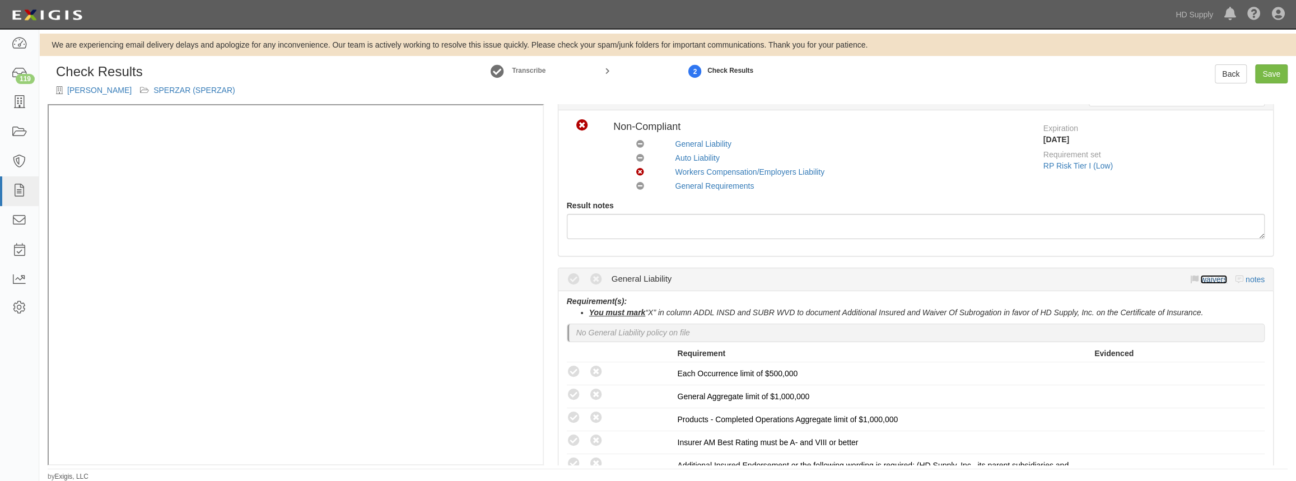
click at [1201, 275] on link "waivers" at bounding box center [1213, 279] width 26 height 9
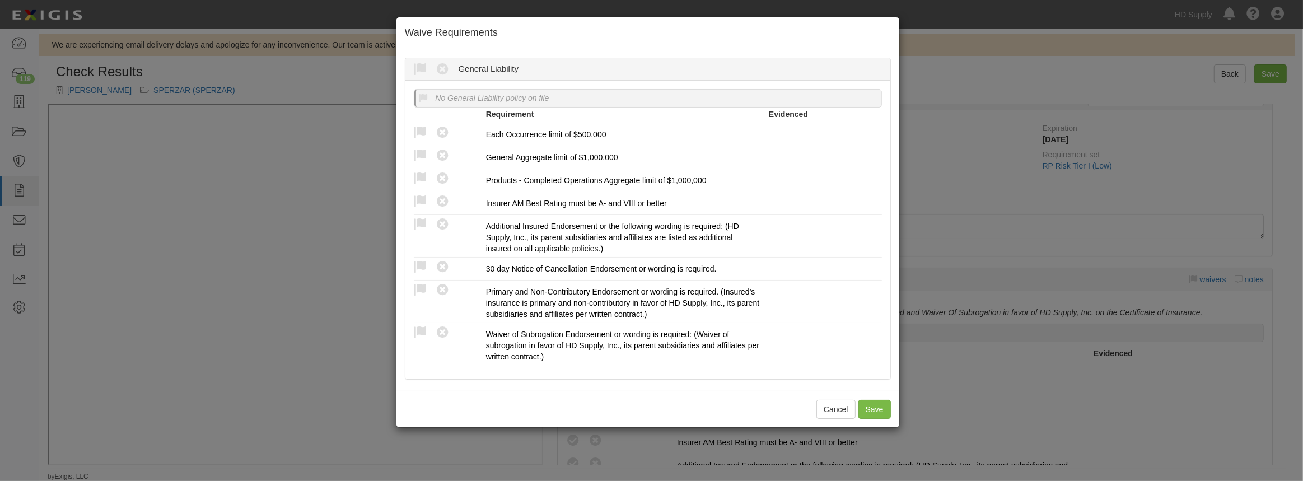
click at [418, 67] on icon at bounding box center [421, 70] width 14 height 14
radio input "true"
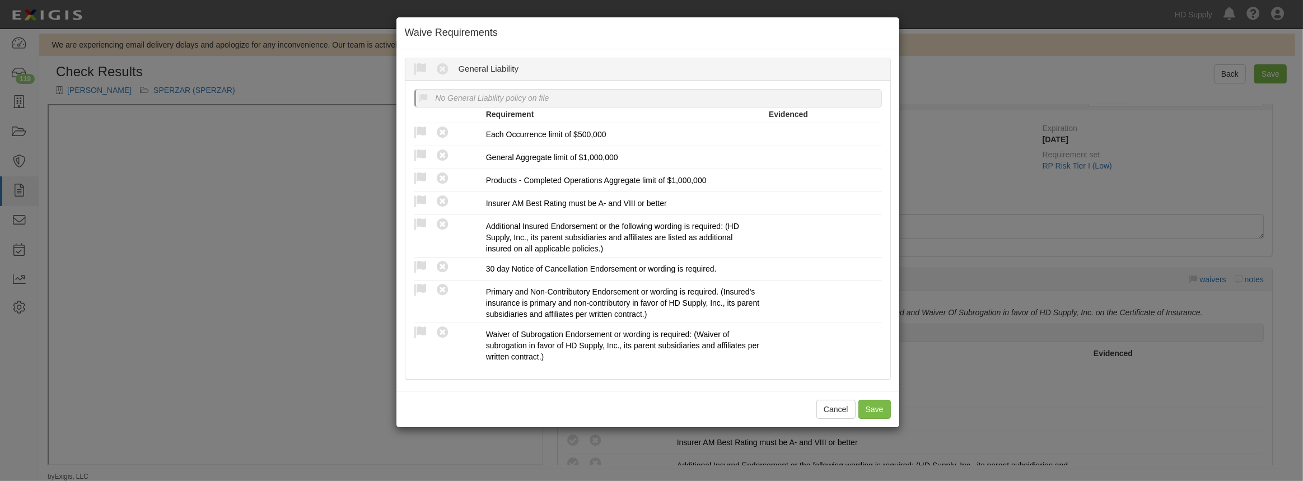
radio input "true"
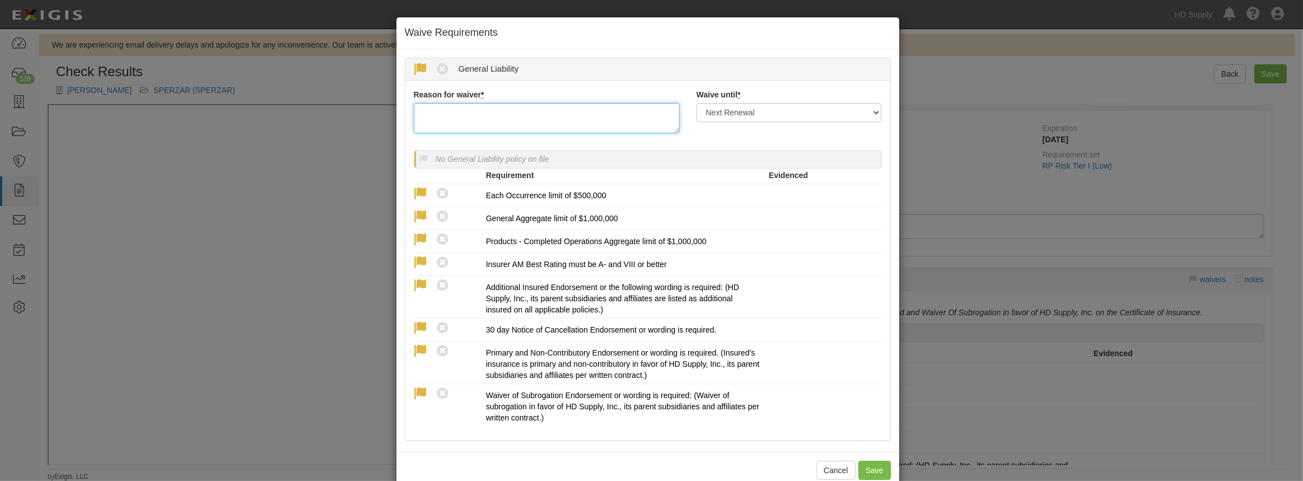
click at [469, 123] on textarea "Reason for waiver *" at bounding box center [547, 118] width 266 height 30
paste textarea "waived per client."
type textarea "waived per client."
click at [862, 465] on button "Save" at bounding box center [875, 470] width 32 height 19
radio input "true"
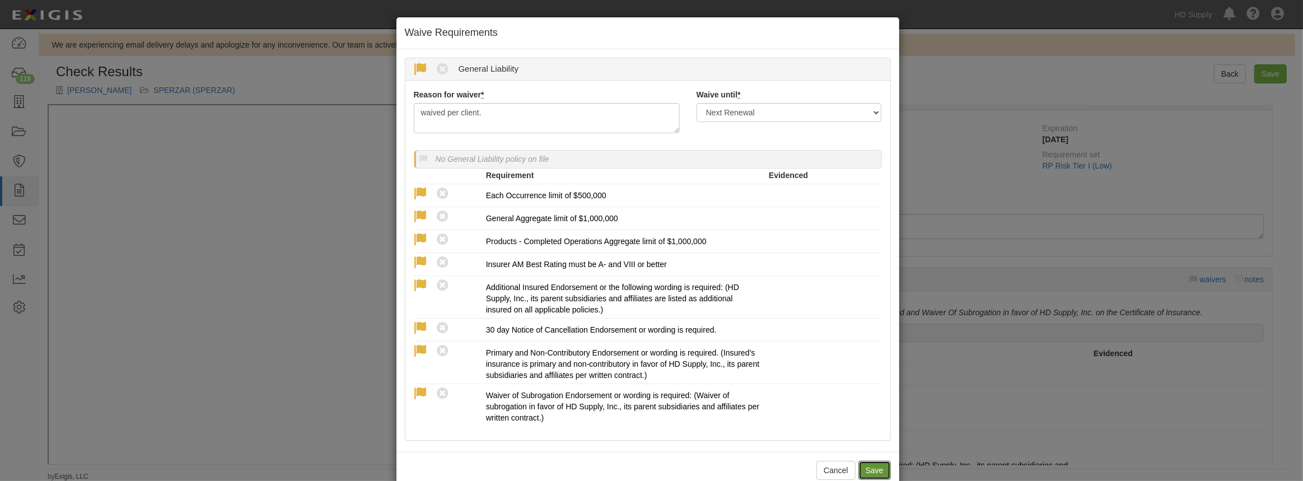
radio input "true"
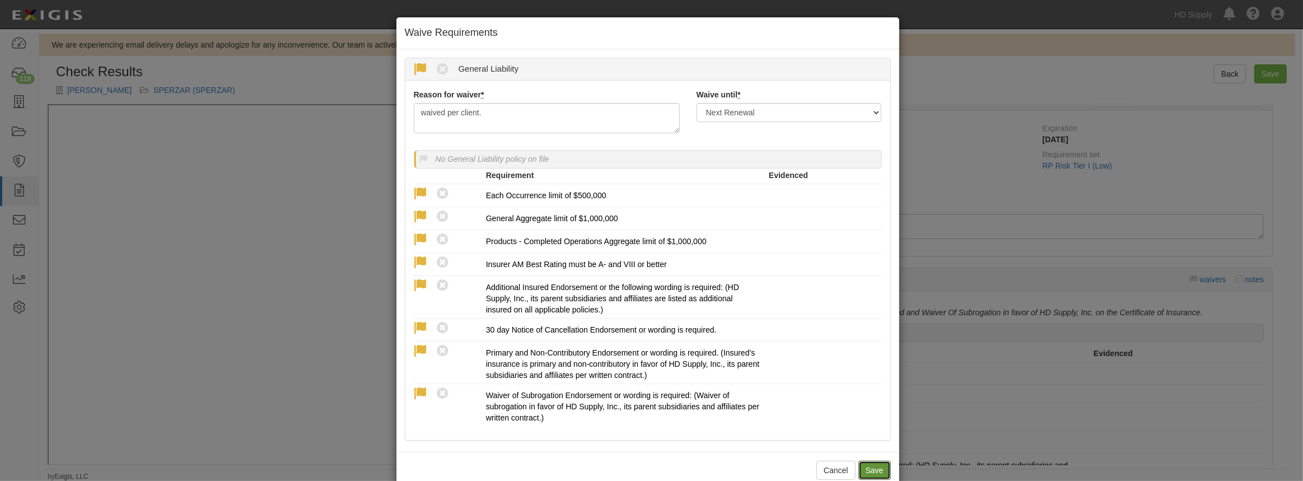
radio input "true"
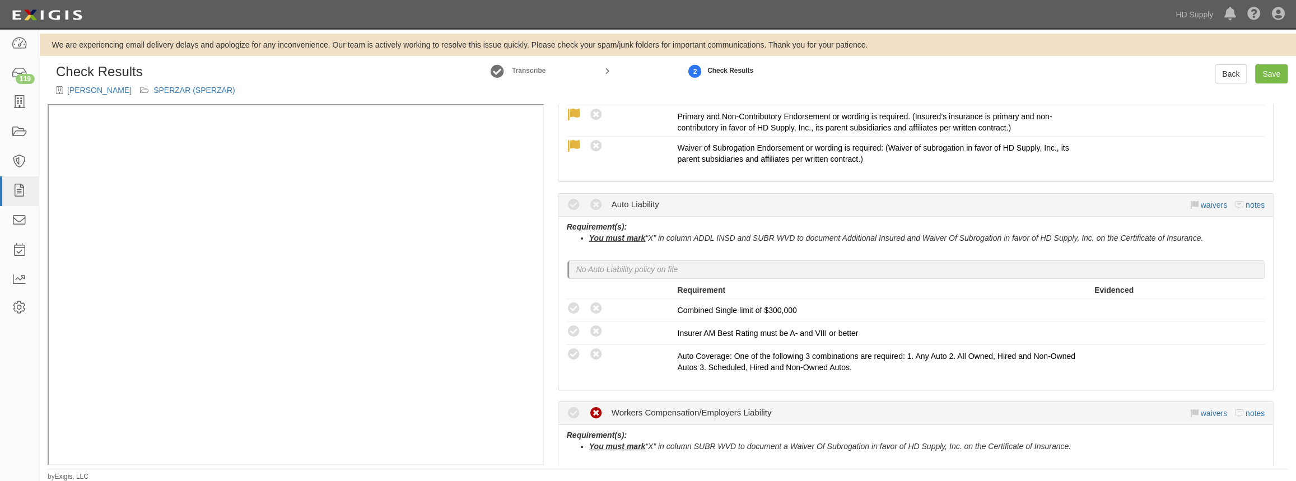
scroll to position [458, 0]
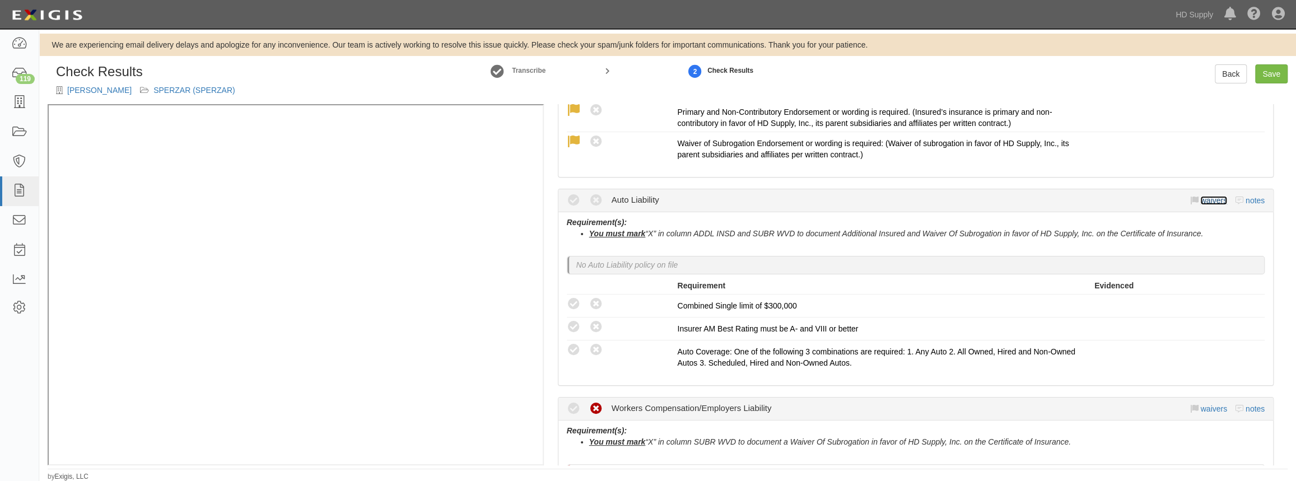
click at [1205, 198] on link "waivers" at bounding box center [1213, 200] width 26 height 9
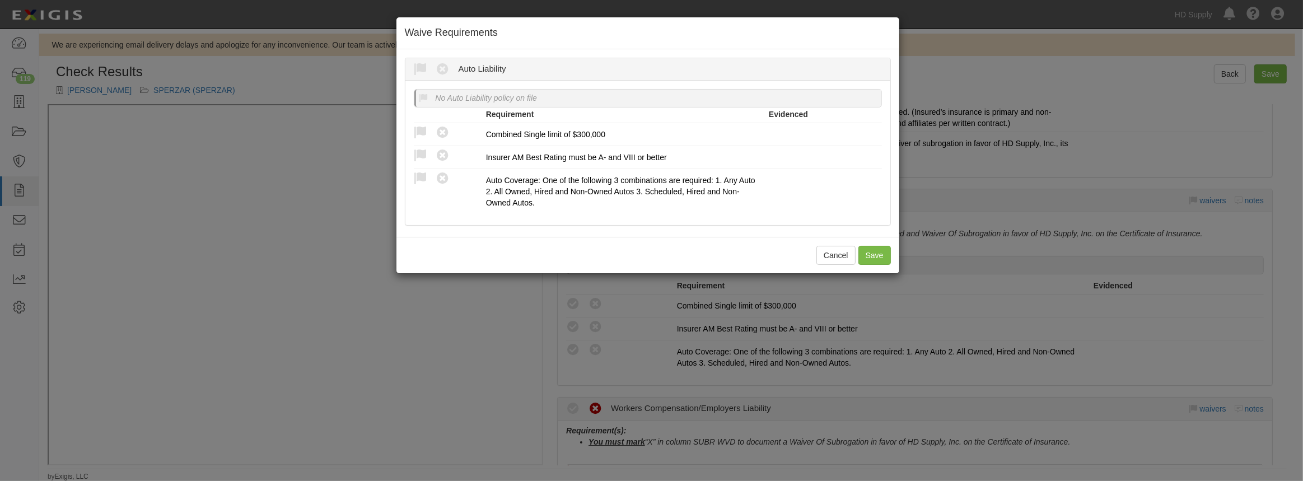
click at [423, 63] on icon at bounding box center [421, 70] width 14 height 14
radio input "true"
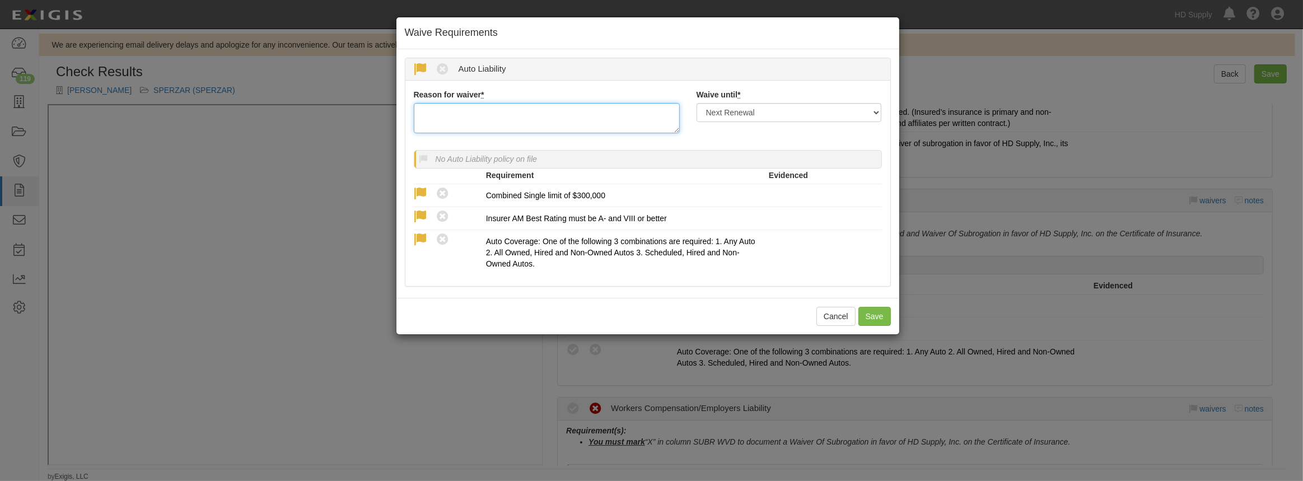
click at [522, 123] on textarea "Reason for waiver *" at bounding box center [547, 118] width 266 height 30
paste textarea "waived per client."
type textarea "waived per client."
click at [876, 314] on button "Save" at bounding box center [875, 316] width 32 height 19
radio input "true"
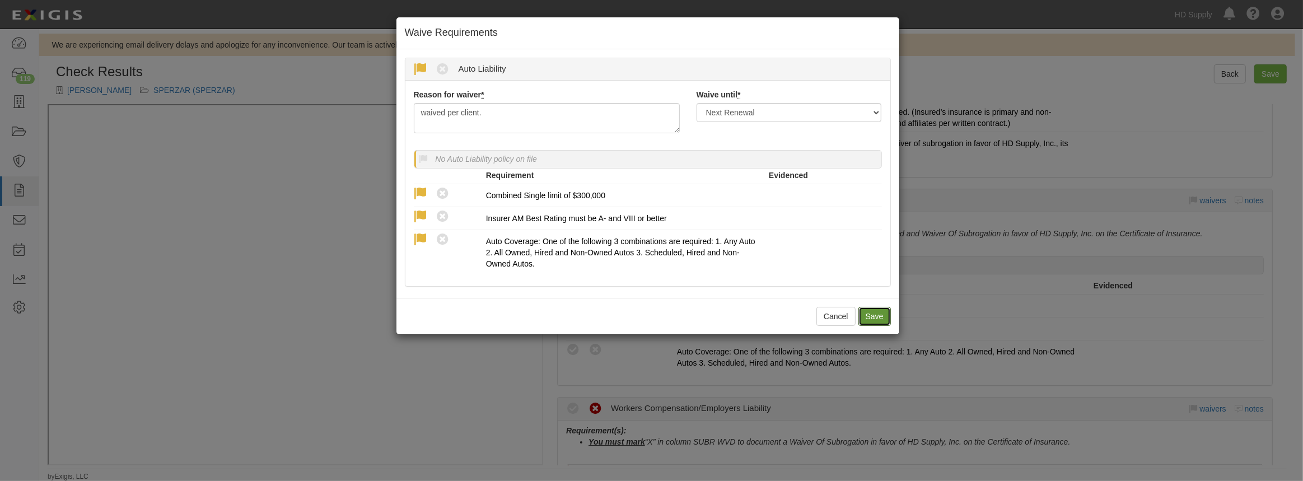
radio input "true"
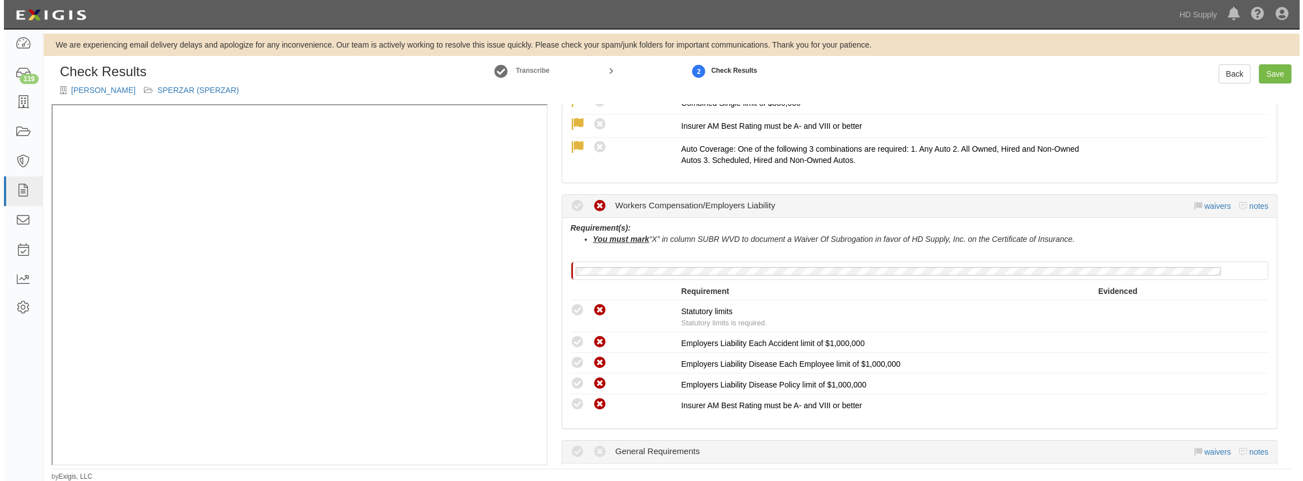
scroll to position [661, 0]
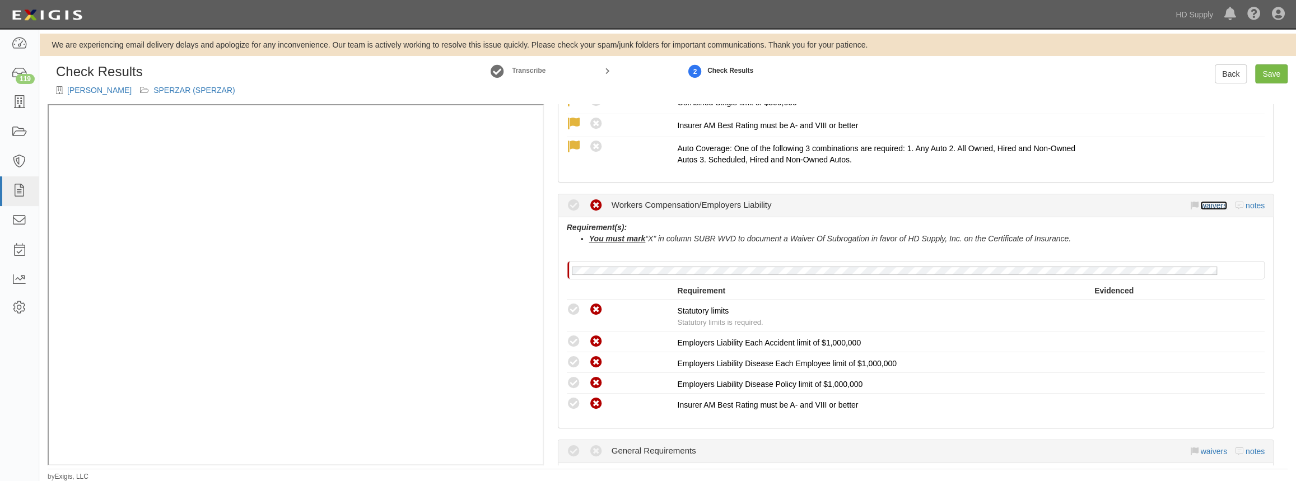
click at [1207, 204] on link "waivers" at bounding box center [1213, 205] width 26 height 9
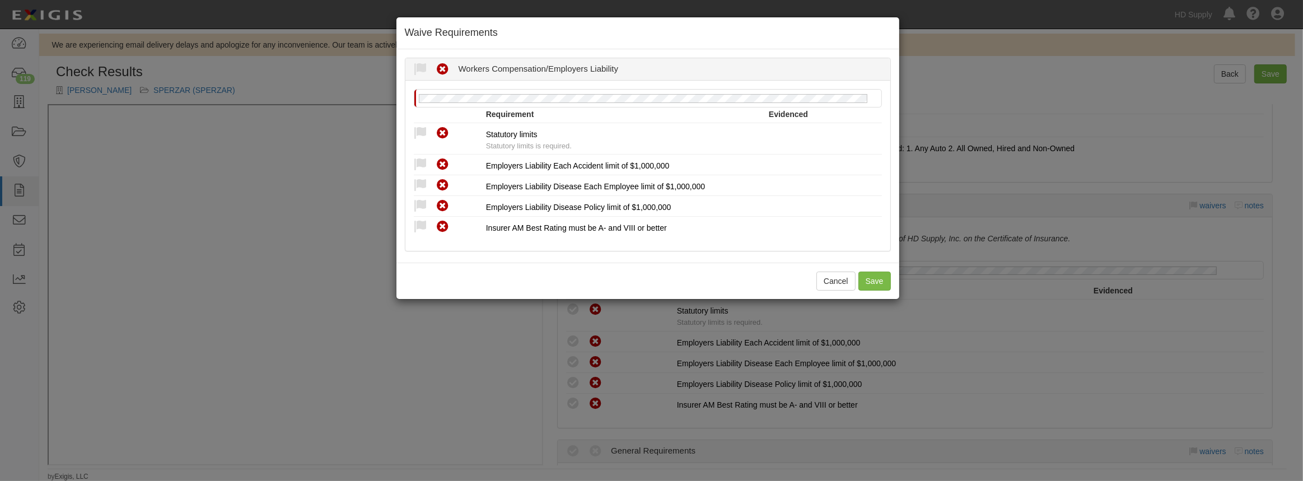
click at [418, 129] on icon at bounding box center [421, 134] width 14 height 14
radio input "true"
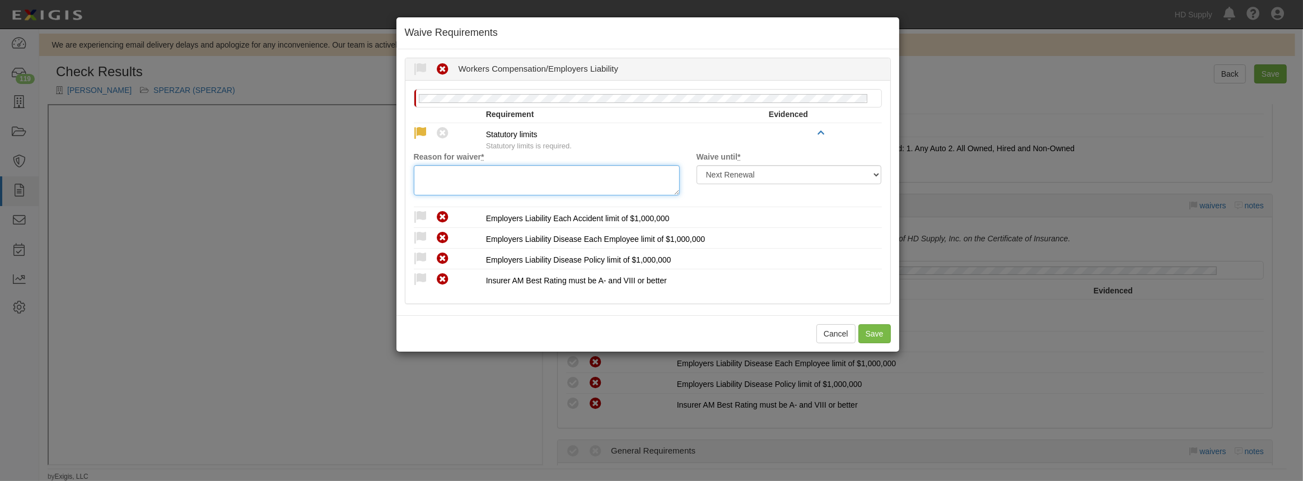
click at [436, 175] on textarea "Reason for waiver *" at bounding box center [547, 180] width 266 height 30
paste textarea "waived per client."
type textarea "waived per client."
click at [419, 210] on div "Compliant Waived Non-Compliant" at bounding box center [450, 217] width 72 height 15
click at [420, 215] on icon at bounding box center [421, 218] width 14 height 14
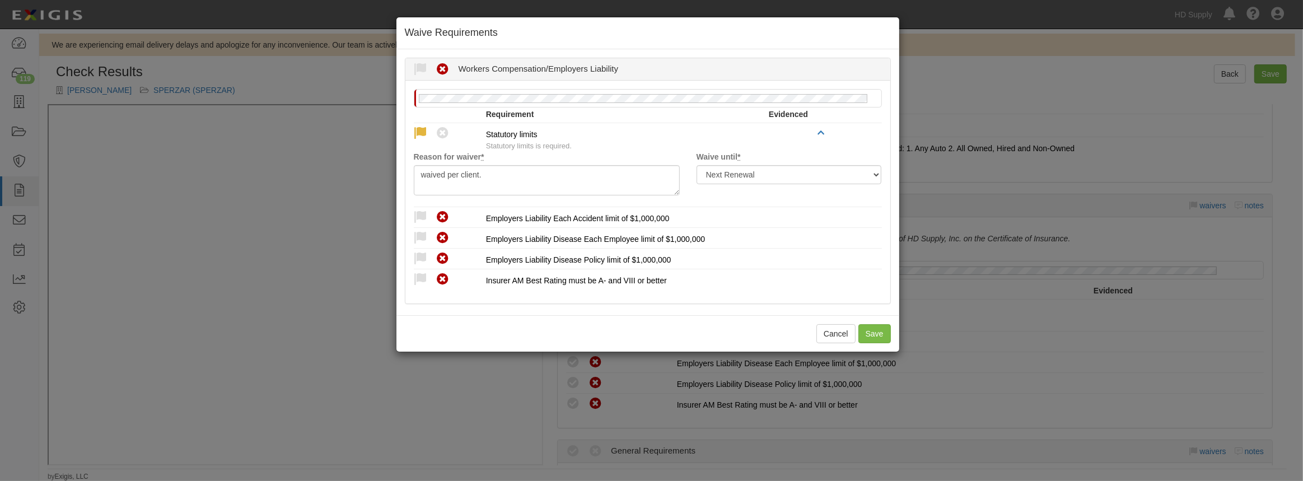
radio input "true"
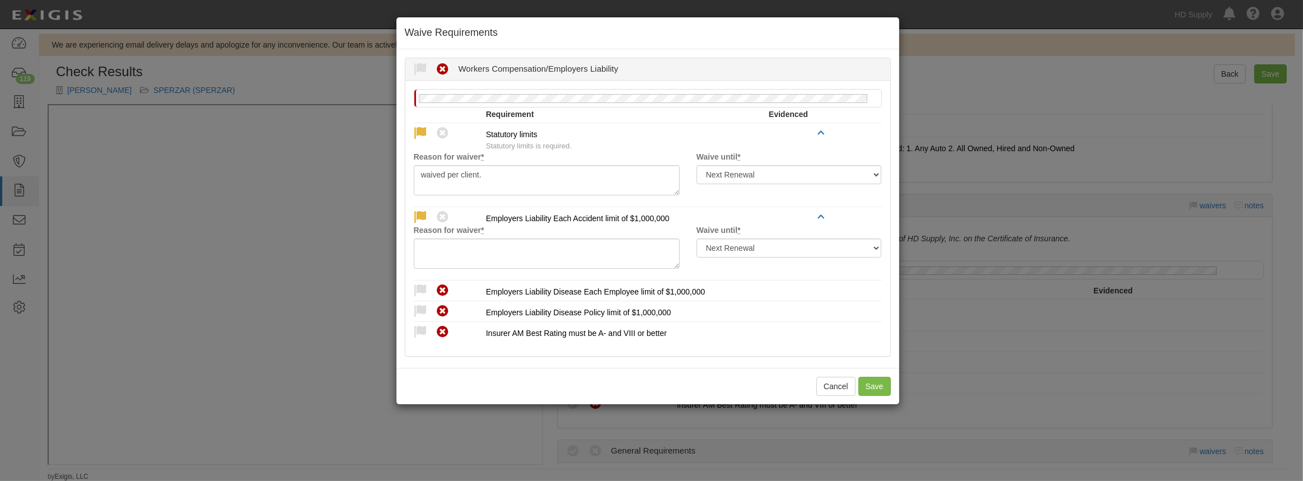
drag, startPoint x: 453, startPoint y: 234, endPoint x: 450, endPoint y: 246, distance: 12.1
click at [453, 235] on label "Reason for waiver *" at bounding box center [449, 230] width 71 height 11
click at [453, 239] on textarea "Reason for waiver *" at bounding box center [547, 254] width 266 height 30
click at [450, 246] on textarea "Reason for waiver *" at bounding box center [547, 254] width 266 height 30
paste textarea "waived per client."
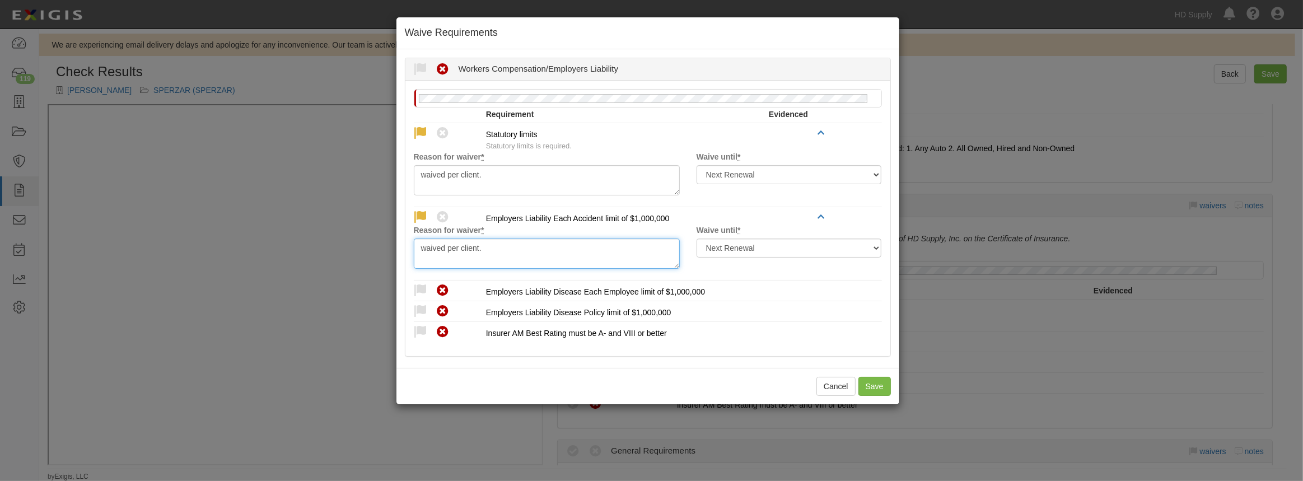
type textarea "waived per client."
click at [420, 288] on icon at bounding box center [421, 291] width 14 height 14
radio input "true"
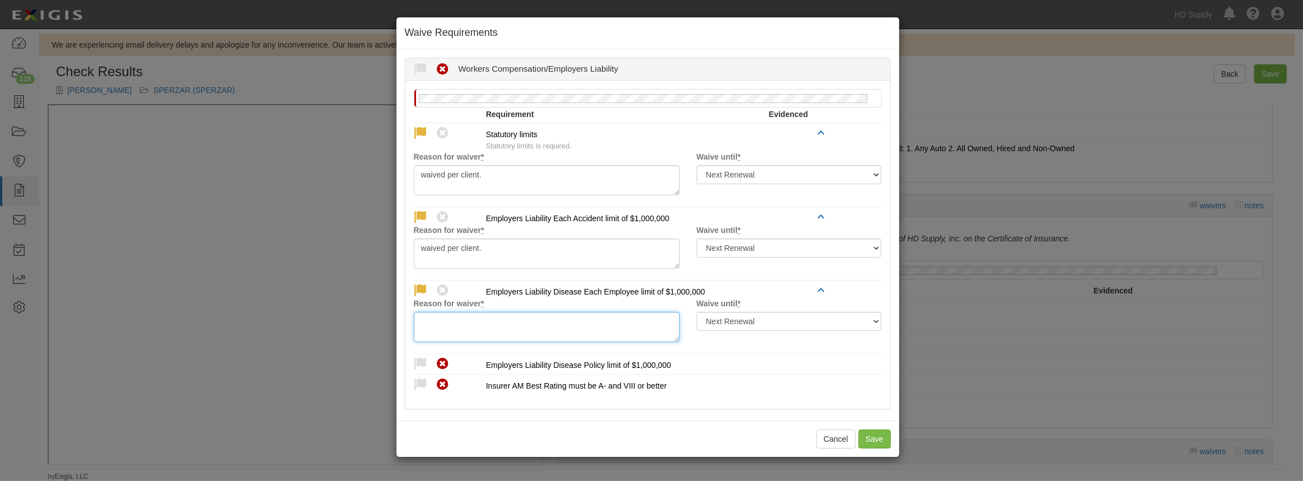
click at [467, 327] on textarea "Reason for waiver *" at bounding box center [547, 327] width 266 height 30
paste textarea "waived per client."
type textarea "waived per client."
click at [418, 362] on icon at bounding box center [421, 364] width 14 height 14
radio input "true"
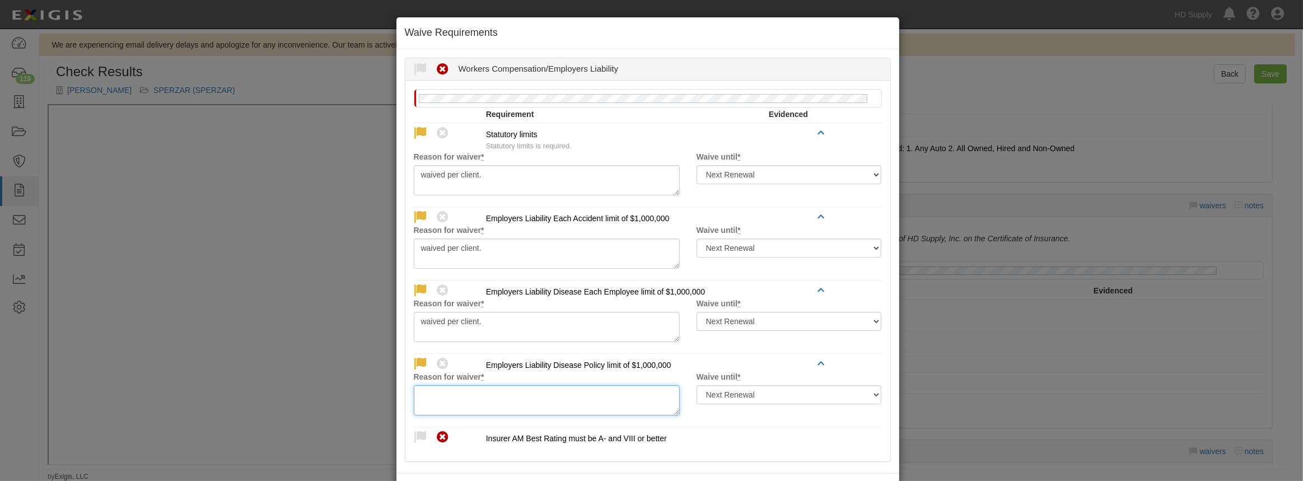
click at [468, 393] on textarea "Reason for waiver *" at bounding box center [547, 400] width 266 height 30
paste textarea "waived per client."
type textarea "waived per client."
click at [420, 432] on icon at bounding box center [421, 438] width 14 height 14
radio input "true"
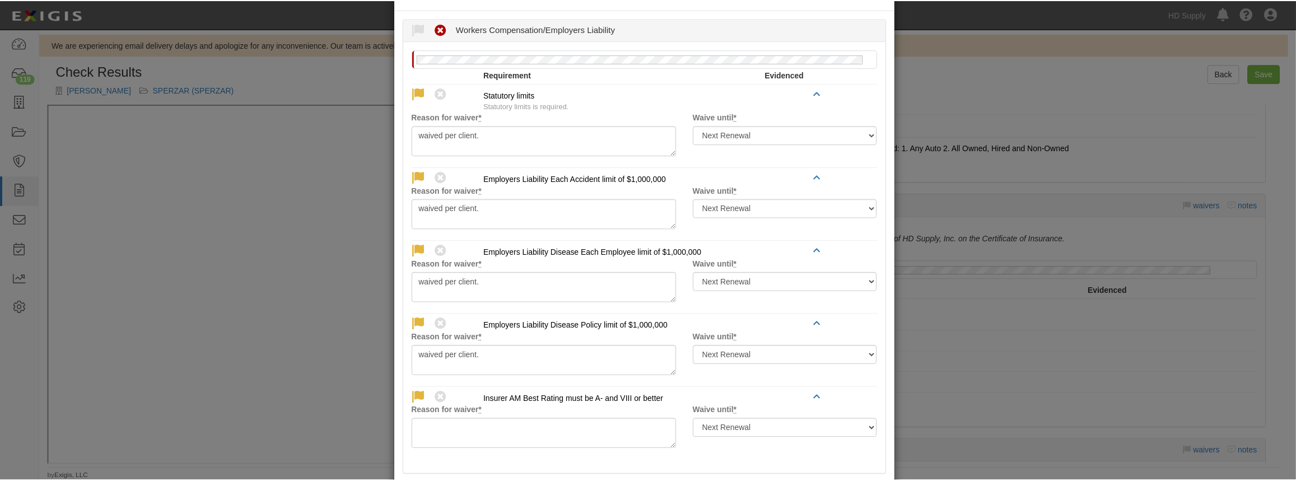
scroll to position [96, 0]
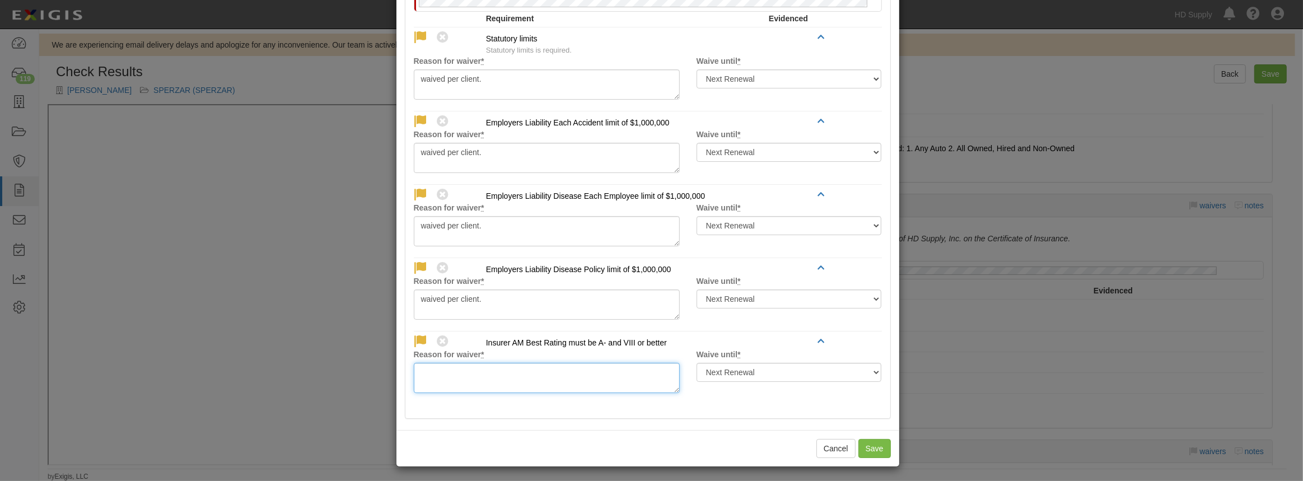
click at [440, 388] on textarea "Reason for waiver *" at bounding box center [547, 378] width 266 height 30
paste textarea "waived per client."
type textarea "waived per client."
click at [879, 444] on button "Save" at bounding box center [875, 448] width 32 height 19
radio input "true"
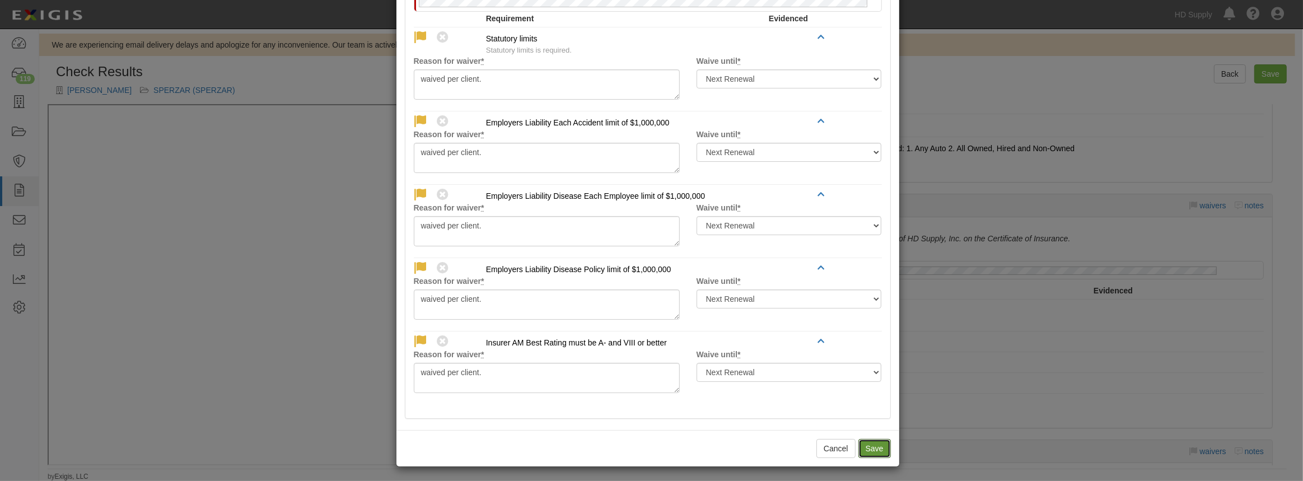
radio input "true"
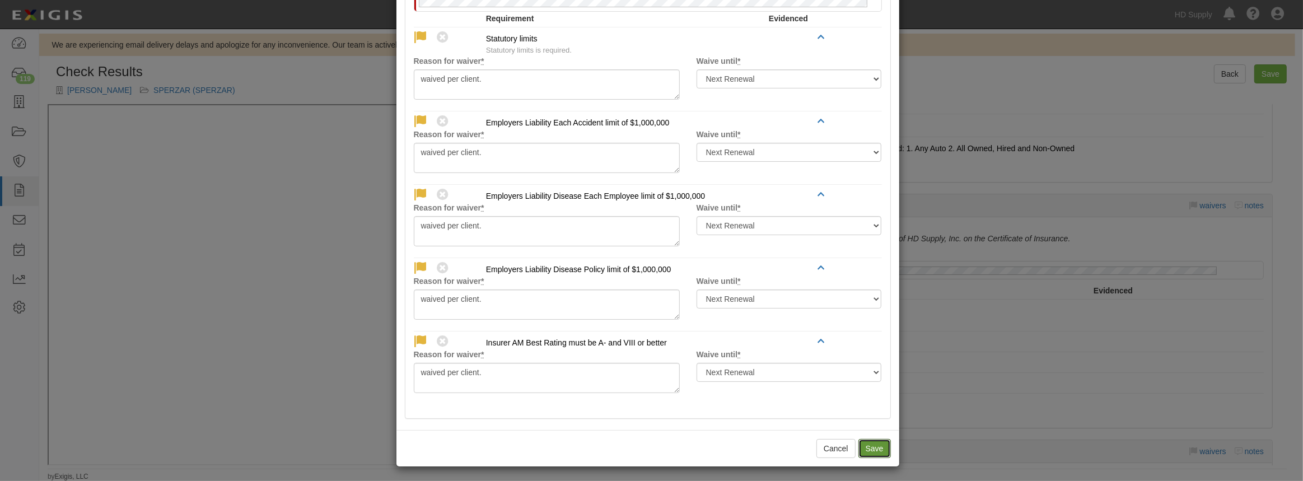
radio input "true"
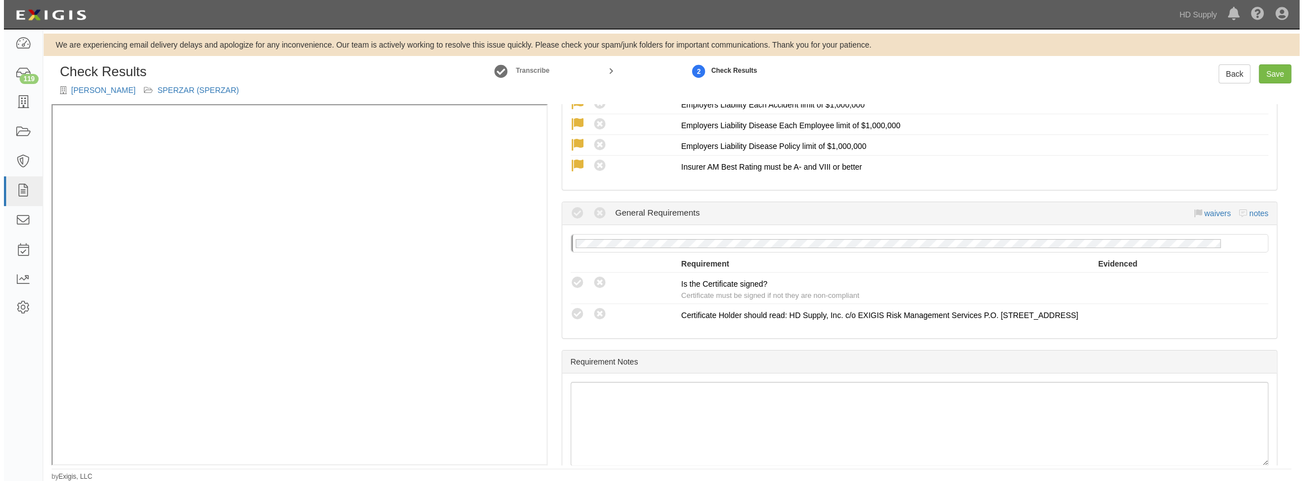
scroll to position [916, 0]
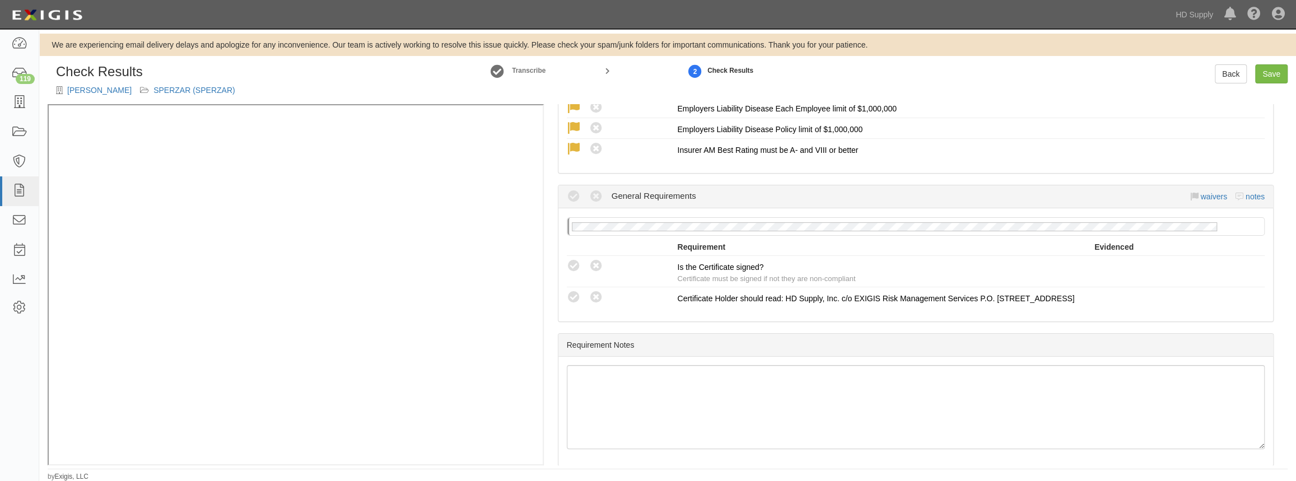
click at [572, 260] on icon at bounding box center [574, 266] width 14 height 14
radio input "true"
click at [569, 292] on icon at bounding box center [574, 298] width 14 height 14
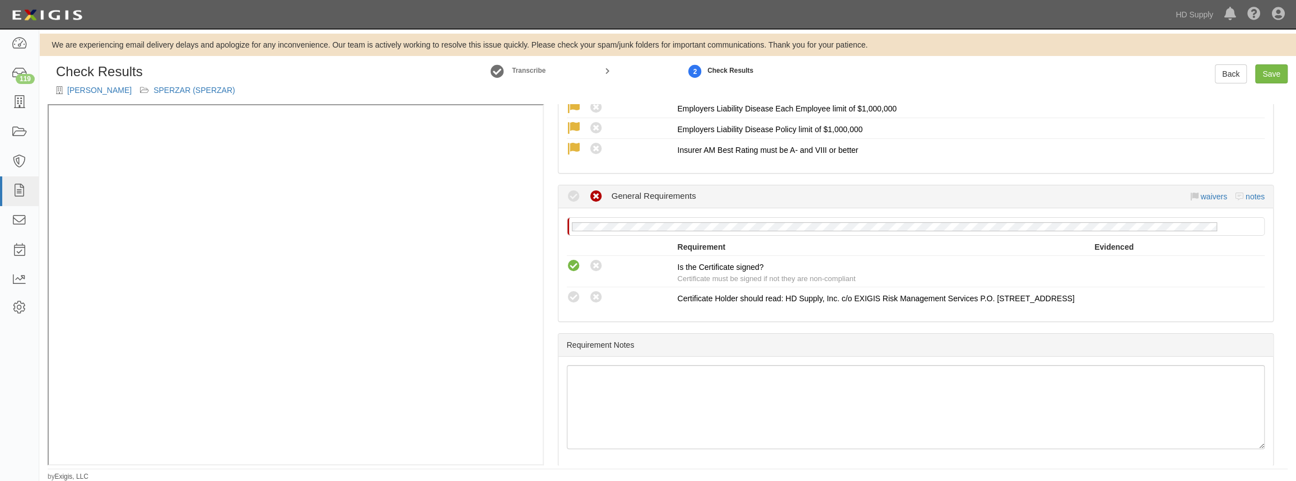
radio input "true"
click at [1267, 73] on link "Save" at bounding box center [1271, 73] width 32 height 19
radio input "true"
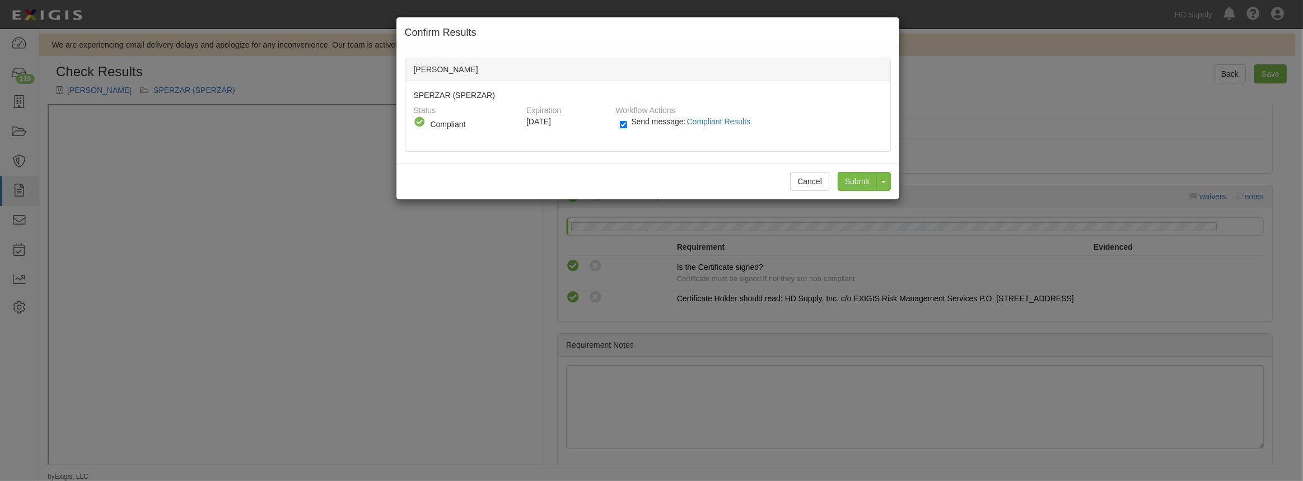
click at [619, 123] on div "Send message: Compliant Results" at bounding box center [747, 125] width 270 height 18
click at [625, 123] on input "Send message: Compliant Results" at bounding box center [623, 124] width 7 height 13
checkbox input "false"
click at [853, 184] on input "Submit" at bounding box center [857, 181] width 39 height 19
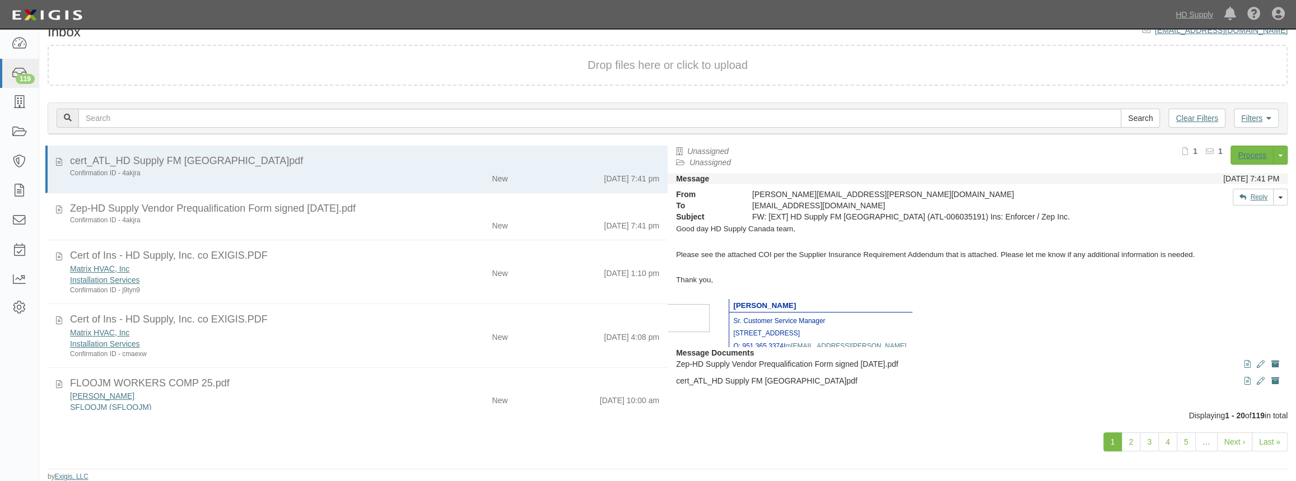
click at [375, 254] on div "Cert of Ins - HD Supply, Inc. co EXIGIS.PDF" at bounding box center [364, 256] width 589 height 15
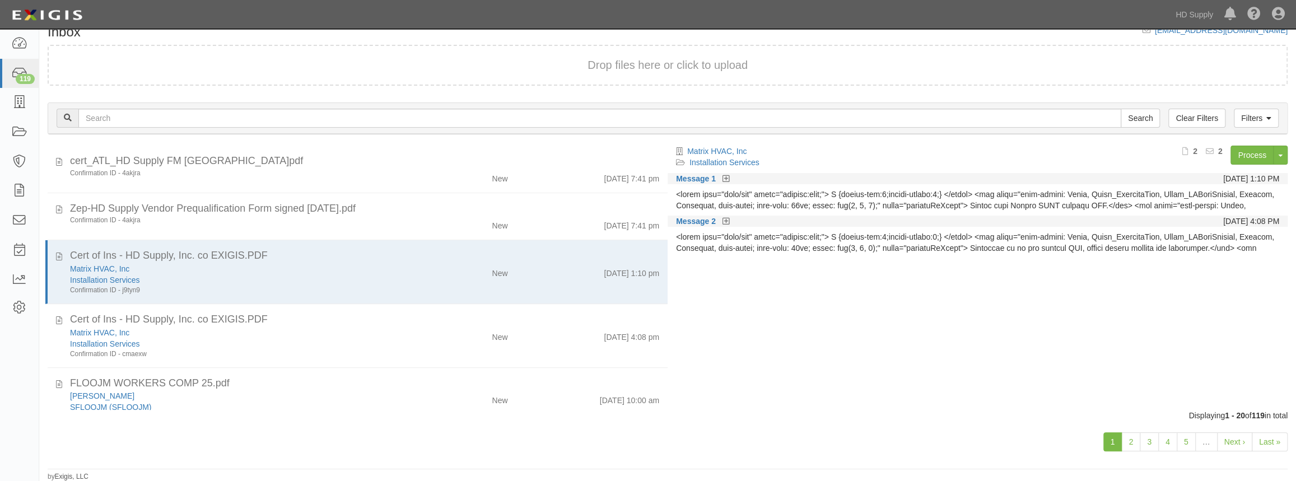
scroll to position [50, 0]
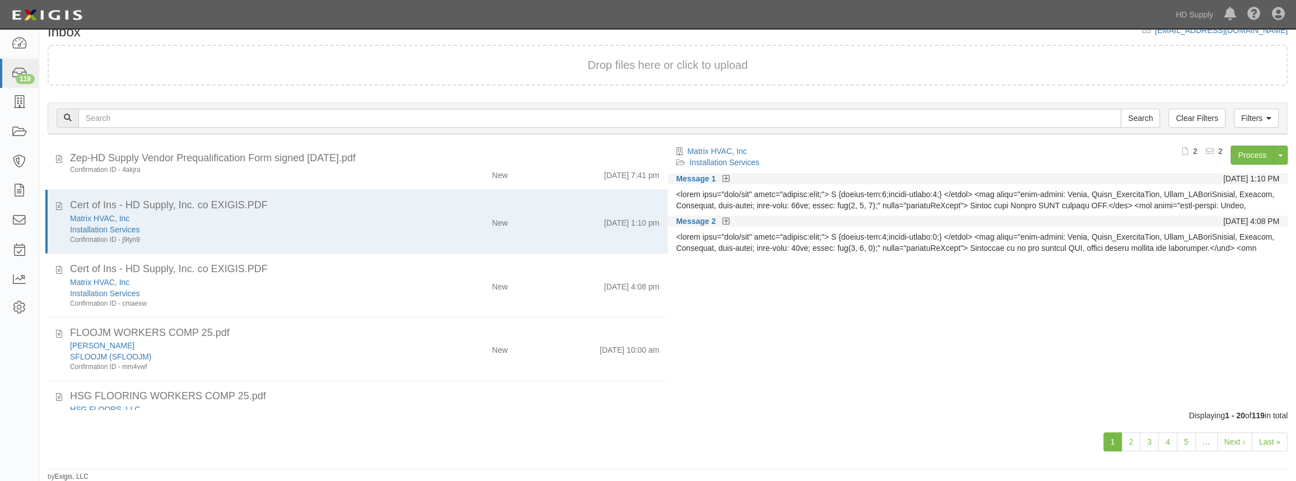
click at [375, 334] on div "FLOOJM WORKERS COMP 25.pdf" at bounding box center [364, 333] width 589 height 15
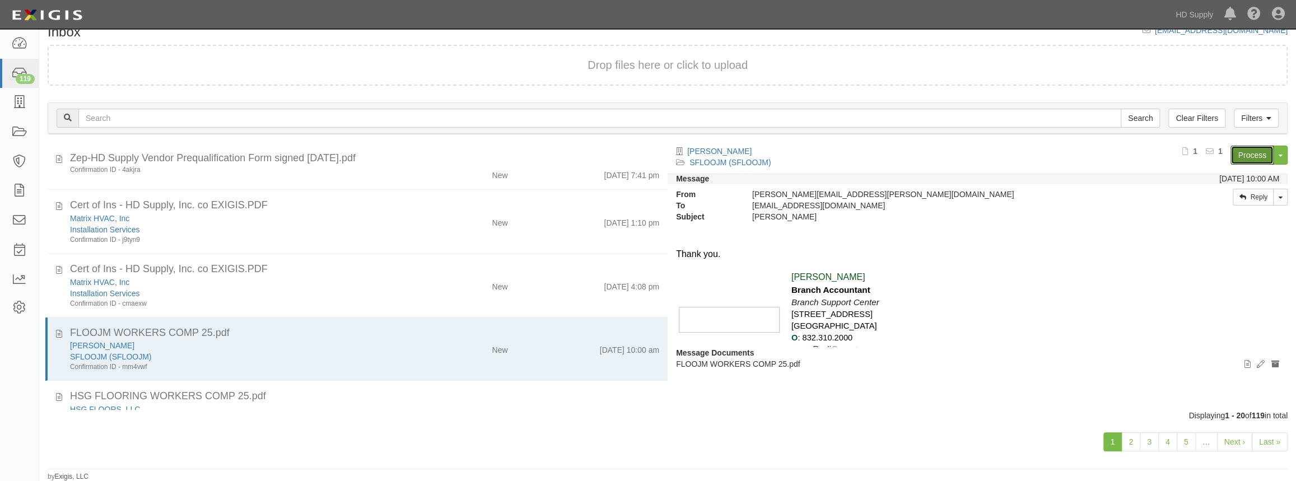
click at [1238, 152] on link "Process" at bounding box center [1252, 155] width 43 height 19
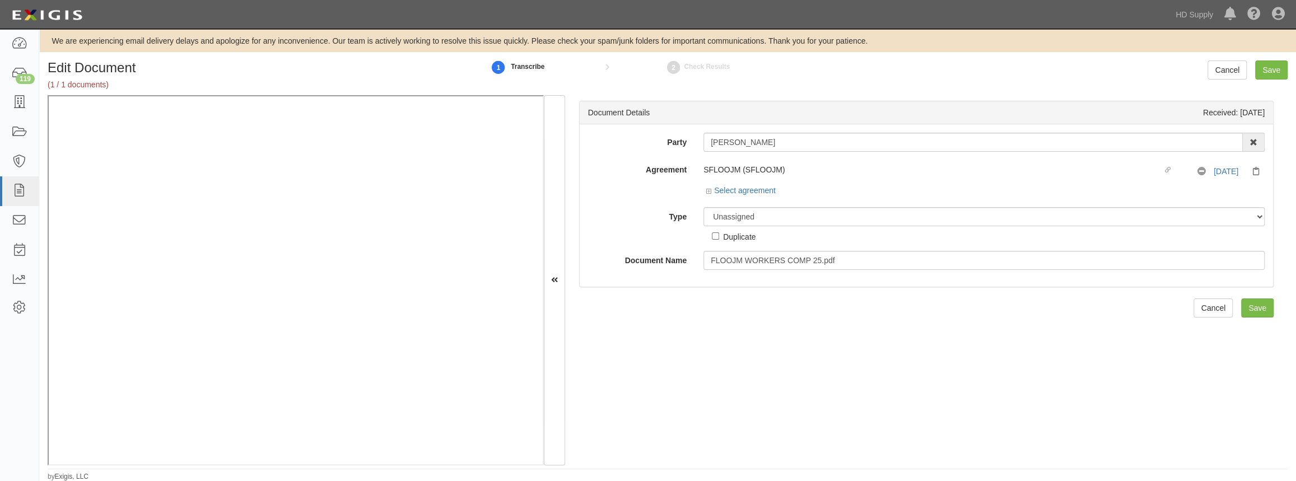
scroll to position [4, 0]
click at [708, 191] on icon at bounding box center [710, 191] width 8 height 6
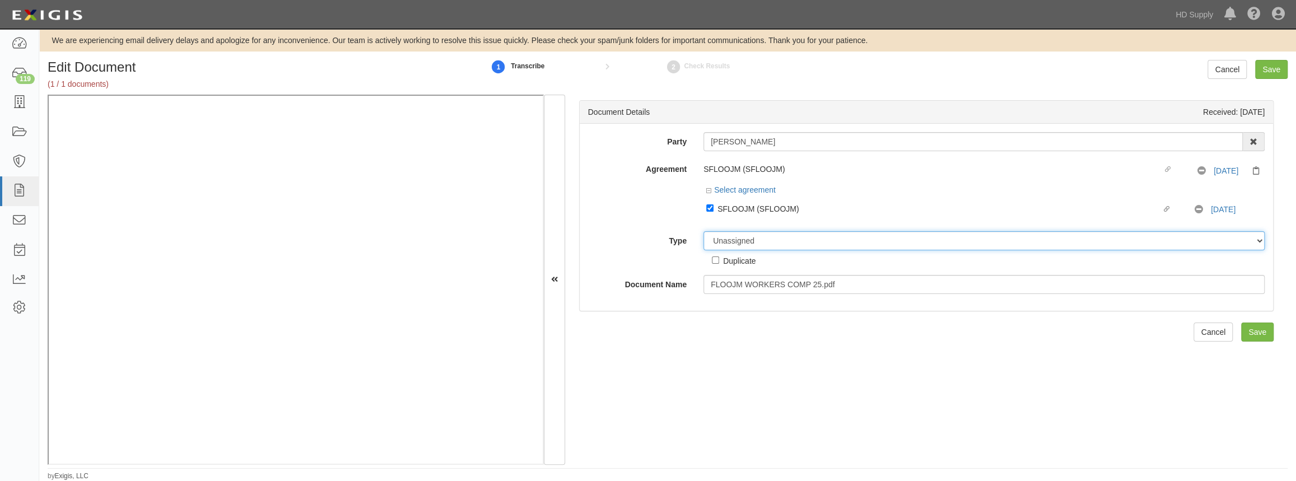
click at [732, 236] on select "Unassigned Binder Cancellation Notice Certificate Contract Endorsement Insuranc…" at bounding box center [983, 240] width 561 height 19
select select "OtherDetail"
click at [703, 231] on select "Unassigned Binder Cancellation Notice Certificate Contract Endorsement Insuranc…" at bounding box center [983, 240] width 561 height 19
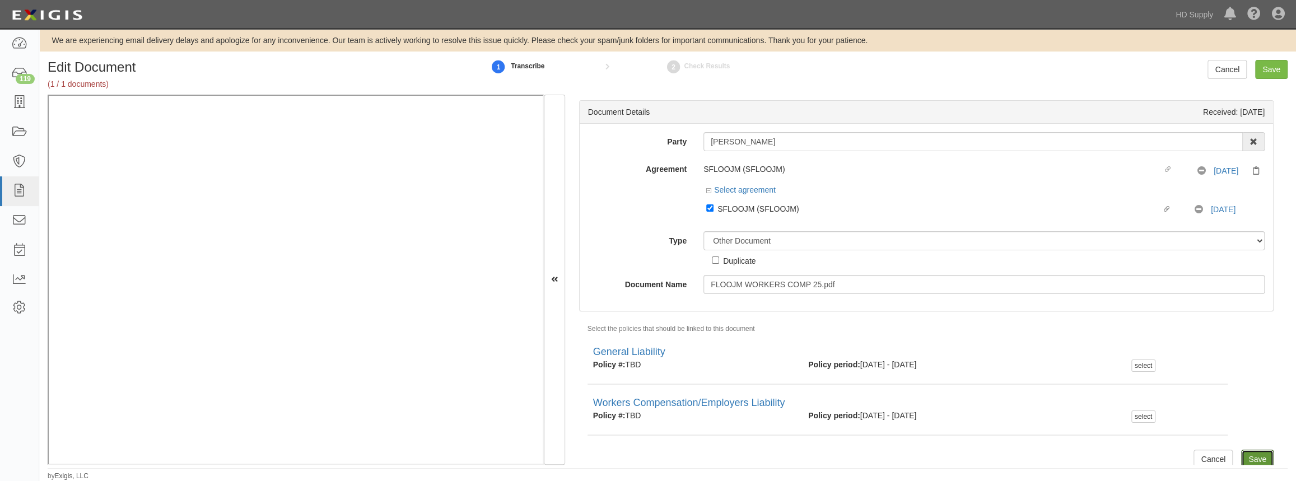
click at [1243, 459] on input "Save" at bounding box center [1257, 459] width 32 height 19
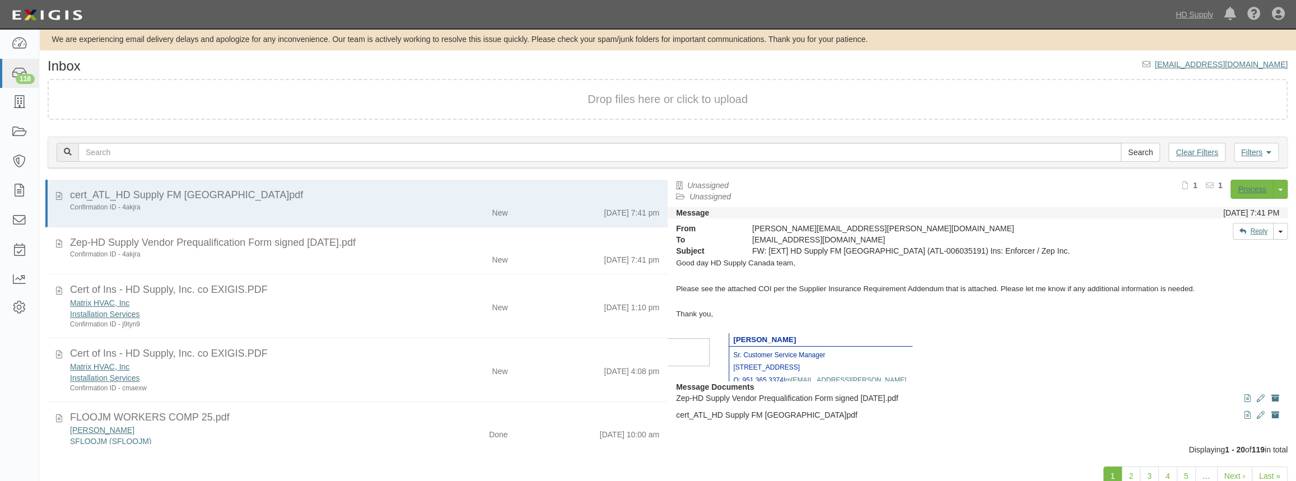
scroll to position [40, 0]
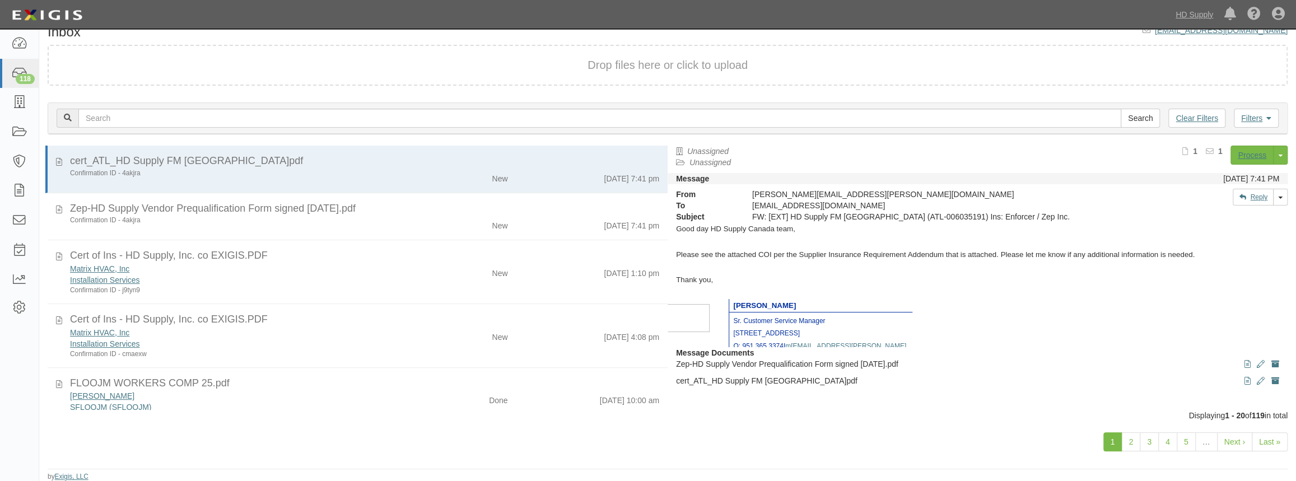
click at [367, 334] on div "Matrix HVAC, Inc" at bounding box center [238, 332] width 337 height 11
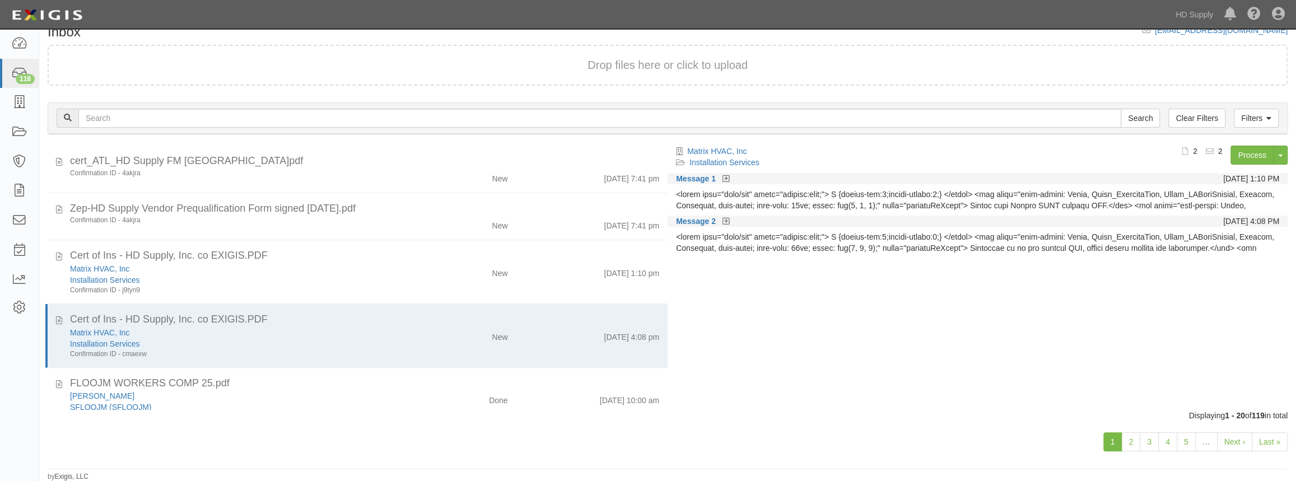
click at [381, 380] on div "FLOOJM WORKERS COMP 25.pdf" at bounding box center [364, 383] width 589 height 15
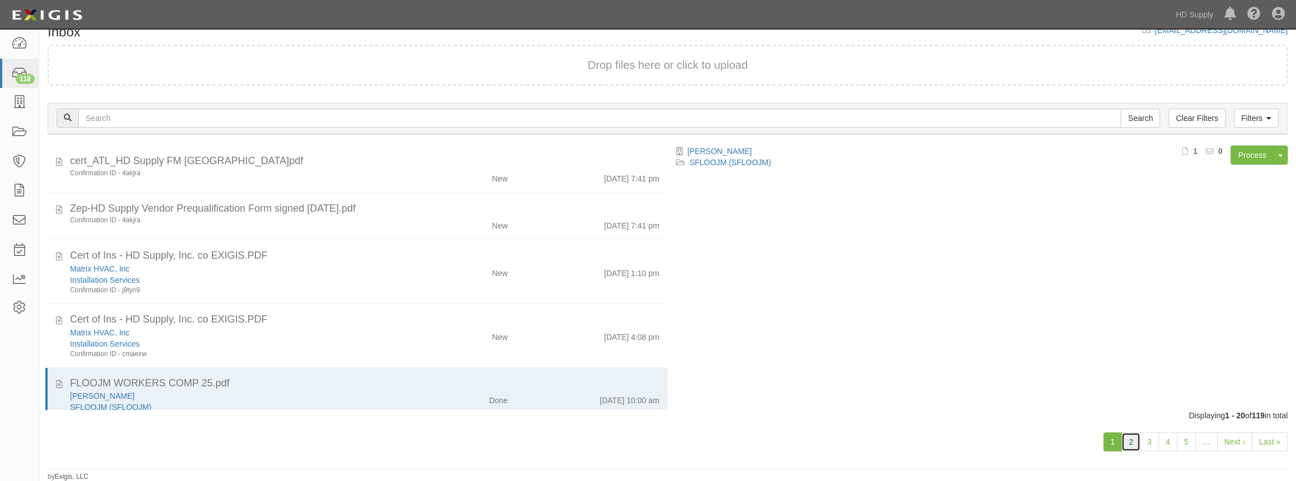
click at [1133, 438] on link "2" at bounding box center [1130, 441] width 19 height 19
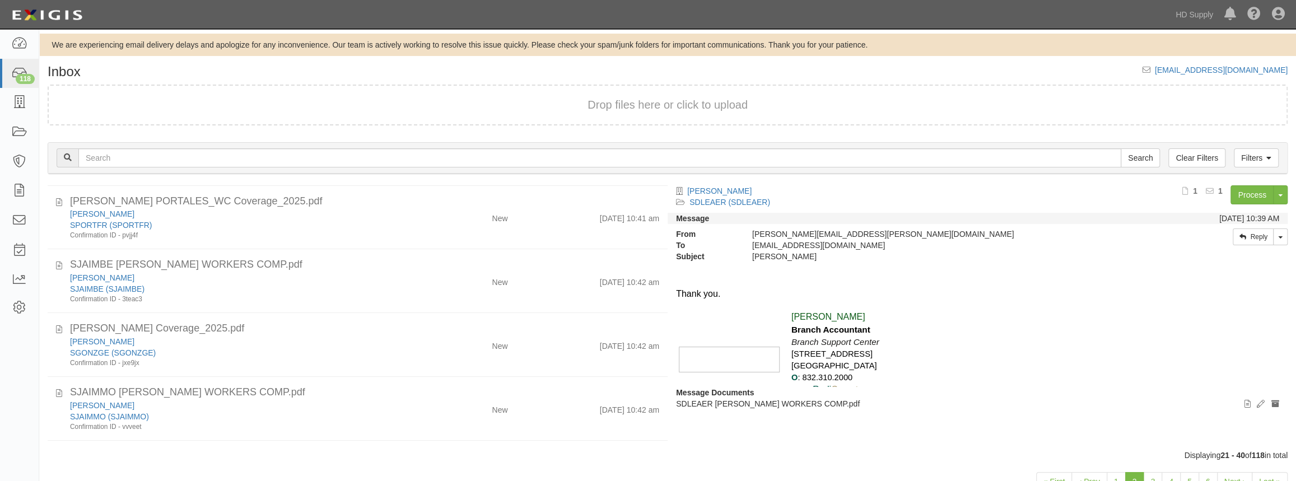
scroll to position [50, 0]
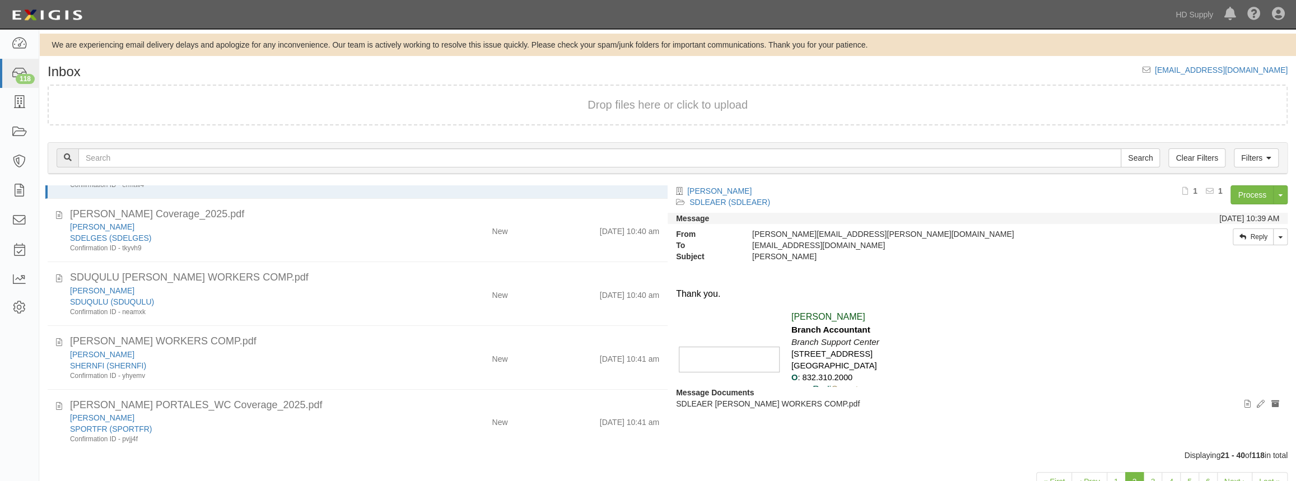
click at [362, 240] on div "SDELGES (SDELGES)" at bounding box center [238, 237] width 337 height 11
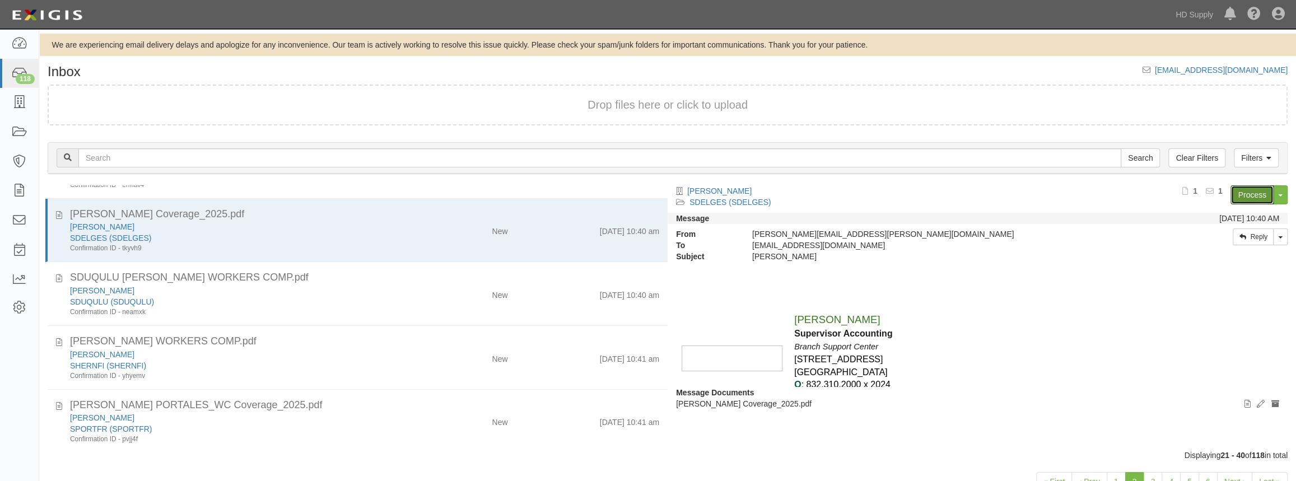
click at [1248, 199] on link "Process" at bounding box center [1252, 194] width 43 height 19
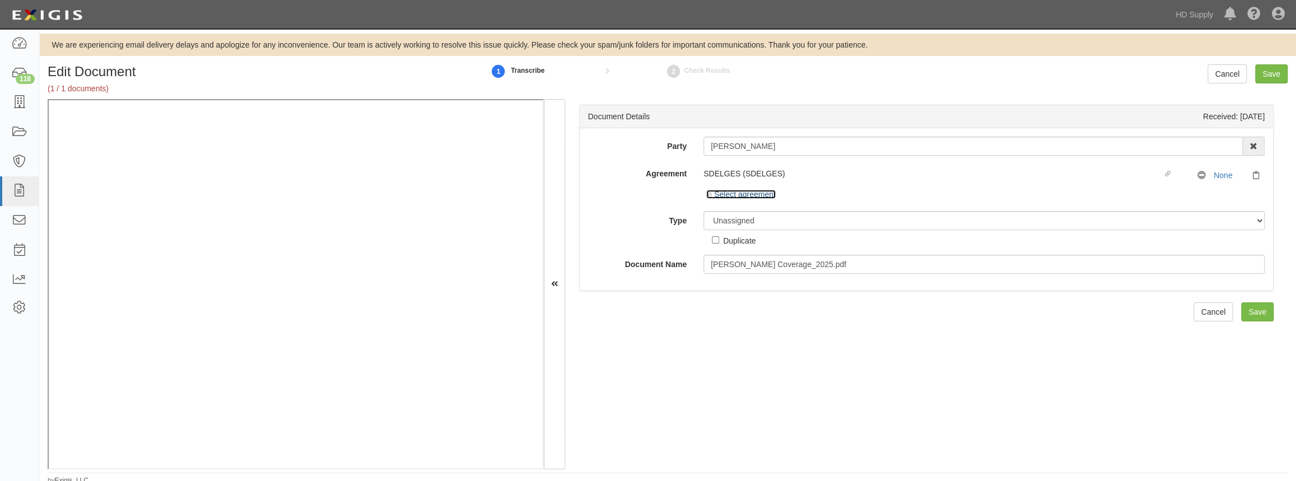
click at [710, 197] on icon at bounding box center [710, 196] width 8 height 6
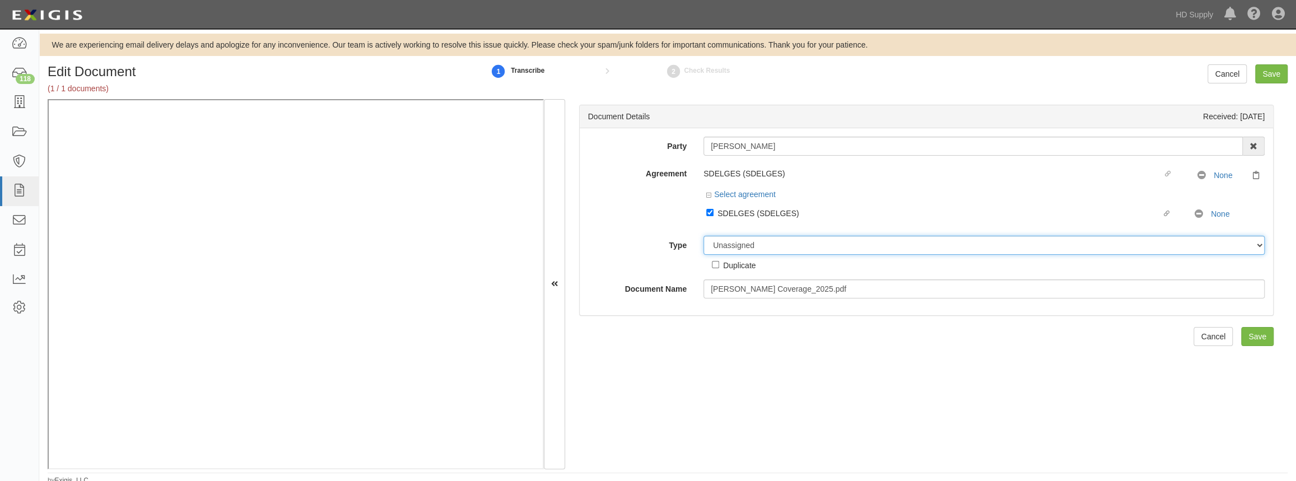
drag, startPoint x: 734, startPoint y: 240, endPoint x: 746, endPoint y: 253, distance: 17.4
click at [734, 240] on select "Unassigned Binder Cancellation Notice Certificate Contract Endorsement Insuranc…" at bounding box center [983, 245] width 561 height 19
select select "CertificateDetail"
click at [703, 236] on select "Unassigned Binder Cancellation Notice Certificate Contract Endorsement Insuranc…" at bounding box center [983, 245] width 561 height 19
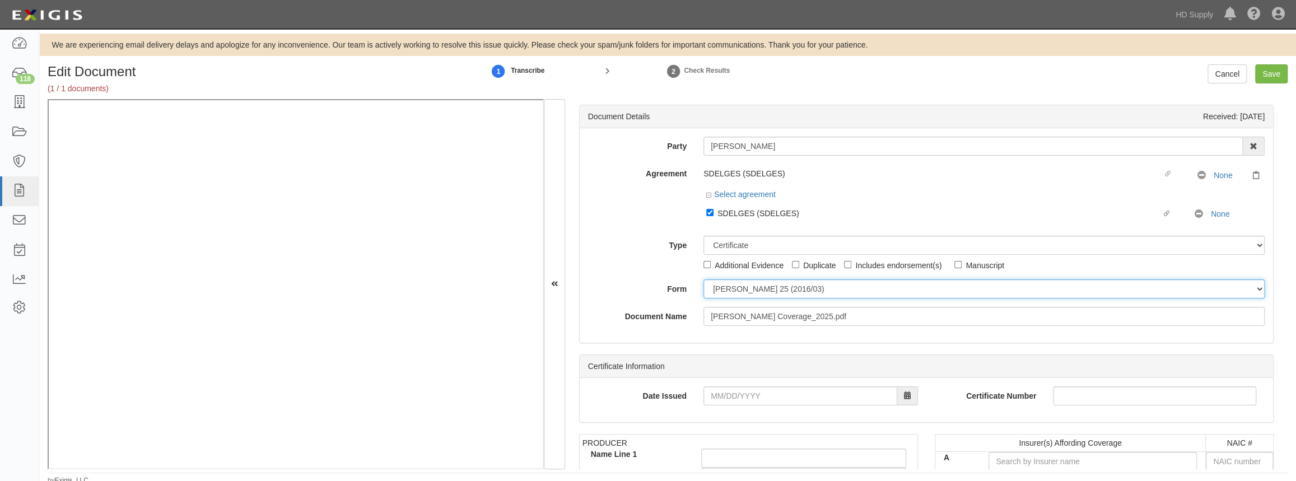
click at [744, 291] on select "[PERSON_NAME] 25 (2016/03) [PERSON_NAME] 101 [PERSON_NAME] 855 NY (2014/05) Gen…" at bounding box center [983, 288] width 561 height 19
select select "GeneralFormDetail"
click at [703, 279] on select "[PERSON_NAME] 25 (2016/03) [PERSON_NAME] 101 [PERSON_NAME] 855 NY (2014/05) Gen…" at bounding box center [983, 288] width 561 height 19
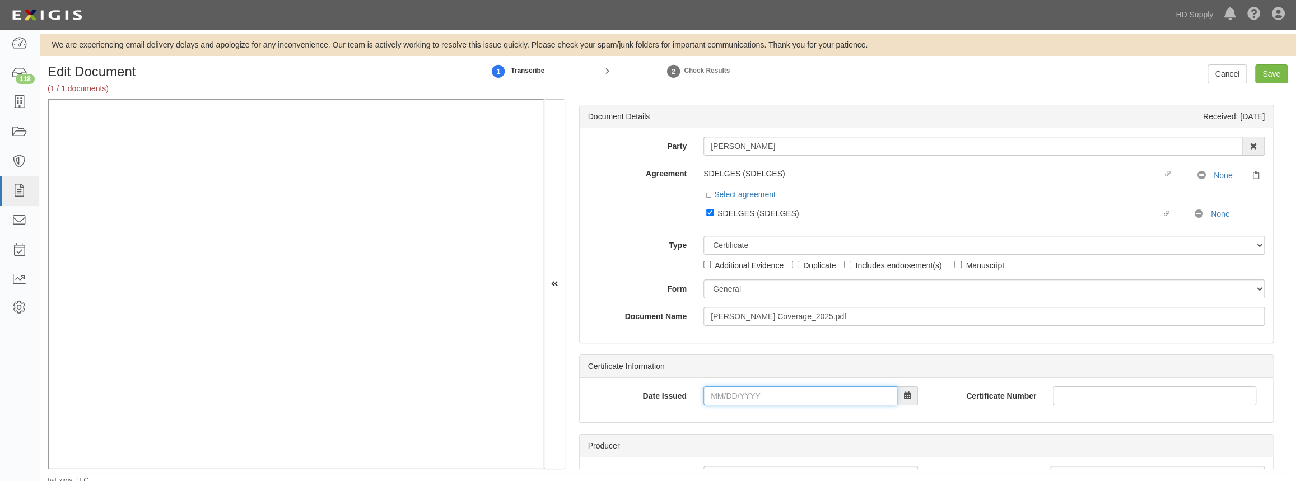
click at [707, 394] on input "Date Issued" at bounding box center [800, 395] width 194 height 19
click at [685, 418] on div "Date Issued 06/19/0202 Certificate Number" at bounding box center [926, 400] width 693 height 44
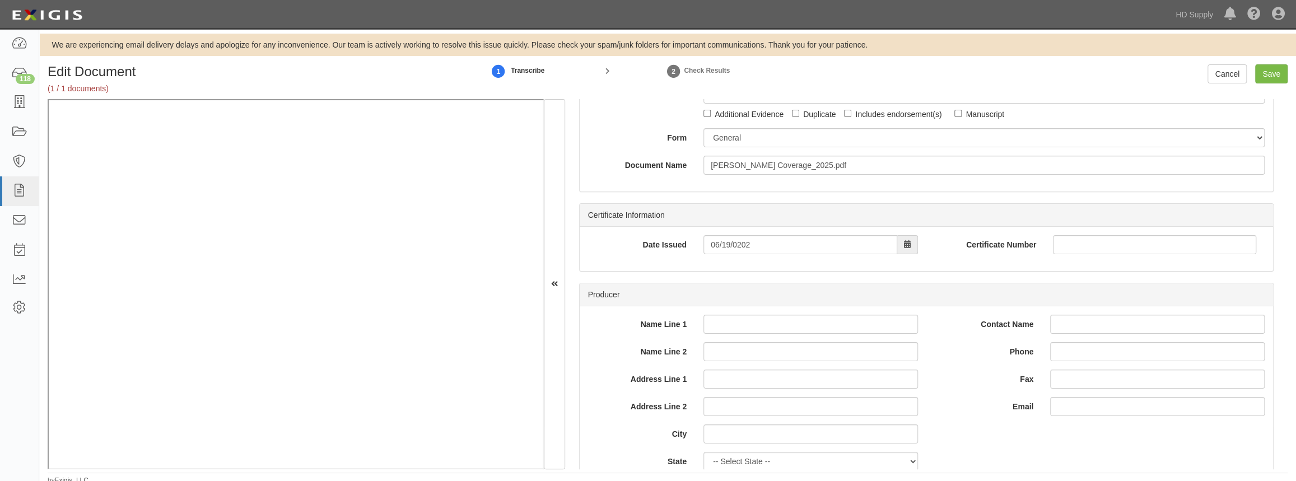
scroll to position [152, 0]
drag, startPoint x: 757, startPoint y: 245, endPoint x: 639, endPoint y: 246, distance: 118.7
click at [629, 239] on div "Date Issued 06/19/0202" at bounding box center [753, 243] width 347 height 19
click at [646, 269] on div "Date Issued 06/19/0202 Certificate Number" at bounding box center [926, 248] width 693 height 44
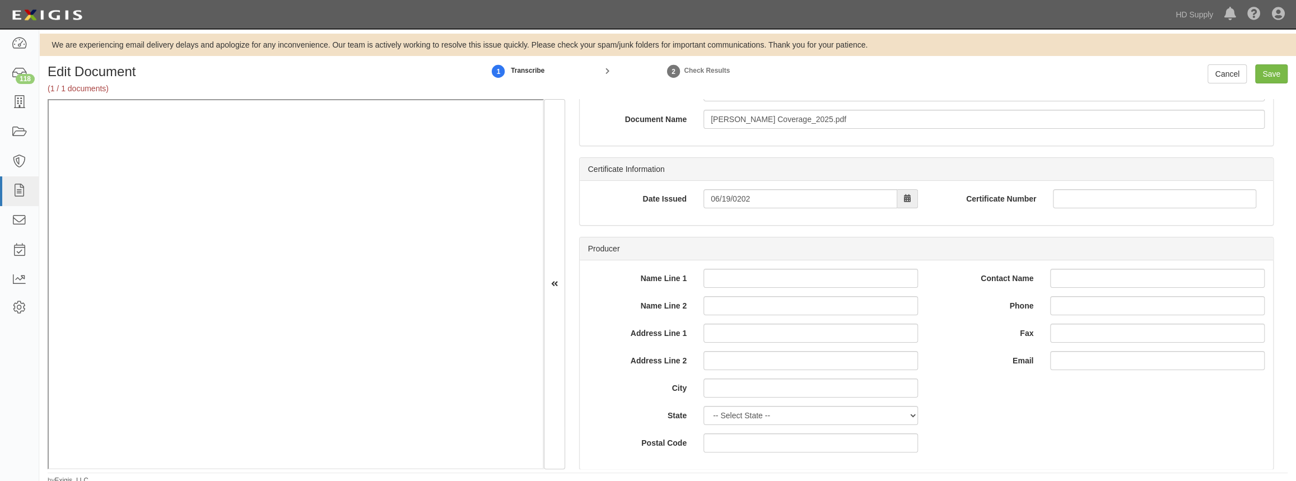
scroll to position [203, 0]
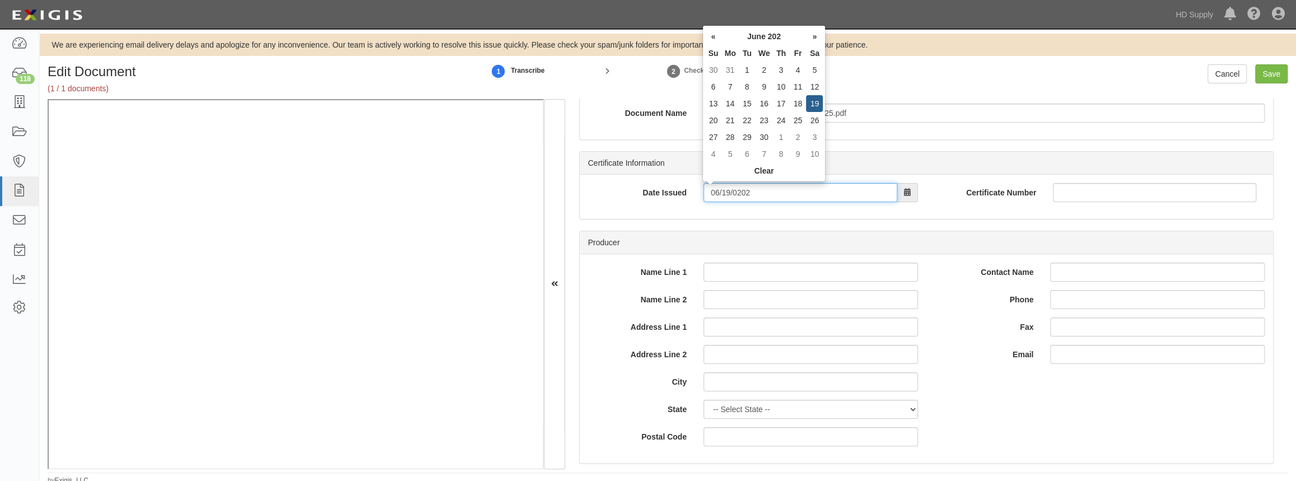
click at [762, 193] on input "06/19/0202" at bounding box center [800, 192] width 194 height 19
type input "[DATE]"
click at [706, 218] on div "Date Issued [DATE] Certificate Number" at bounding box center [926, 197] width 693 height 44
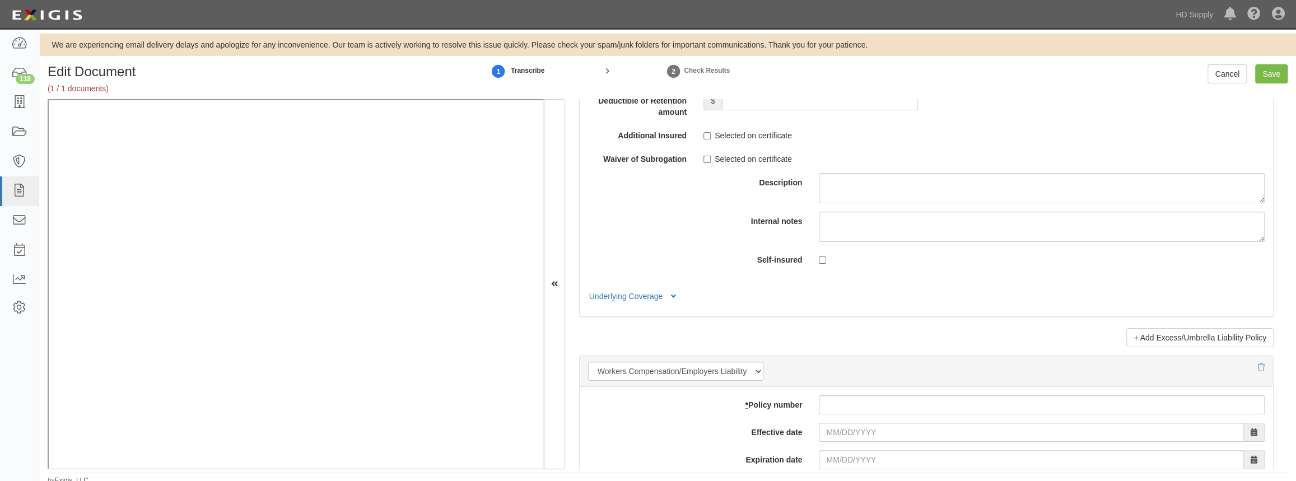
scroll to position [2495, 0]
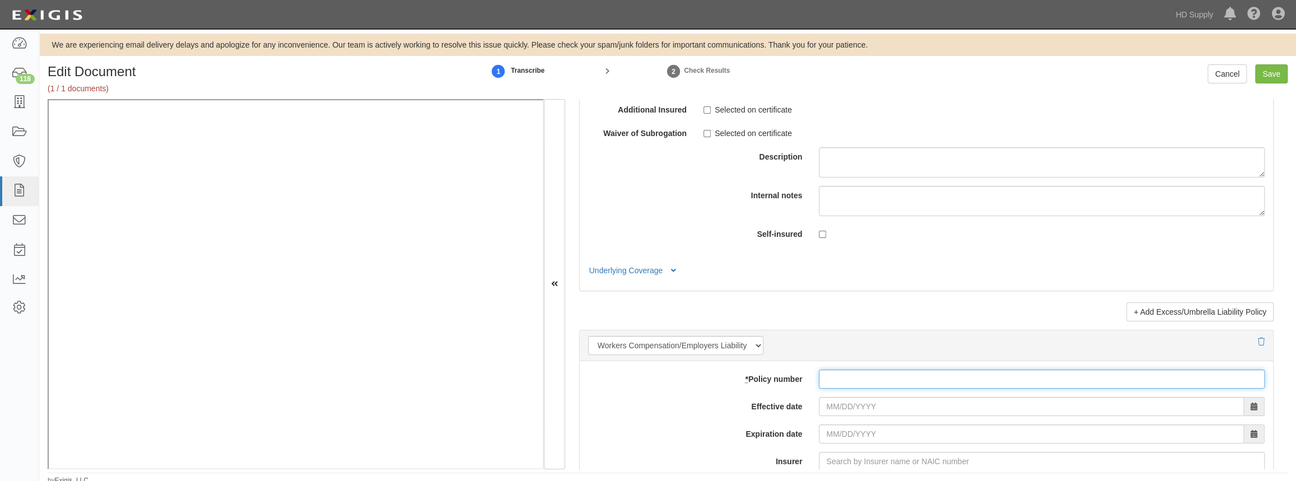
click at [840, 376] on input "* Policy number" at bounding box center [1042, 379] width 446 height 19
type input "DWC83"
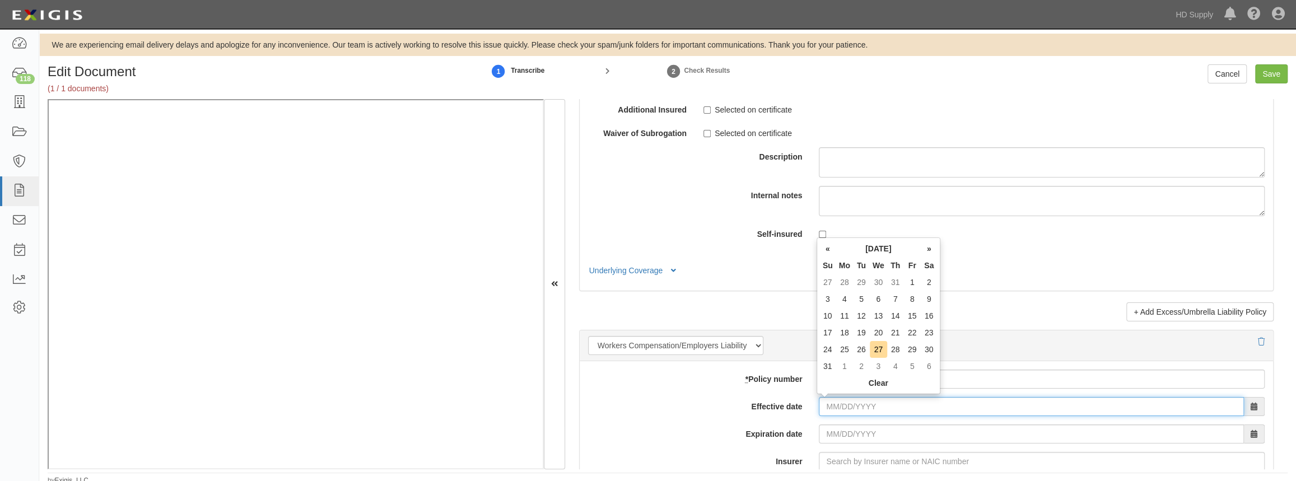
click at [822, 399] on input "Effective date" at bounding box center [1031, 406] width 425 height 19
type input "06/19/2025"
type input "[DATE]"
click at [829, 430] on input "[DATE]" at bounding box center [1031, 434] width 425 height 19
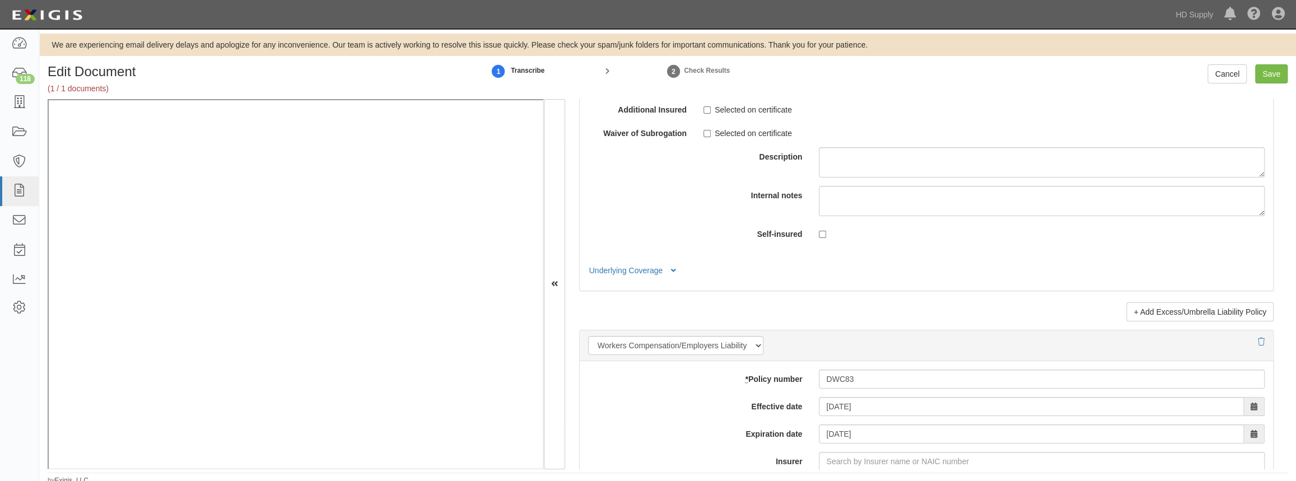
click at [779, 434] on label "Expiration date" at bounding box center [695, 432] width 231 height 15
click at [819, 434] on input "[DATE]" at bounding box center [1031, 434] width 425 height 19
click at [1265, 80] on input "Save" at bounding box center [1271, 73] width 32 height 19
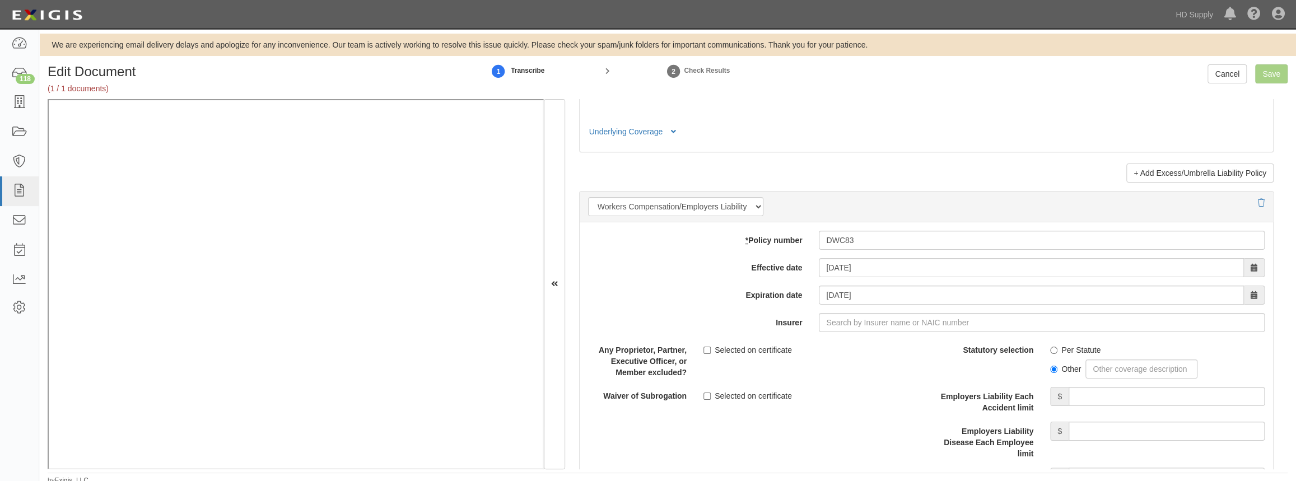
scroll to position [2648, 0]
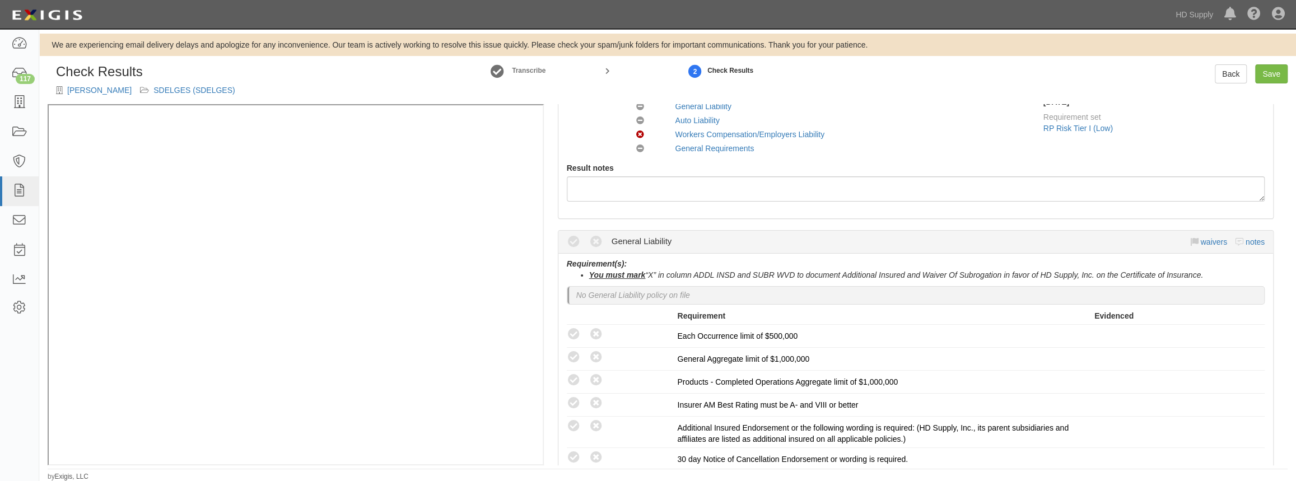
scroll to position [203, 0]
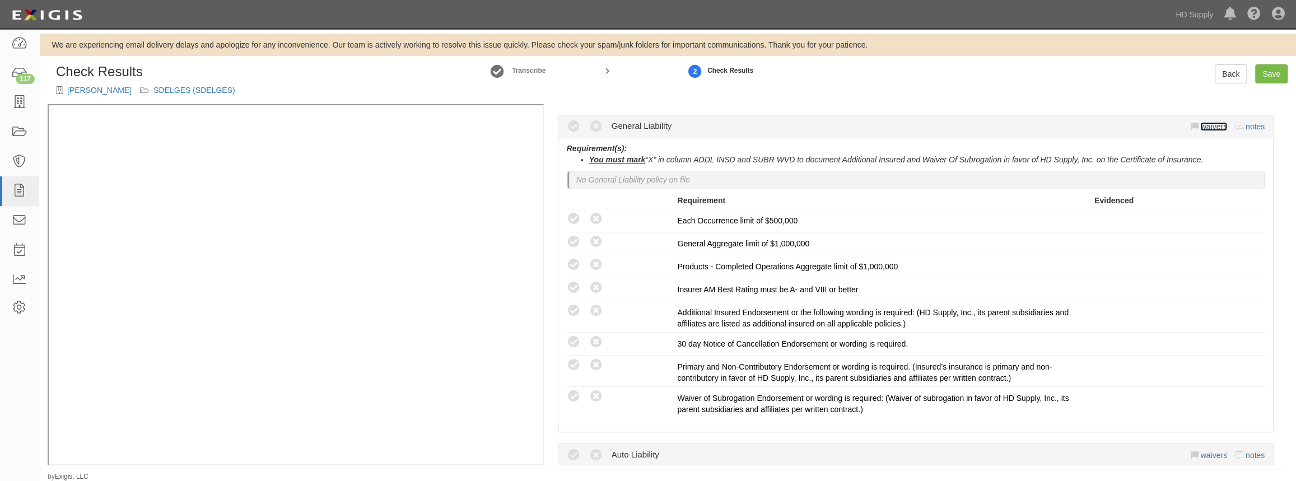
click at [1208, 127] on link "waivers" at bounding box center [1213, 126] width 26 height 9
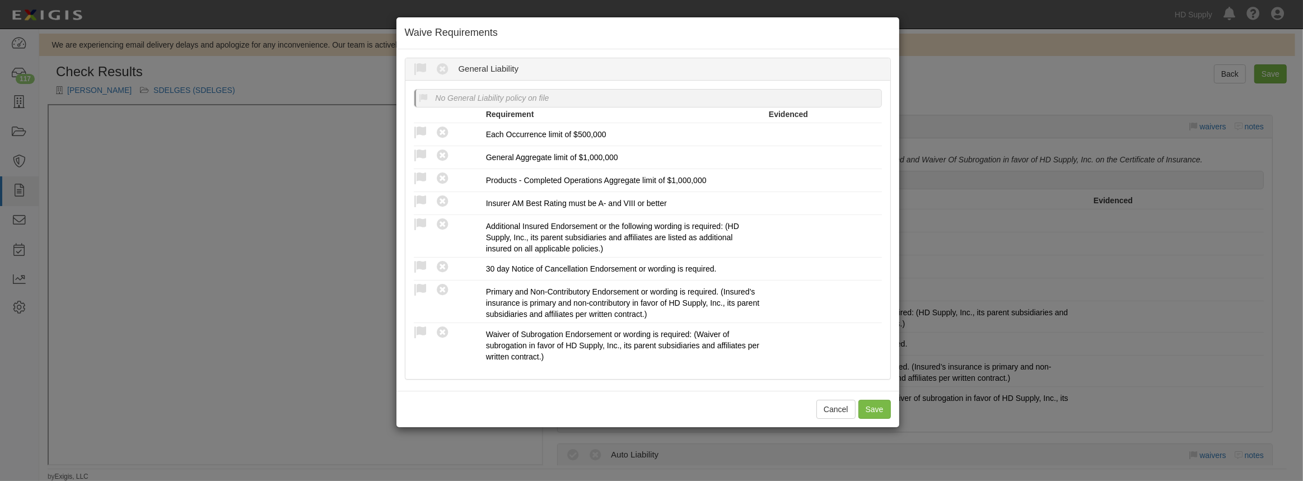
click at [420, 65] on icon at bounding box center [421, 70] width 14 height 14
radio input "true"
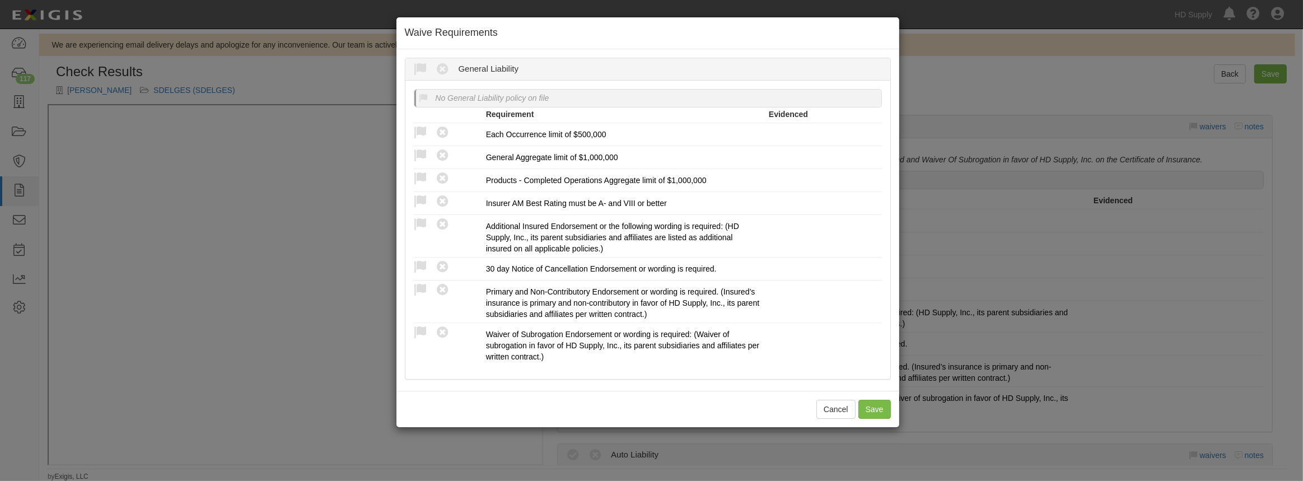
radio input "true"
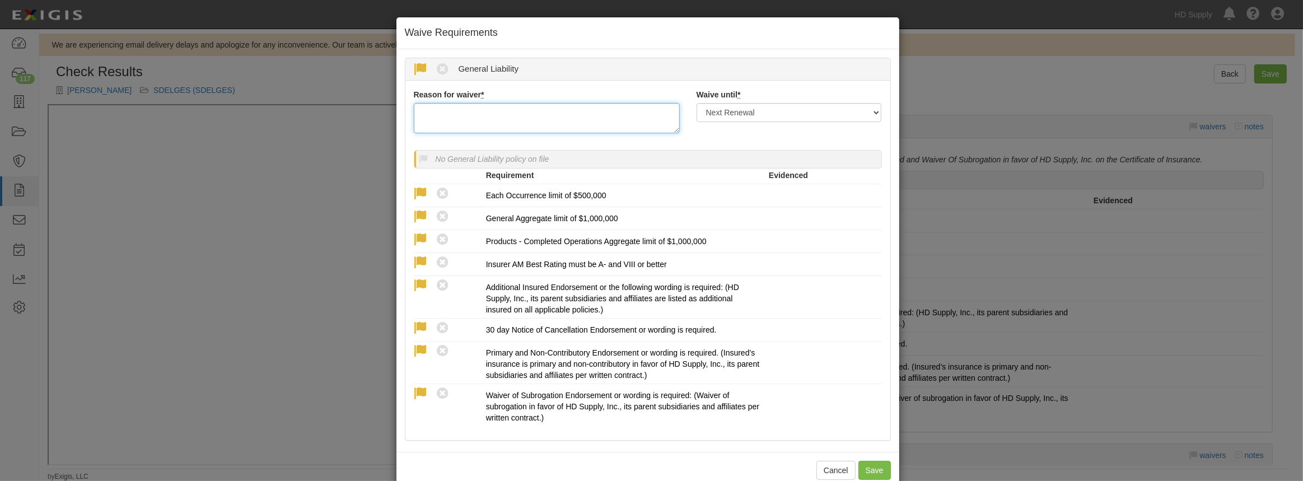
click at [493, 132] on textarea "Reason for waiver *" at bounding box center [547, 118] width 266 height 30
click at [494, 125] on textarea "Reason for waiver *" at bounding box center [547, 118] width 266 height 30
paste textarea "waived per client."
type textarea "waived per client."
click at [871, 465] on button "Save" at bounding box center [875, 470] width 32 height 19
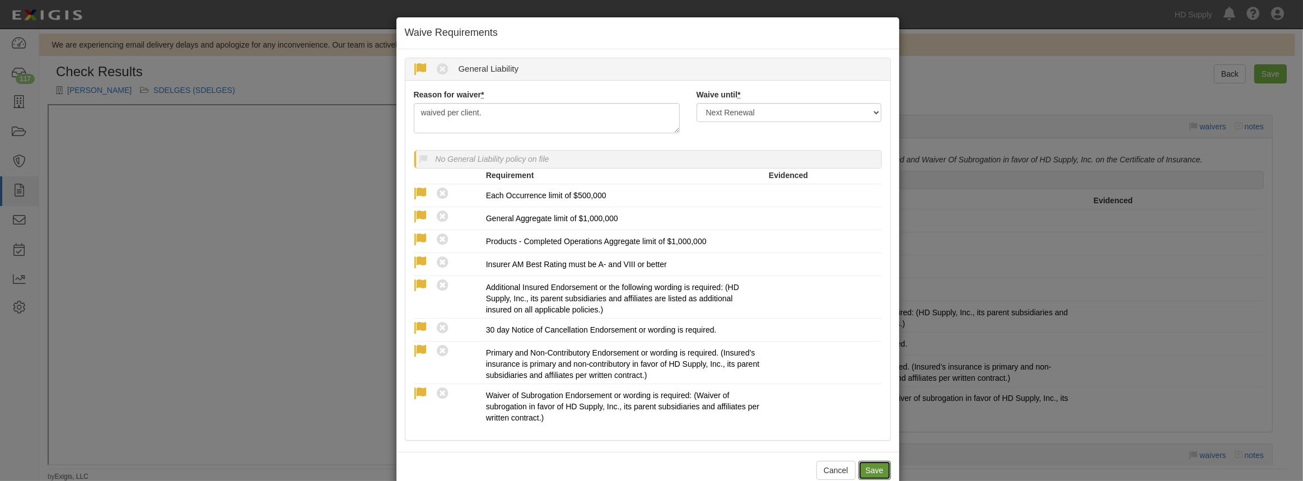
radio input "true"
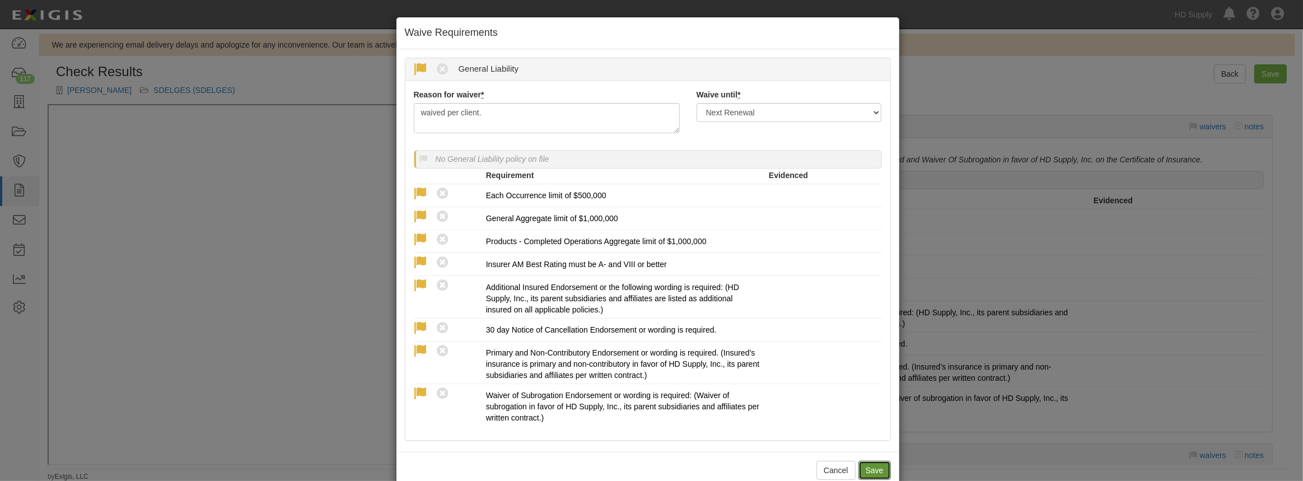
radio input "true"
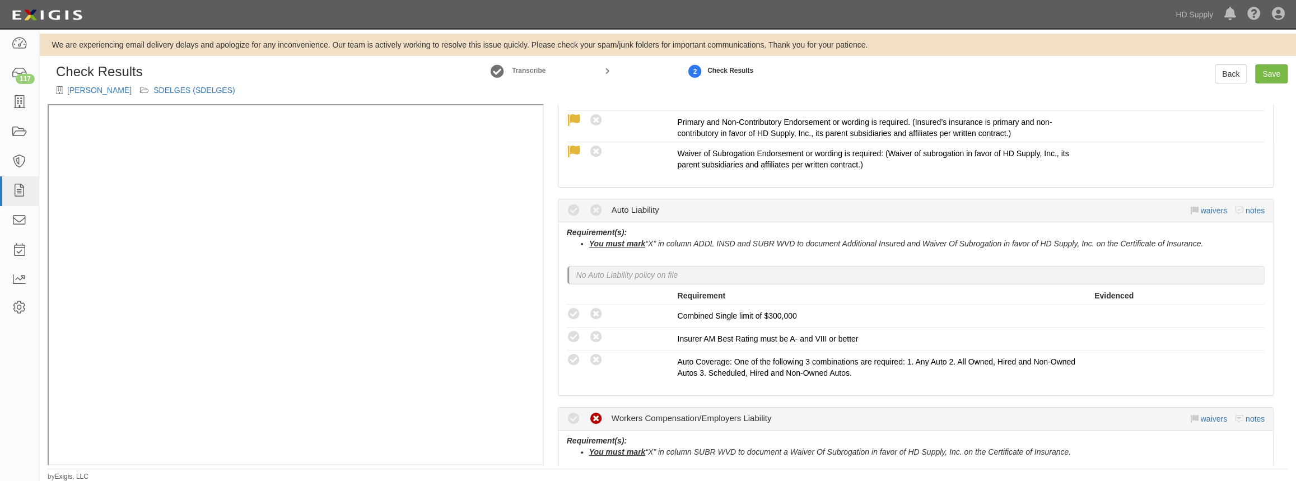
scroll to position [458, 0]
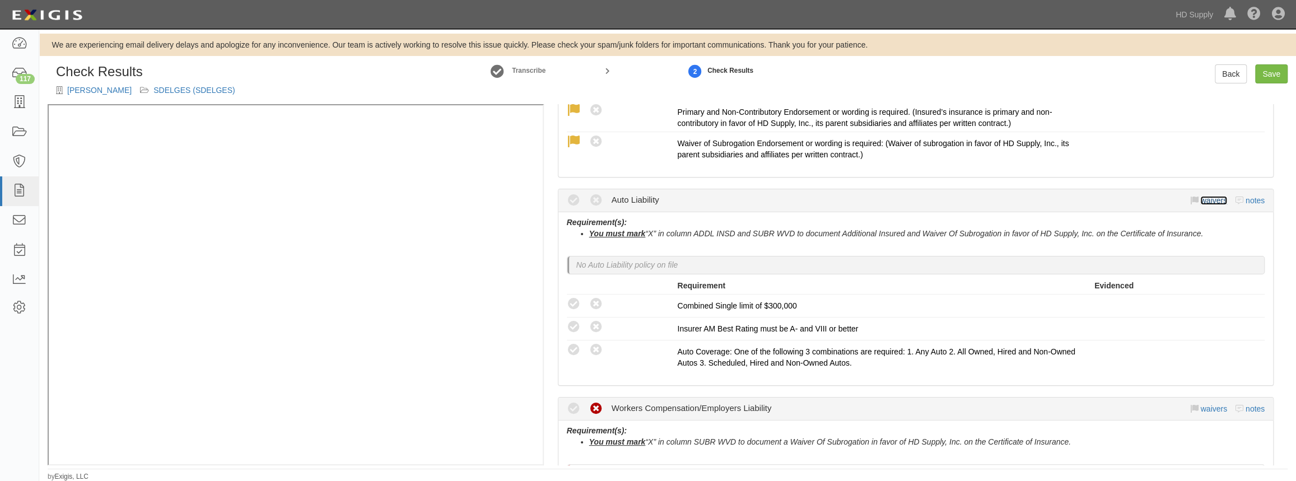
click at [1211, 196] on link "waivers" at bounding box center [1213, 200] width 26 height 9
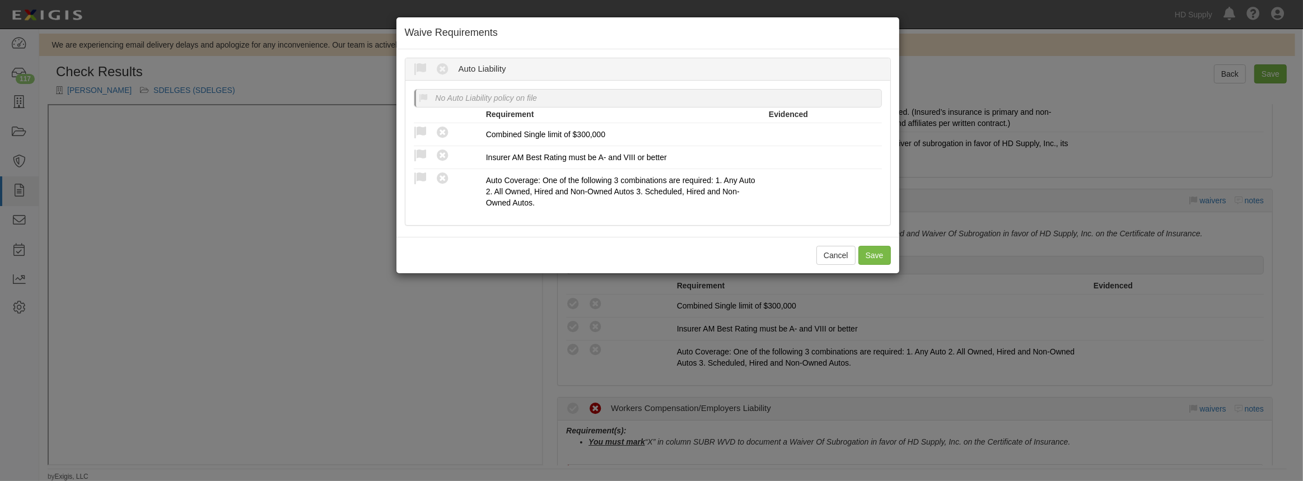
click at [420, 71] on icon at bounding box center [421, 70] width 14 height 14
radio input "true"
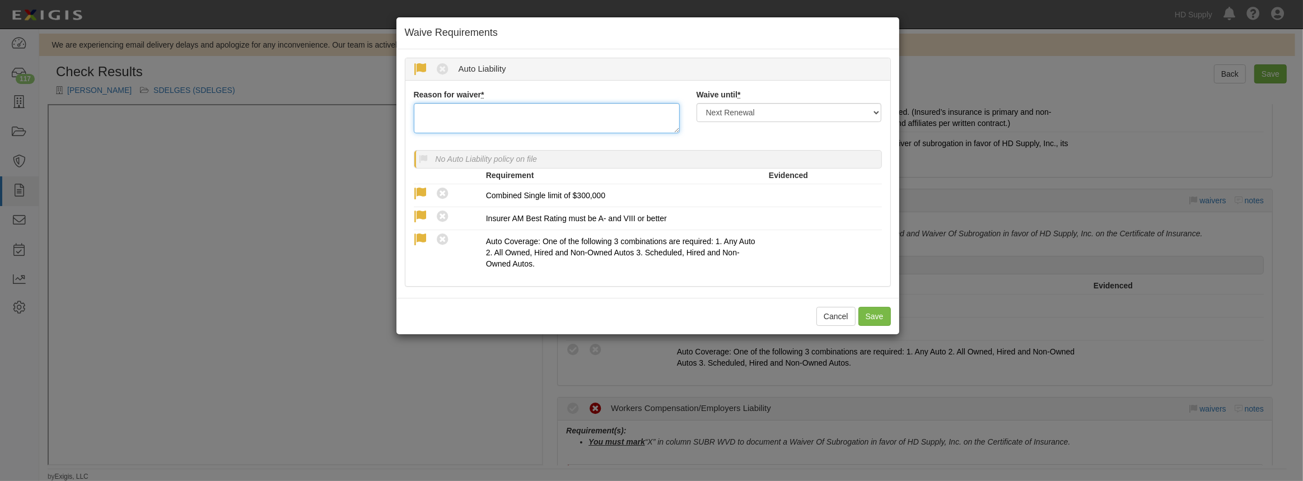
click at [538, 113] on textarea "Reason for waiver *" at bounding box center [547, 118] width 266 height 30
paste textarea "waived per client."
type textarea "waived per client."
click at [864, 315] on button "Save" at bounding box center [875, 316] width 32 height 19
radio input "true"
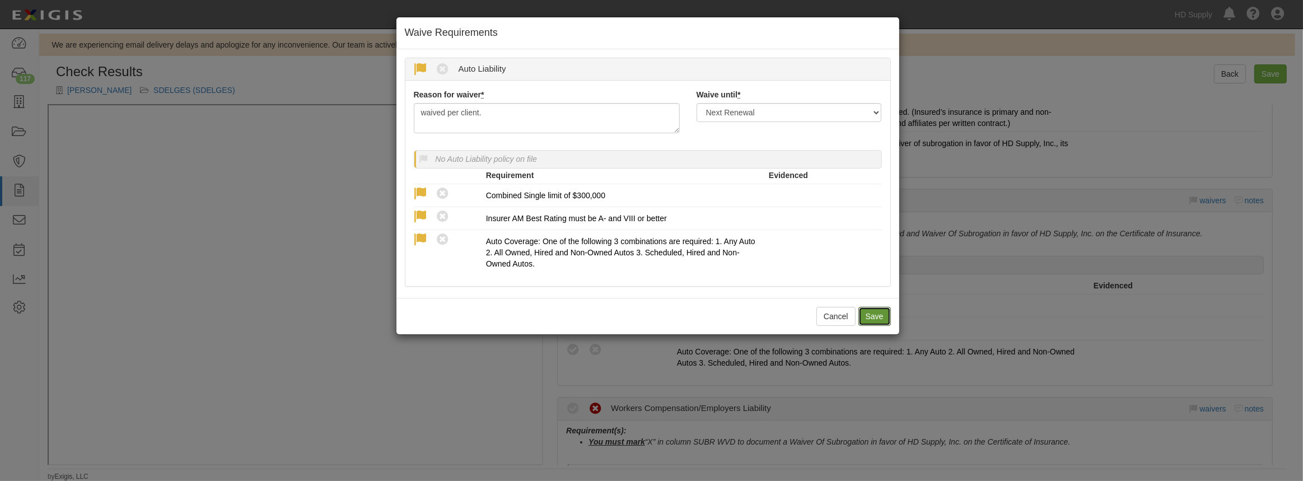
radio input "true"
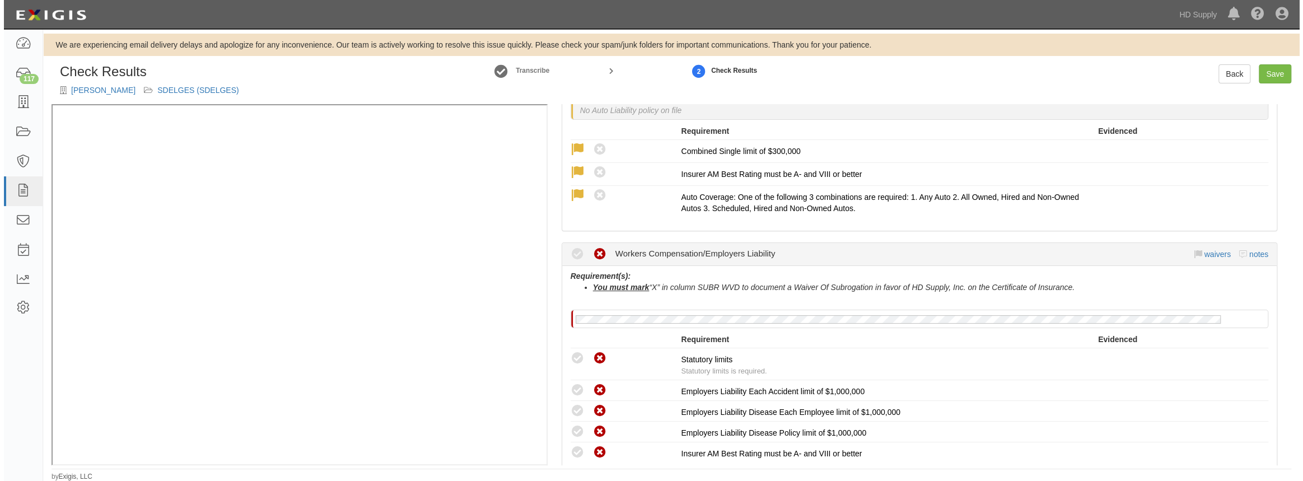
scroll to position [661, 0]
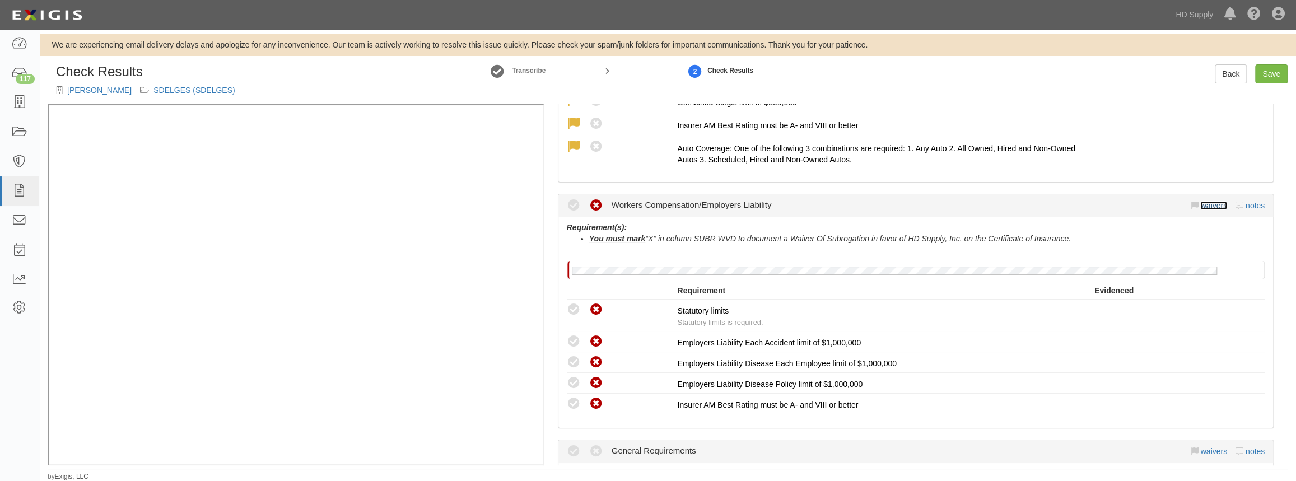
click at [1201, 202] on link "waivers" at bounding box center [1213, 205] width 26 height 9
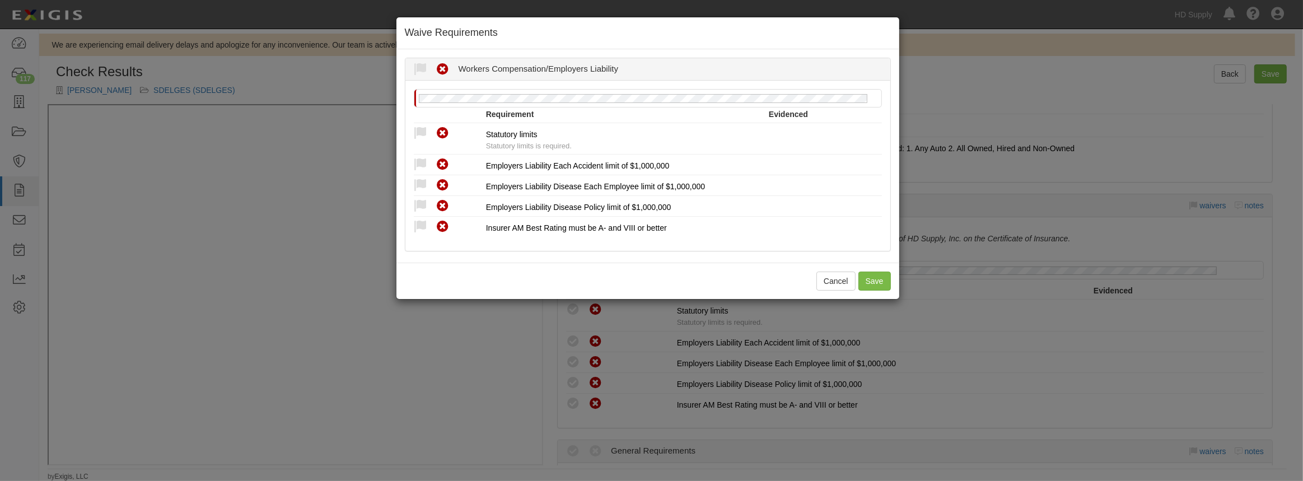
click at [420, 127] on icon at bounding box center [421, 134] width 14 height 14
radio input "true"
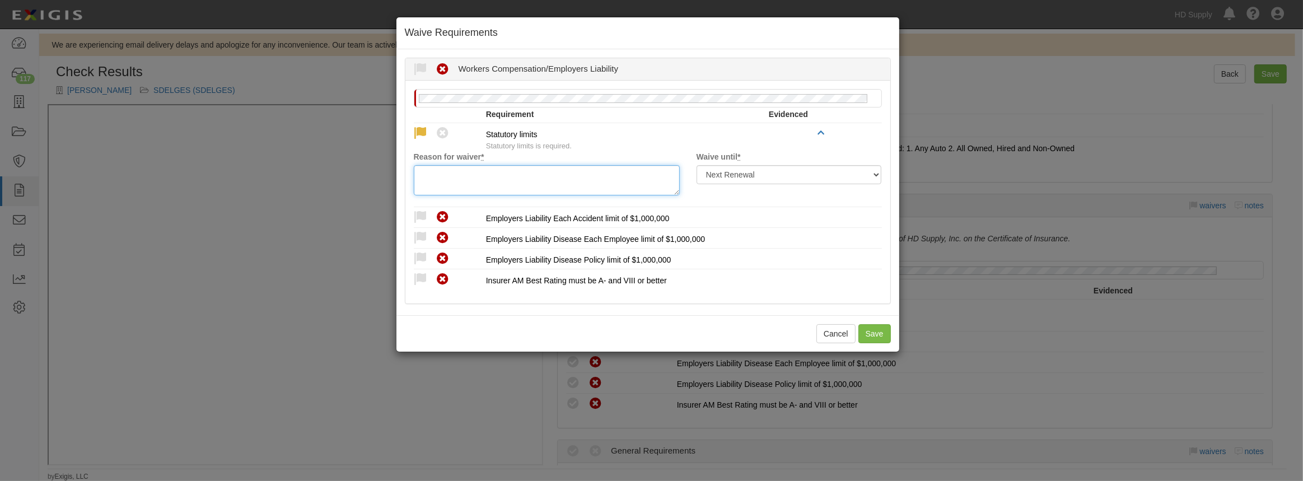
click at [434, 173] on textarea "Reason for waiver *" at bounding box center [547, 180] width 266 height 30
paste textarea "waived per client."
type textarea "waived per client."
click at [420, 213] on icon at bounding box center [421, 218] width 14 height 14
radio input "true"
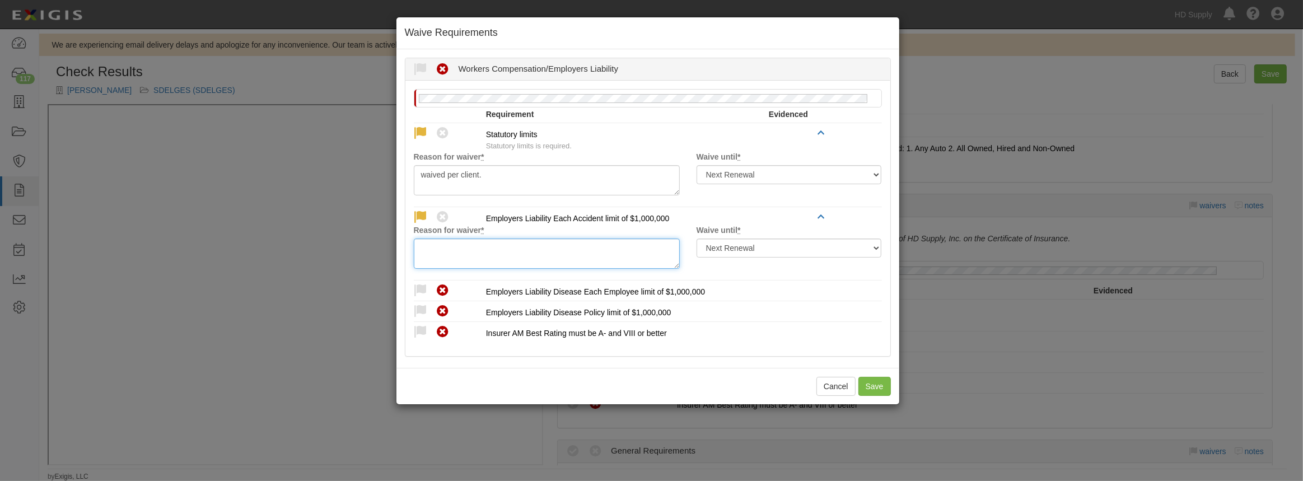
drag, startPoint x: 435, startPoint y: 248, endPoint x: 436, endPoint y: 254, distance: 5.7
click at [435, 249] on textarea "Reason for waiver *" at bounding box center [547, 254] width 266 height 30
paste textarea "waived per client."
type textarea "waived per client."
click at [418, 287] on icon at bounding box center [421, 291] width 14 height 14
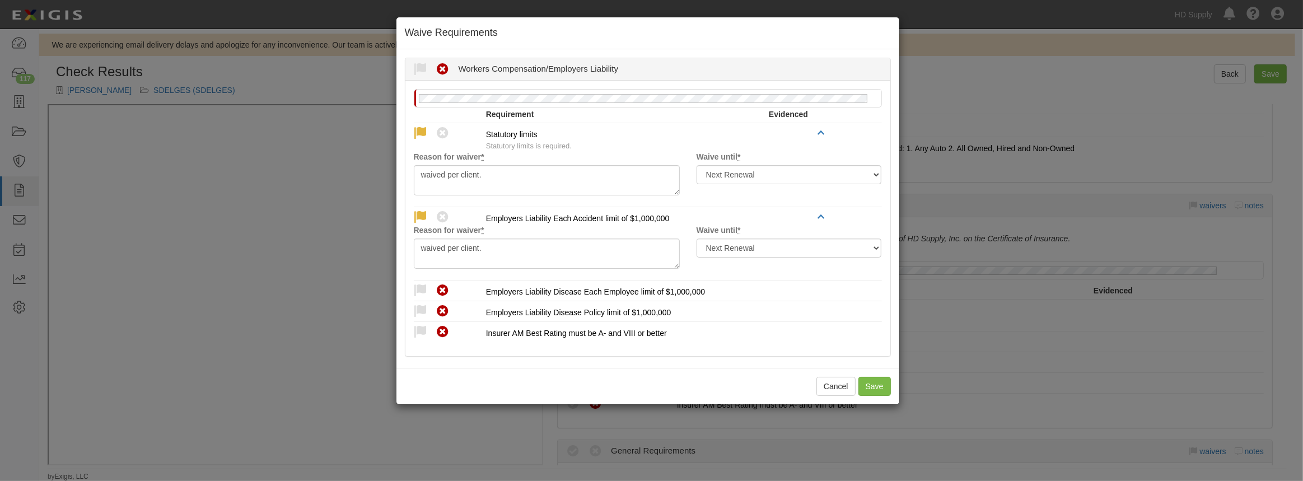
radio input "true"
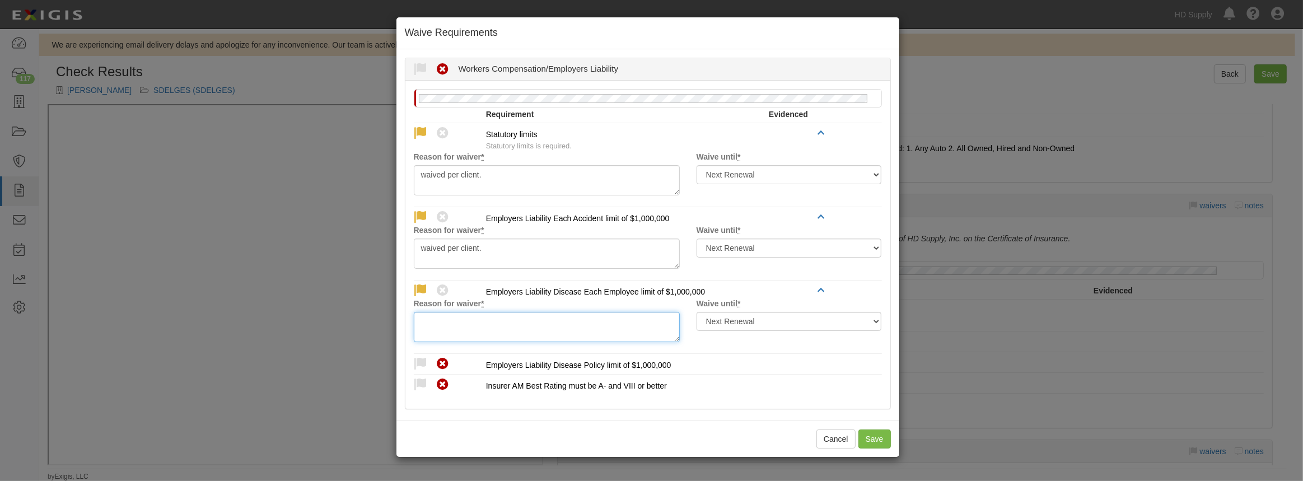
click at [440, 322] on textarea "Reason for waiver *" at bounding box center [547, 327] width 266 height 30
paste textarea "waived per client."
type textarea "waived per client."
click at [418, 361] on icon at bounding box center [421, 364] width 14 height 14
radio input "true"
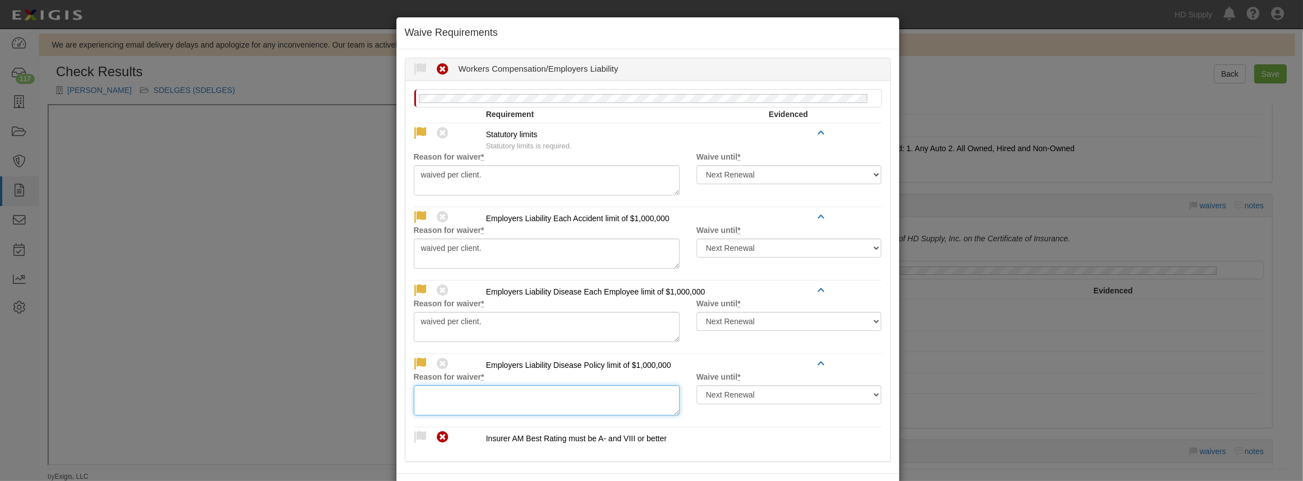
click at [466, 392] on textarea "Reason for waiver *" at bounding box center [547, 400] width 266 height 30
paste textarea "waived per client."
type textarea "waived per client."
click at [420, 431] on icon at bounding box center [421, 438] width 14 height 14
radio input "true"
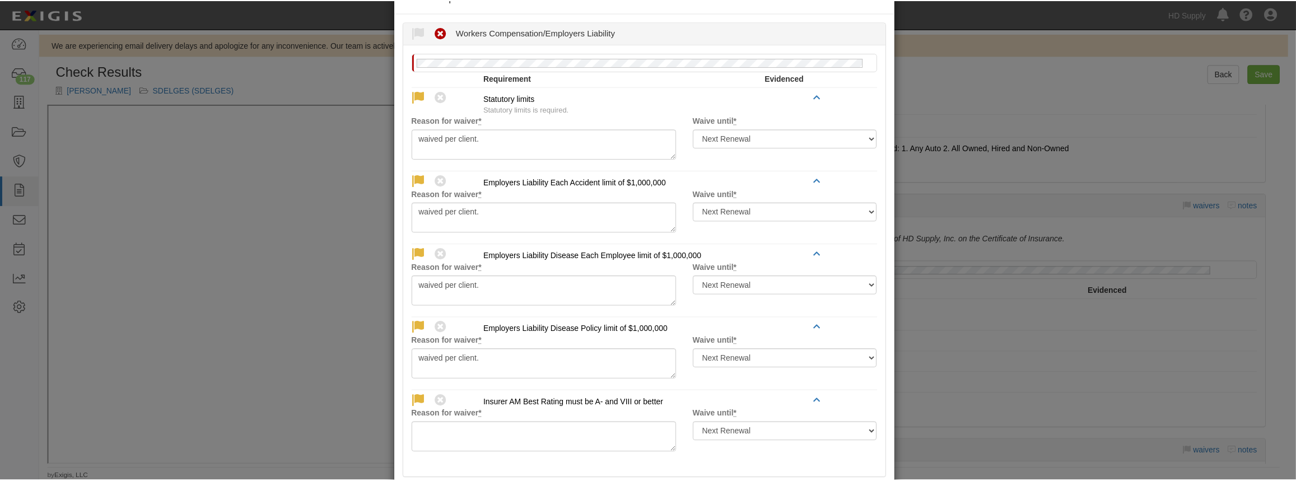
scroll to position [96, 0]
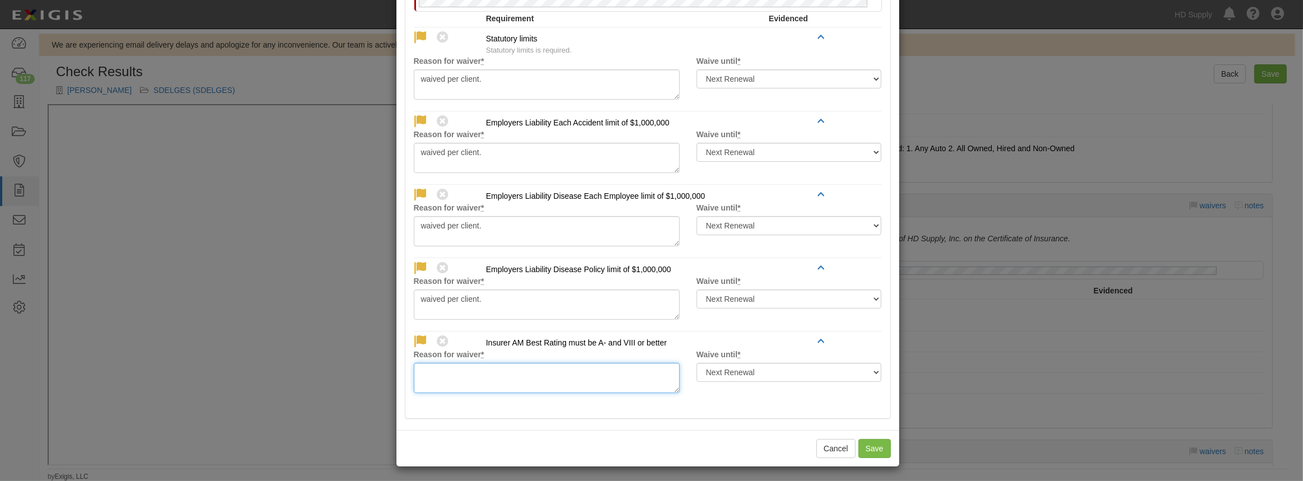
click at [462, 386] on textarea "Reason for waiver *" at bounding box center [547, 378] width 266 height 30
paste textarea "waived per client."
type textarea "waived per client."
click at [865, 439] on button "Save" at bounding box center [875, 448] width 32 height 19
radio input "true"
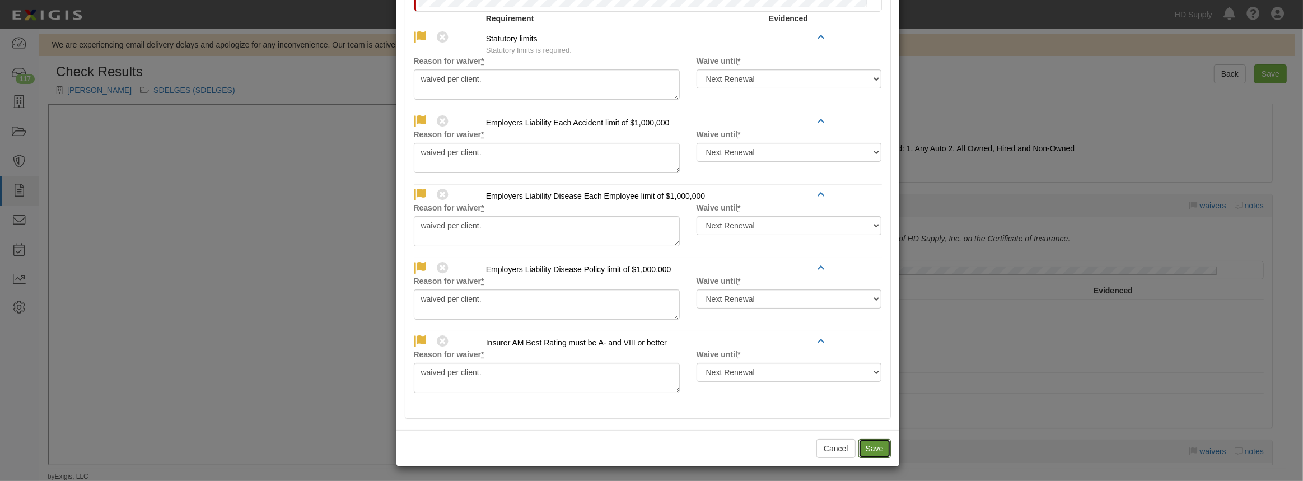
radio input "true"
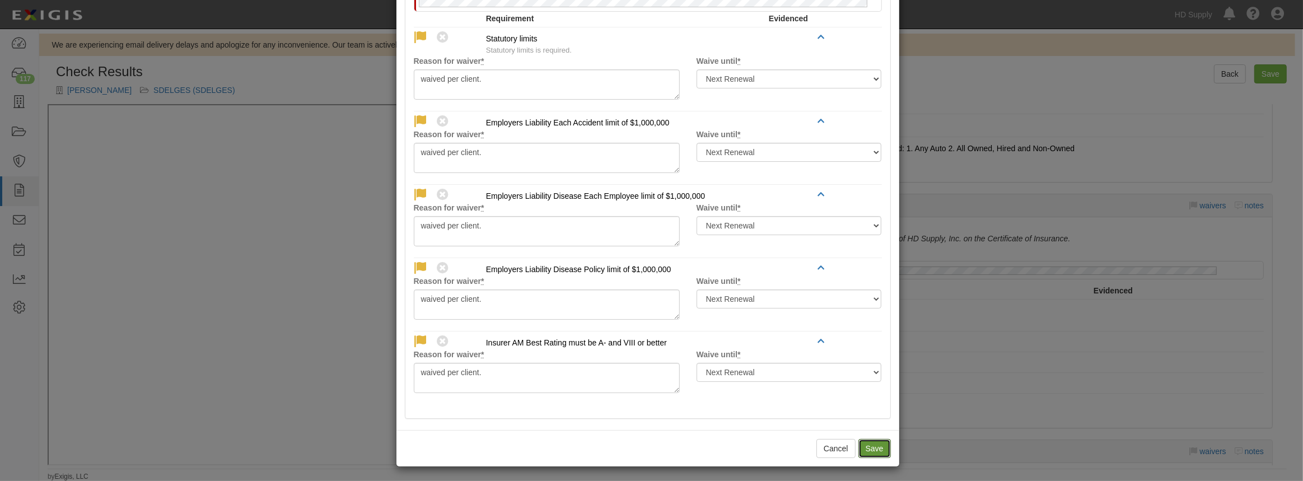
radio input "true"
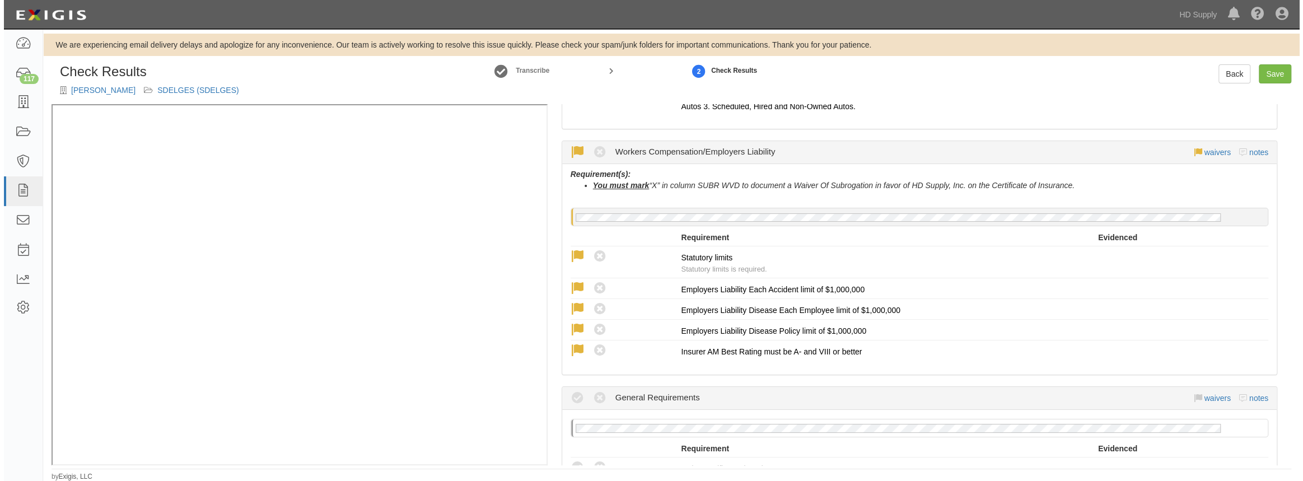
scroll to position [763, 0]
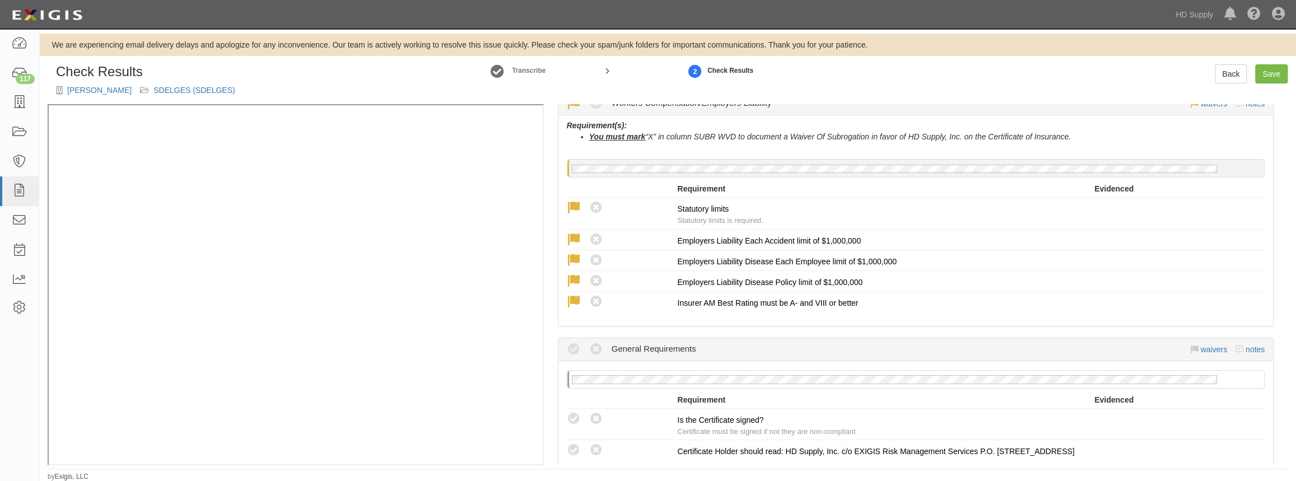
click at [577, 412] on icon at bounding box center [574, 419] width 14 height 14
radio input "true"
drag, startPoint x: 570, startPoint y: 446, endPoint x: 739, endPoint y: 392, distance: 178.2
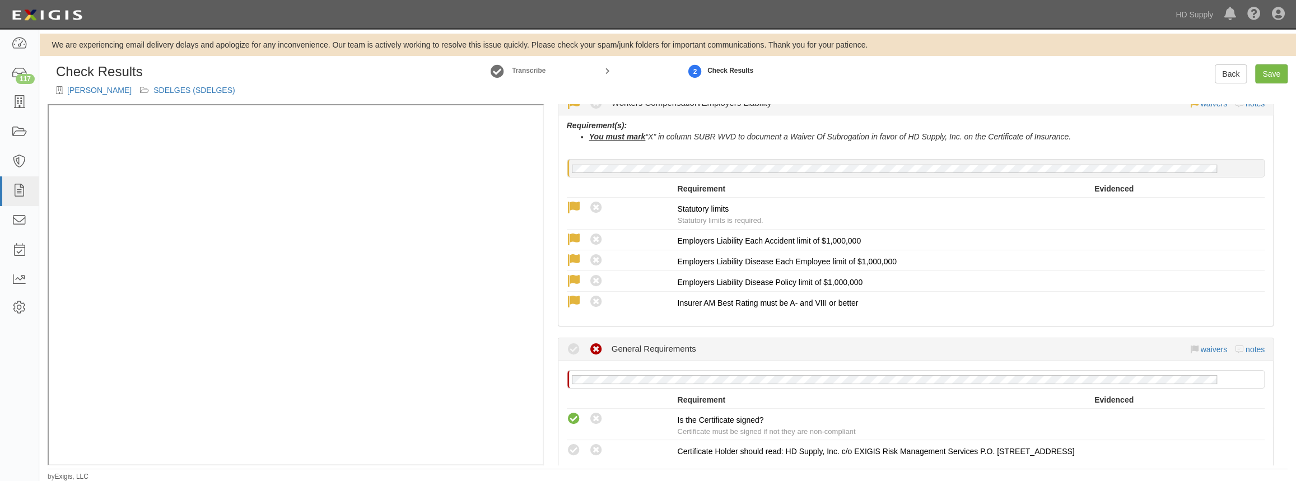
click at [570, 446] on icon at bounding box center [574, 451] width 14 height 14
radio input "true"
click at [1274, 71] on link "Save" at bounding box center [1271, 73] width 32 height 19
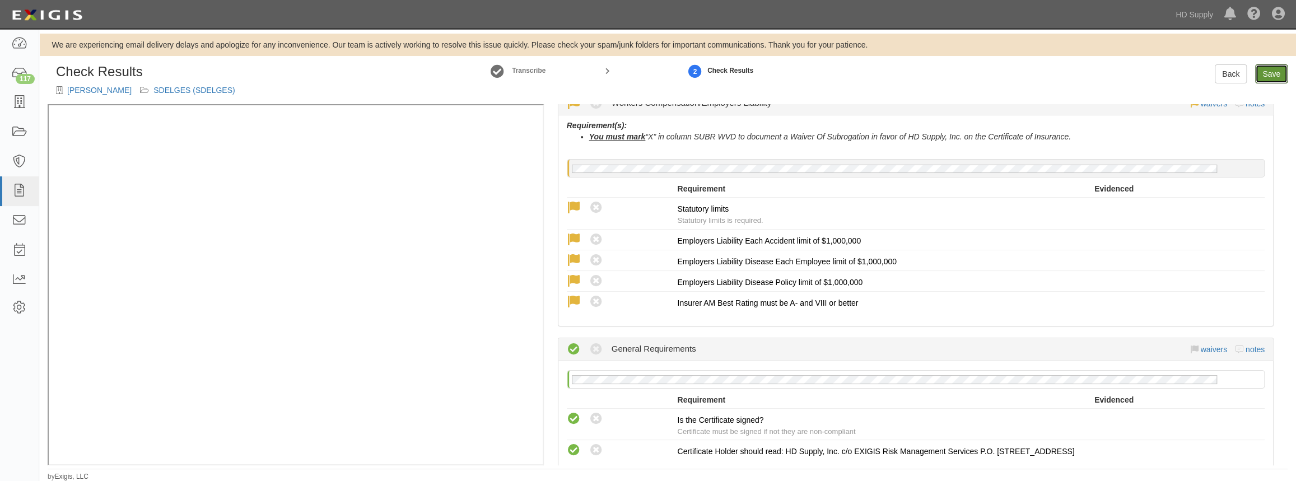
radio input "true"
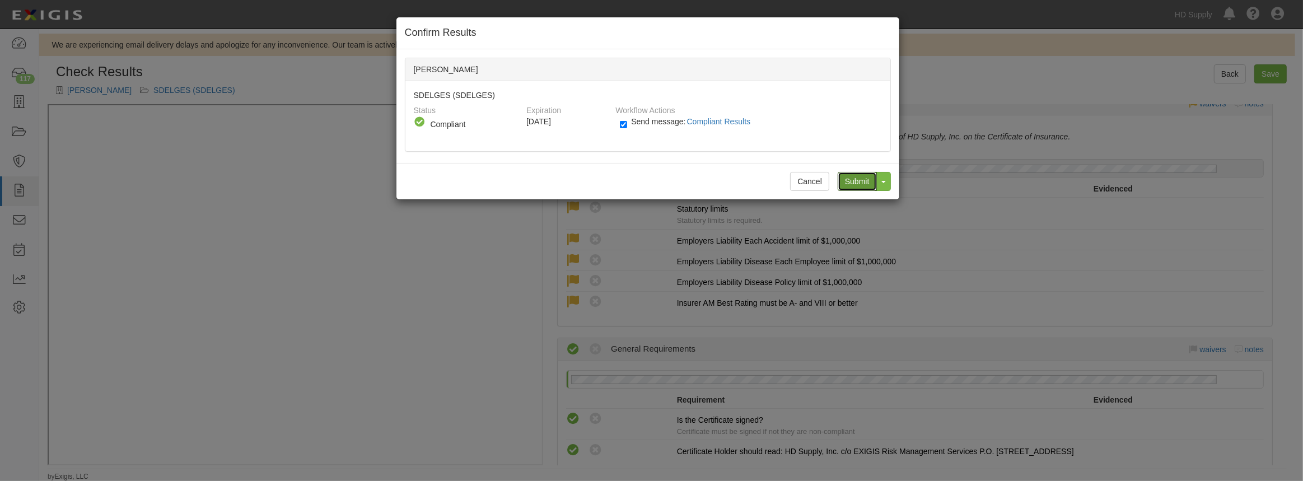
click at [858, 177] on input "Submit" at bounding box center [857, 181] width 39 height 19
drag, startPoint x: 639, startPoint y: 79, endPoint x: 623, endPoint y: 119, distance: 42.7
click at [623, 120] on label "Send message: Compliant Results" at bounding box center [687, 127] width 135 height 15
click at [623, 119] on input "Send message: Compliant Results" at bounding box center [623, 124] width 7 height 13
checkbox input "false"
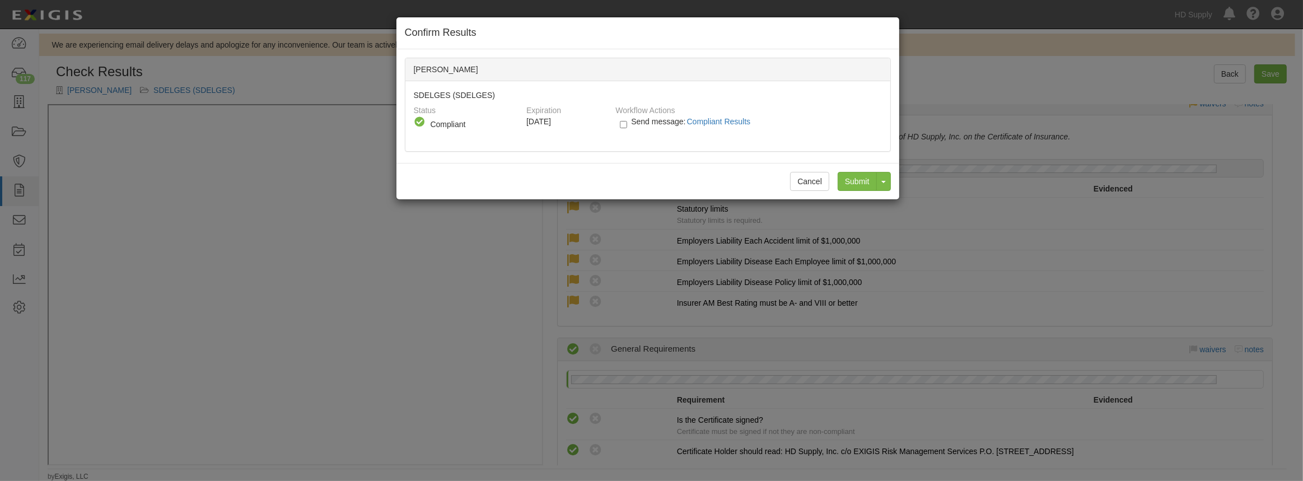
click at [780, 161] on div "Confirm Results ESMERALDA DELGADO SDELGES (SDELGES) Status Compliant Non-Compli…" at bounding box center [648, 108] width 504 height 183
click at [855, 179] on div "Submit Toggle Dropdown Submit and Continue to Agreement" at bounding box center [861, 181] width 62 height 19
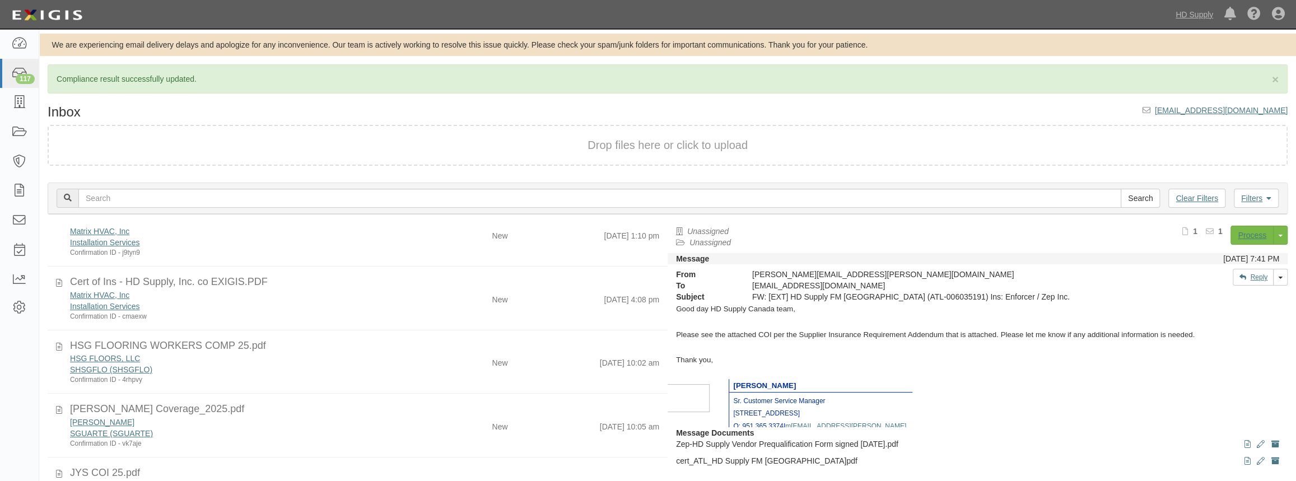
scroll to position [101, 0]
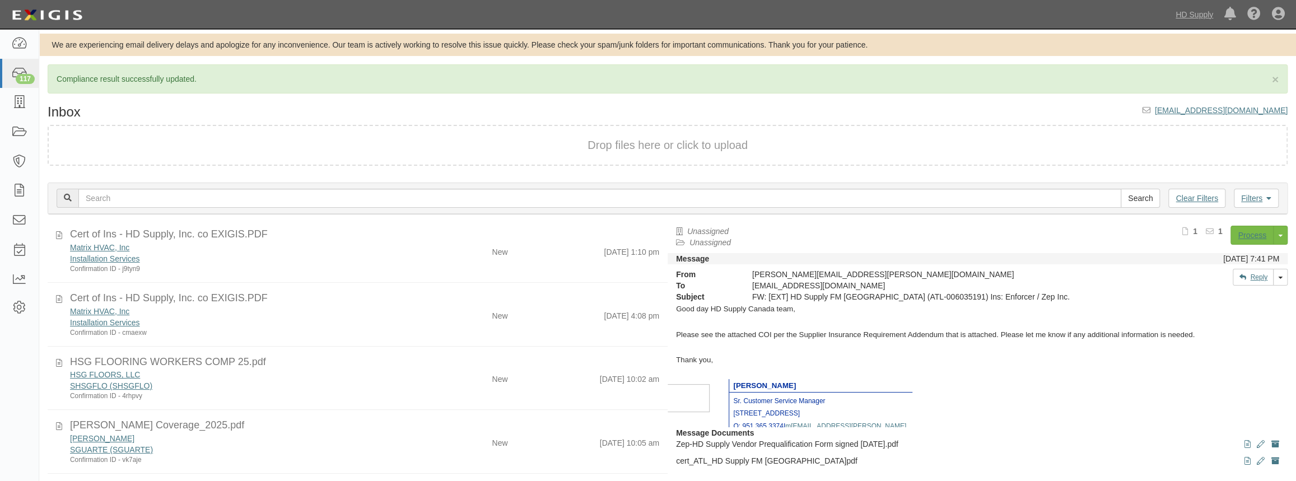
click at [380, 375] on div "HSG FLOORS, LLC" at bounding box center [238, 374] width 337 height 11
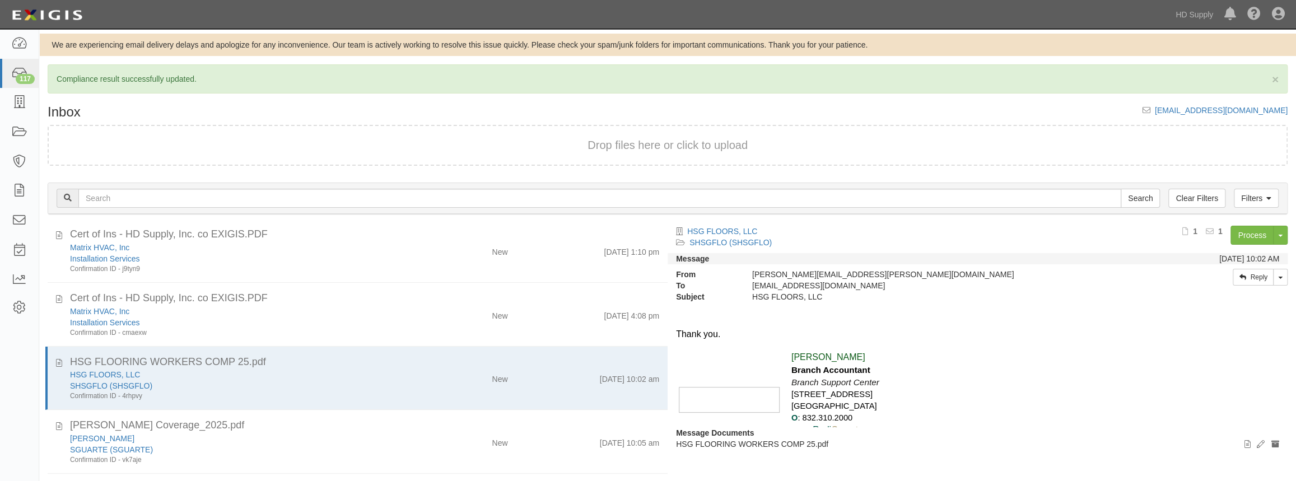
click at [380, 376] on div "HSG FLOORS, LLC" at bounding box center [238, 374] width 337 height 11
click at [1242, 234] on link "Process" at bounding box center [1252, 235] width 43 height 19
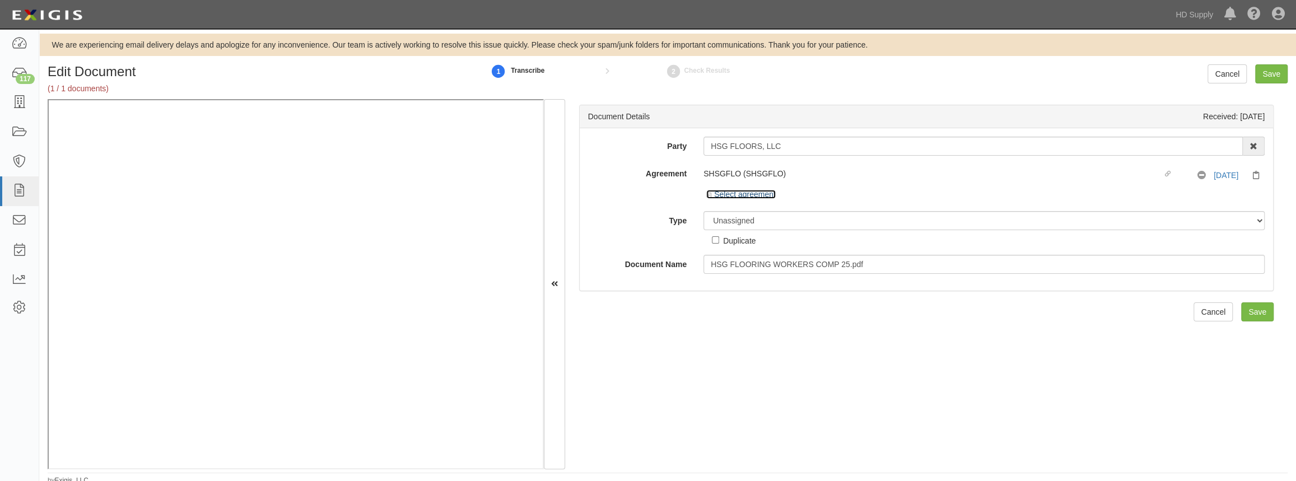
click at [706, 194] on icon at bounding box center [710, 196] width 8 height 6
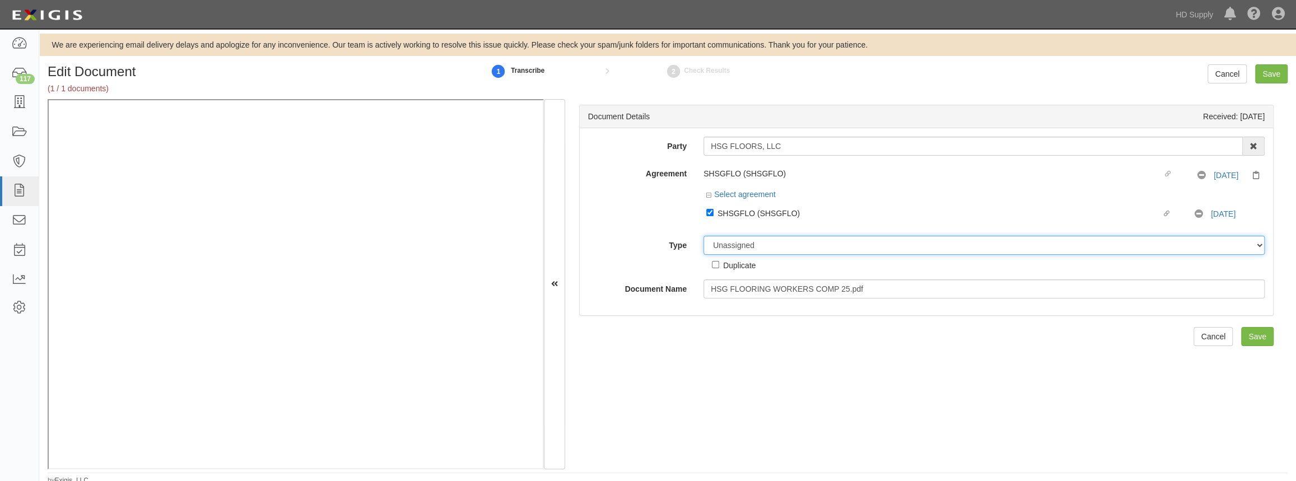
click at [725, 240] on select "Unassigned Binder Cancellation Notice Certificate Contract Endorsement Insuranc…" at bounding box center [983, 245] width 561 height 19
select select "CertificateDetail"
click at [703, 236] on select "Unassigned Binder Cancellation Notice Certificate Contract Endorsement Insuranc…" at bounding box center [983, 245] width 561 height 19
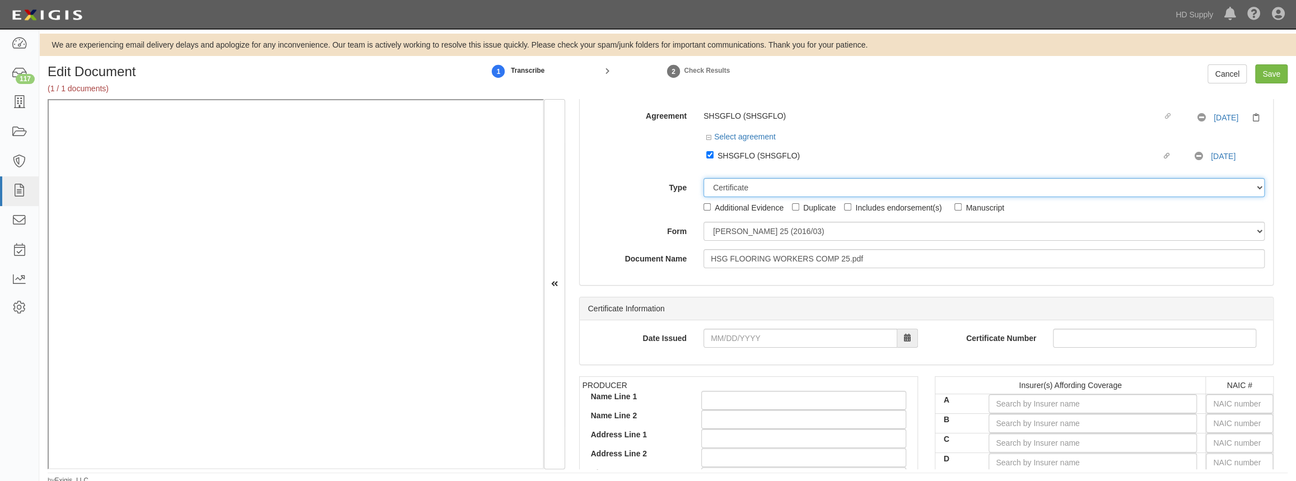
scroll to position [101, 0]
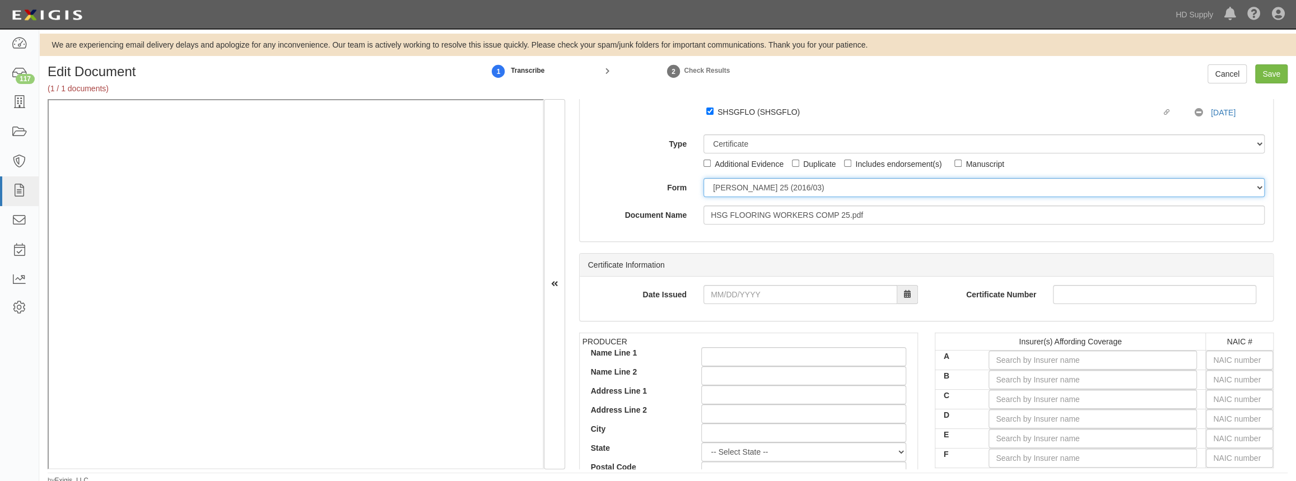
click at [719, 185] on select "[PERSON_NAME] 25 (2016/03) [PERSON_NAME] 101 [PERSON_NAME] 855 NY (2014/05) Gen…" at bounding box center [983, 187] width 561 height 19
select select "GeneralFormDetail"
click at [703, 178] on select "[PERSON_NAME] 25 (2016/03) [PERSON_NAME] 101 [PERSON_NAME] 855 NY (2014/05) Gen…" at bounding box center [983, 187] width 561 height 19
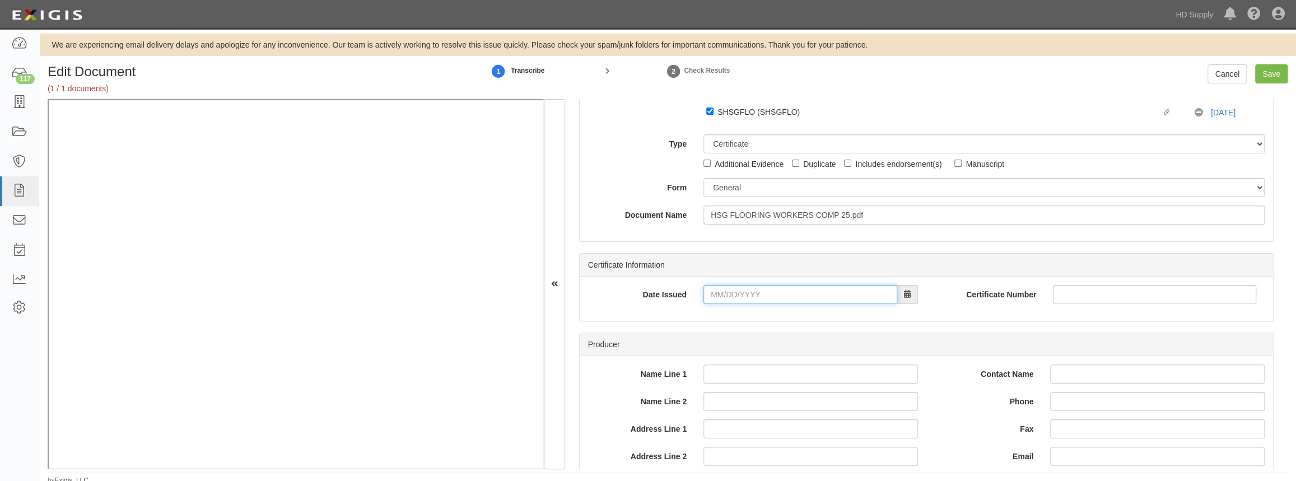
click at [717, 298] on input "Date Issued" at bounding box center [800, 294] width 194 height 19
type input "[DATE]"
click at [679, 347] on div "Producer" at bounding box center [926, 344] width 693 height 23
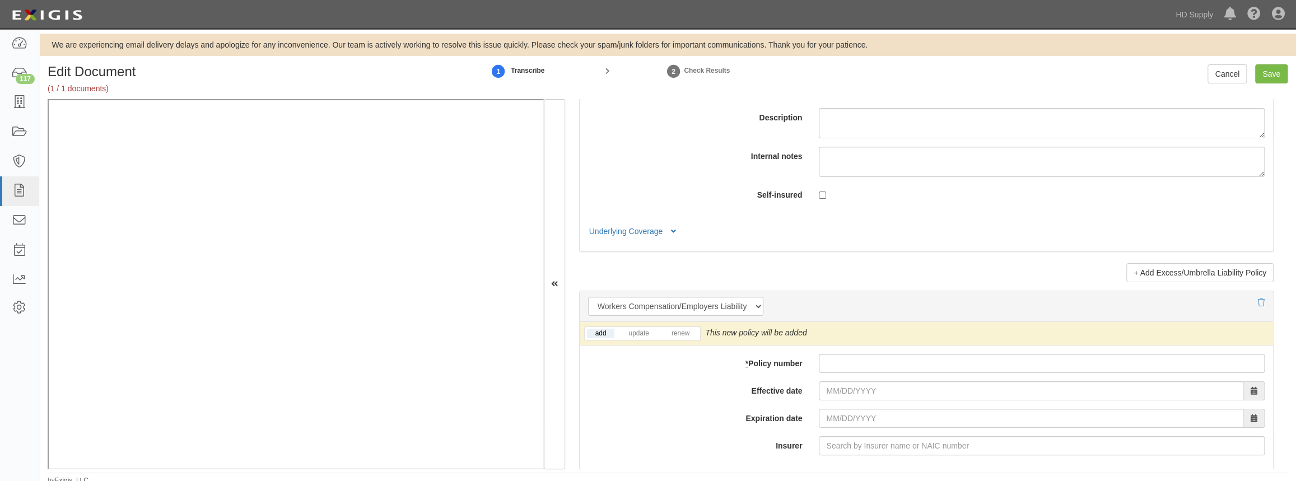
scroll to position [2597, 0]
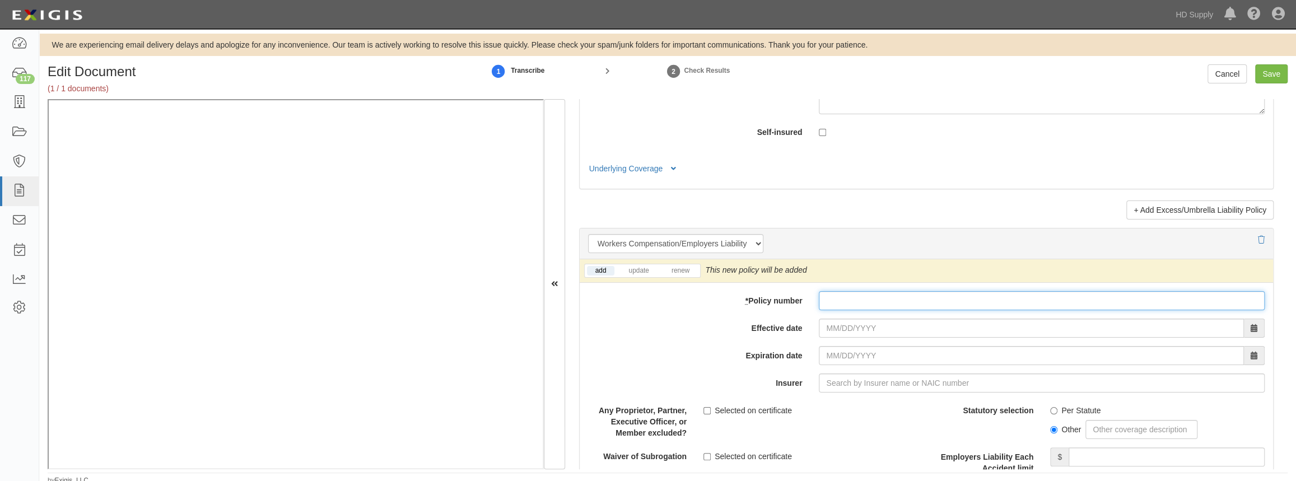
click at [851, 304] on input "* Policy number" at bounding box center [1042, 300] width 446 height 19
click at [822, 326] on input "Effective date" at bounding box center [1031, 328] width 425 height 19
click at [992, 292] on input "51298774" at bounding box center [1042, 300] width 446 height 19
type input "51298775"
click at [822, 330] on input "Effective date" at bounding box center [1031, 328] width 425 height 19
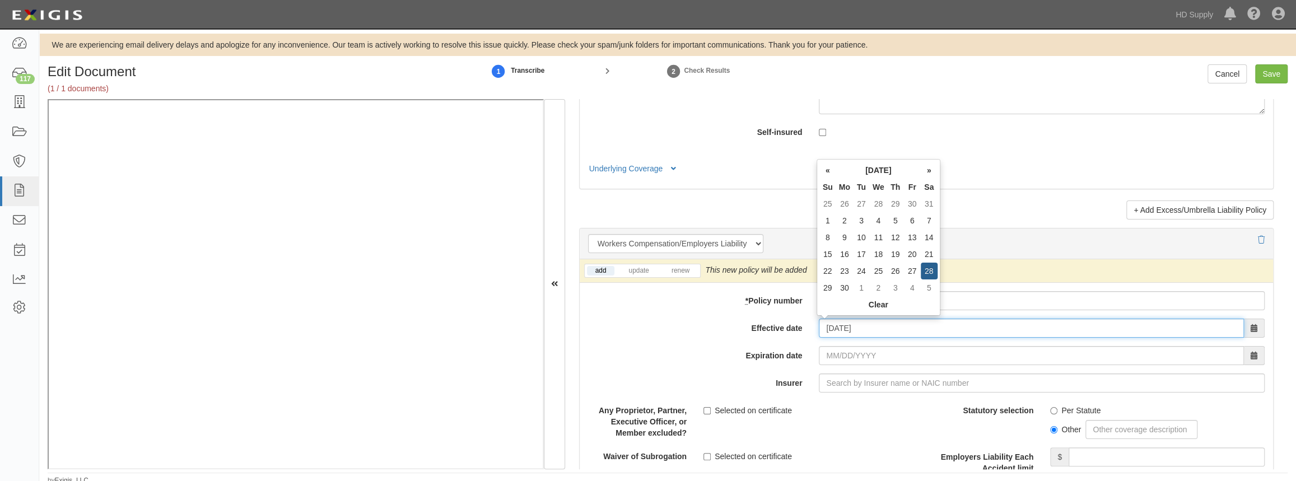
type input "[DATE]"
click at [825, 349] on input "[DATE]" at bounding box center [1031, 355] width 425 height 19
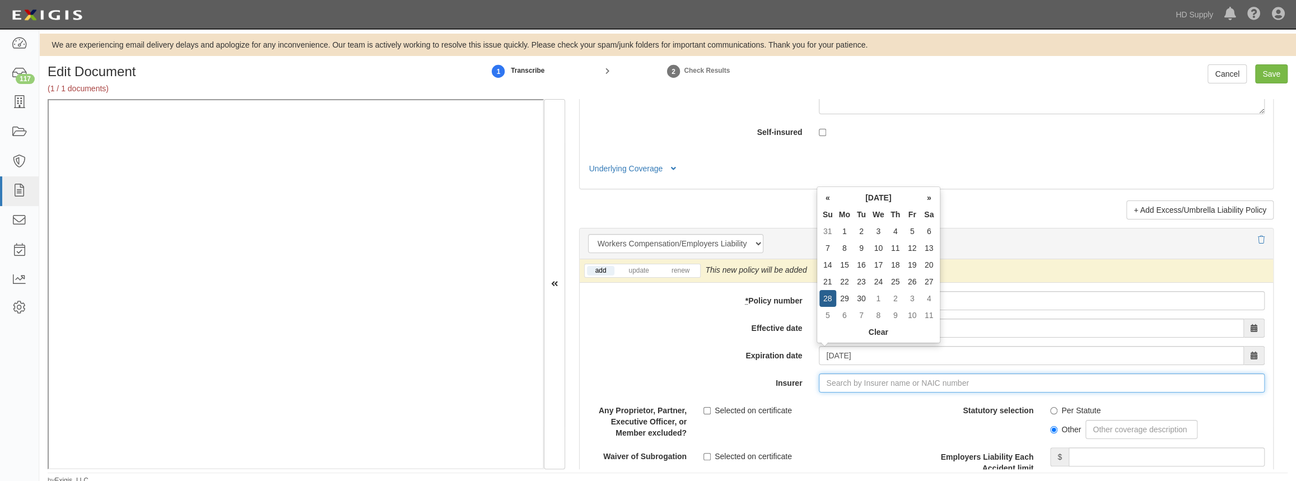
click at [831, 380] on input "Insurer" at bounding box center [1042, 383] width 446 height 19
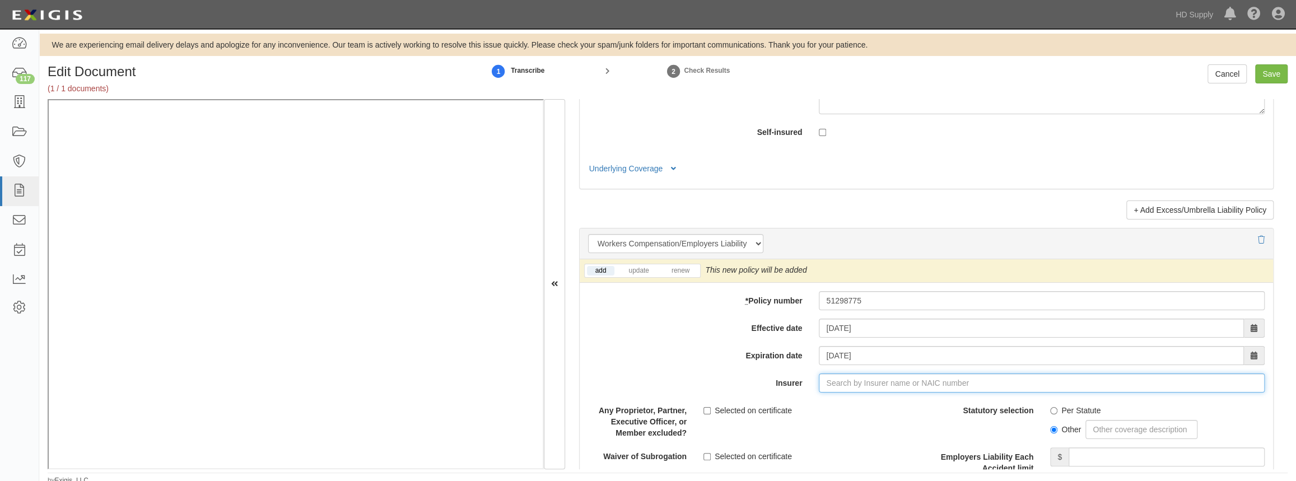
type input "n"
type input "nn dôchodková správcovská spoloc (0) NR Rating"
type input "n"
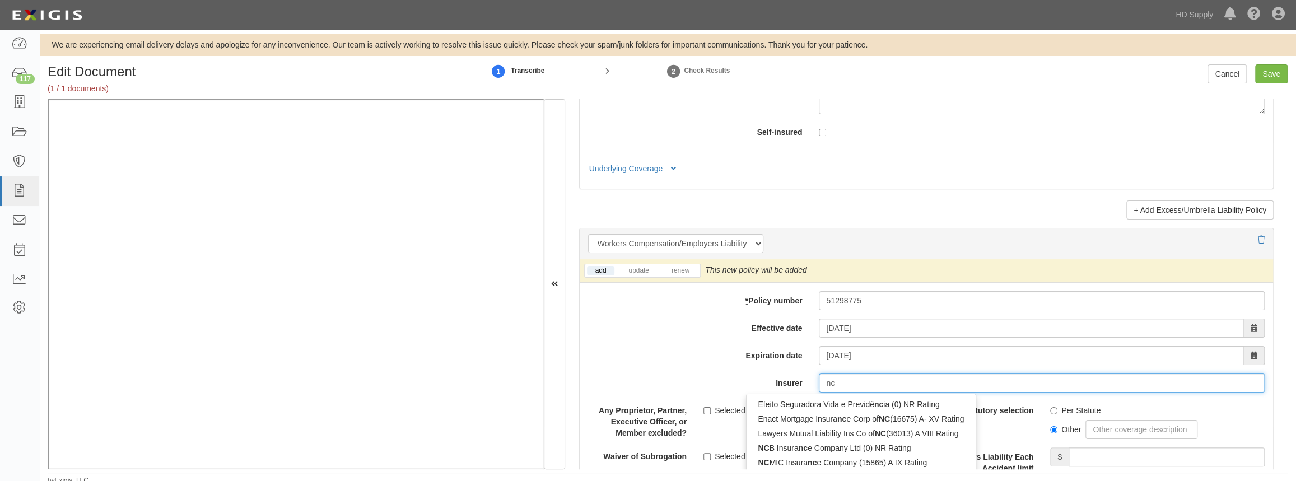
type input "n"
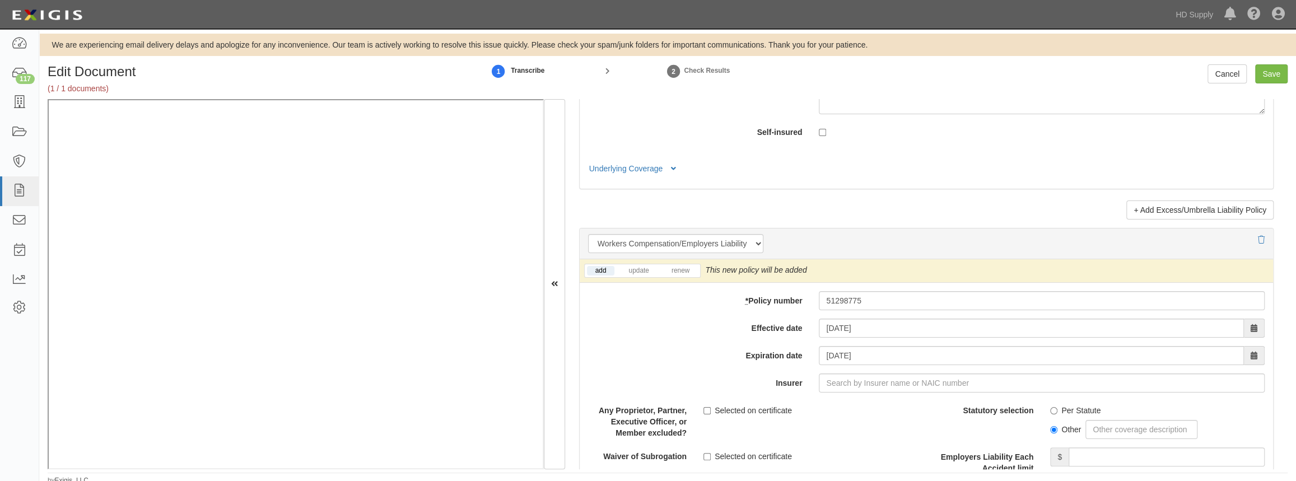
click at [735, 338] on div "add update renew This new policy will be added This new policy will update exis…" at bounding box center [926, 467] width 693 height 416
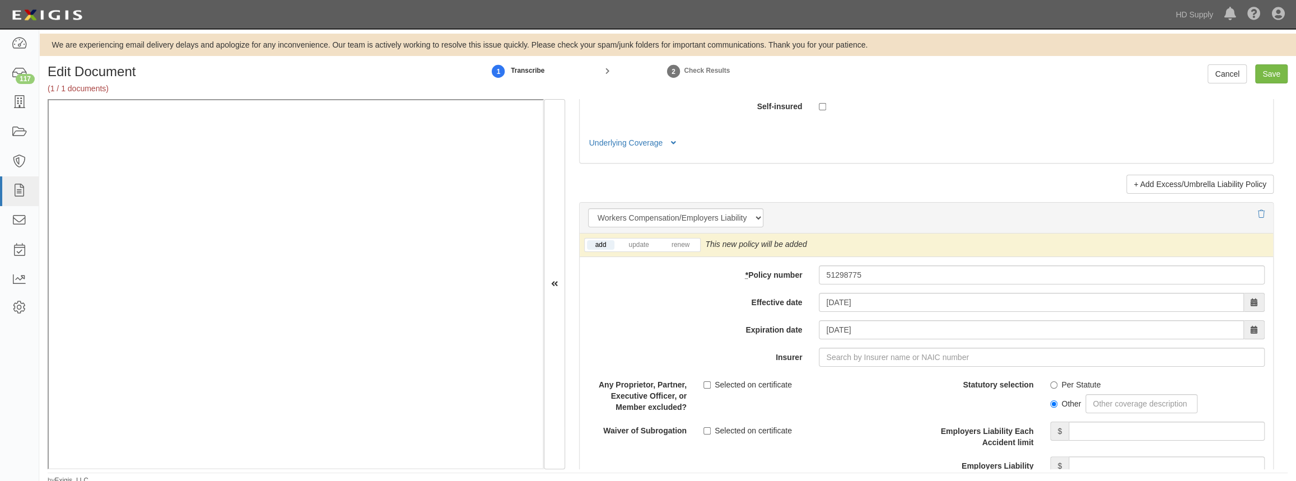
scroll to position [2648, 0]
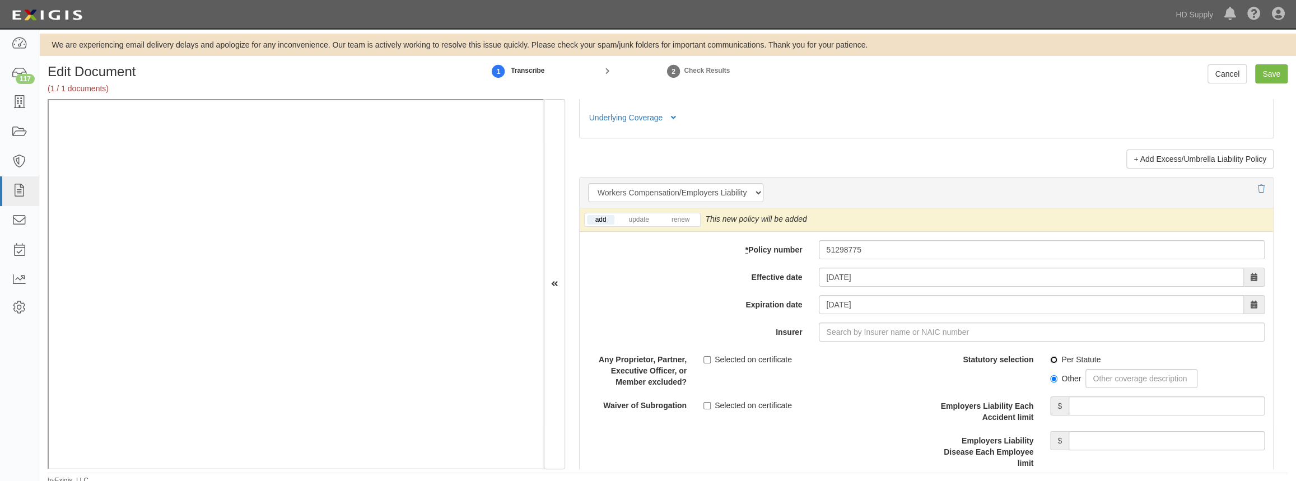
click at [1050, 356] on input "Per Statute" at bounding box center [1053, 359] width 7 height 7
radio input "true"
click at [1093, 400] on input "Employers Liability Each Accident limit" at bounding box center [1167, 406] width 196 height 19
type input "1,000,000"
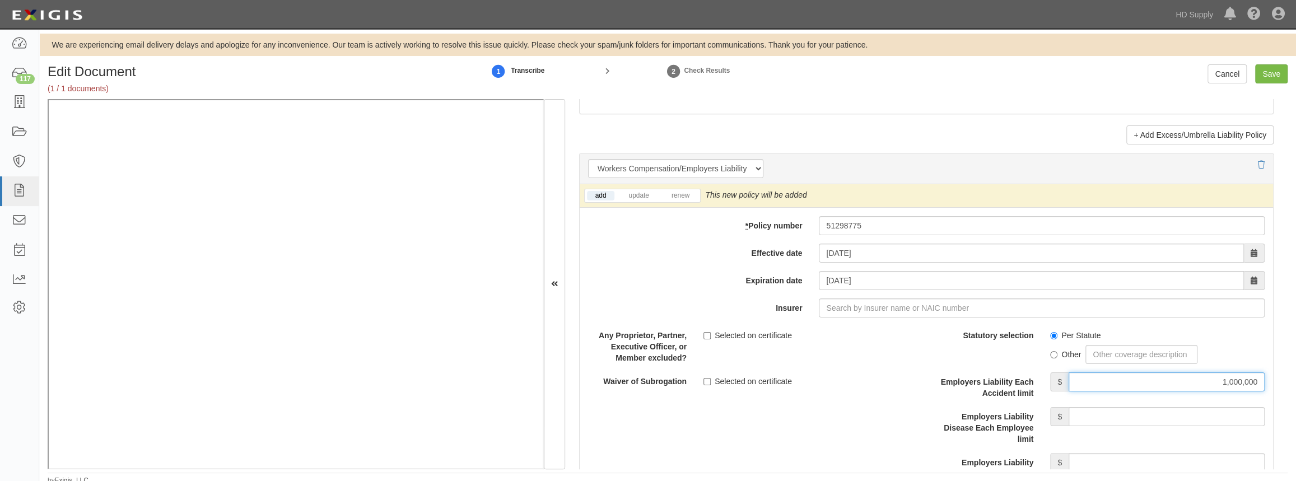
scroll to position [2699, 0]
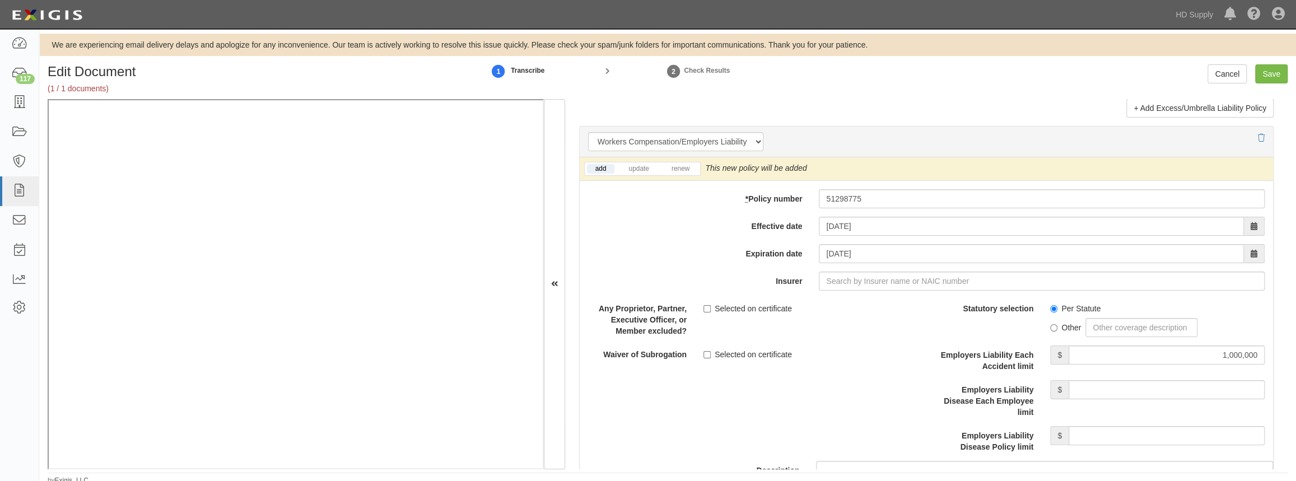
click at [1117, 371] on div "Statutory selection Per Statute Other Employers Liability Each Accident limit $…" at bounding box center [1100, 375] width 330 height 153
click at [1118, 384] on input "Employers Liability Disease Each Employee limit" at bounding box center [1167, 389] width 196 height 19
type input "1,000,000"
click at [1139, 272] on input "Insurer" at bounding box center [1042, 281] width 446 height 19
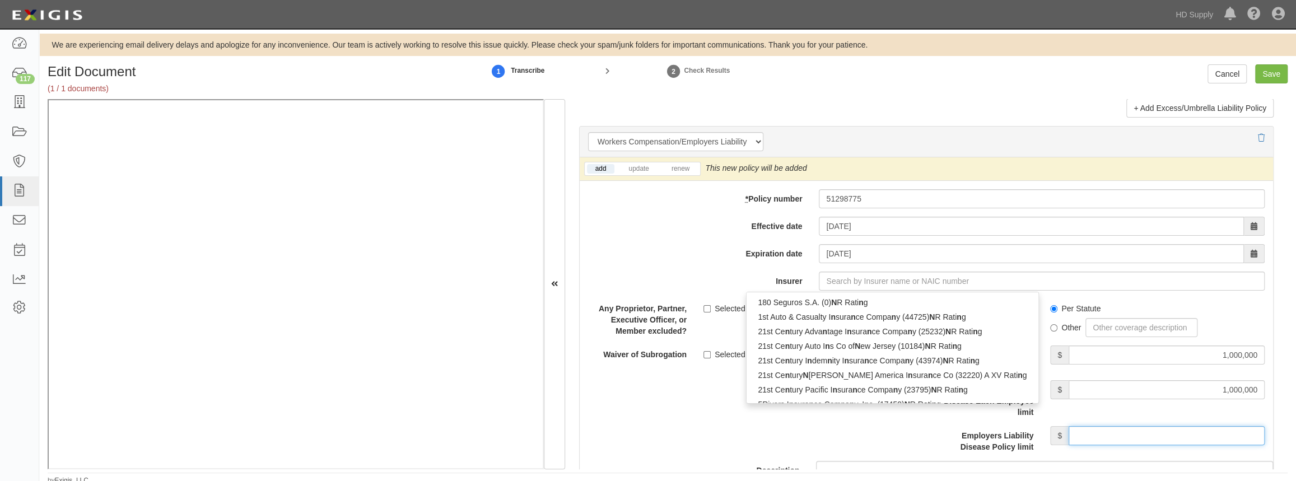
click at [1108, 434] on input "Employers Liability Disease Policy limit" at bounding box center [1167, 435] width 196 height 19
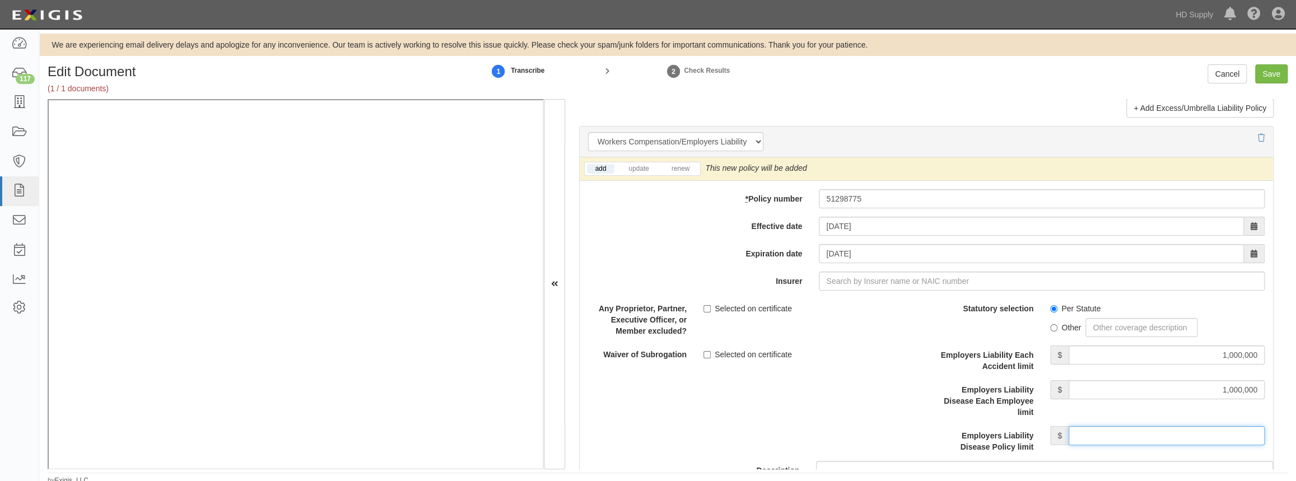
type input "1,000,000"
click at [1271, 70] on input "Save" at bounding box center [1271, 73] width 32 height 19
type input "1000000"
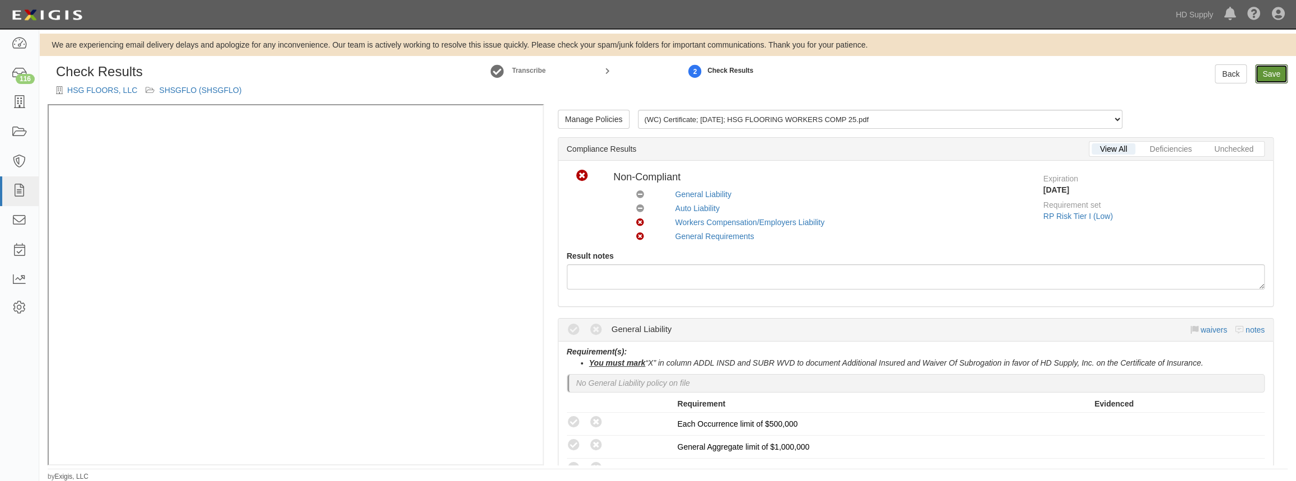
click at [1266, 72] on link "Save" at bounding box center [1271, 73] width 32 height 19
radio input "true"
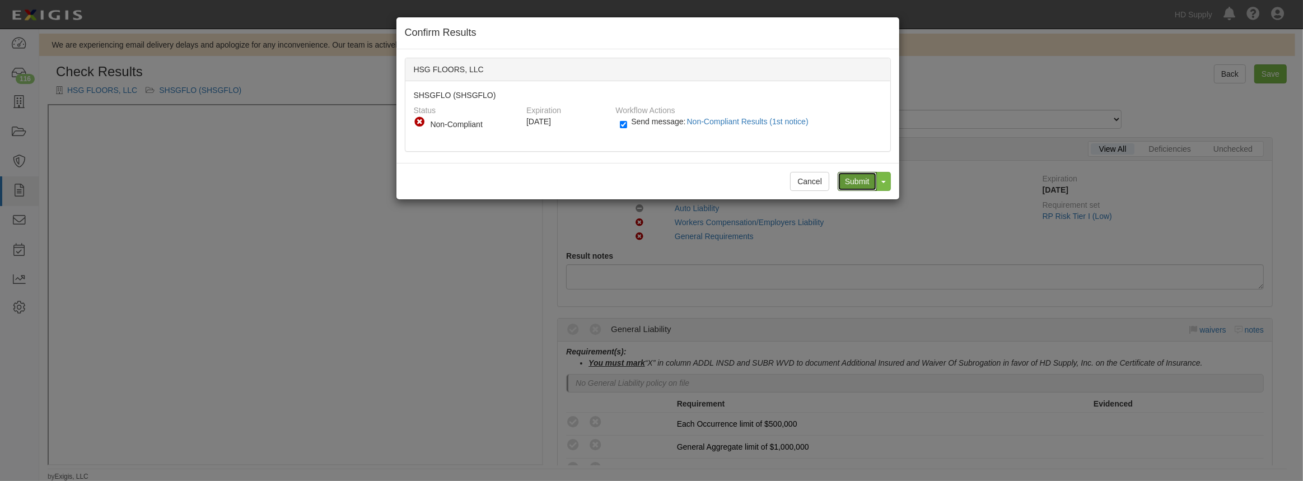
click at [846, 179] on input "Submit" at bounding box center [857, 181] width 39 height 19
